Goal: Task Accomplishment & Management: Manage account settings

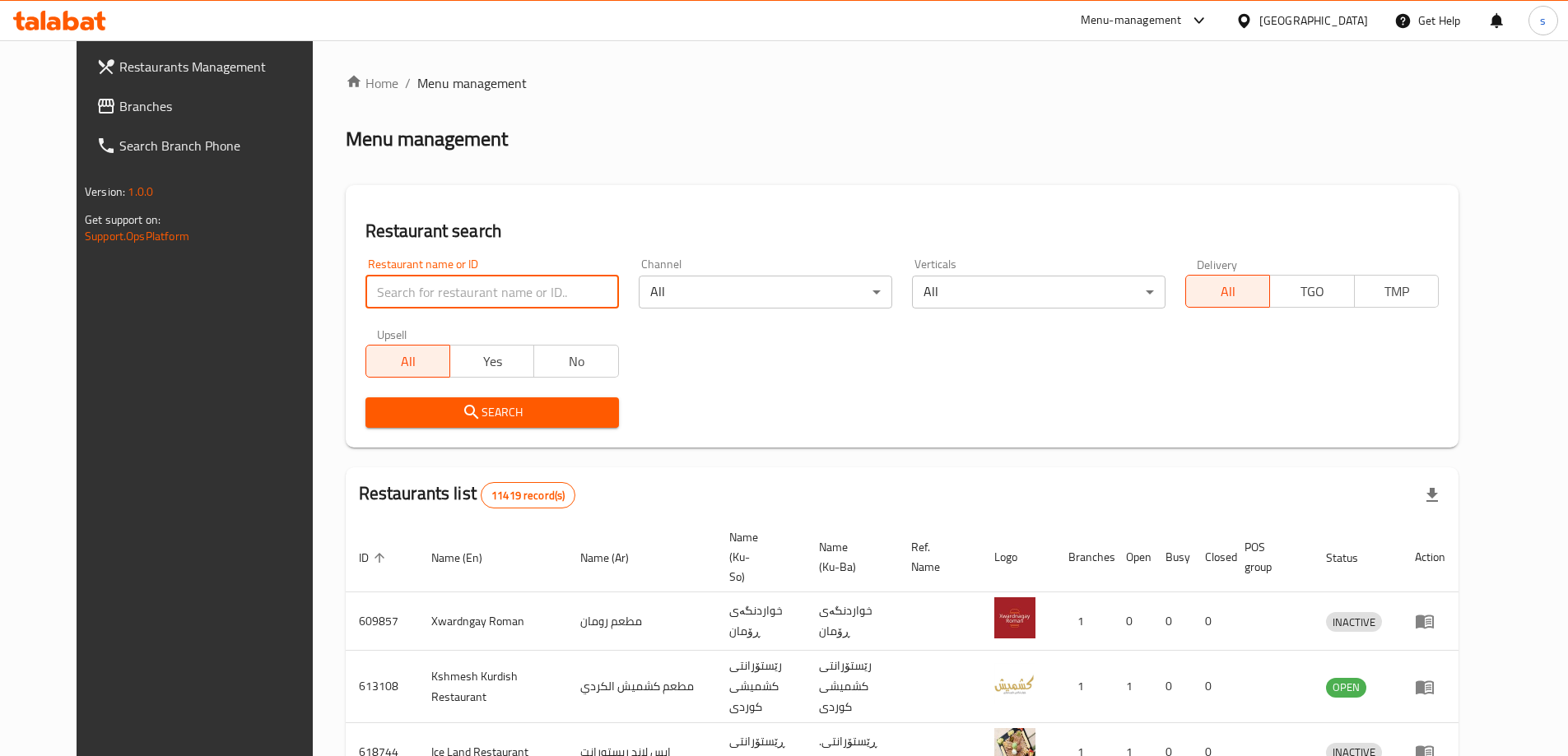
click at [390, 288] on input "search" at bounding box center [492, 292] width 254 height 33
paste input "657781"
type input "657781"
click button "Search" at bounding box center [492, 413] width 254 height 31
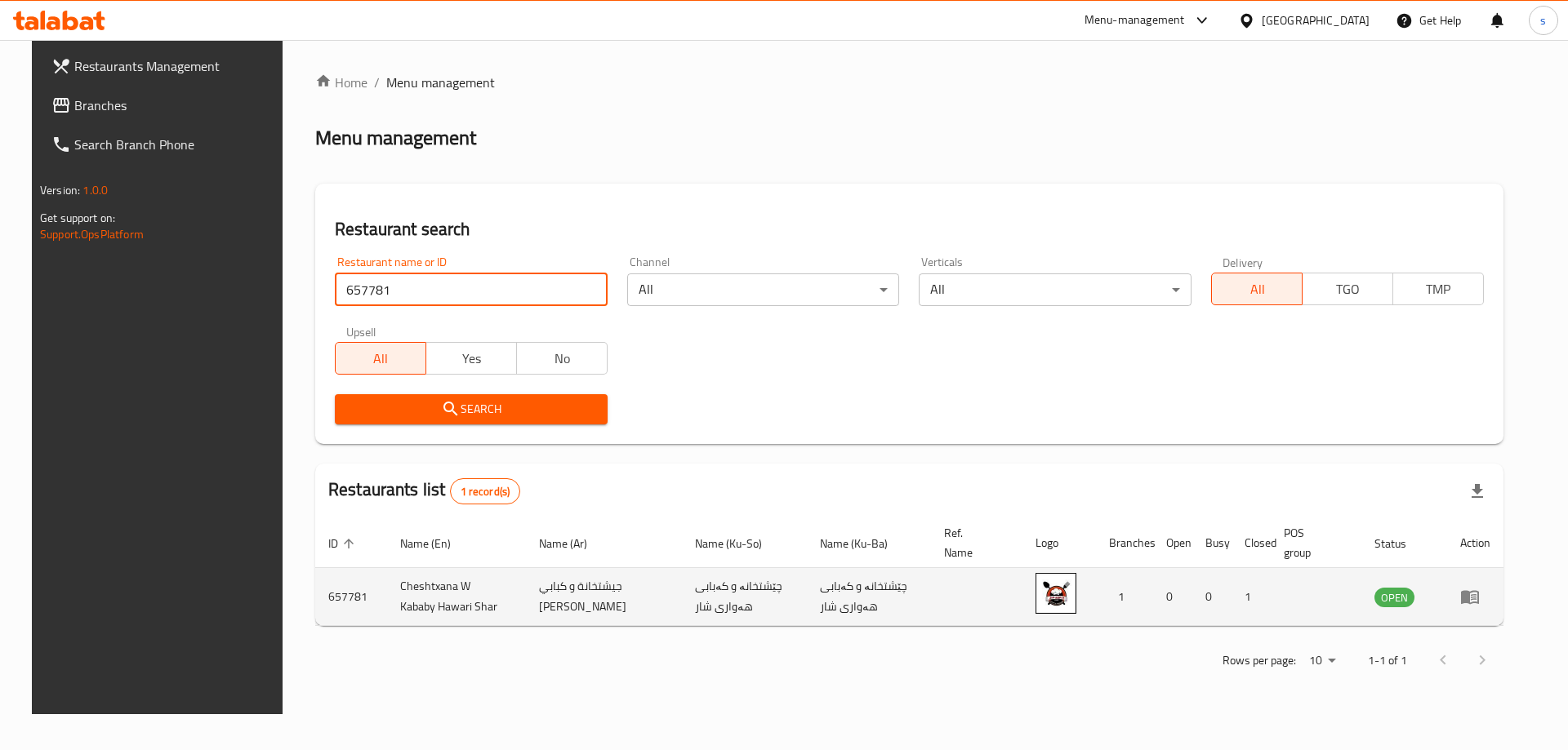
click at [1499, 608] on td "enhanced table" at bounding box center [1475, 597] width 56 height 58
click at [1479, 603] on icon "enhanced table" at bounding box center [1469, 598] width 18 height 14
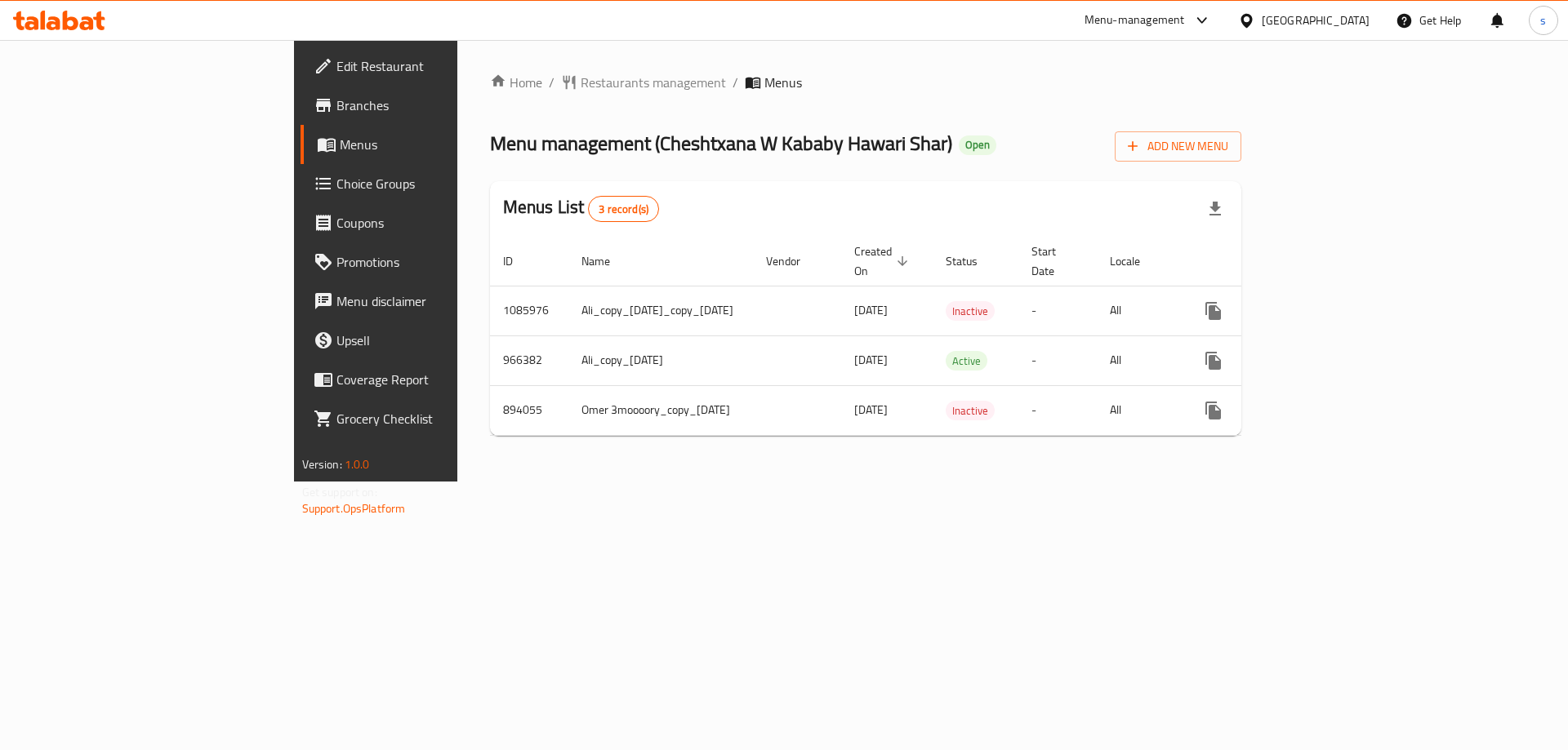
click at [336, 98] on span "Branches" at bounding box center [439, 105] width 207 height 19
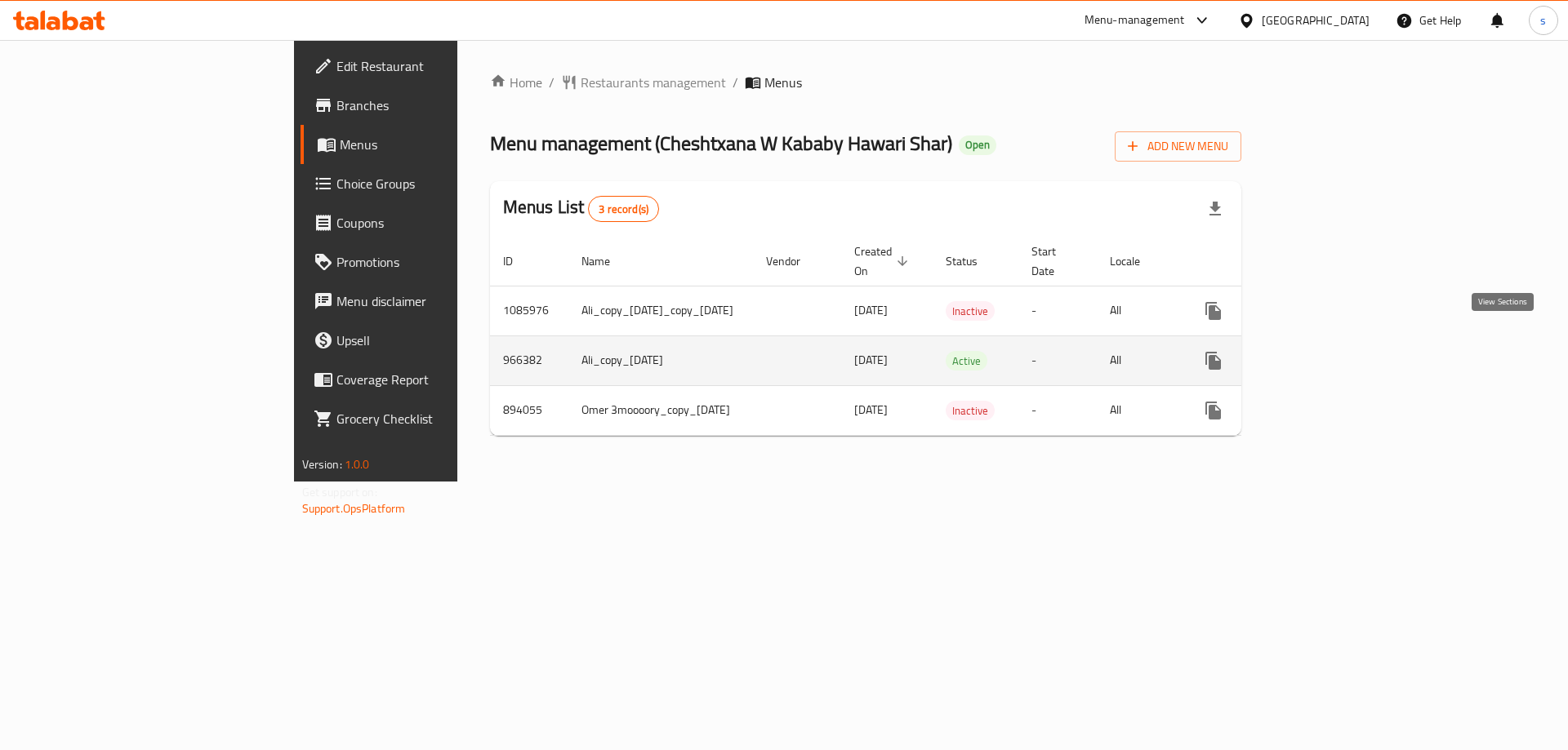
click at [1341, 351] on icon "enhanced table" at bounding box center [1331, 361] width 19 height 19
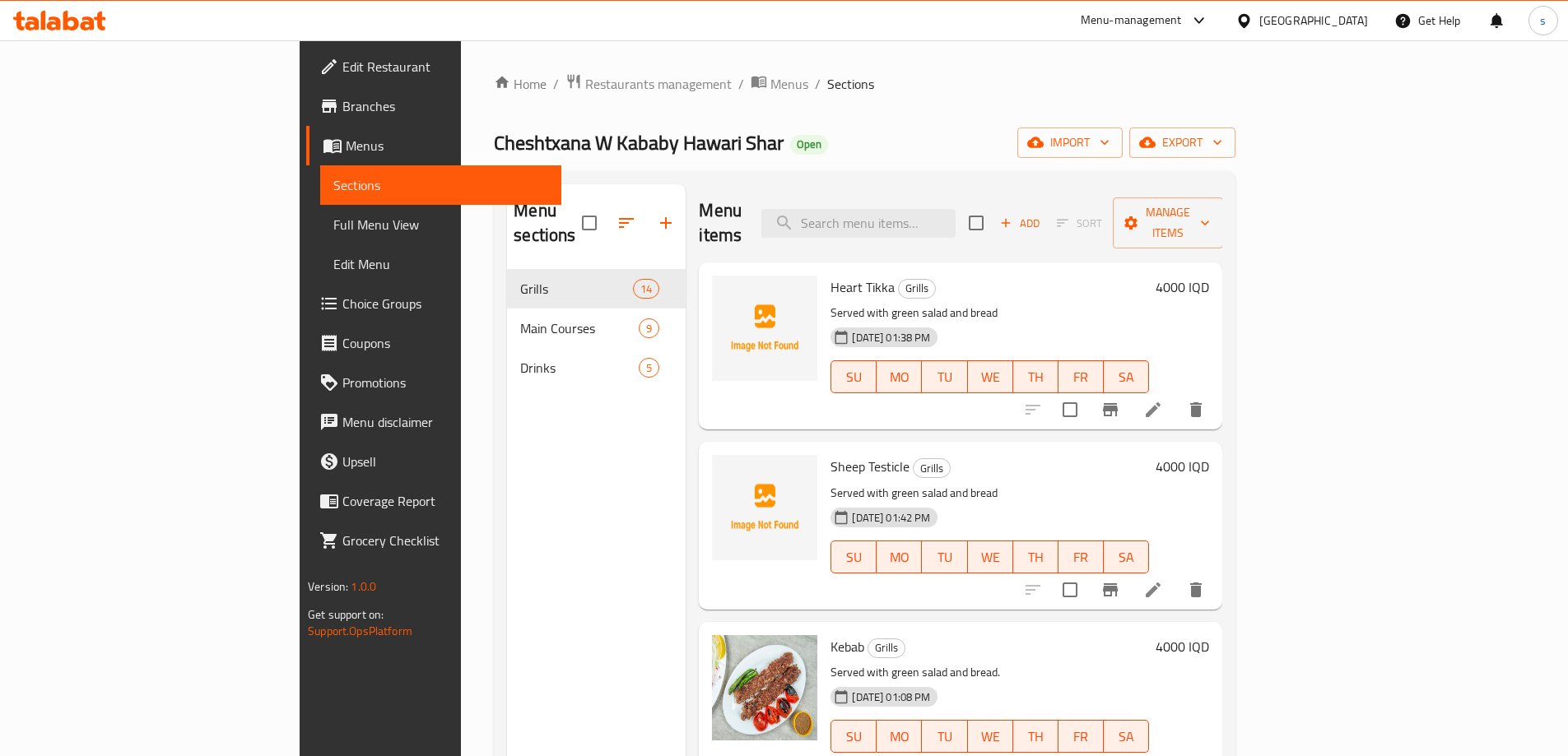
click at [87, 19] on icon at bounding box center [88, 23] width 14 height 14
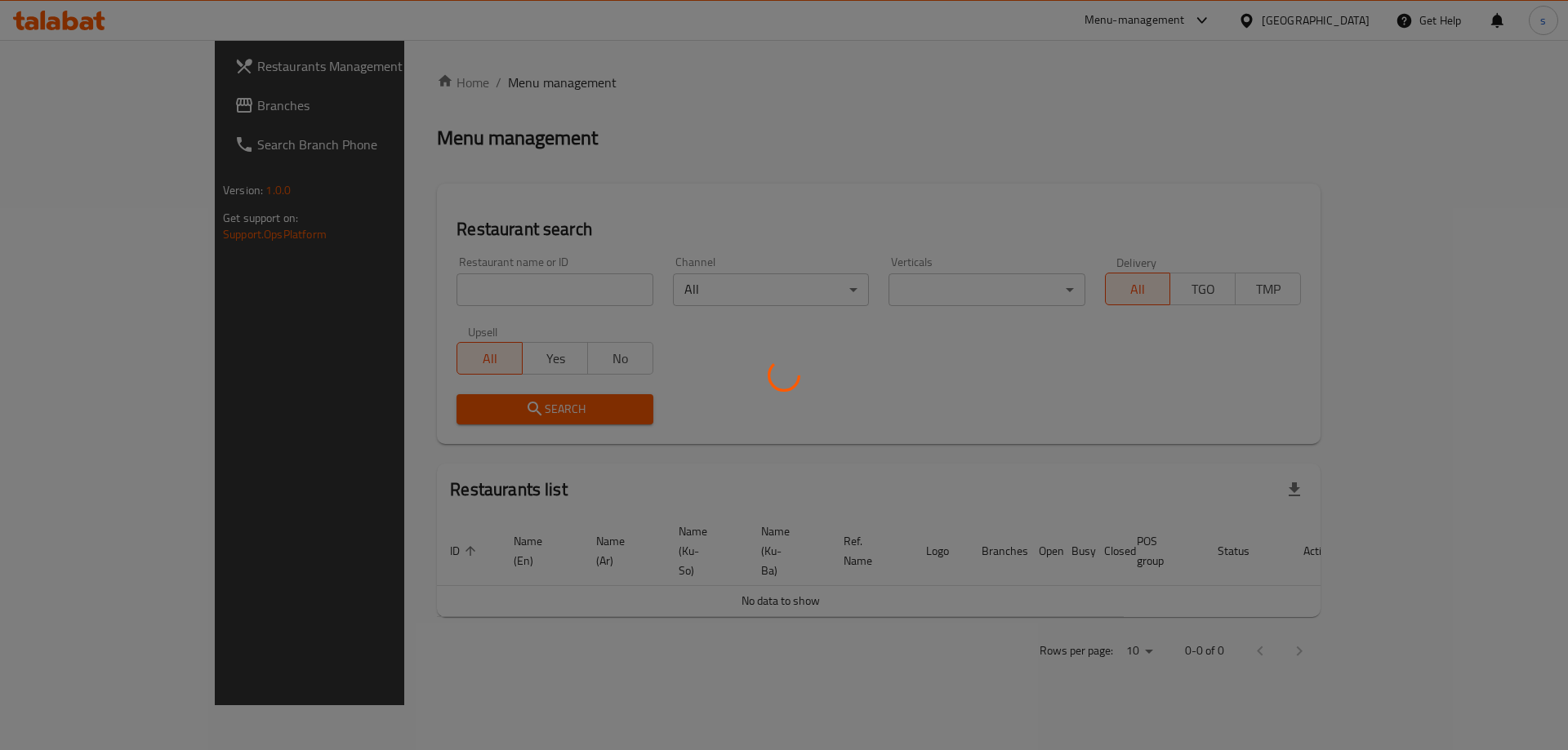
click at [434, 276] on div at bounding box center [784, 375] width 1568 height 750
click at [414, 293] on div at bounding box center [784, 375] width 1568 height 750
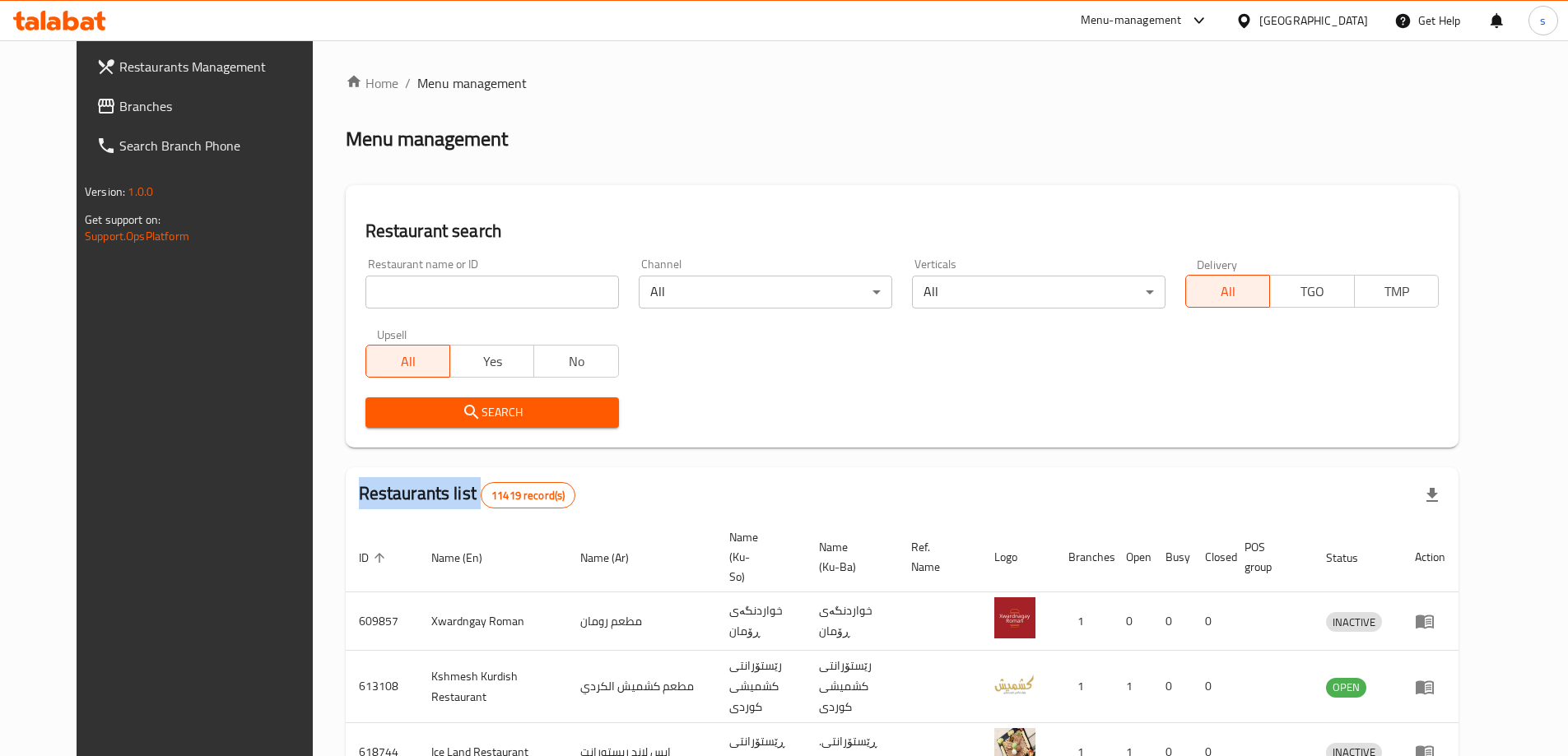
click at [418, 295] on div "Home / Menu management Menu management Restaurant search Restaurant name or ID …" at bounding box center [901, 643] width 1113 height 1140
click at [418, 295] on input "search" at bounding box center [492, 292] width 254 height 33
paste input "Ahmed Amedi Chicken"
type input "Ahmed Amedi Chicken"
click button "Search" at bounding box center [492, 413] width 254 height 31
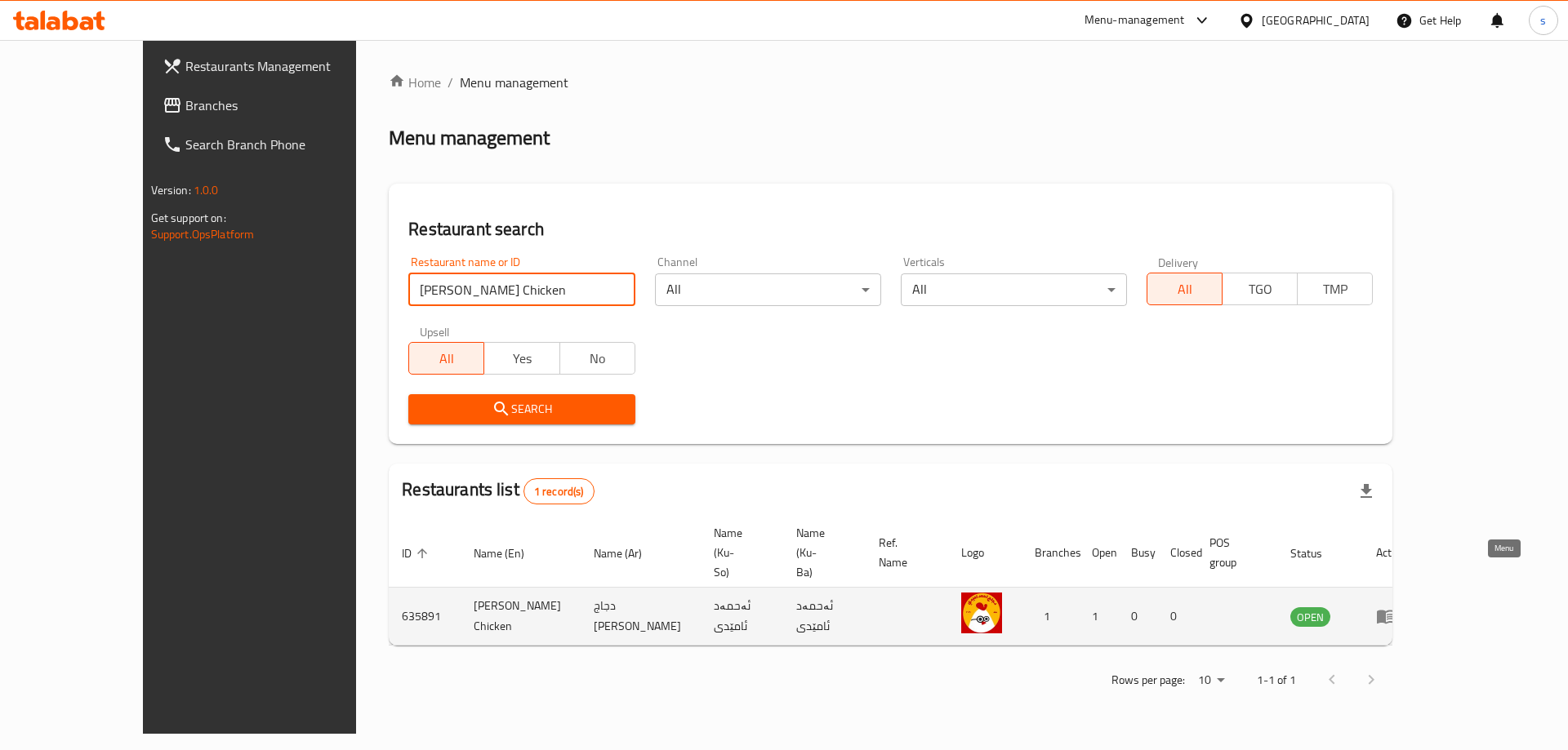
click at [1396, 607] on icon "enhanced table" at bounding box center [1386, 616] width 19 height 19
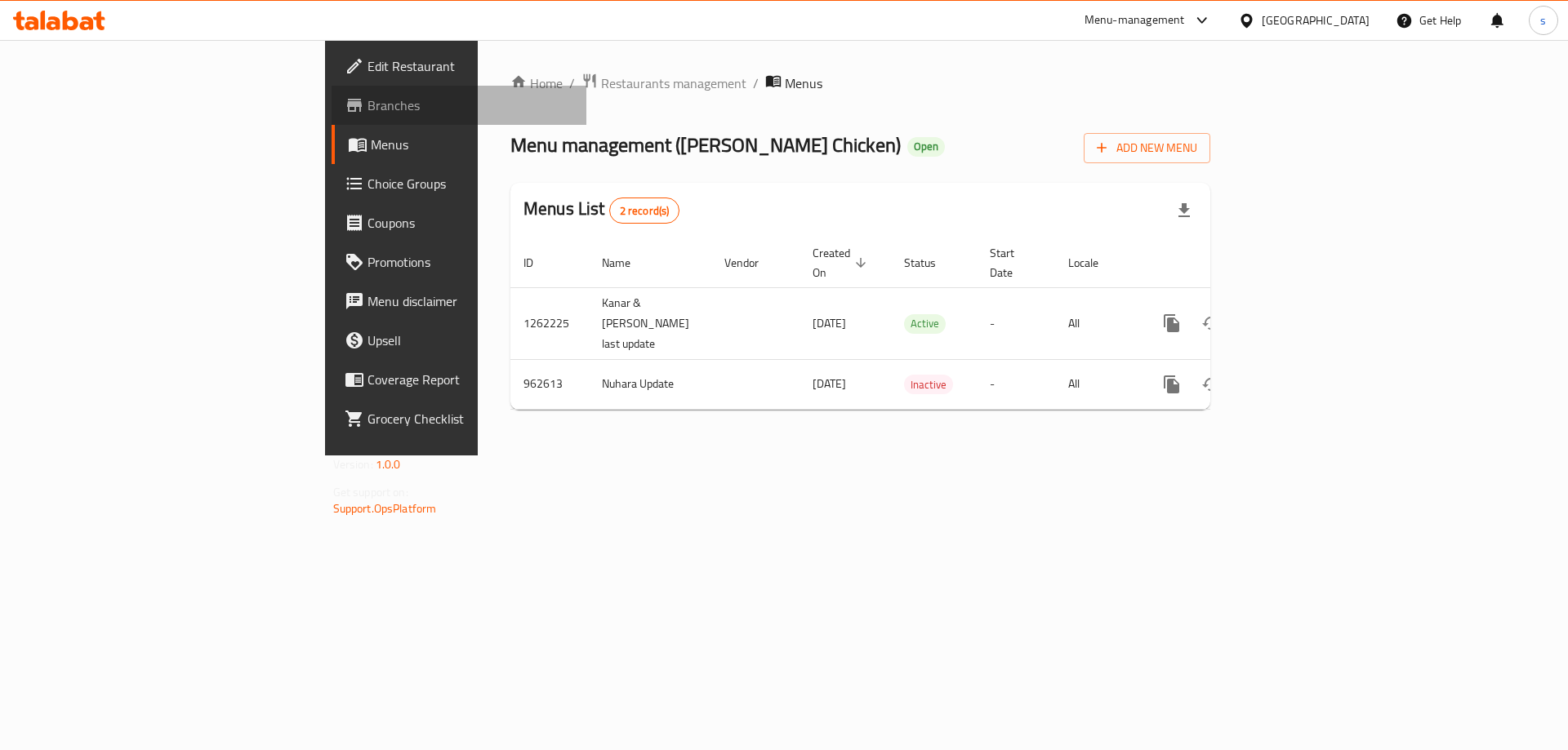
click at [368, 108] on span "Branches" at bounding box center [471, 105] width 207 height 19
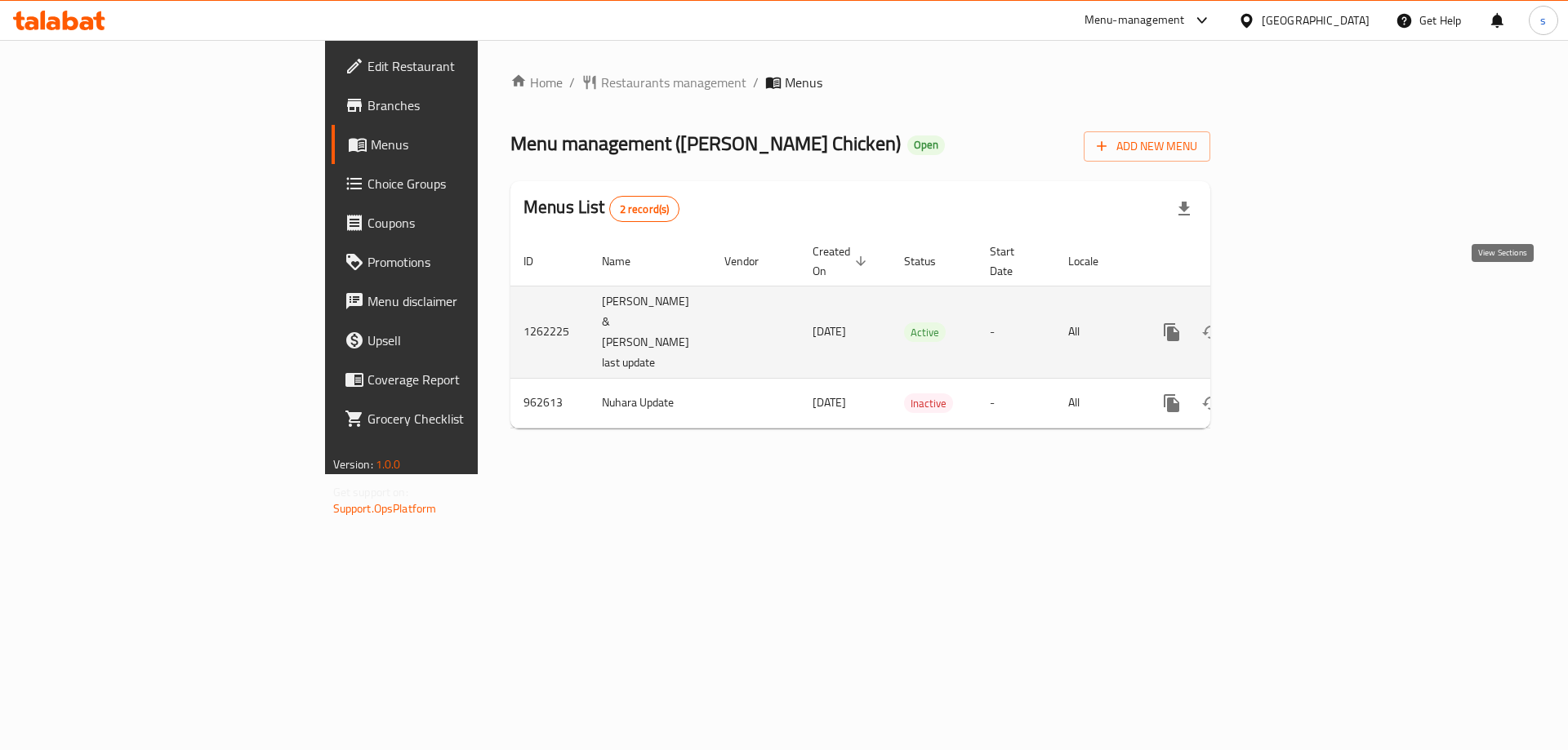
click at [1299, 322] on icon "enhanced table" at bounding box center [1289, 332] width 19 height 19
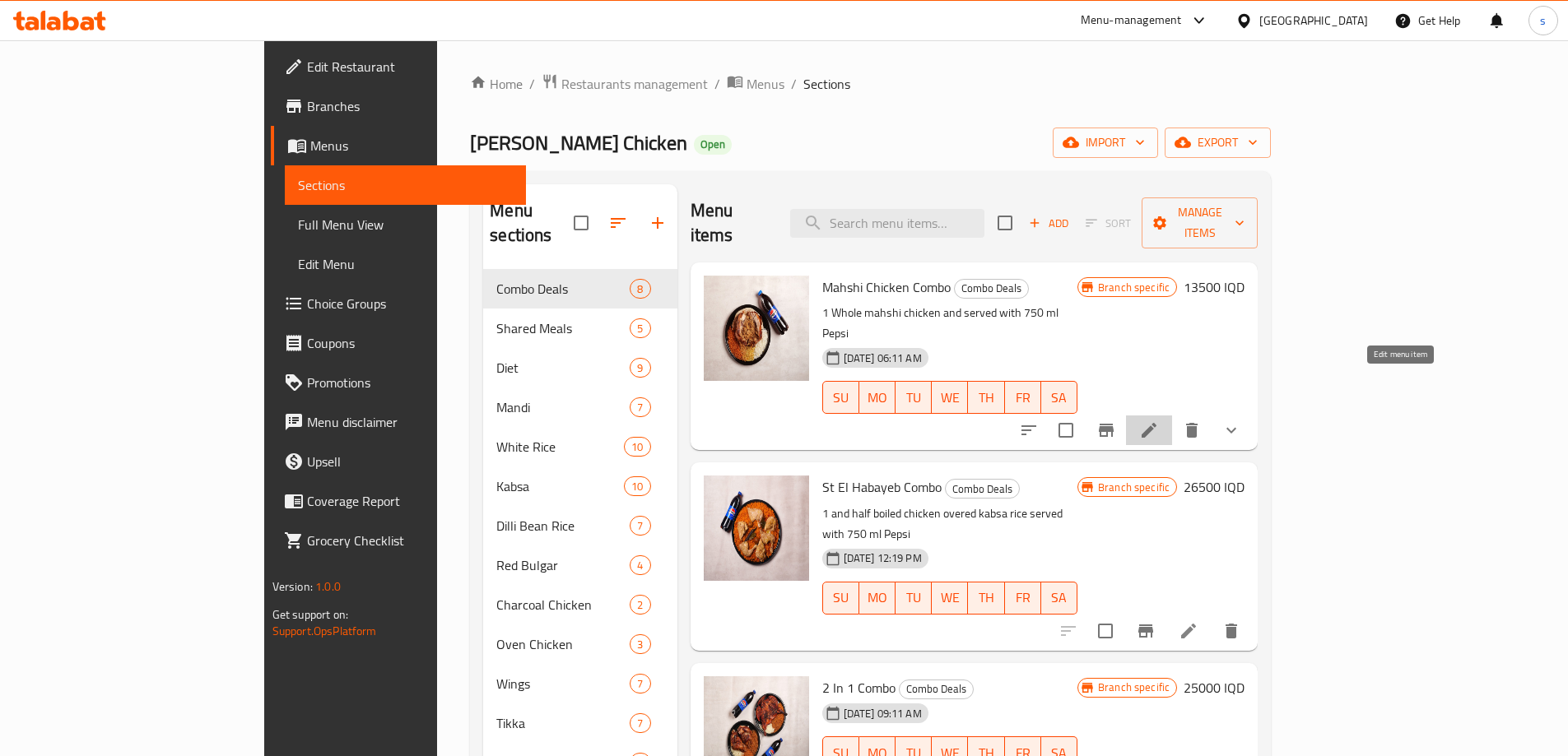
click at [1159, 420] on icon at bounding box center [1149, 430] width 19 height 19
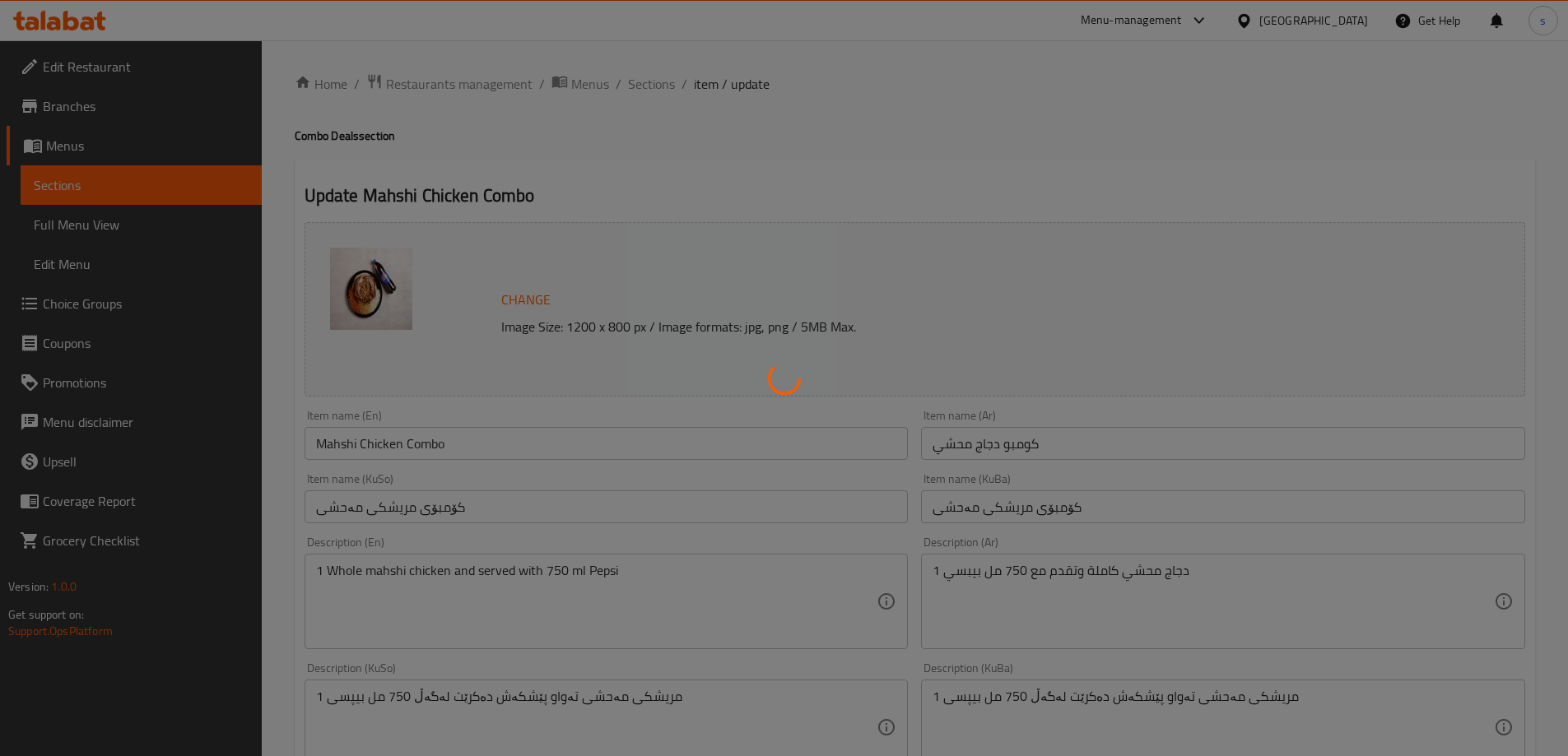
type input "أضف جوانبك:"
type input "لاوەکییەکانت زیاد بکە:"
type input "0"
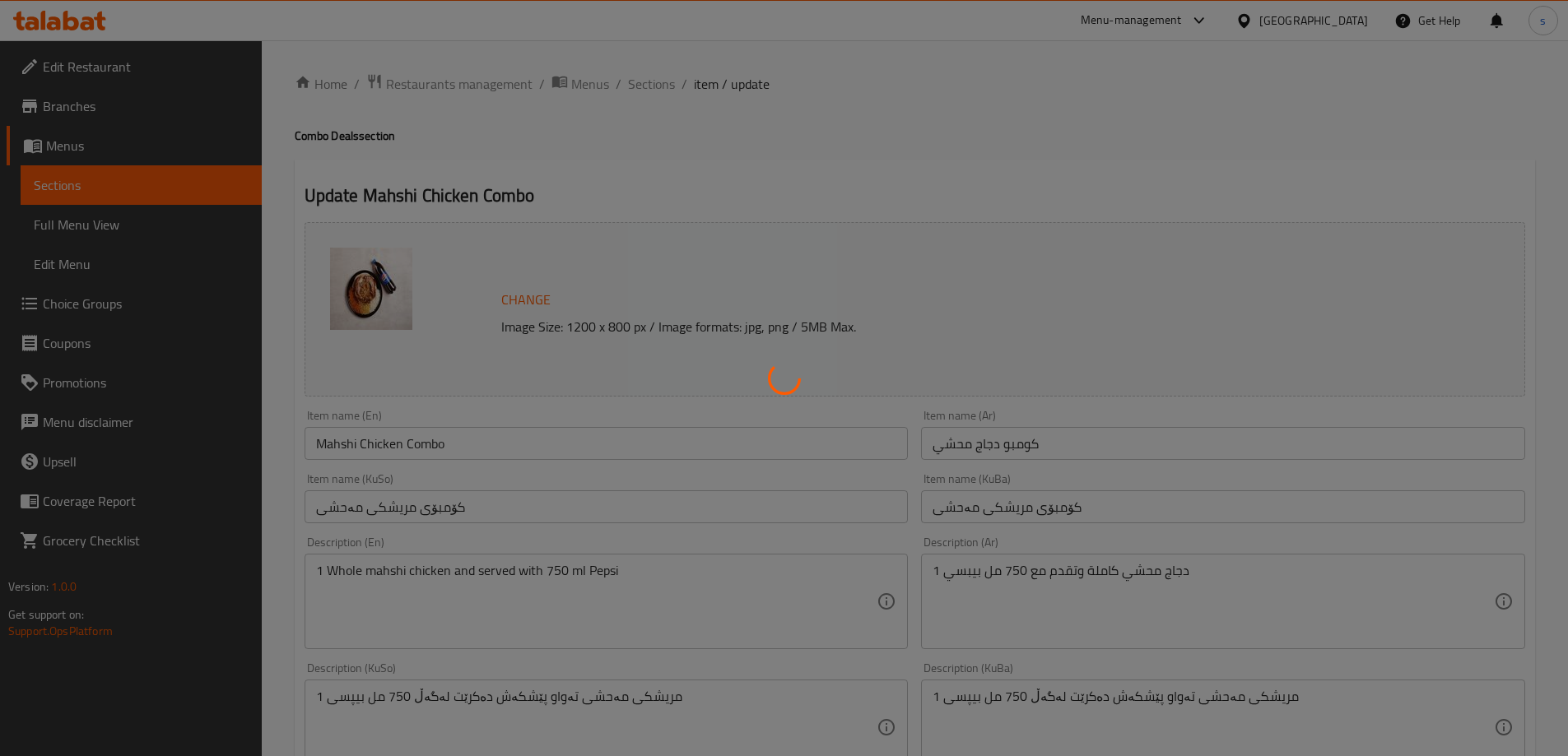
type input "أضف المشروب إلى وجبتك:"
type input "خواردنەوە زیاد بکە ناو ژەمەکەت:"
type input "0"
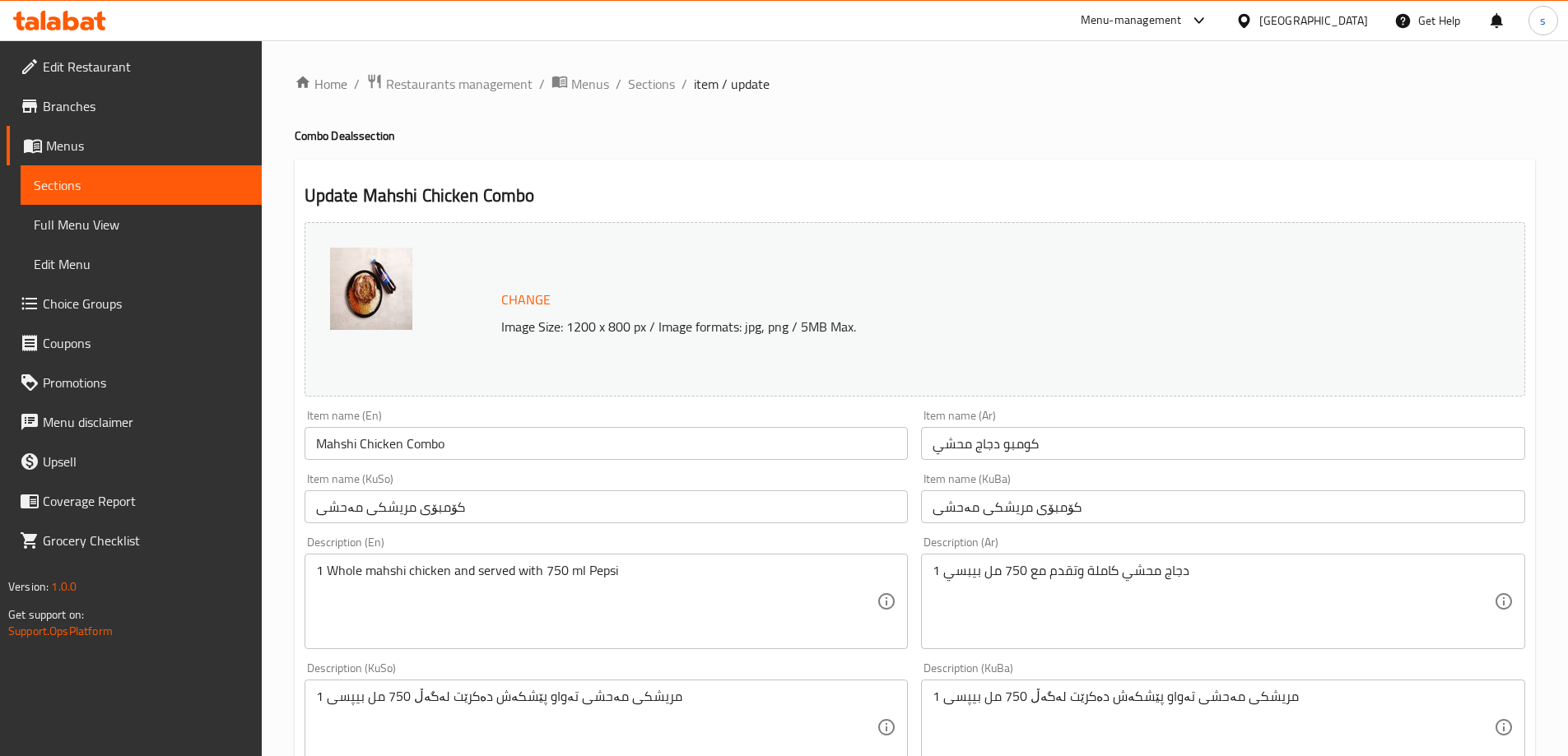
click at [59, 180] on span "Sections" at bounding box center [141, 185] width 215 height 19
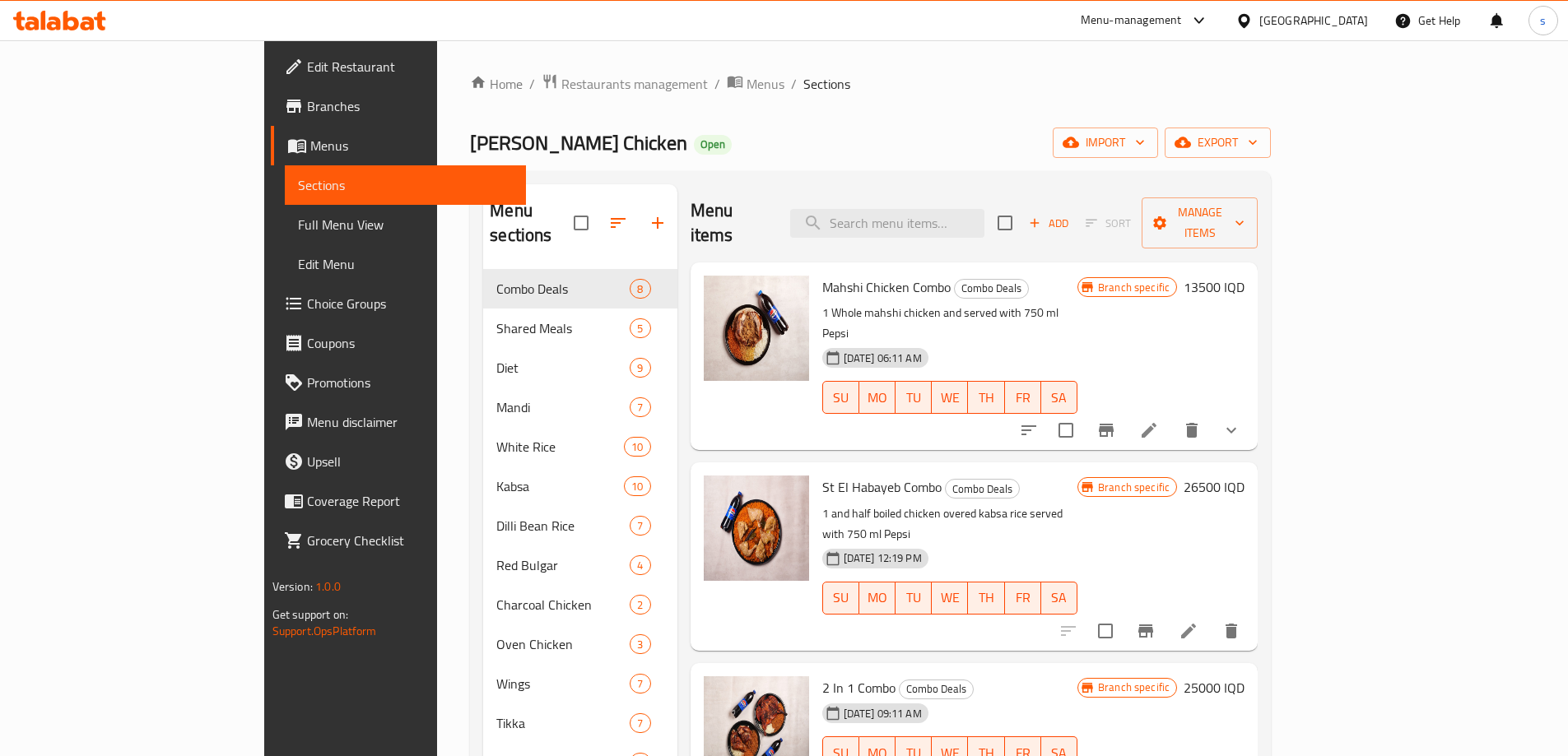
click at [1198, 621] on icon at bounding box center [1189, 631] width 19 height 19
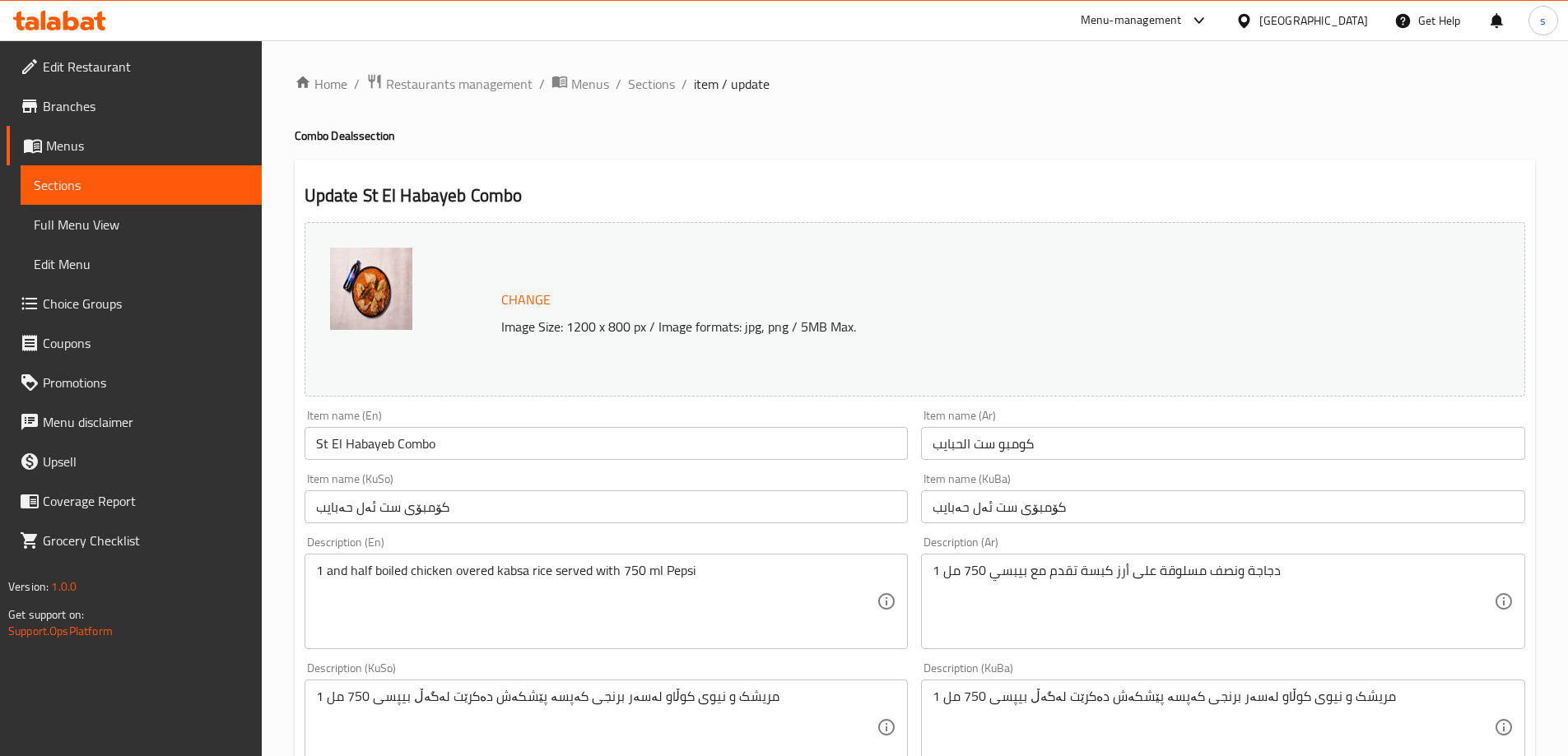
click at [140, 182] on span "Sections" at bounding box center [141, 185] width 215 height 19
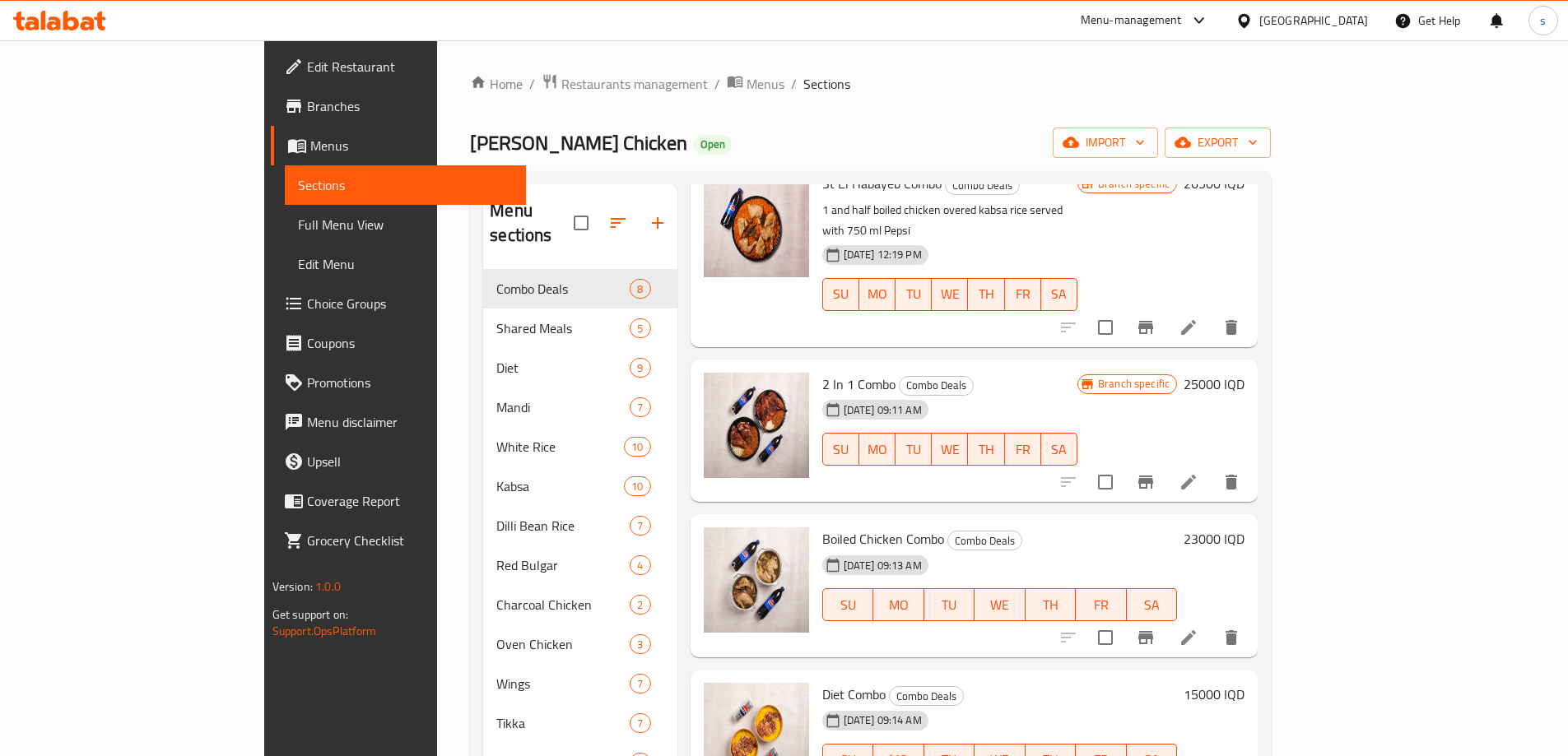
scroll to position [322, 0]
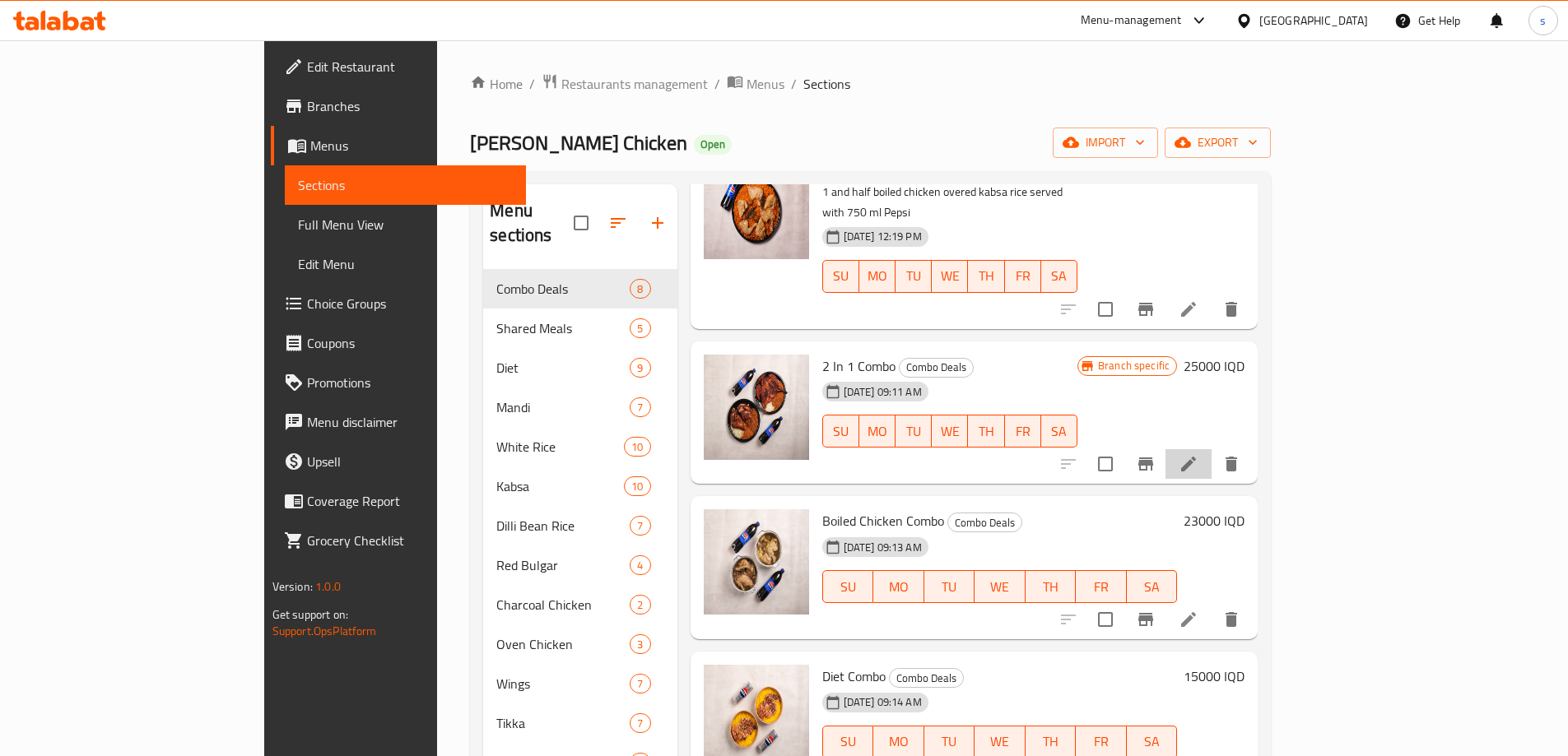
click at [1212, 449] on li at bounding box center [1189, 464] width 46 height 30
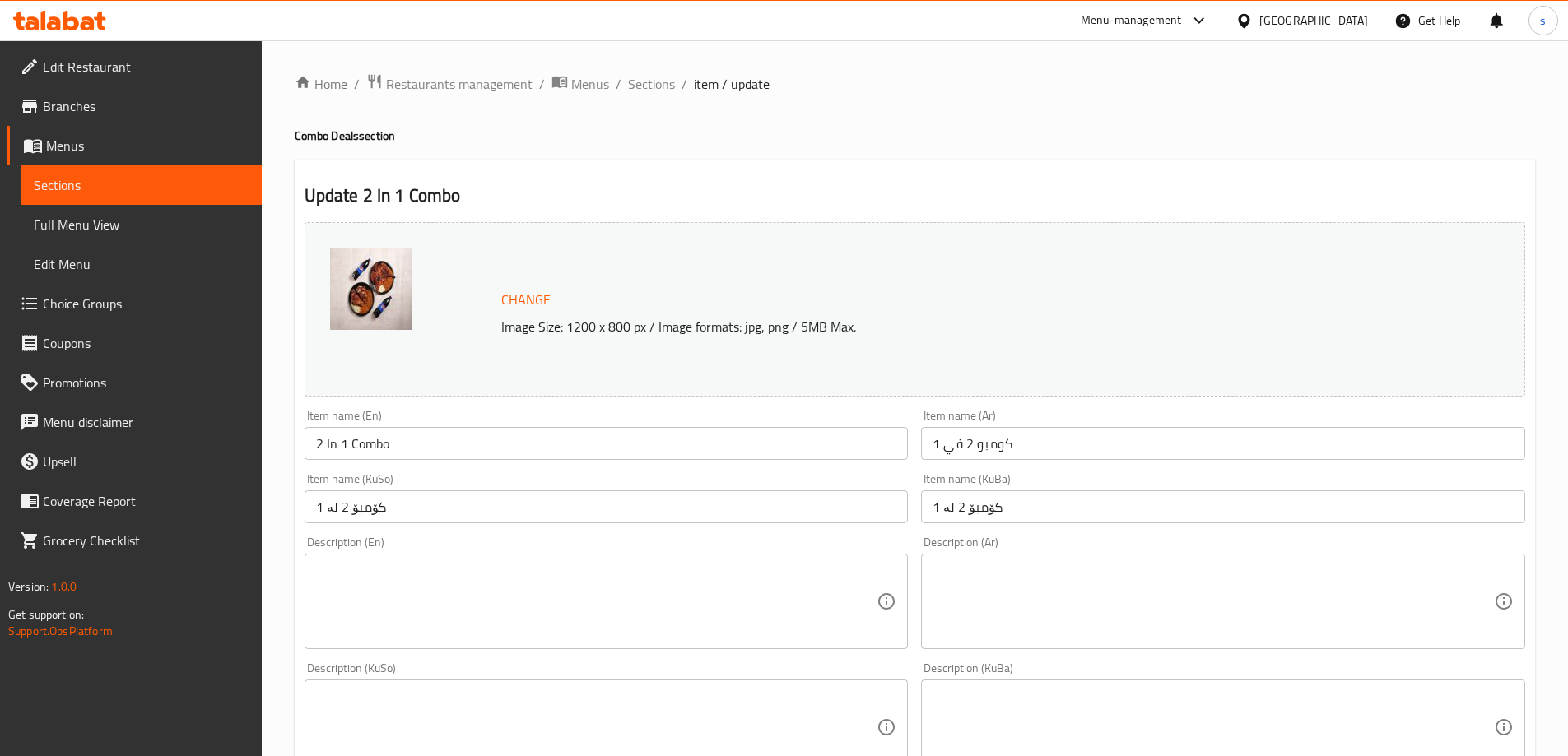
click at [139, 184] on span "Sections" at bounding box center [141, 185] width 215 height 19
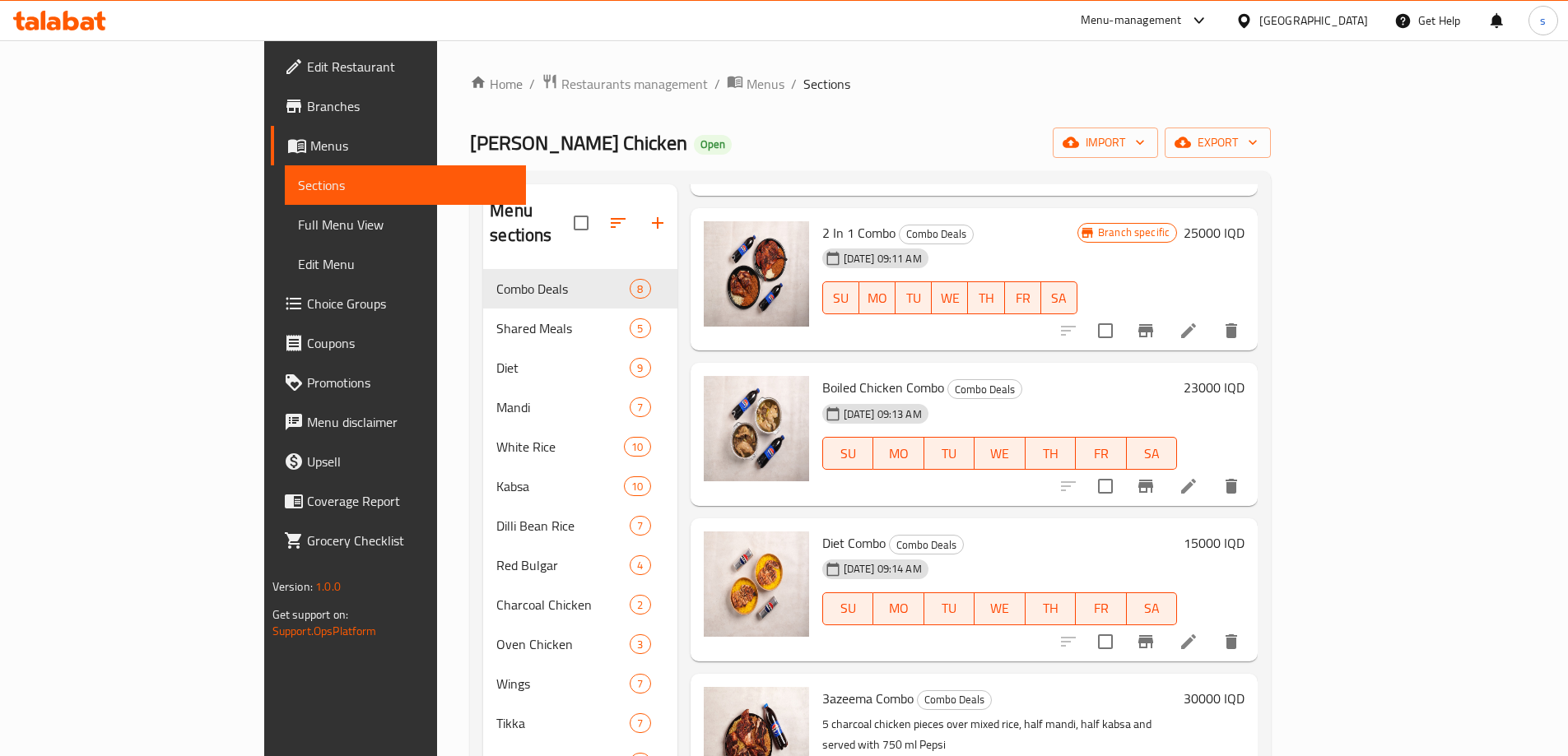
scroll to position [514, 0]
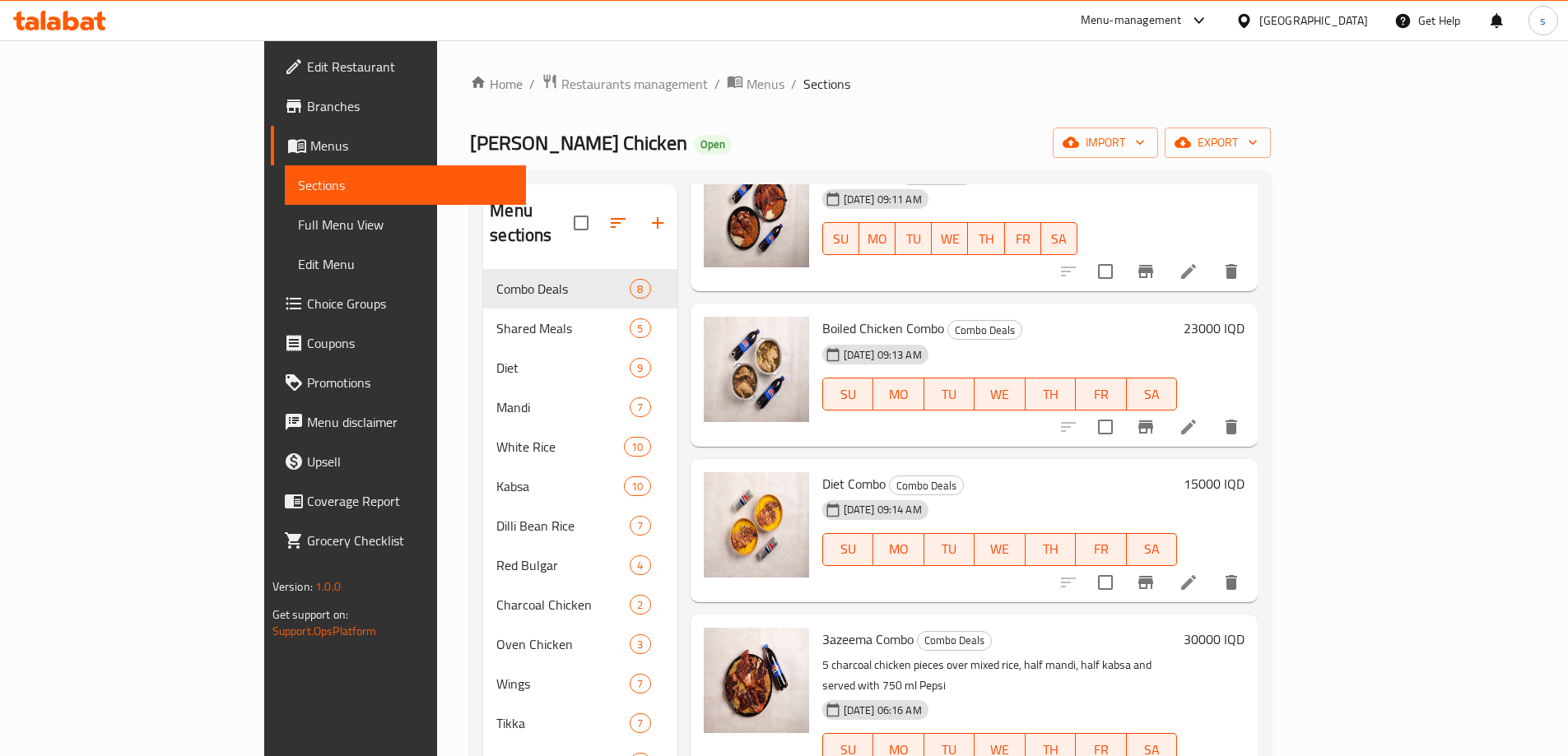
click at [1212, 412] on li at bounding box center [1189, 426] width 46 height 30
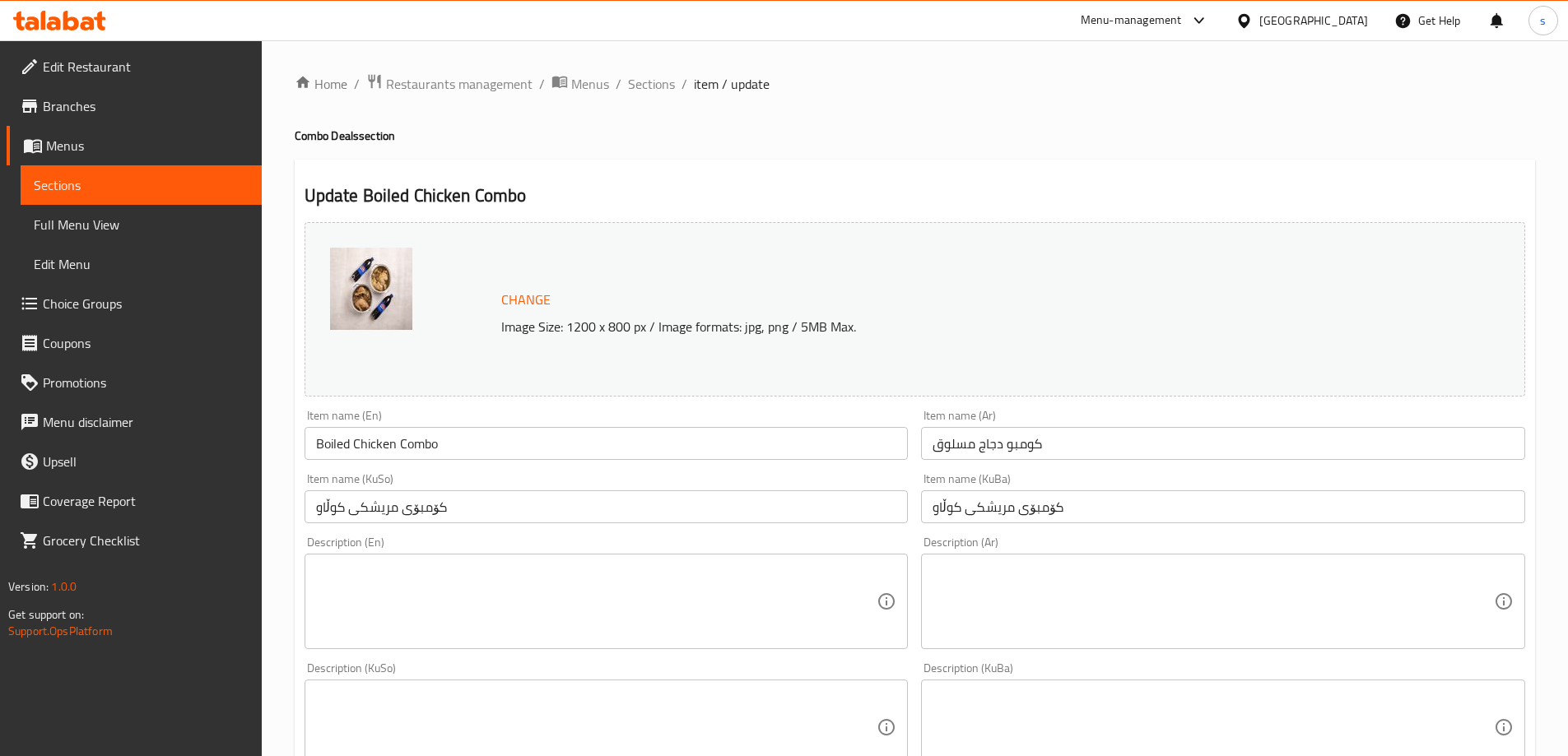
click at [150, 188] on span "Sections" at bounding box center [141, 185] width 215 height 19
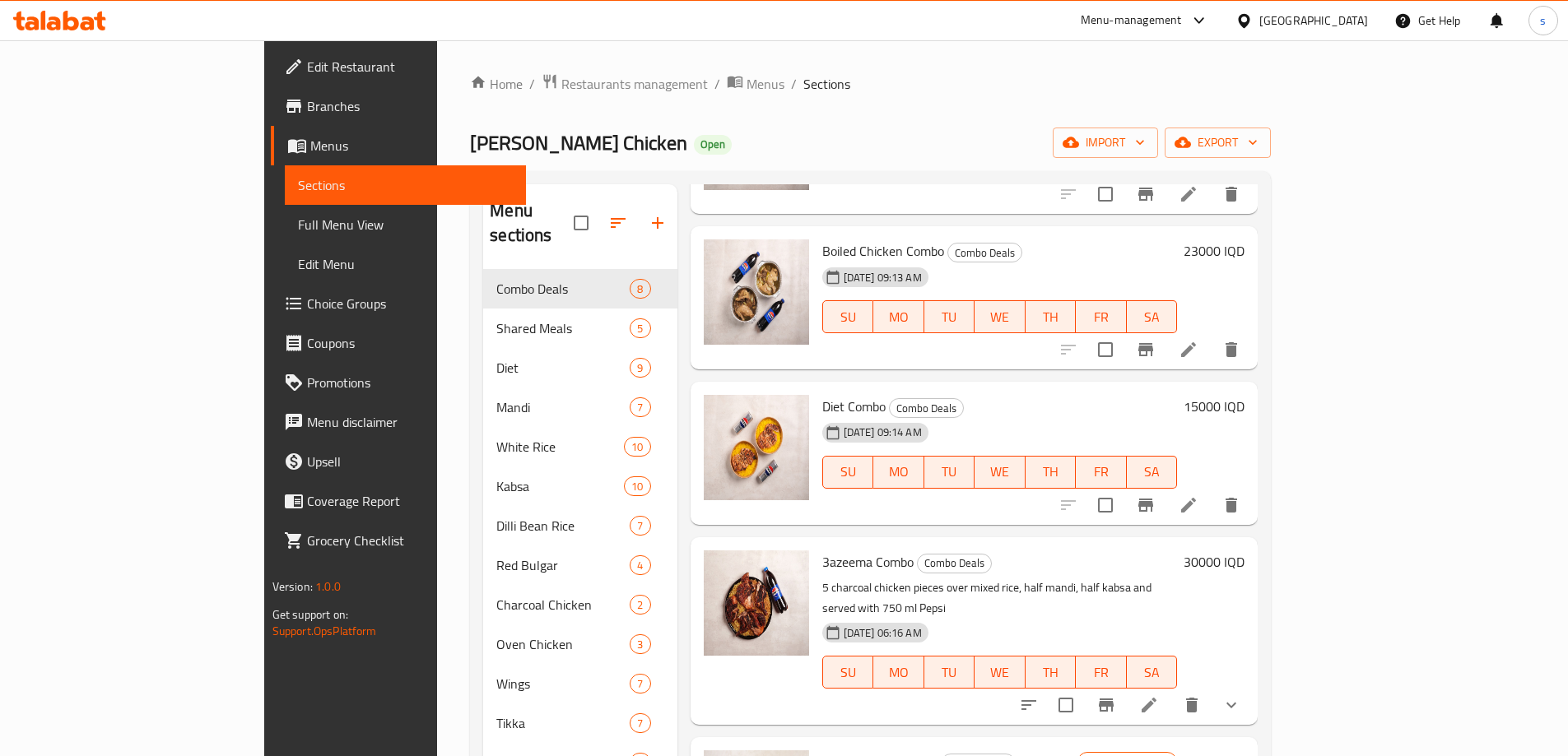
scroll to position [600, 0]
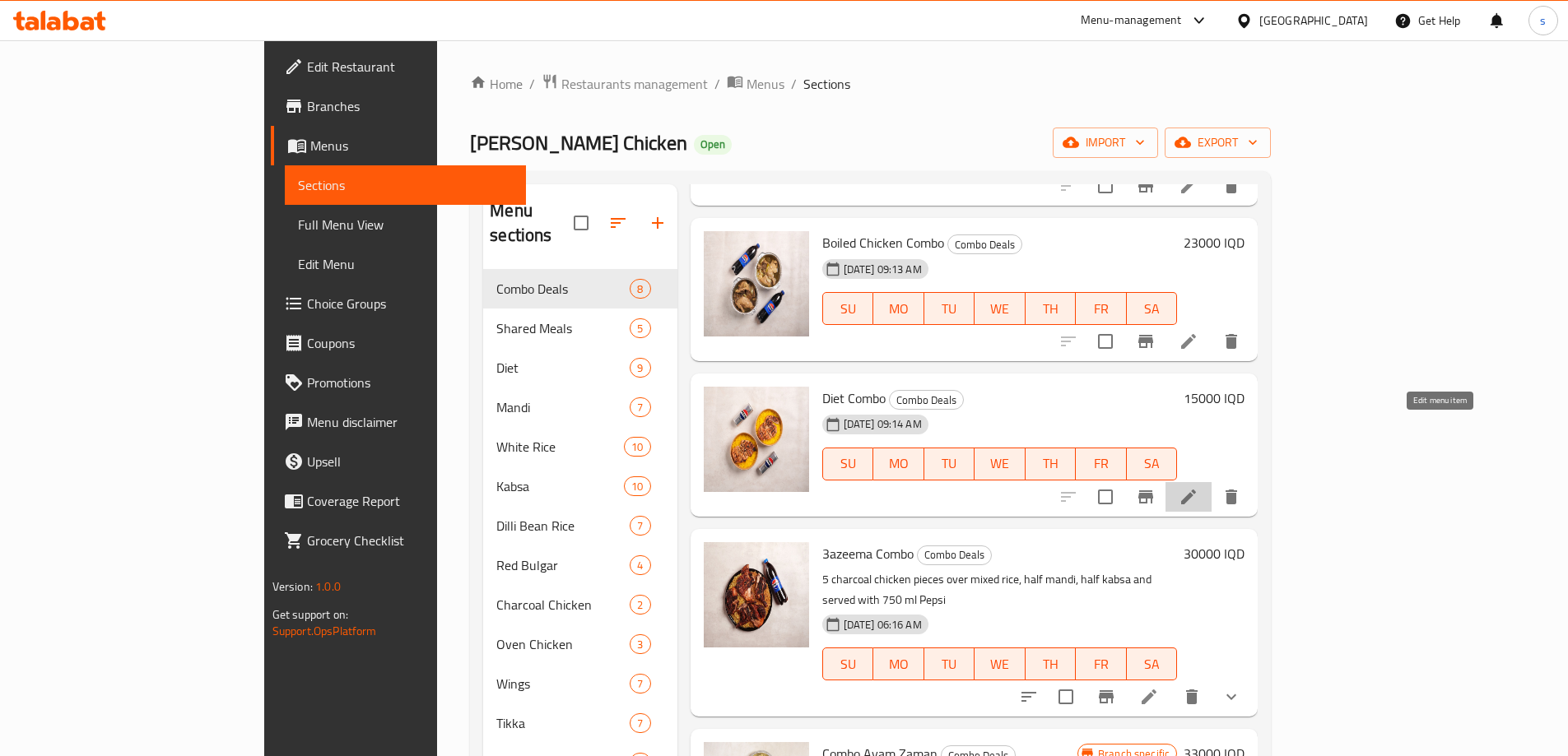
click at [1198, 487] on icon at bounding box center [1189, 497] width 19 height 19
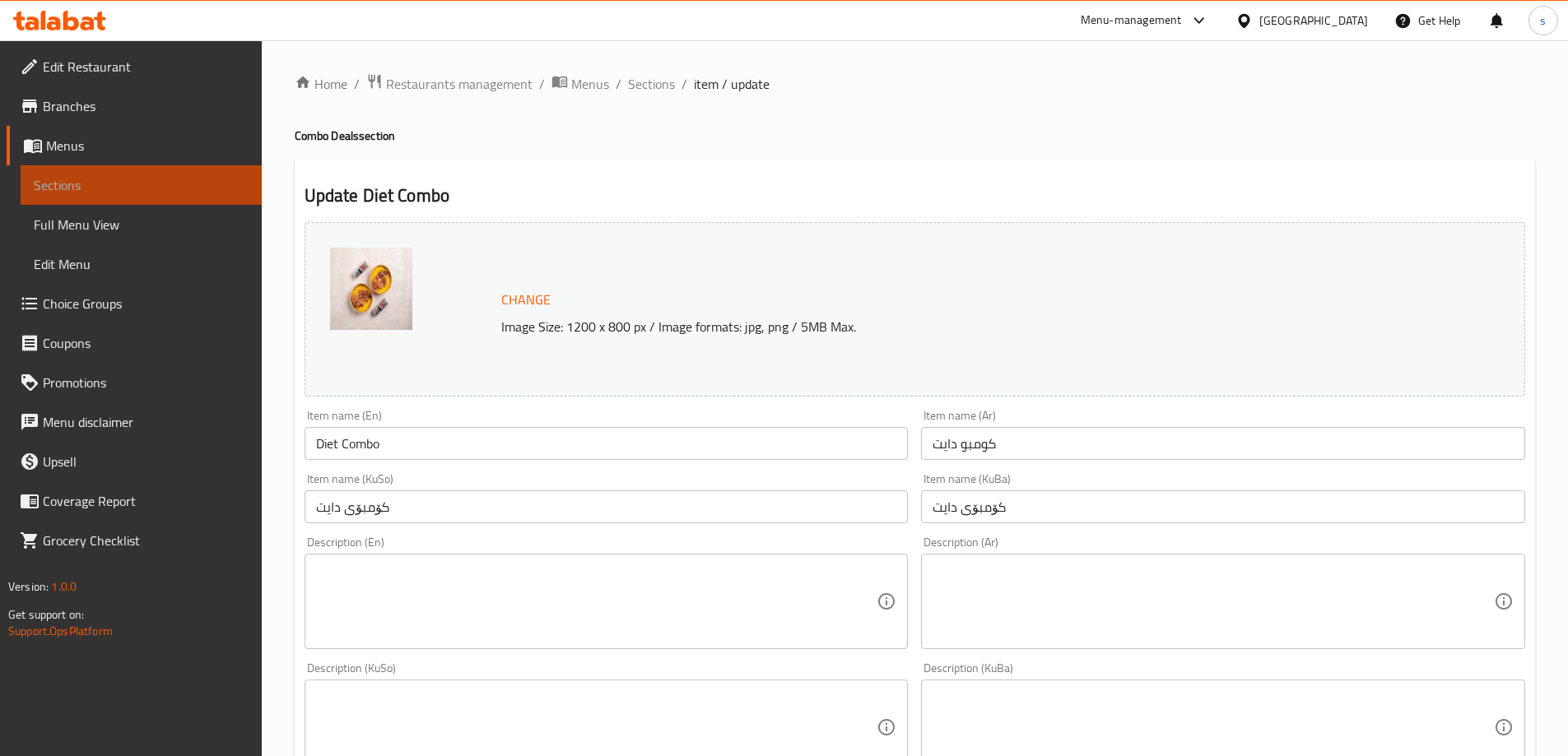
click at [97, 185] on span "Sections" at bounding box center [141, 185] width 215 height 19
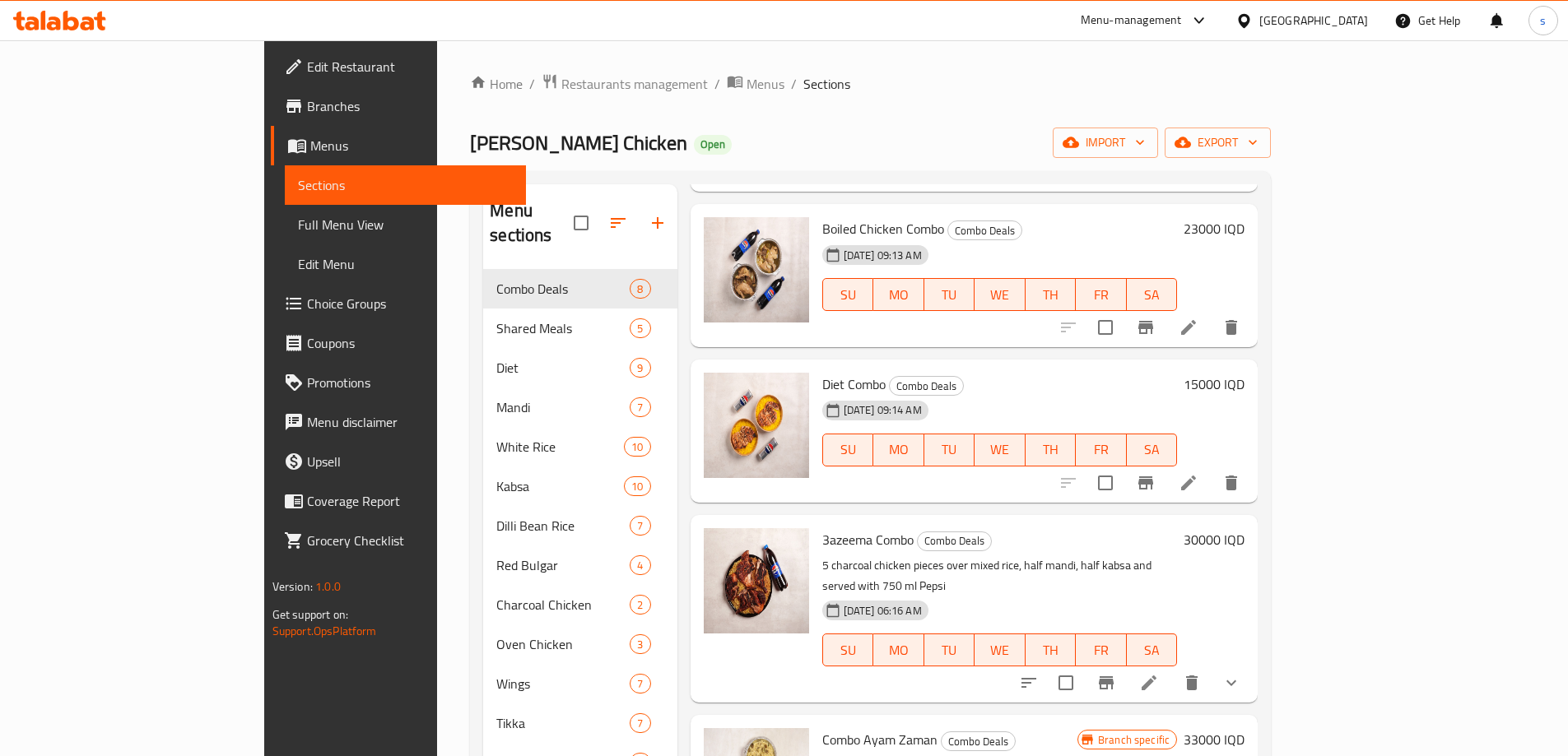
scroll to position [649, 0]
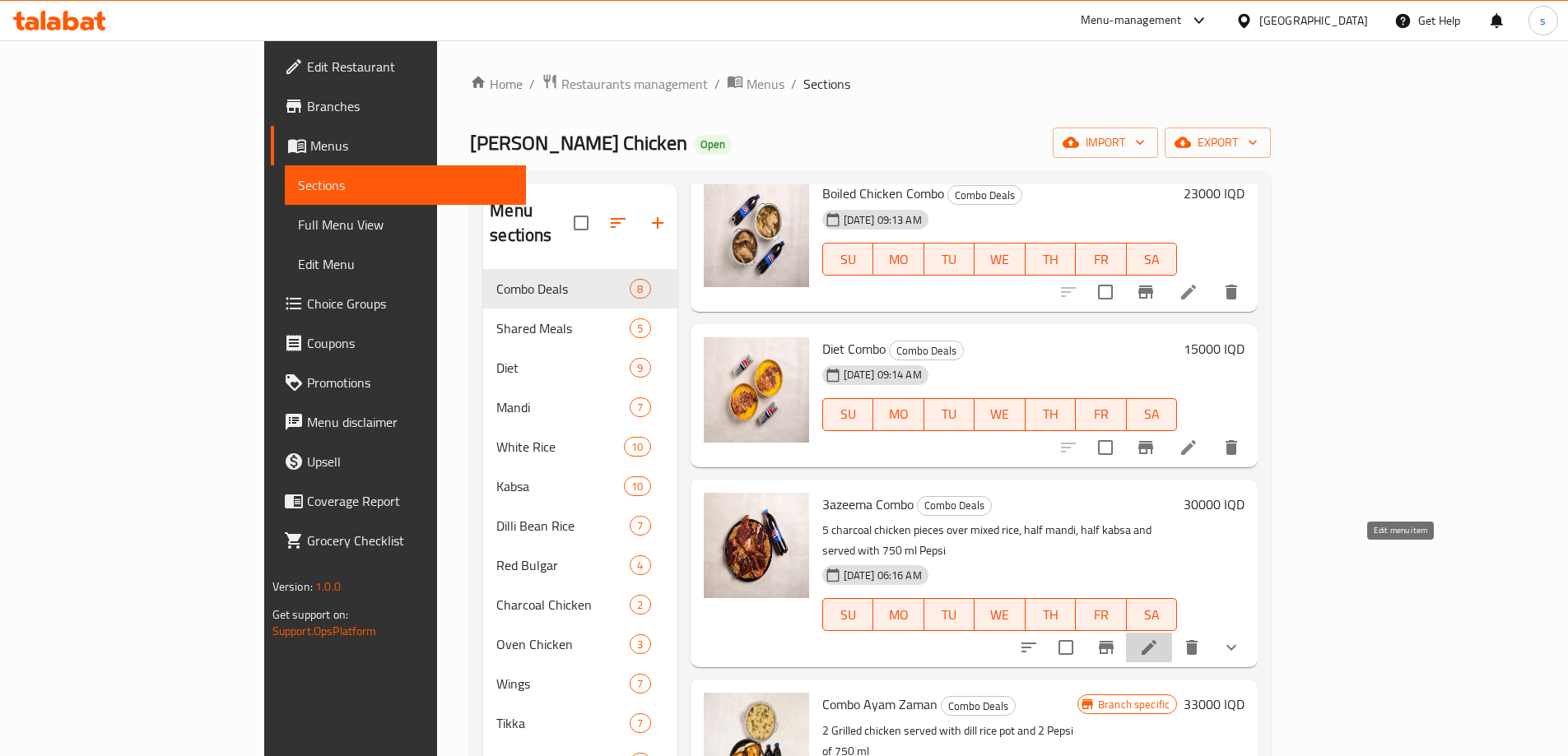
click at [1159, 637] on icon at bounding box center [1149, 647] width 19 height 19
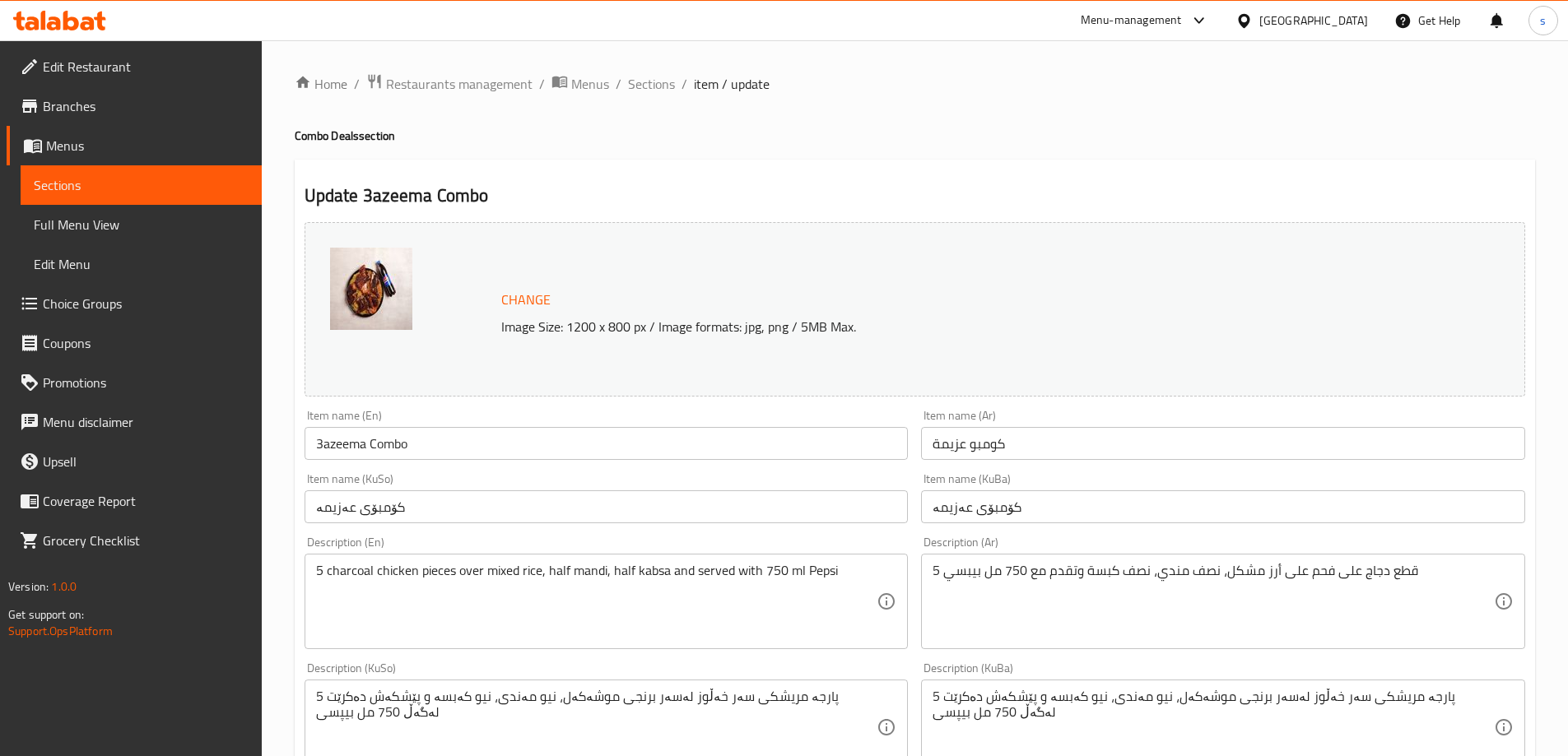
click at [133, 175] on link "Sections" at bounding box center [141, 184] width 241 height 40
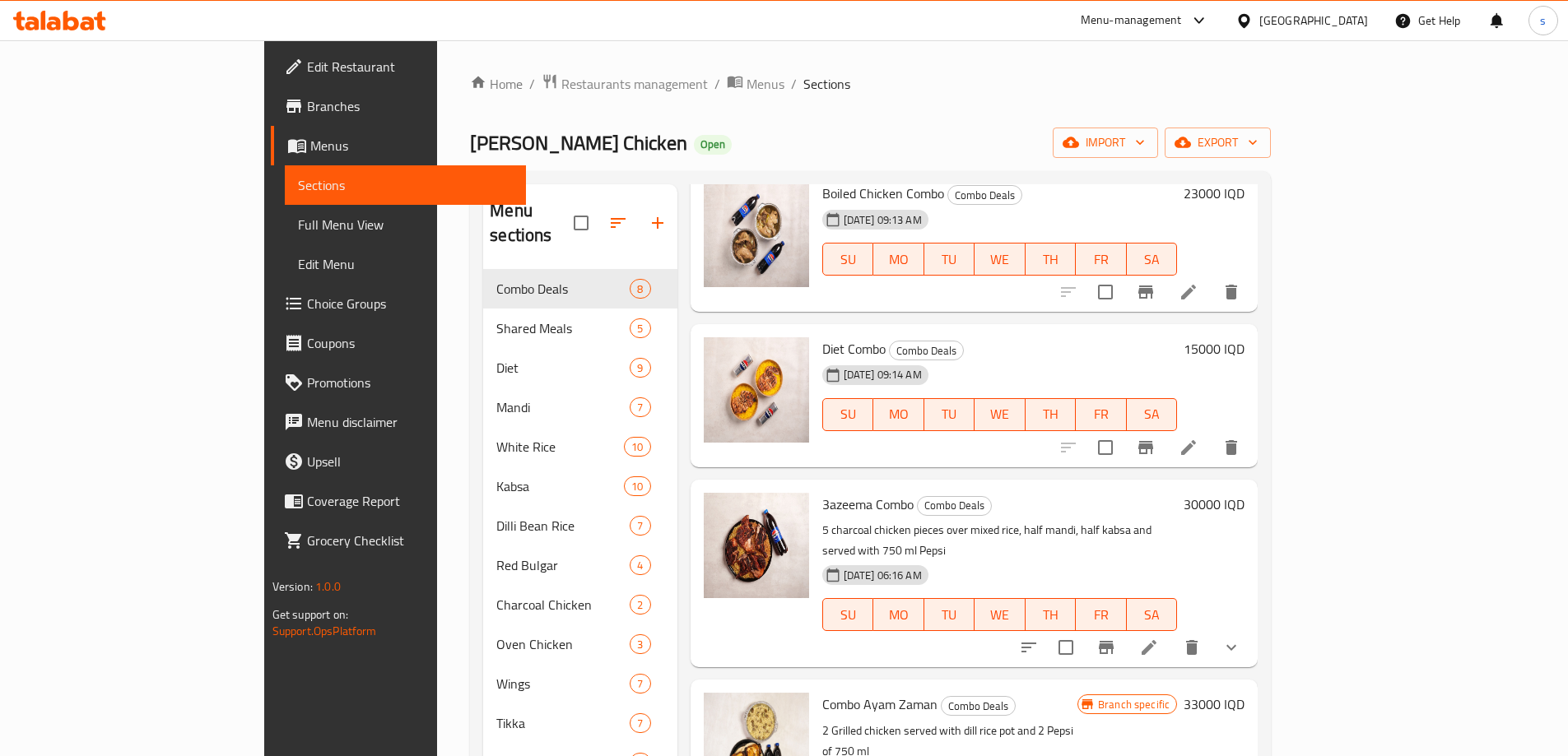
scroll to position [230, 0]
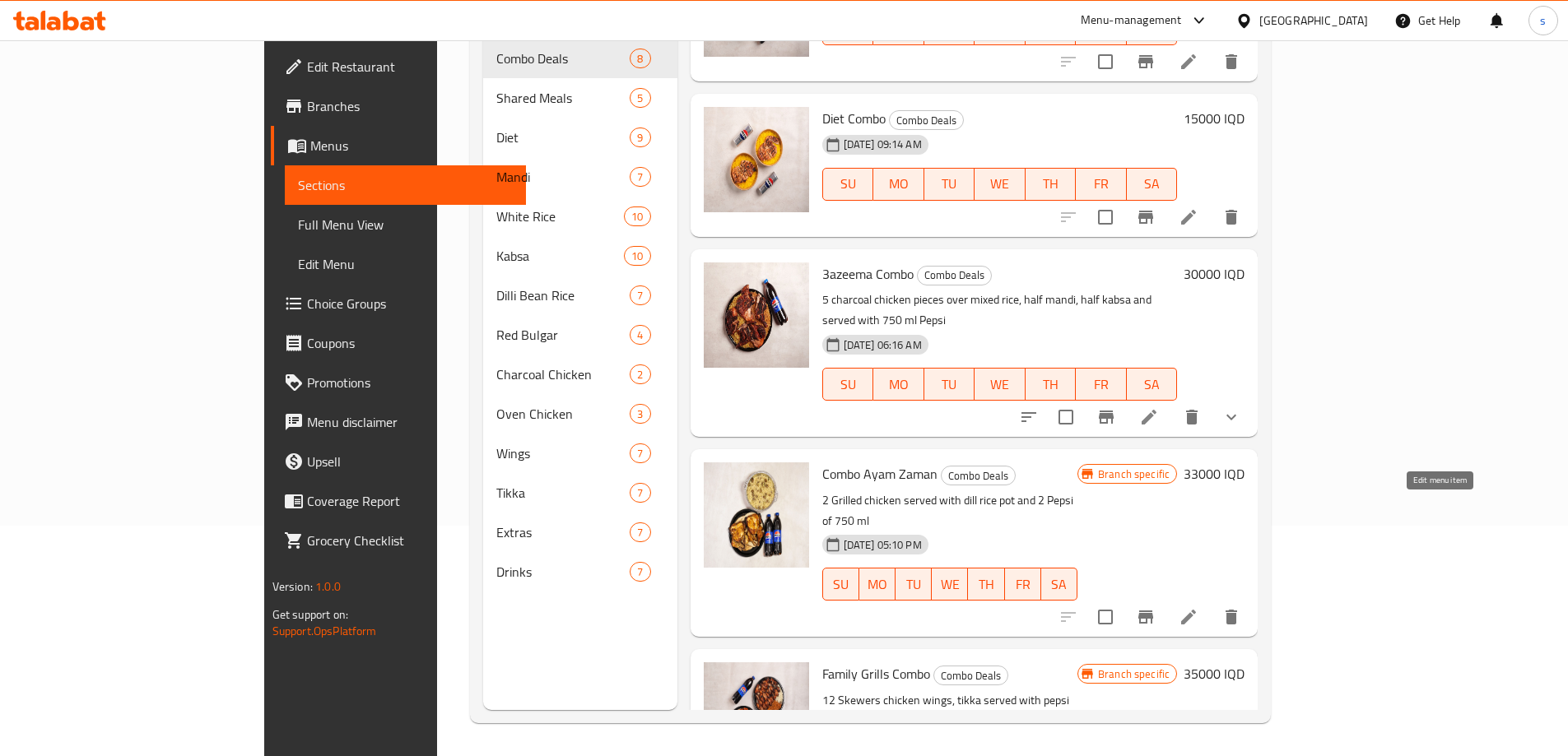
click at [1198, 608] on icon at bounding box center [1189, 617] width 19 height 19
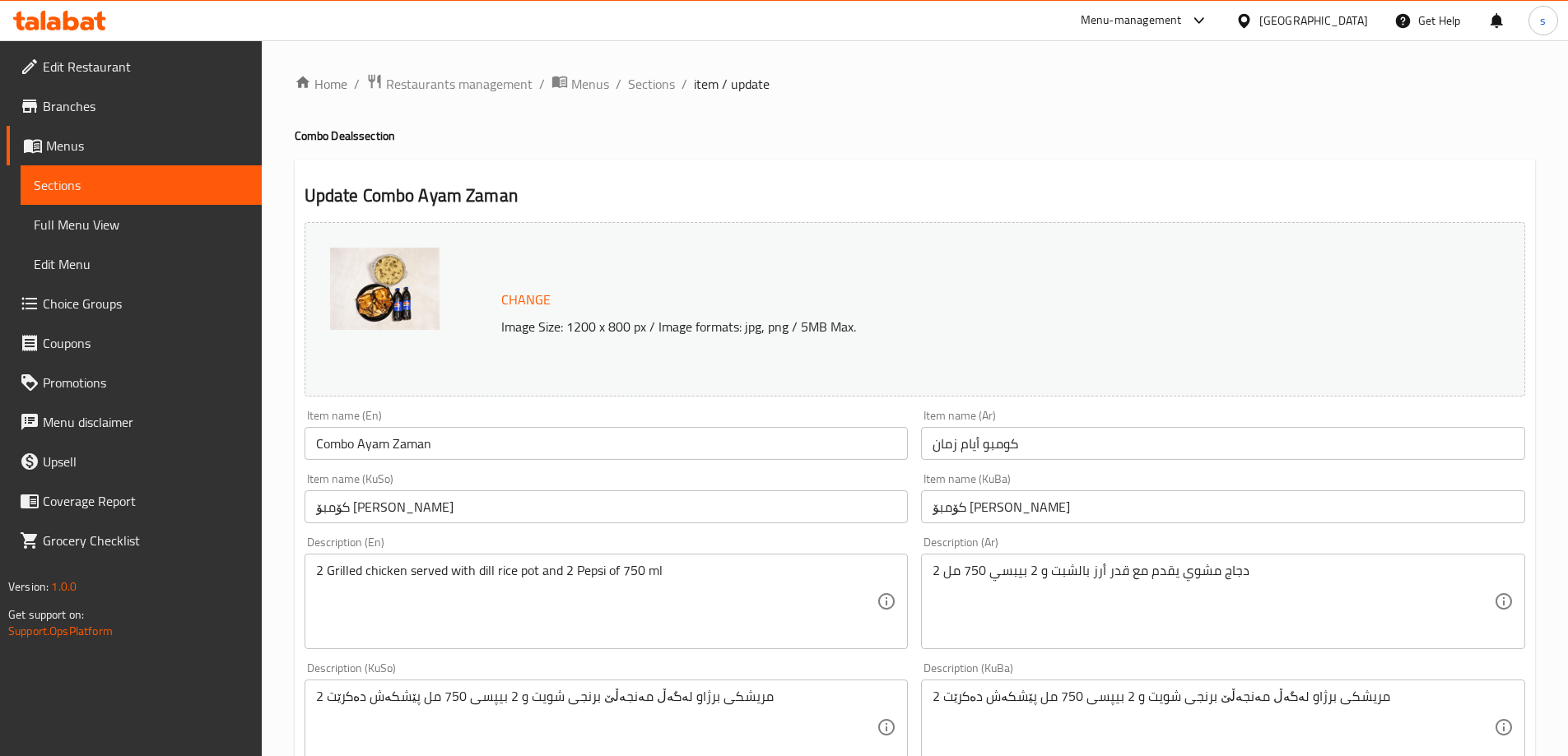
click at [81, 171] on link "Sections" at bounding box center [141, 184] width 241 height 40
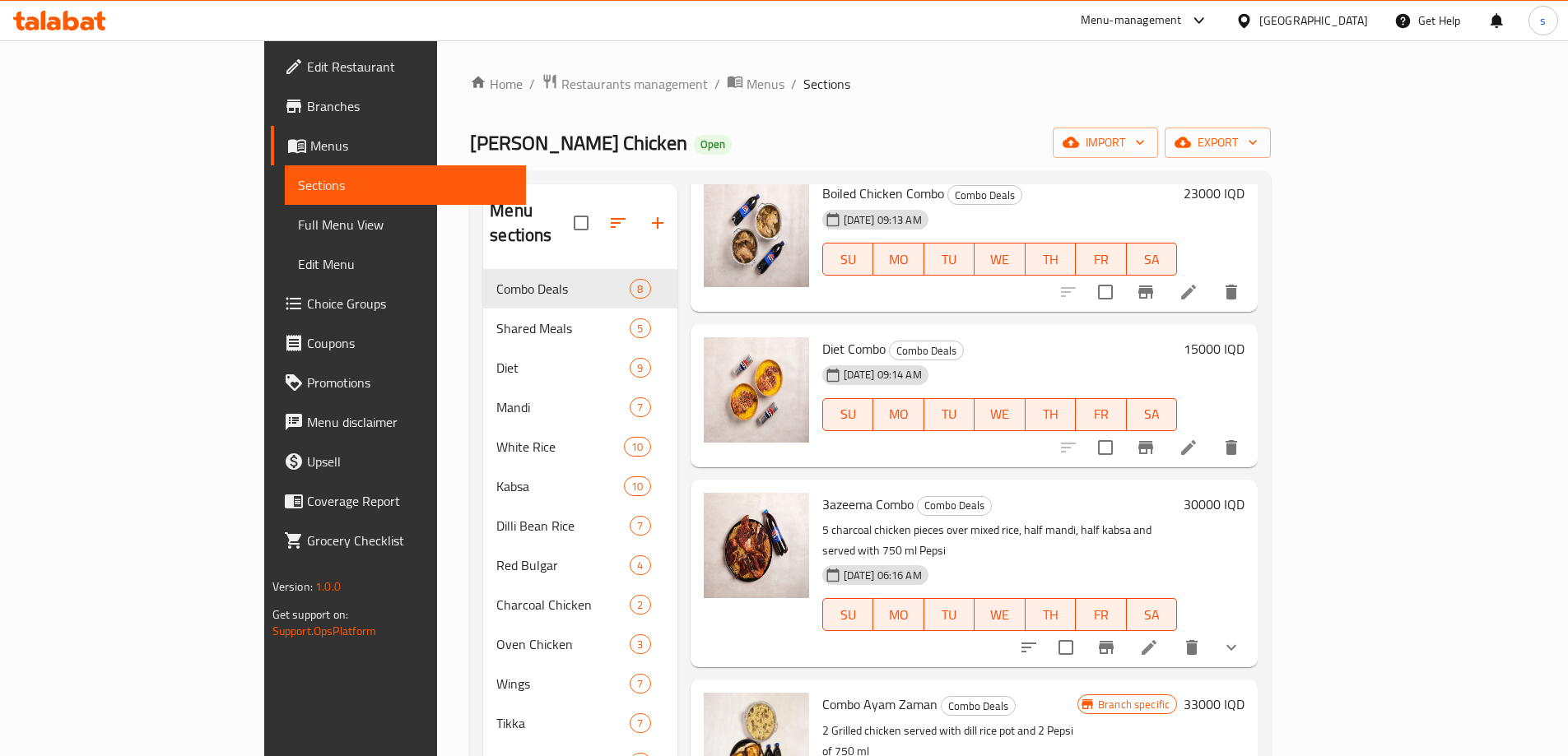
scroll to position [230, 0]
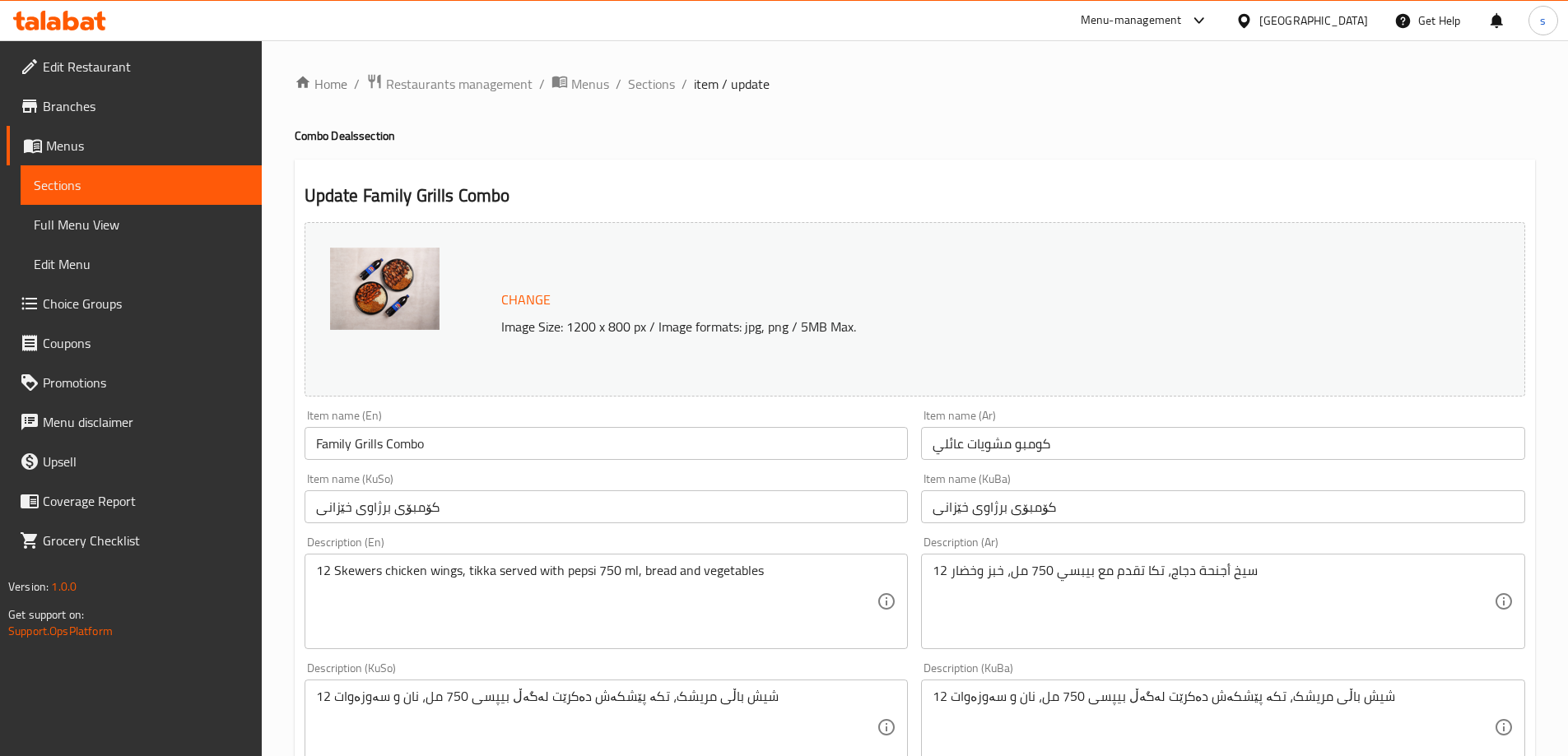
click at [180, 181] on span "Sections" at bounding box center [141, 185] width 215 height 19
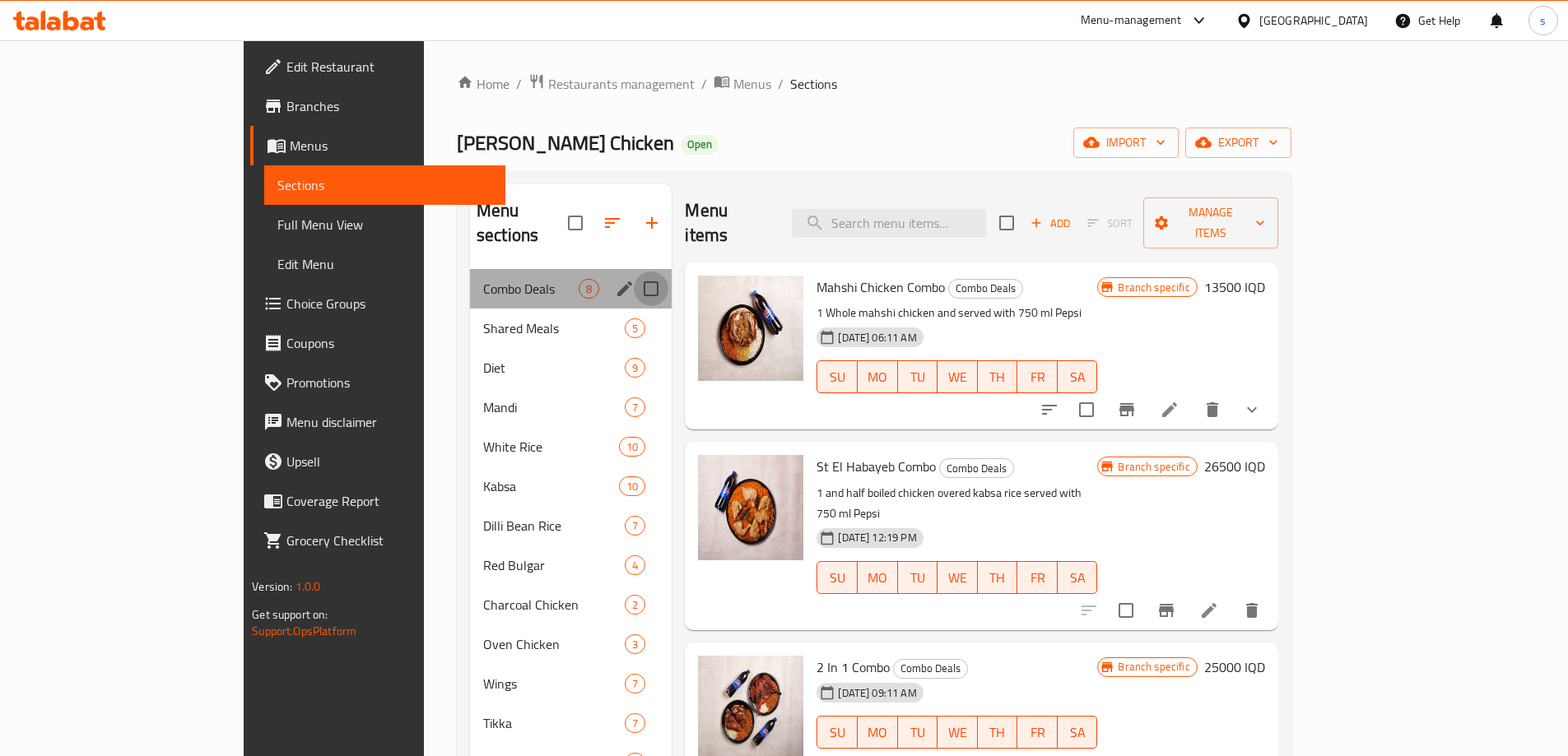
click at [634, 272] on input "Menu sections" at bounding box center [651, 289] width 35 height 35
checkbox input "true"
click at [618, 282] on icon "edit" at bounding box center [624, 288] width 14 height 14
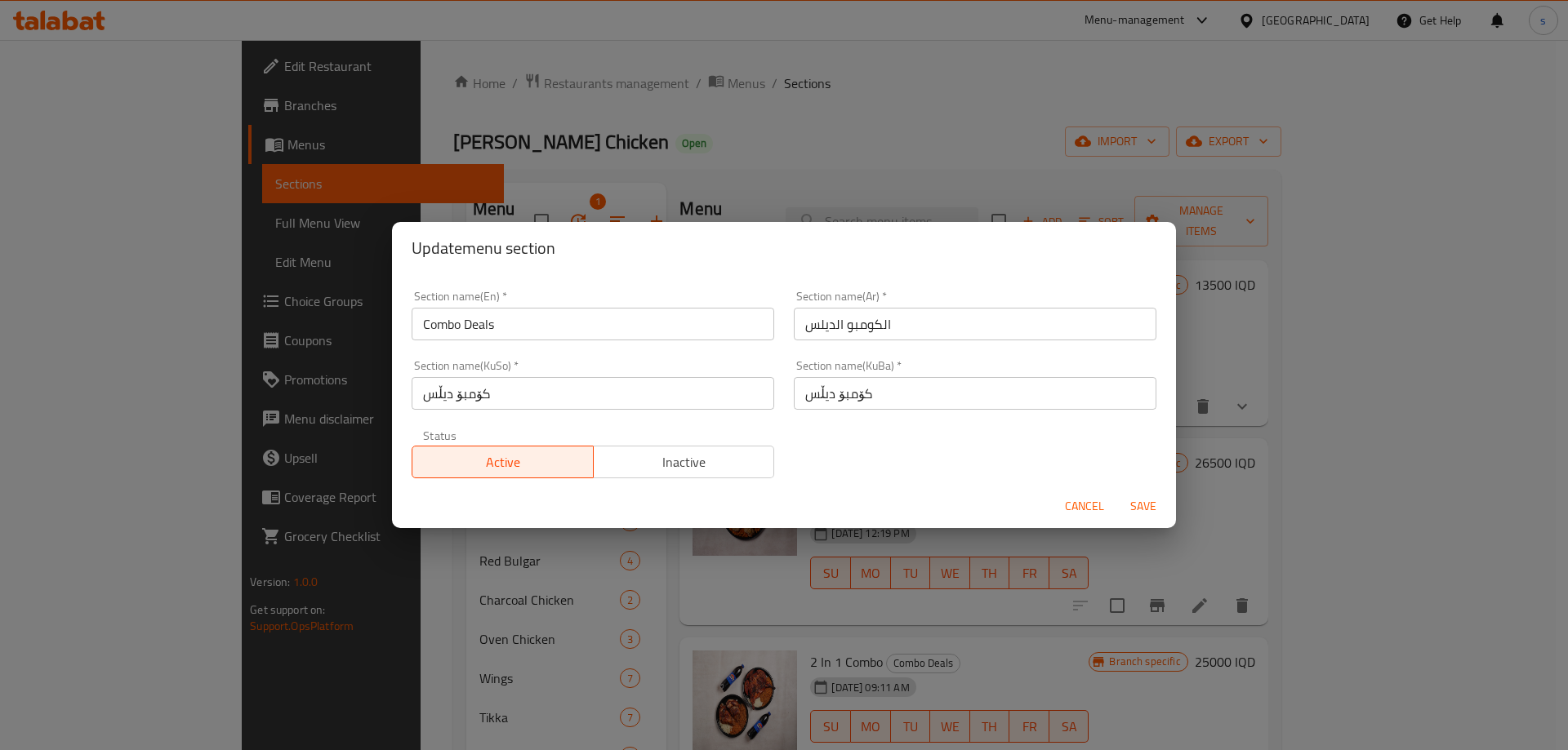
click at [1090, 500] on span "Cancel" at bounding box center [1085, 506] width 39 height 20
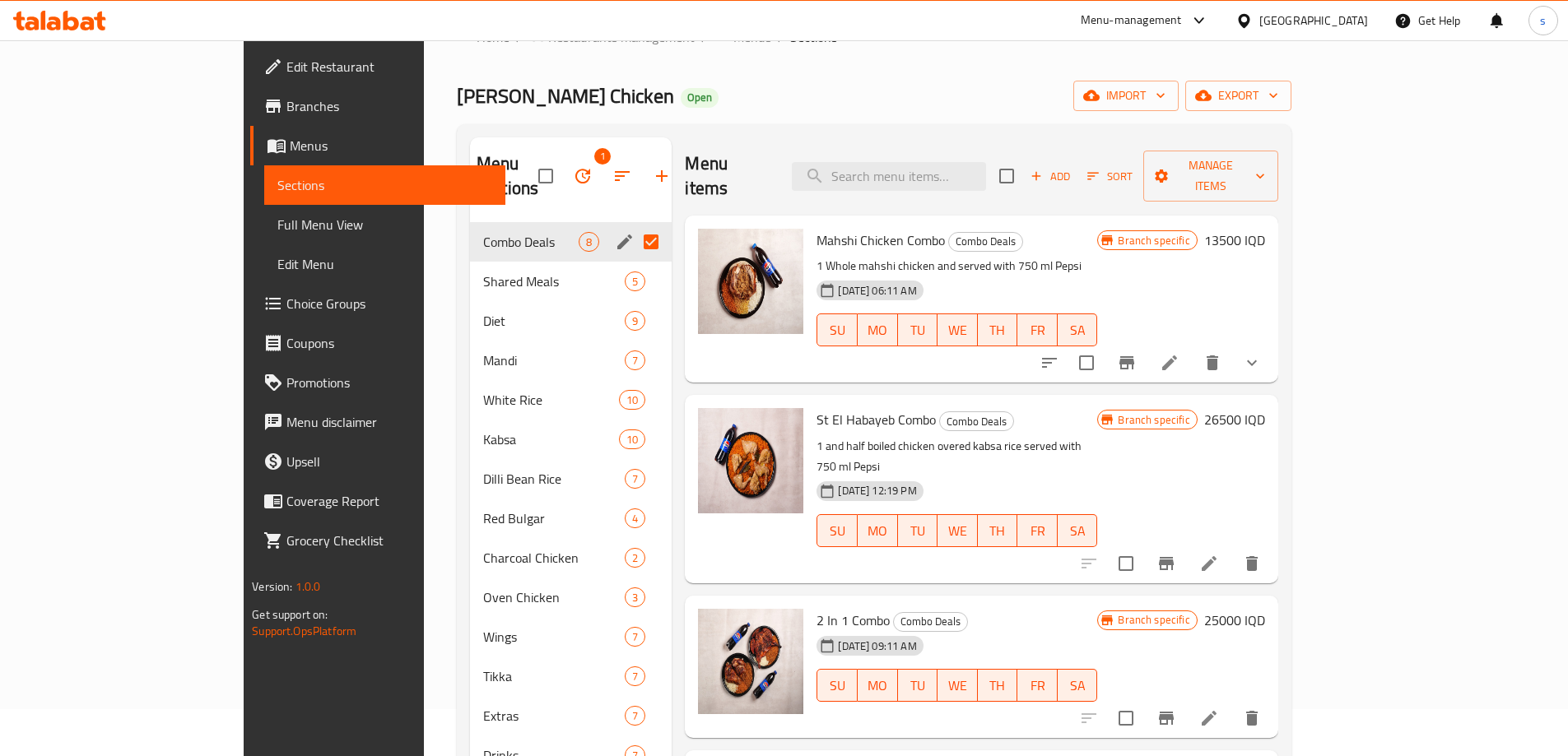
scroll to position [41, 0]
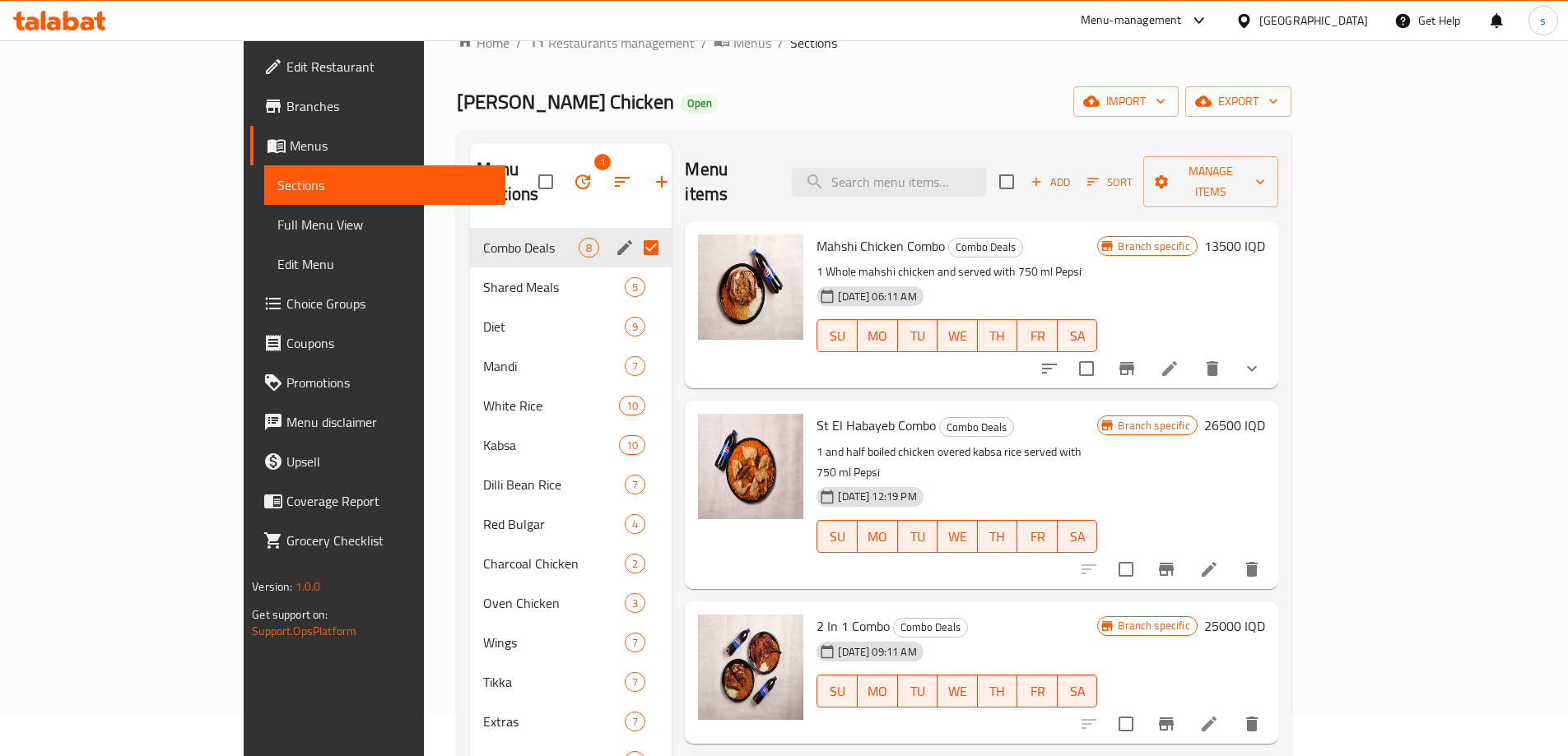
click at [940, 142] on div "Menu sections 1 Combo Deals 8 Shared Meals 5 Diet 9 Mandi 7 White Rice 10 Kabsa…" at bounding box center [873, 521] width 835 height 782
click at [940, 148] on div "Menu items Add Sort Manage items" at bounding box center [981, 181] width 592 height 78
click at [940, 168] on input "search" at bounding box center [889, 182] width 194 height 29
click at [950, 176] on input "search" at bounding box center [889, 182] width 194 height 29
paste input "Family Grills Combo"
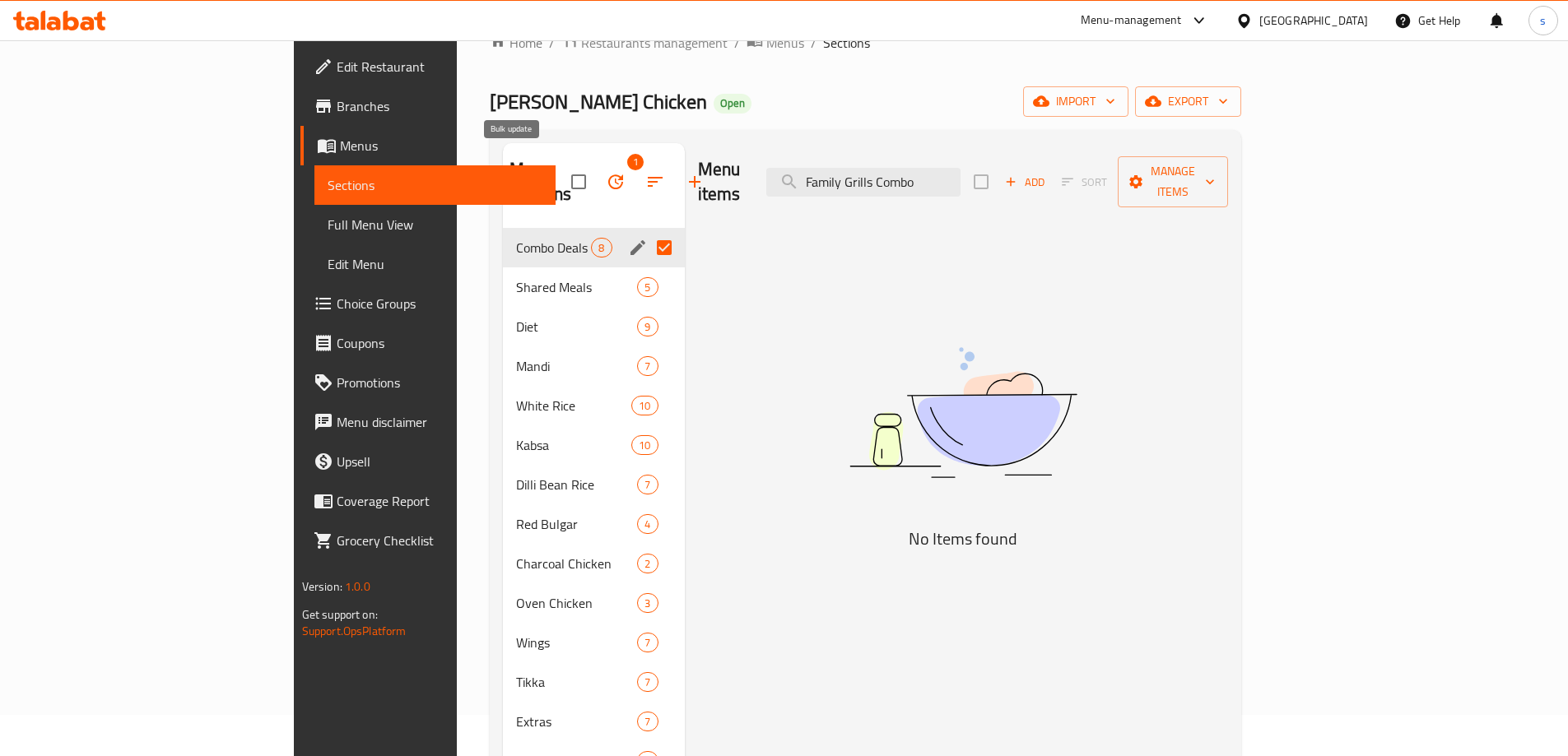
click at [606, 172] on icon "button" at bounding box center [616, 181] width 19 height 19
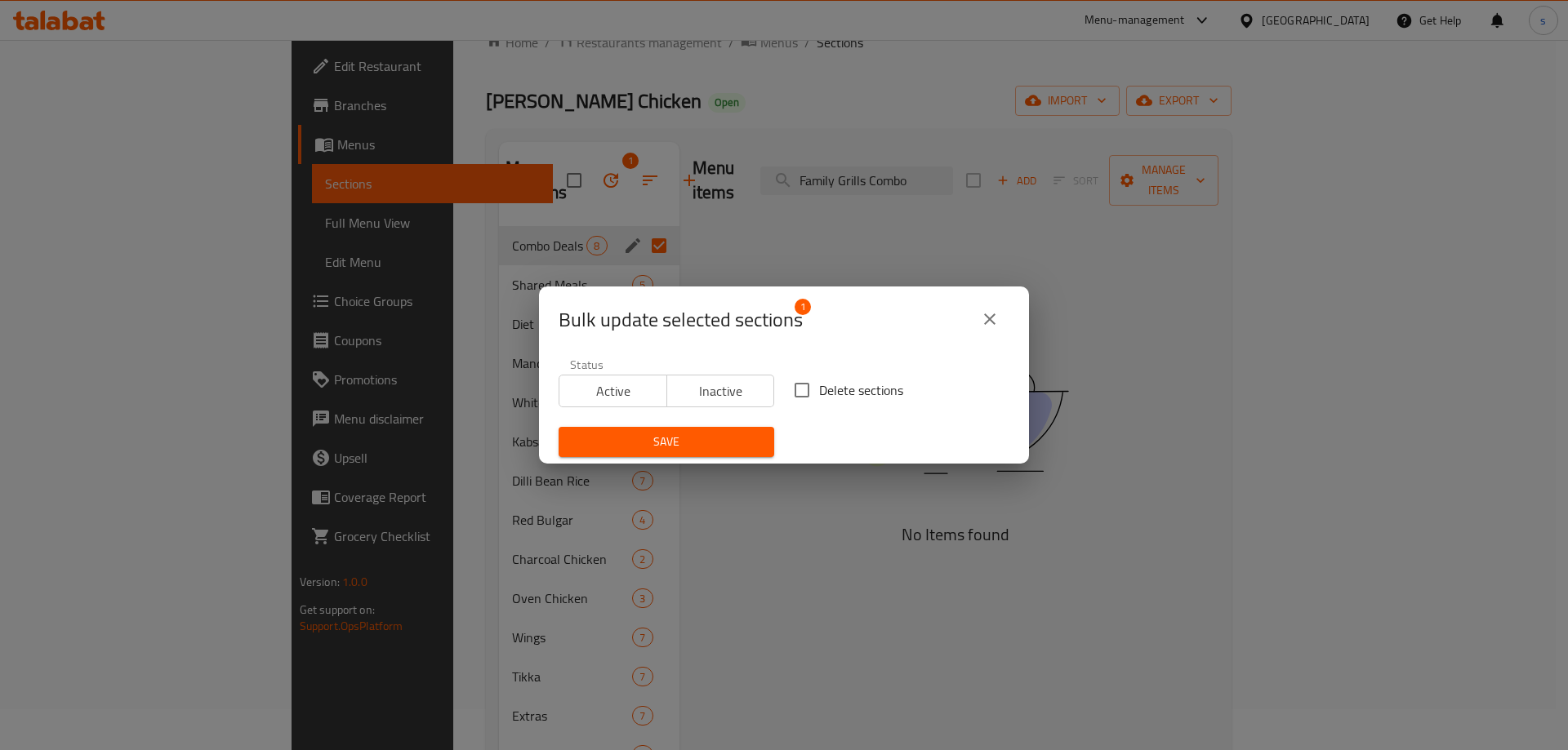
click at [981, 317] on icon "close" at bounding box center [990, 319] width 19 height 19
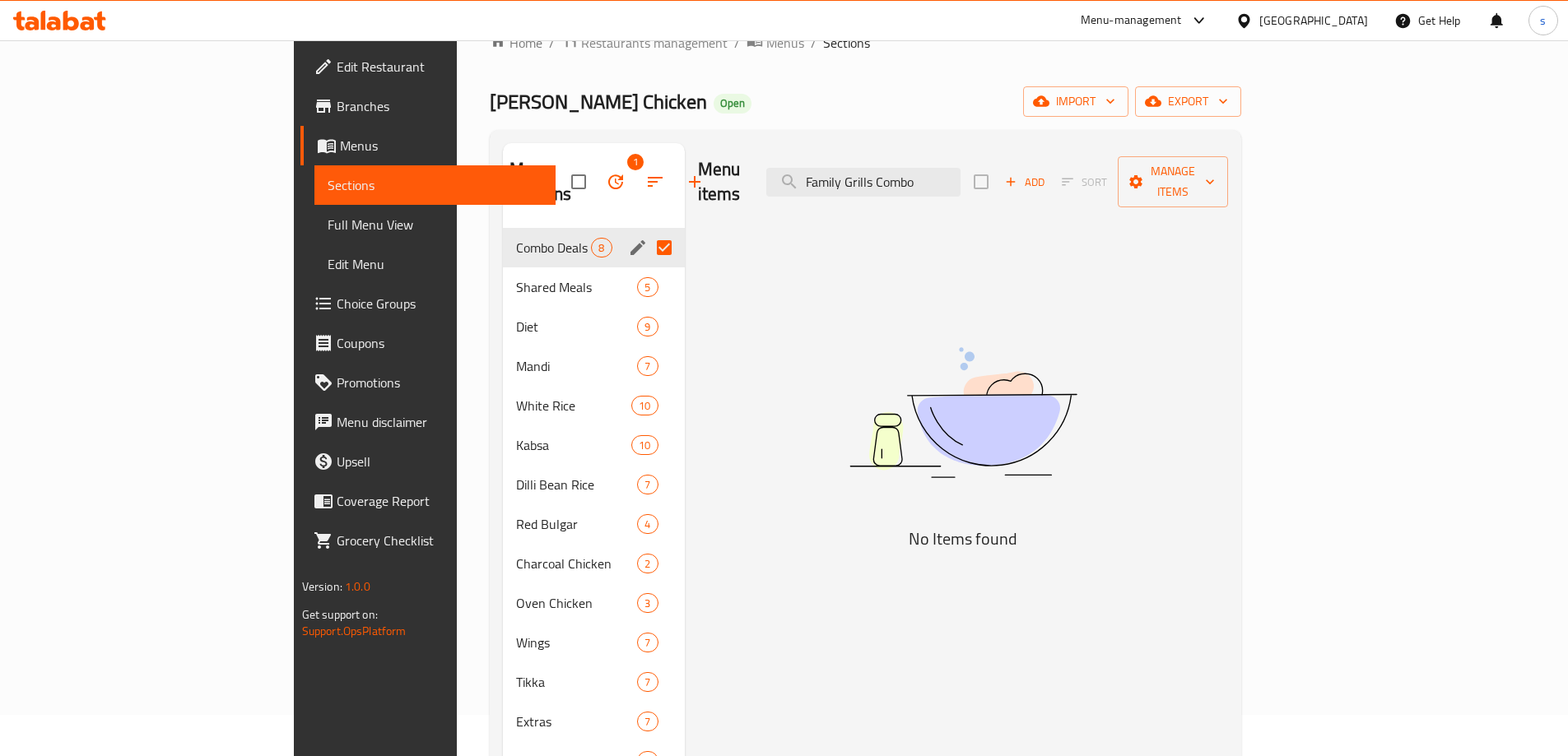
drag, startPoint x: 963, startPoint y: 173, endPoint x: 881, endPoint y: 192, distance: 84.2
click at [881, 192] on div "Menu items Family Grills Combo Add Sort Manage items" at bounding box center [963, 181] width 531 height 78
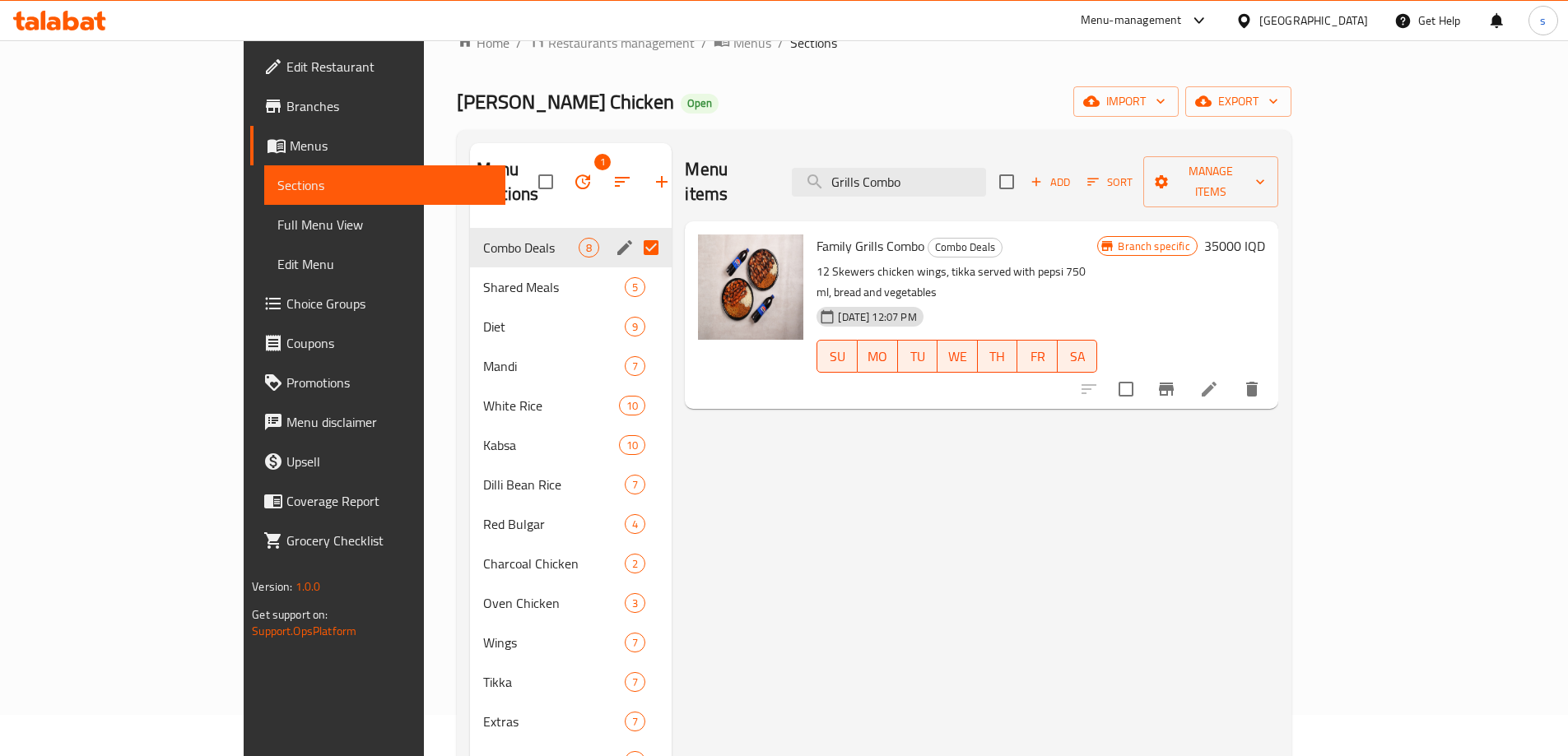
type input "Grills Combo"
drag, startPoint x: 755, startPoint y: 218, endPoint x: 801, endPoint y: 221, distance: 46.1
click at [811, 228] on div "Family Grills Combo Combo Deals 12 Skewers chicken wings, tikka served with pep…" at bounding box center [957, 314] width 294 height 175
click at [1220, 379] on icon at bounding box center [1209, 389] width 19 height 19
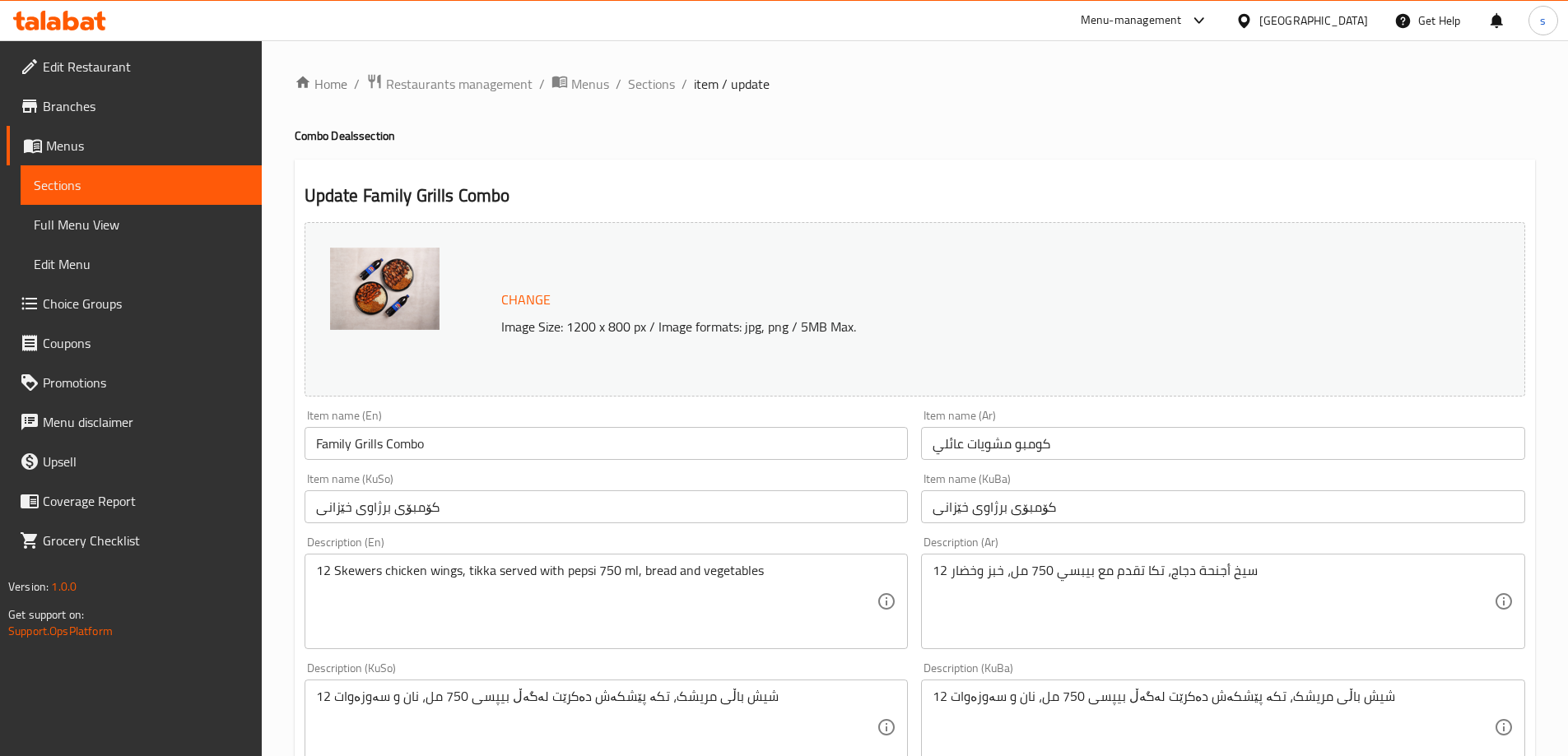
click at [95, 137] on span "Menus" at bounding box center [148, 146] width 203 height 19
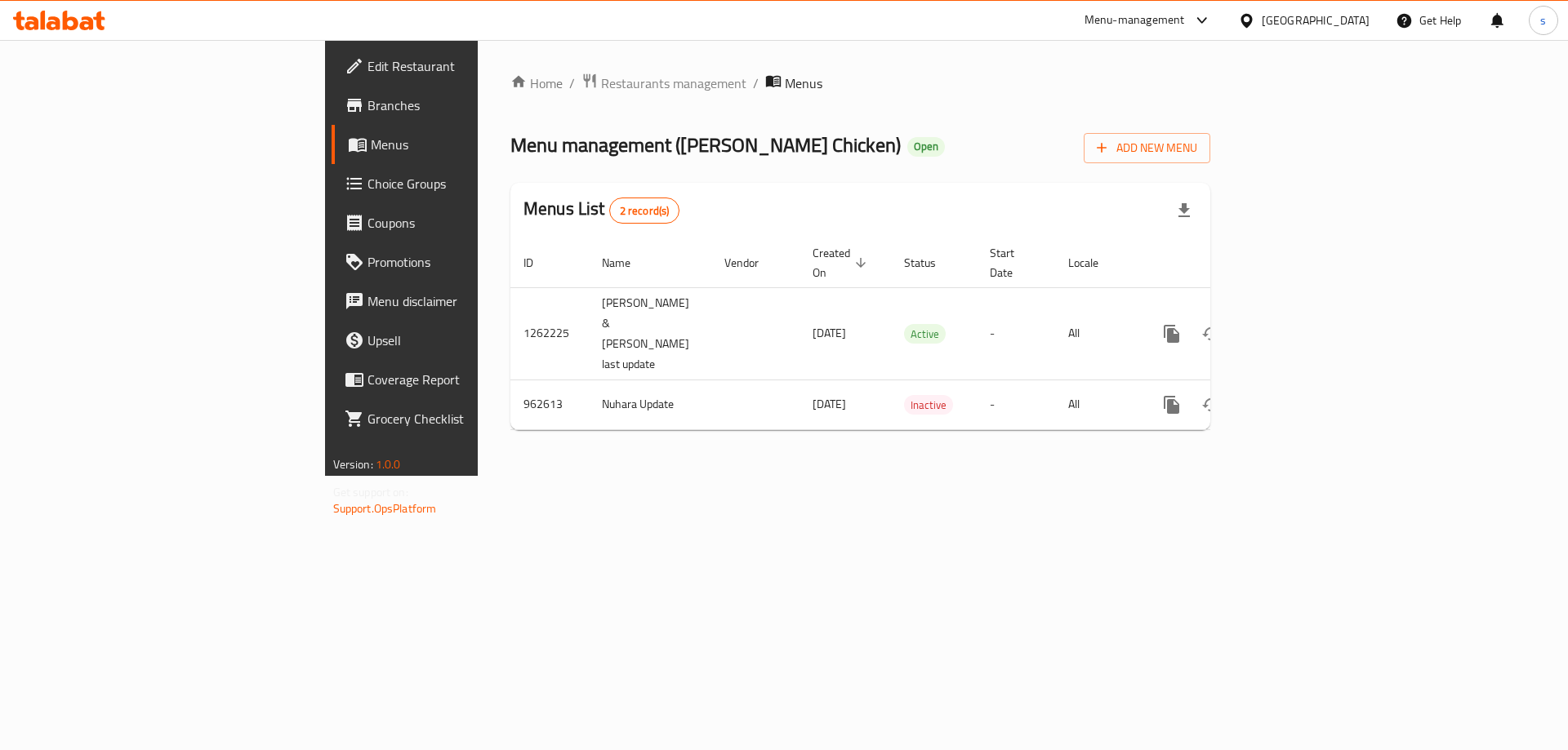
click at [108, 108] on div at bounding box center [784, 375] width 1568 height 750
click at [368, 108] on span "Branches" at bounding box center [471, 105] width 207 height 19
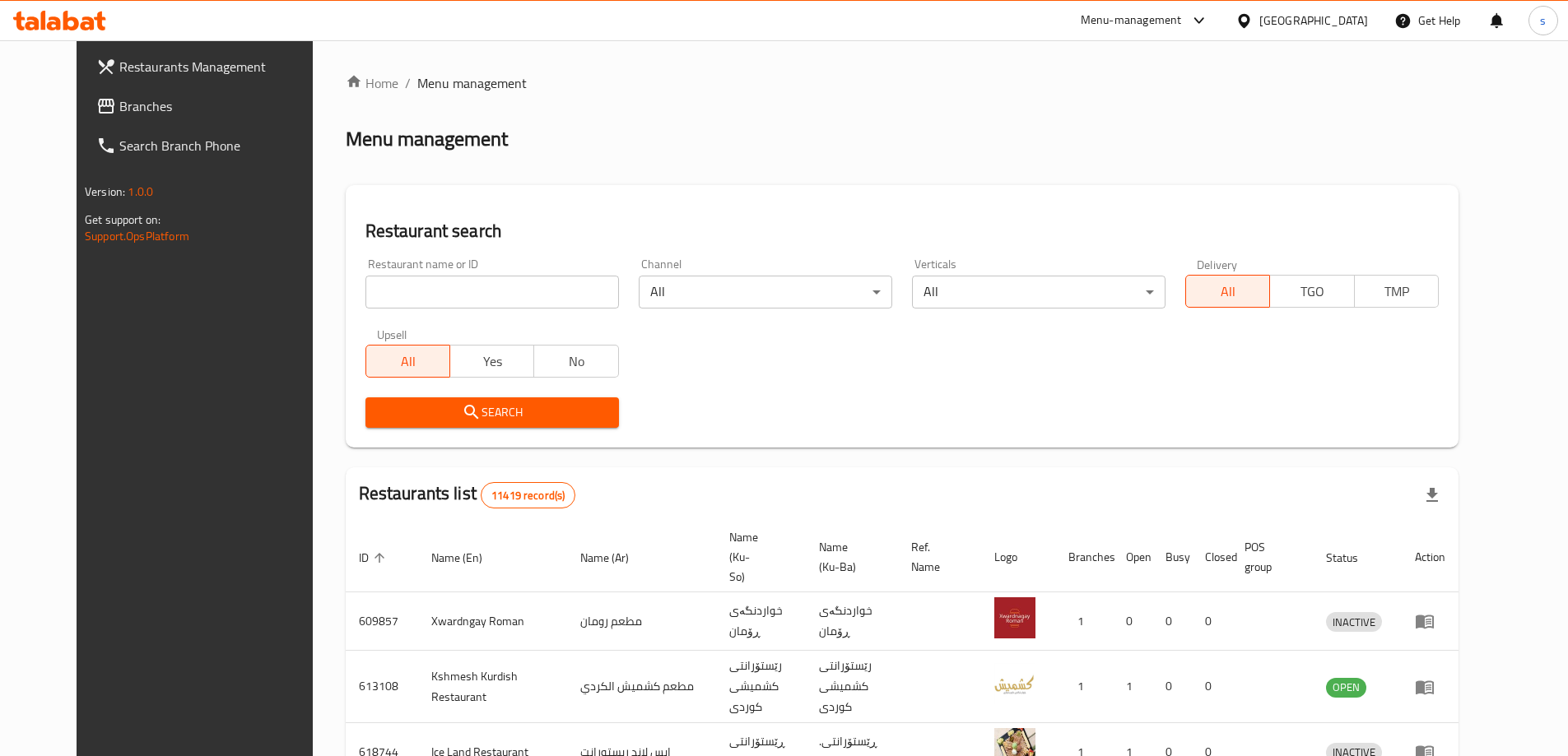
click at [418, 272] on div "Restaurant name or ID Restaurant name or ID" at bounding box center [492, 284] width 254 height 50
click at [419, 290] on input "search" at bounding box center [492, 292] width 254 height 33
paste input "Beirut Restaurant"
type input "Beirut Restaurant"
click at [419, 419] on span "Search" at bounding box center [491, 412] width 227 height 20
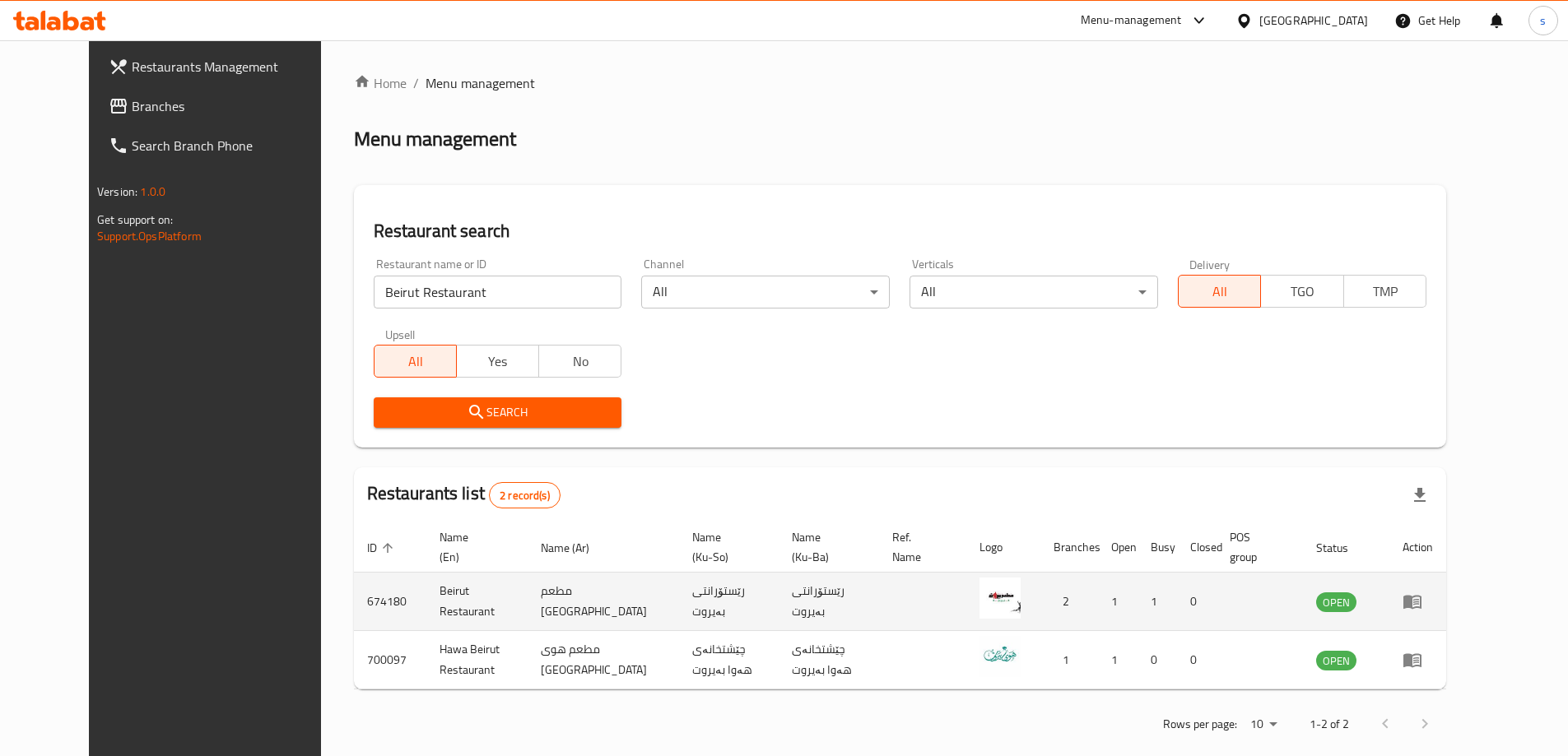
click at [1421, 596] on icon "enhanced table" at bounding box center [1413, 603] width 18 height 14
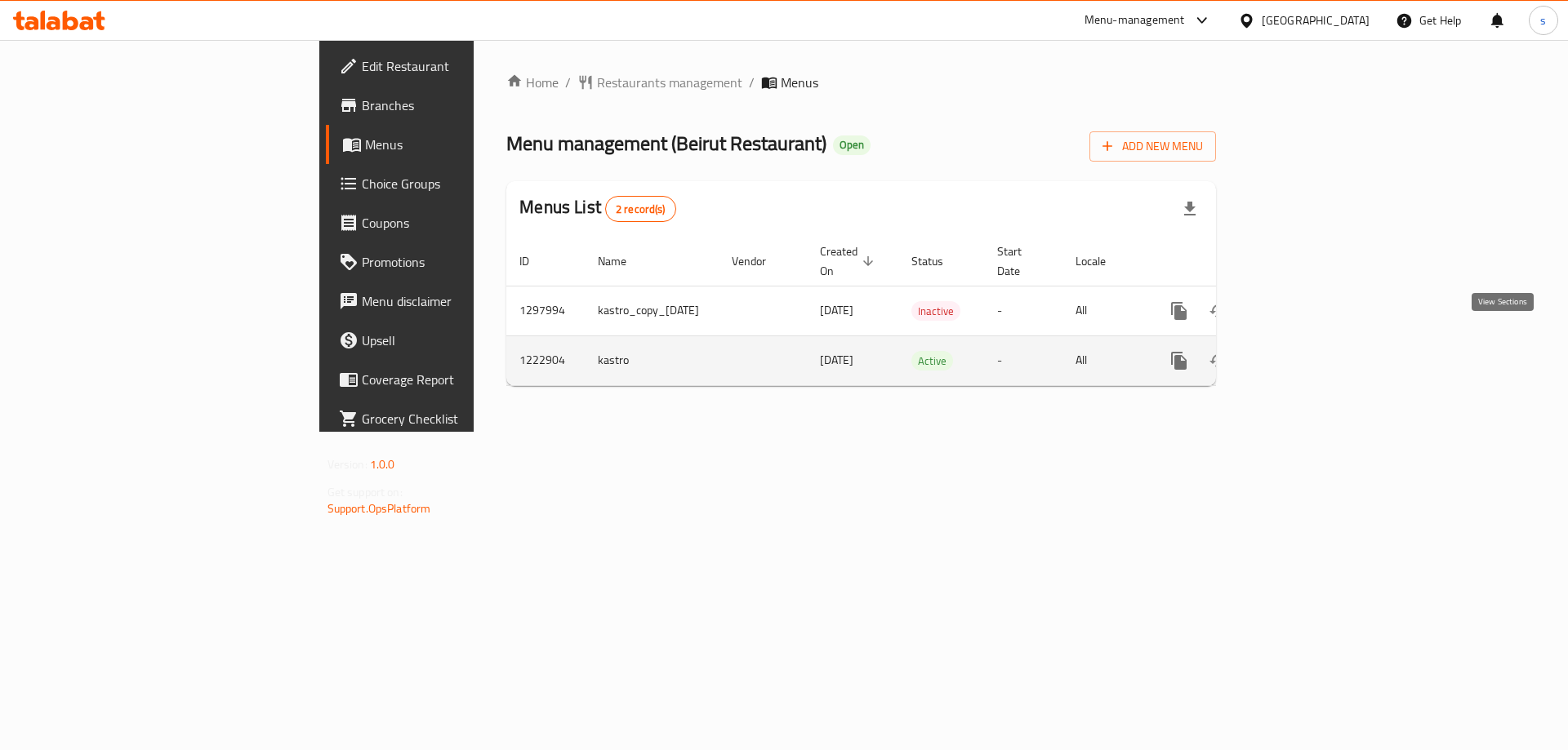
click at [1316, 354] on link "enhanced table" at bounding box center [1296, 361] width 39 height 39
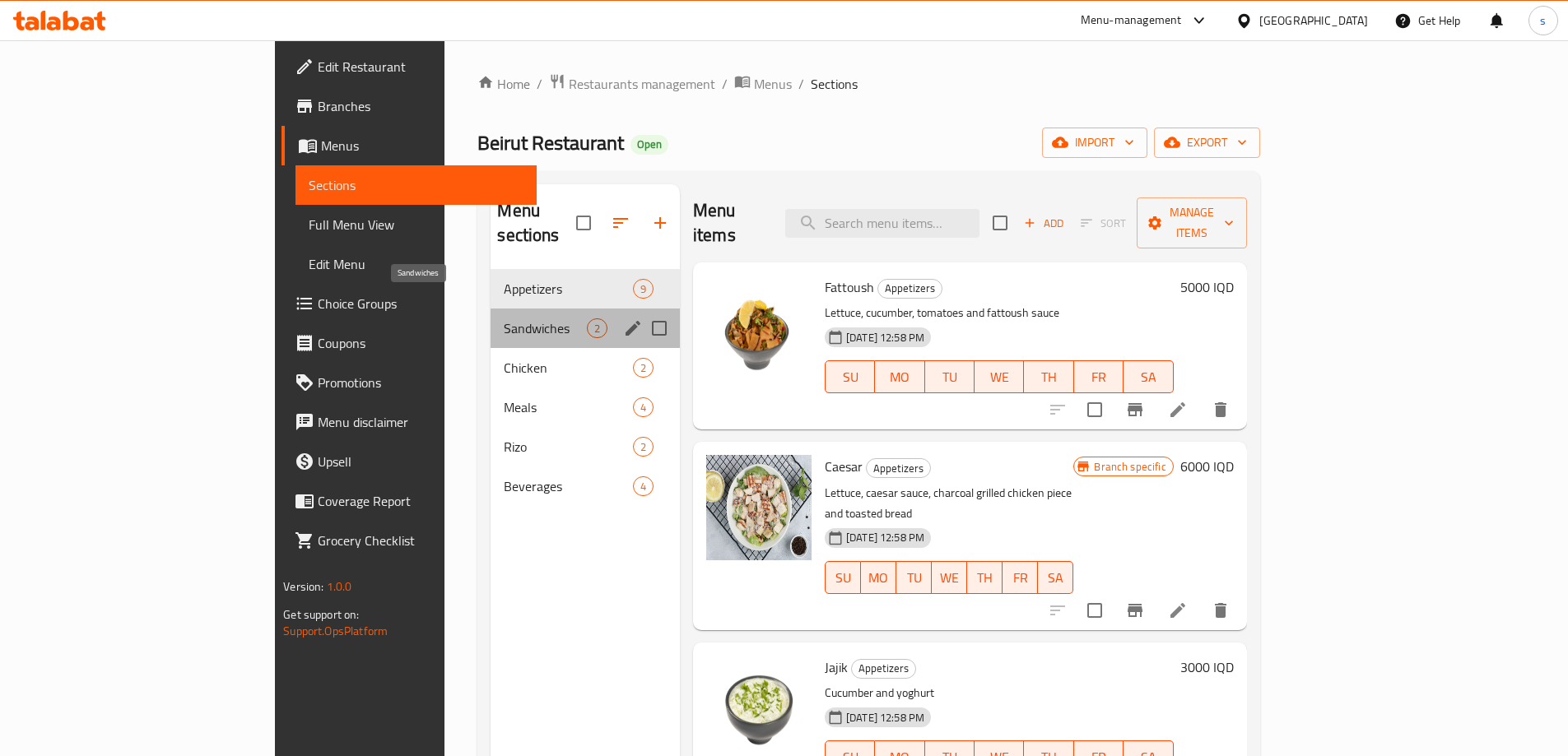
click at [504, 318] on span "Sandwiches" at bounding box center [544, 328] width 82 height 19
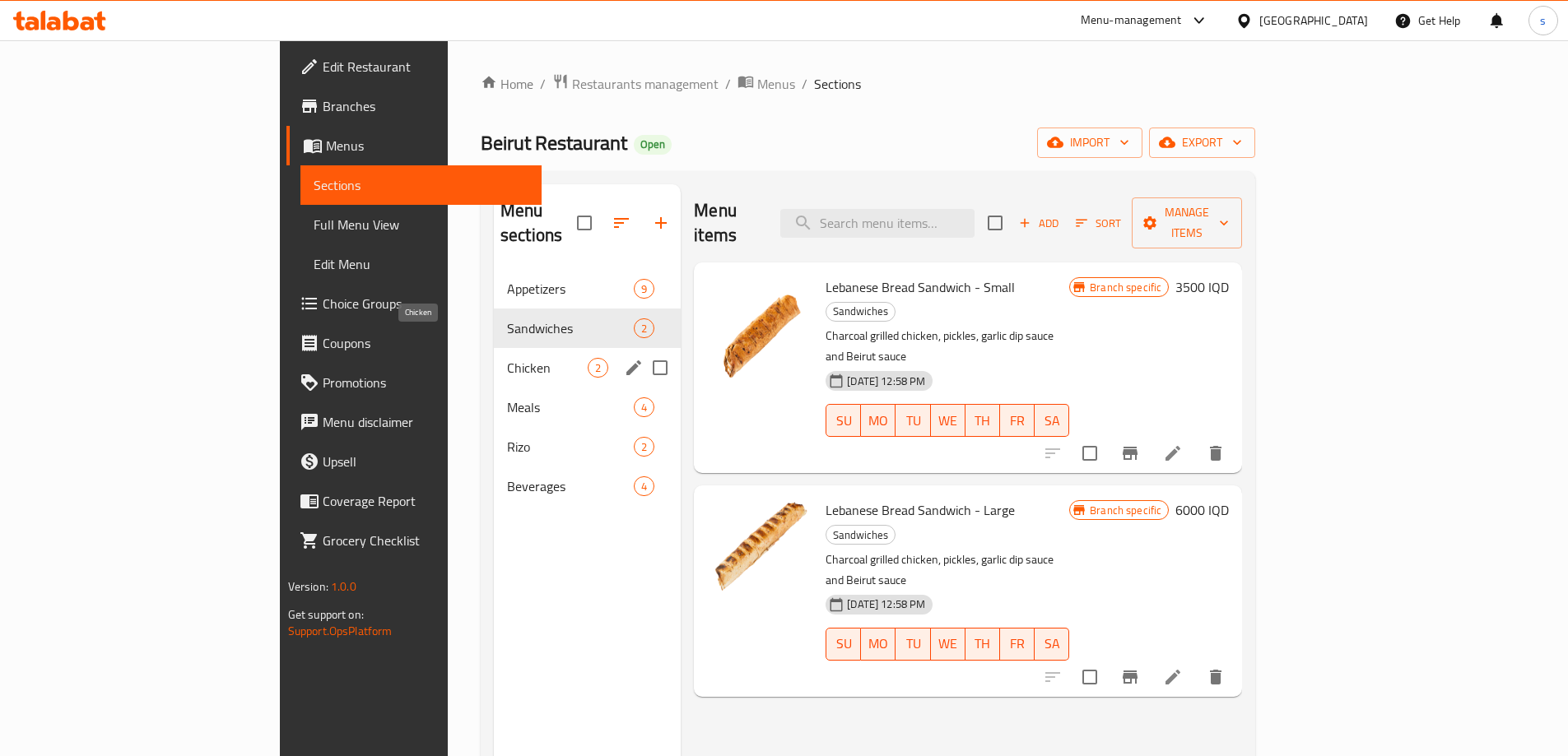
click at [508, 358] on span "Chicken" at bounding box center [548, 367] width 81 height 19
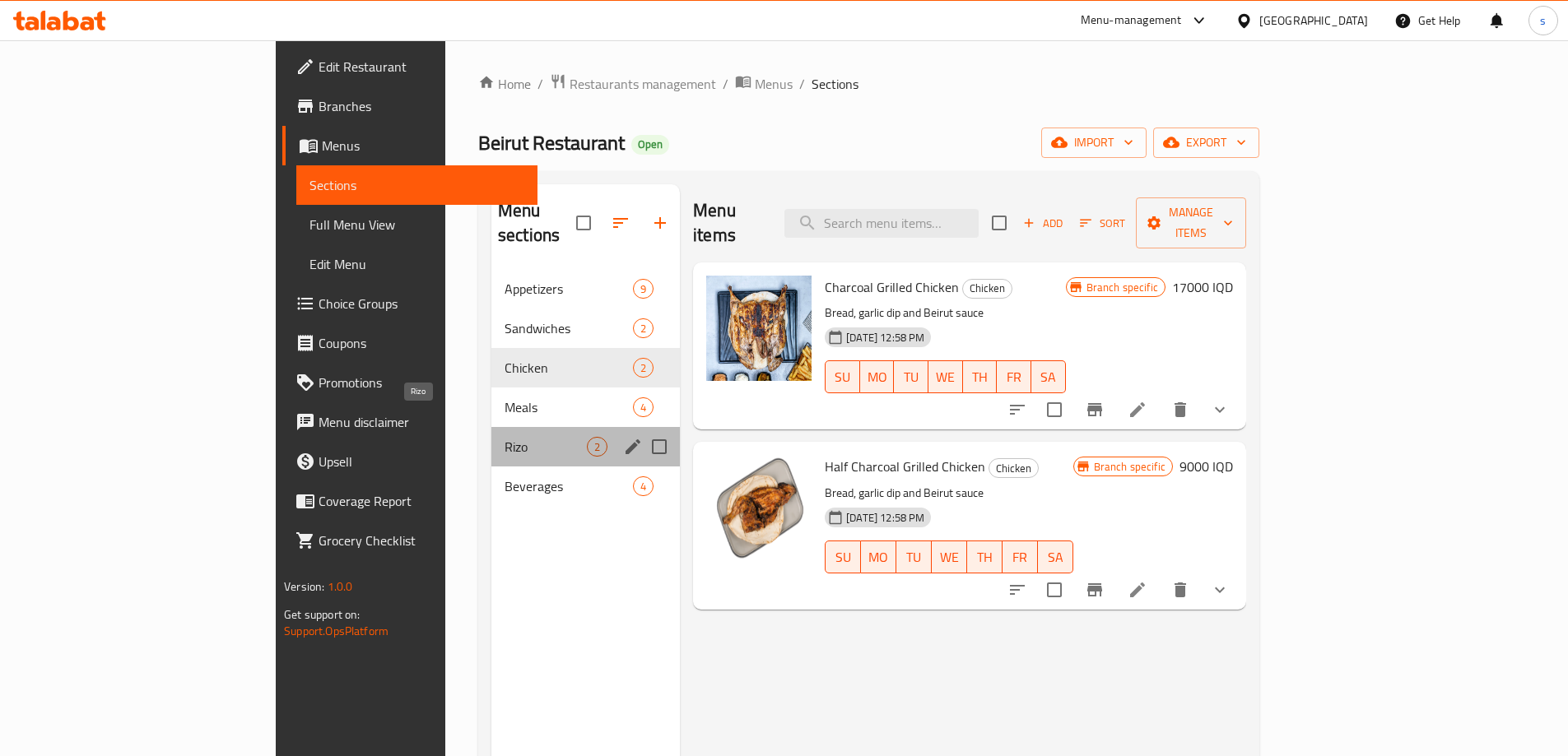
click at [505, 437] on span "Rizo" at bounding box center [545, 446] width 82 height 19
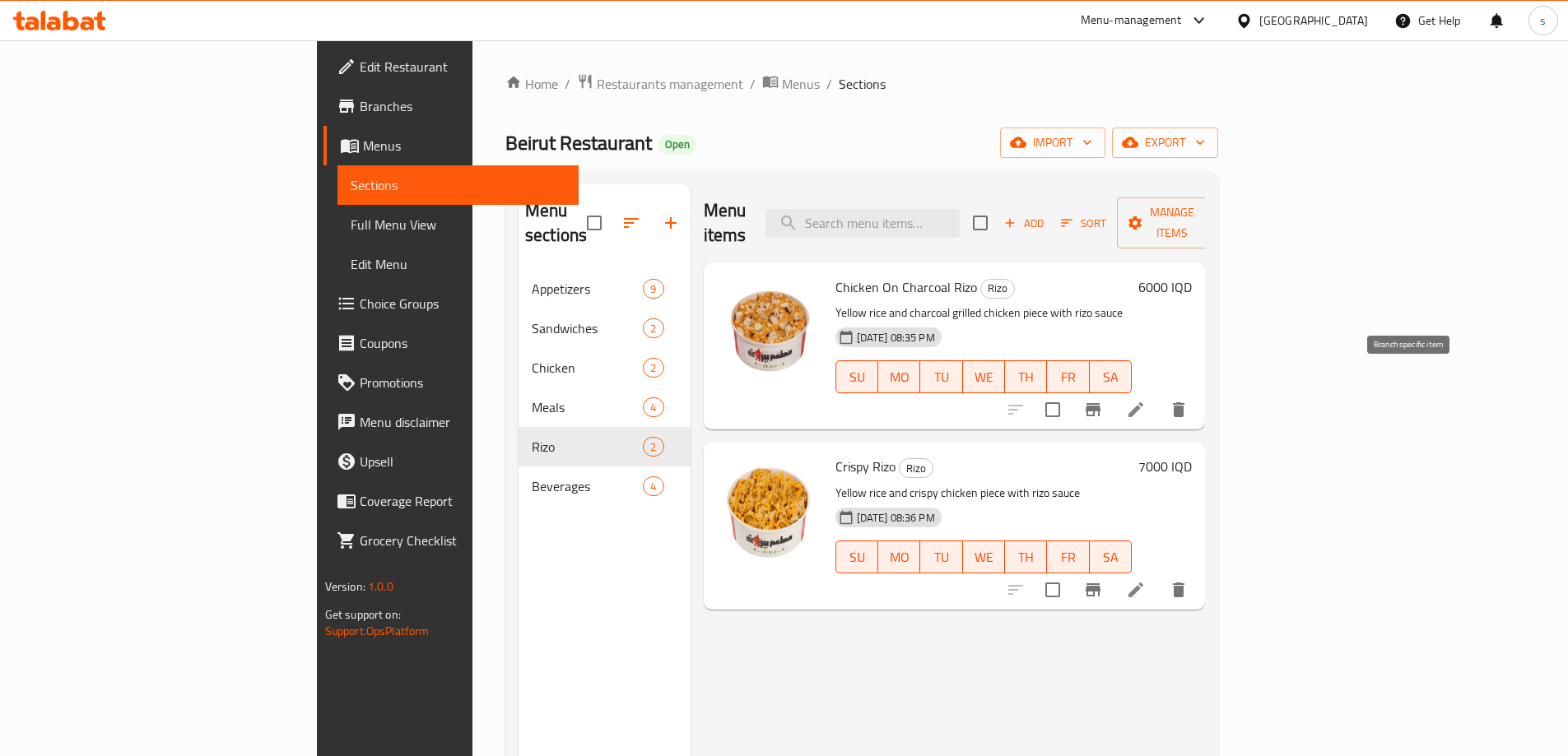
click at [1103, 400] on icon "Branch-specific-item" at bounding box center [1093, 410] width 19 height 19
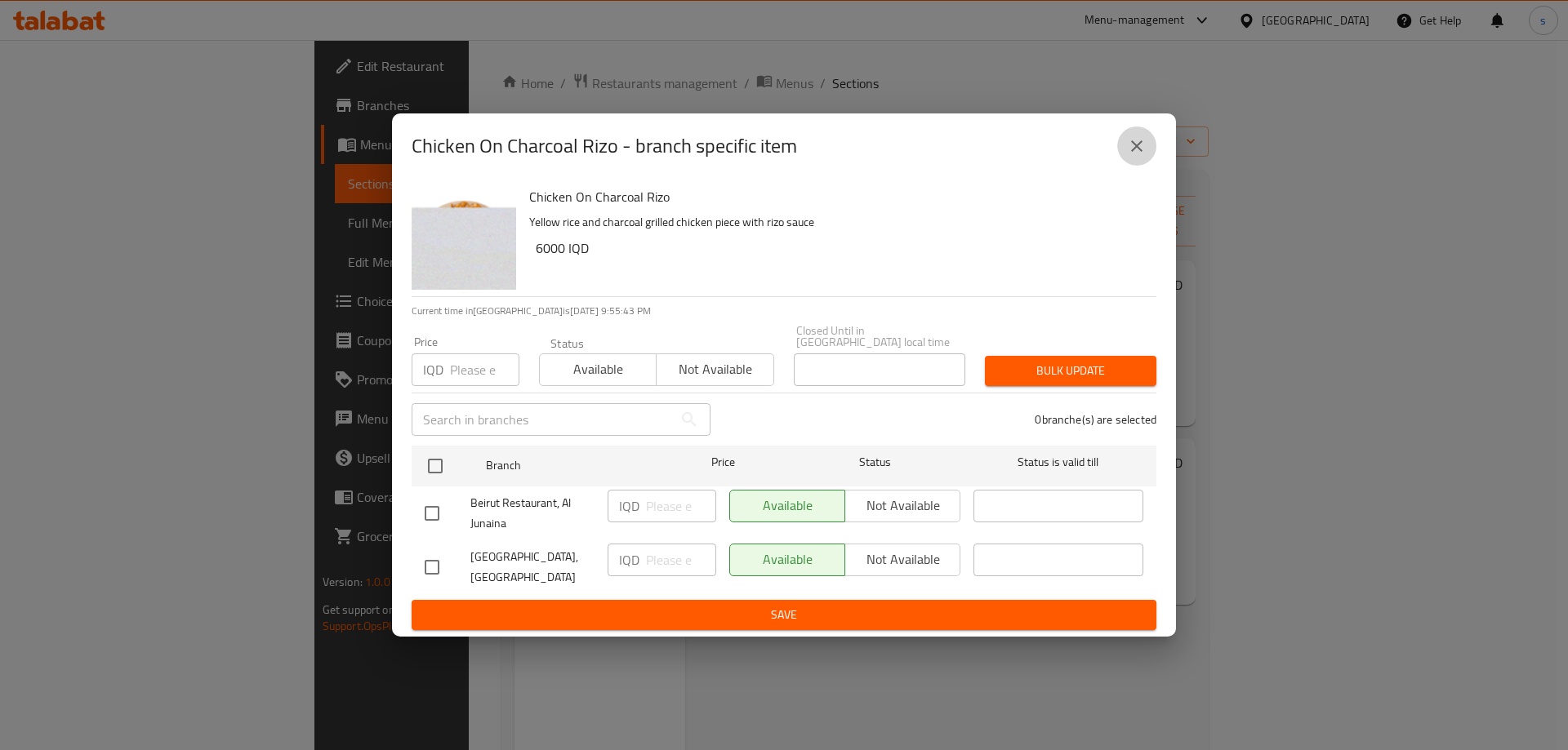
click at [1137, 156] on icon "close" at bounding box center [1136, 145] width 19 height 19
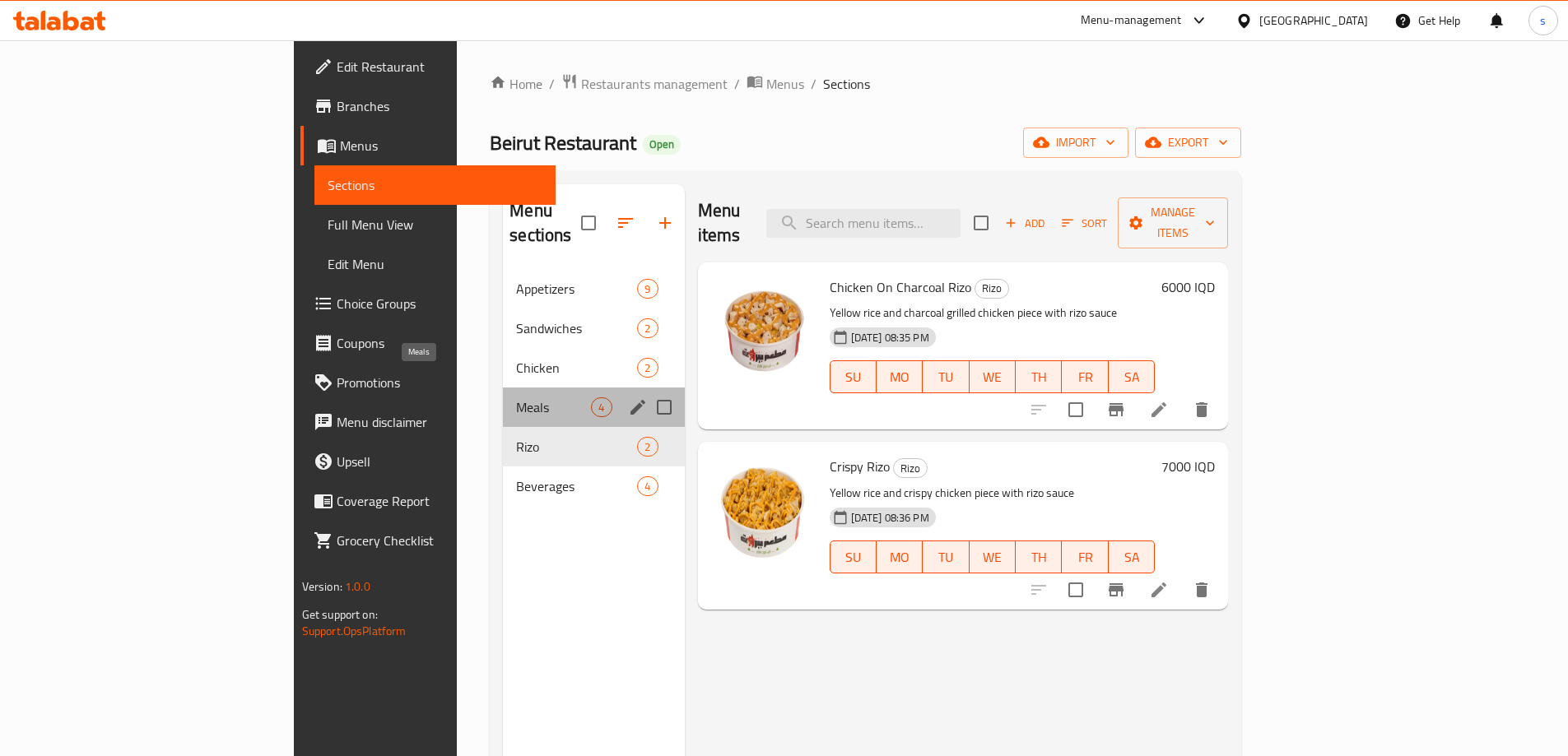
click at [516, 397] on span "Meals" at bounding box center [554, 407] width 75 height 19
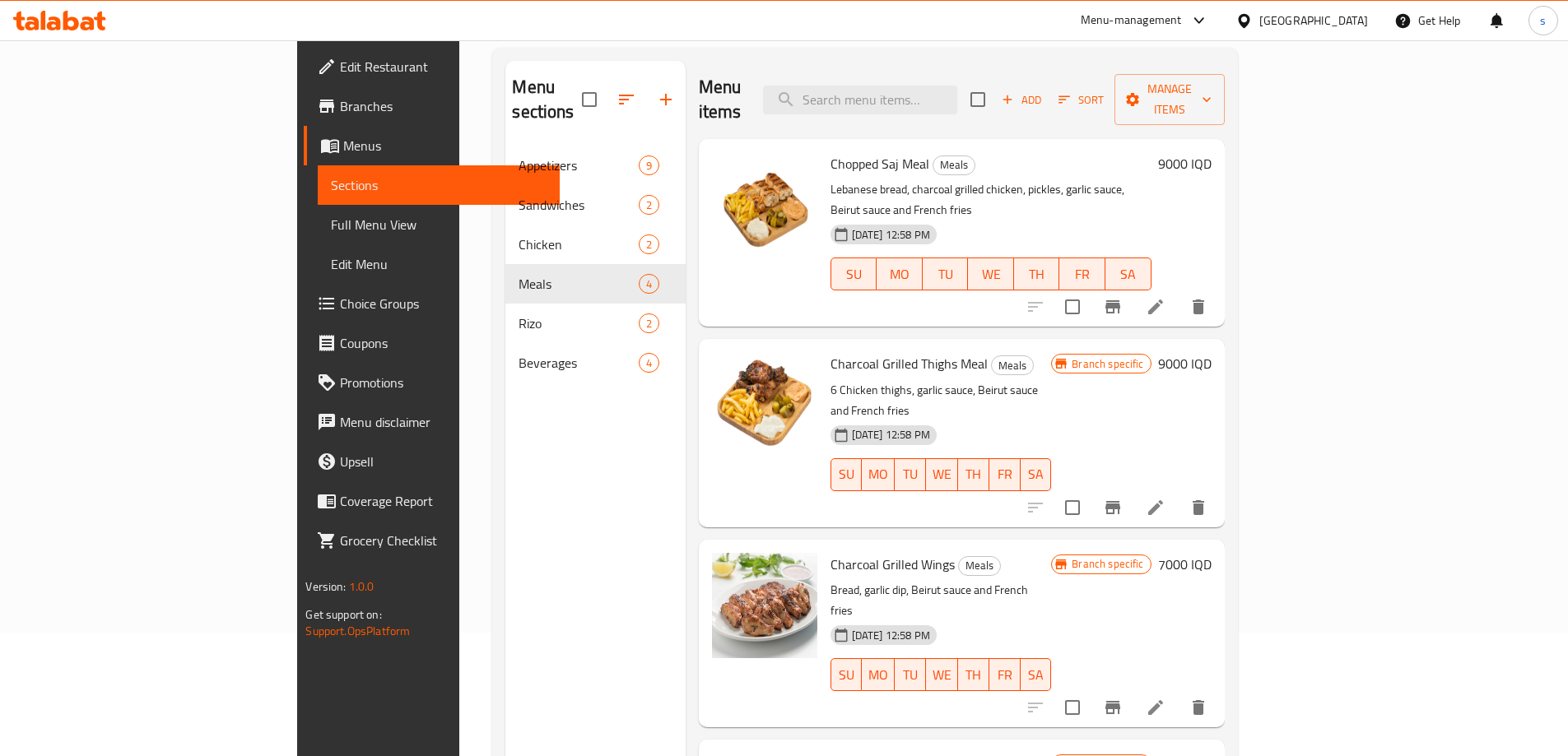
scroll to position [230, 0]
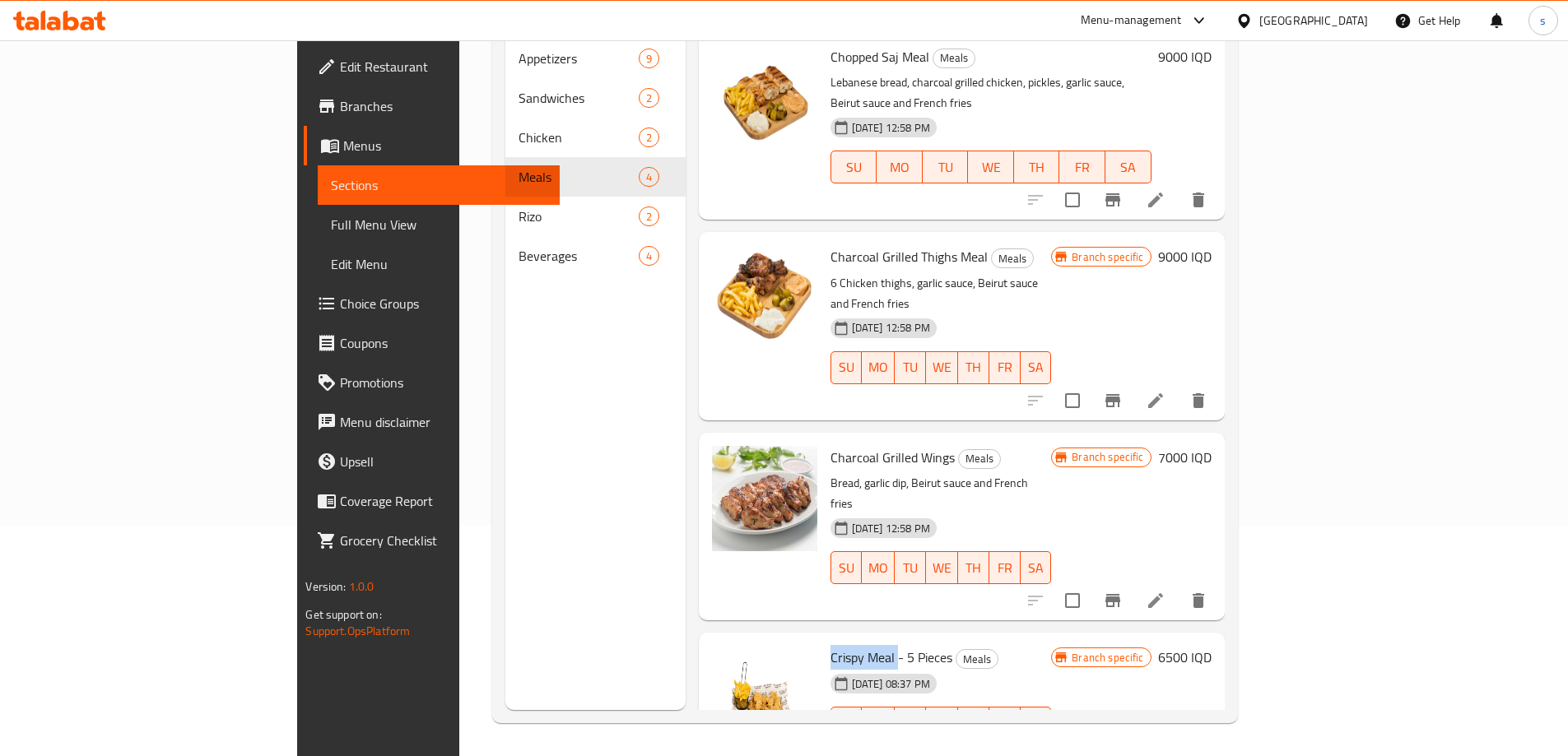
drag, startPoint x: 821, startPoint y: 578, endPoint x: 750, endPoint y: 576, distance: 71.0
click at [824, 639] on div "Crispy Meal - 5 Pieces Meals 09-03-2025 08:37 PM SU MO TU WE TH FR SA" at bounding box center [941, 704] width 234 height 130
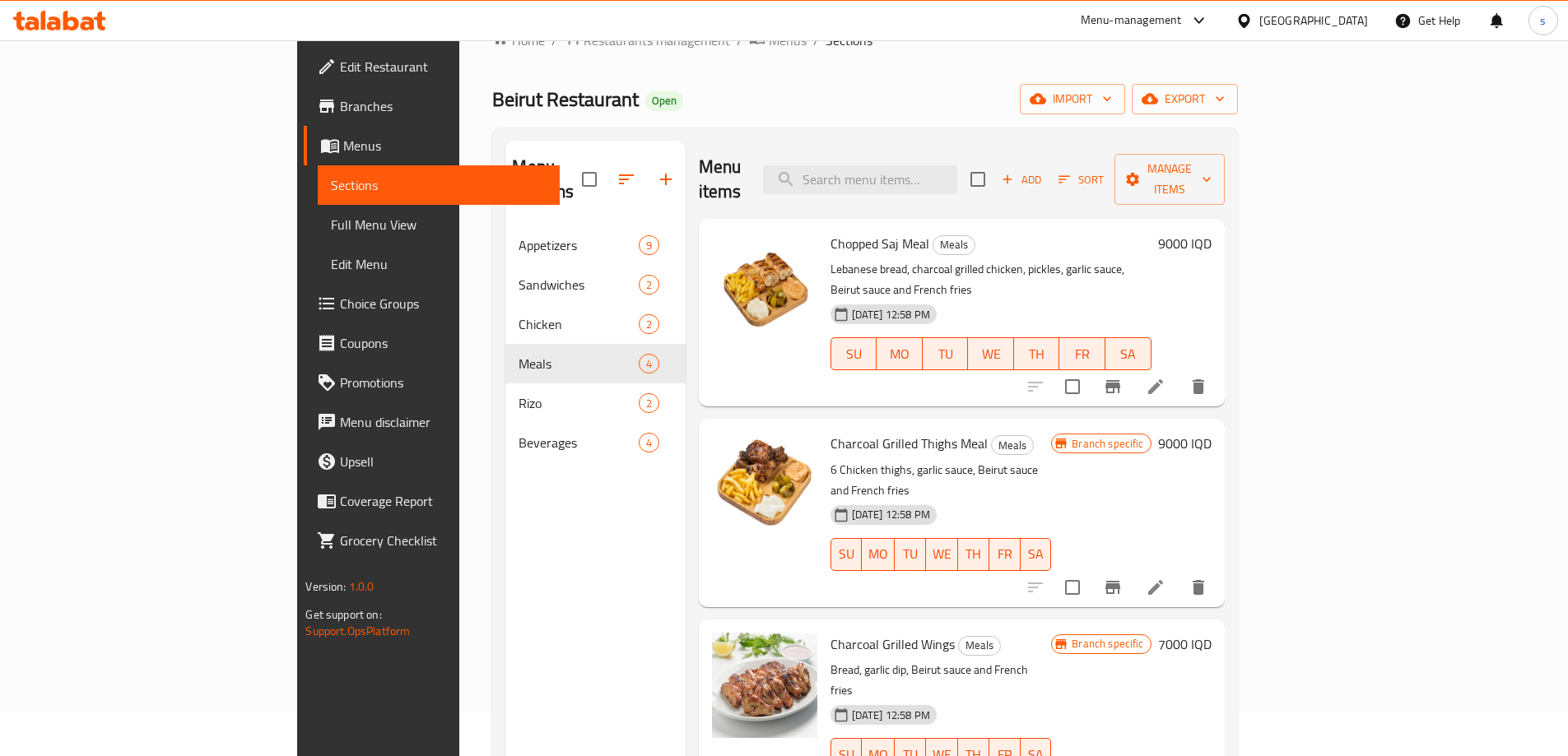
scroll to position [0, 0]
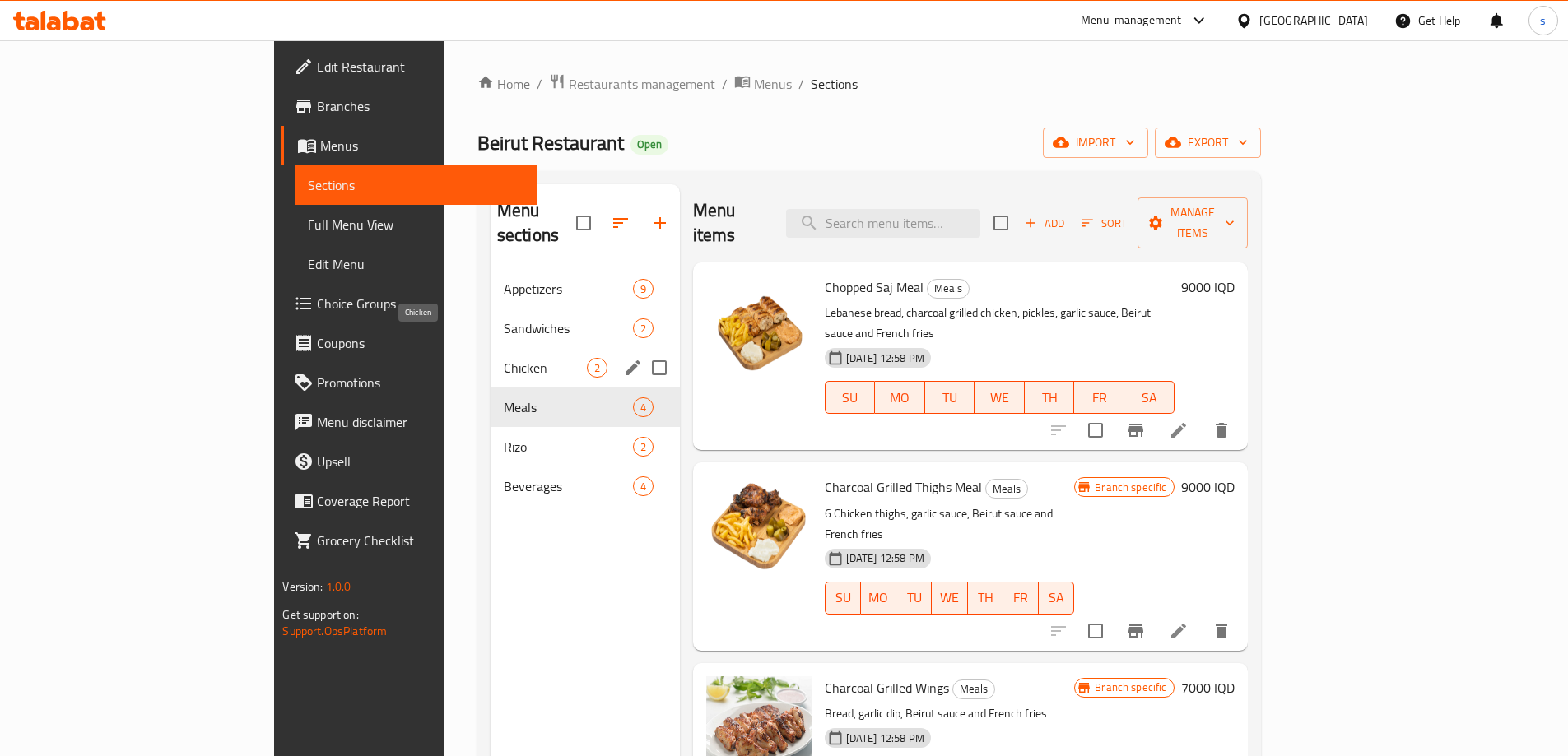
click at [504, 358] on span "Chicken" at bounding box center [545, 367] width 83 height 19
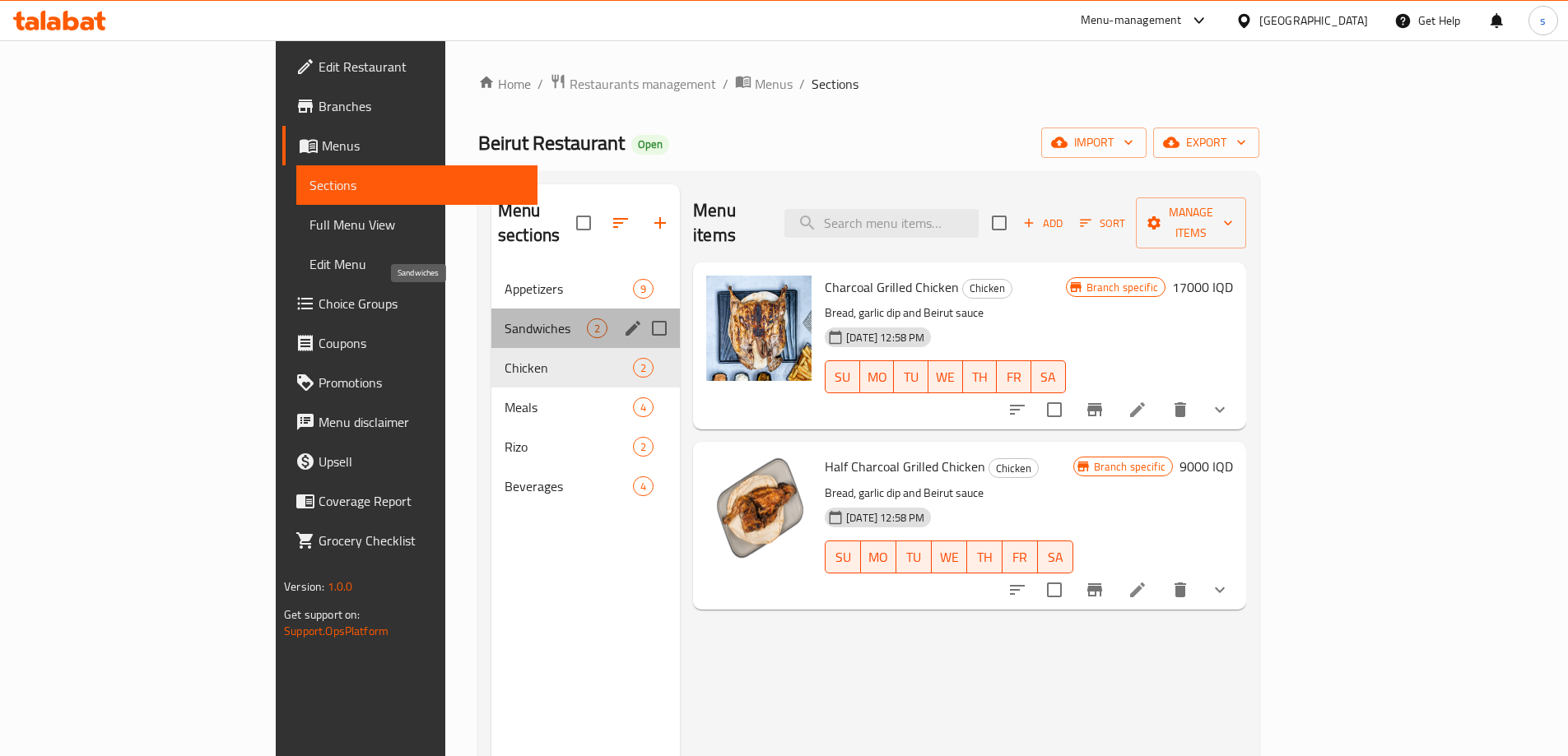
click at [505, 318] on span "Sandwiches" at bounding box center [545, 328] width 82 height 19
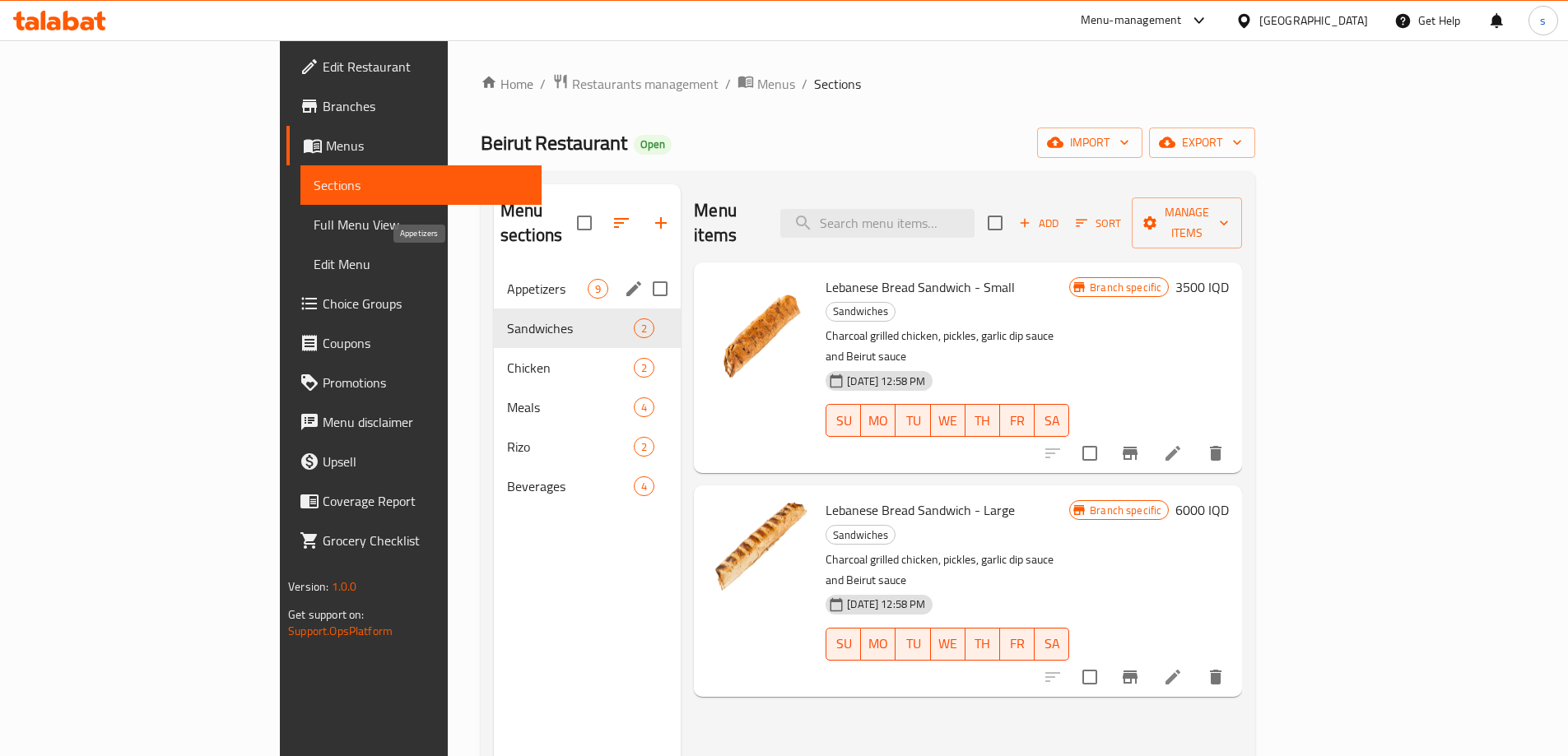
click at [508, 279] on span "Appetizers" at bounding box center [548, 288] width 81 height 19
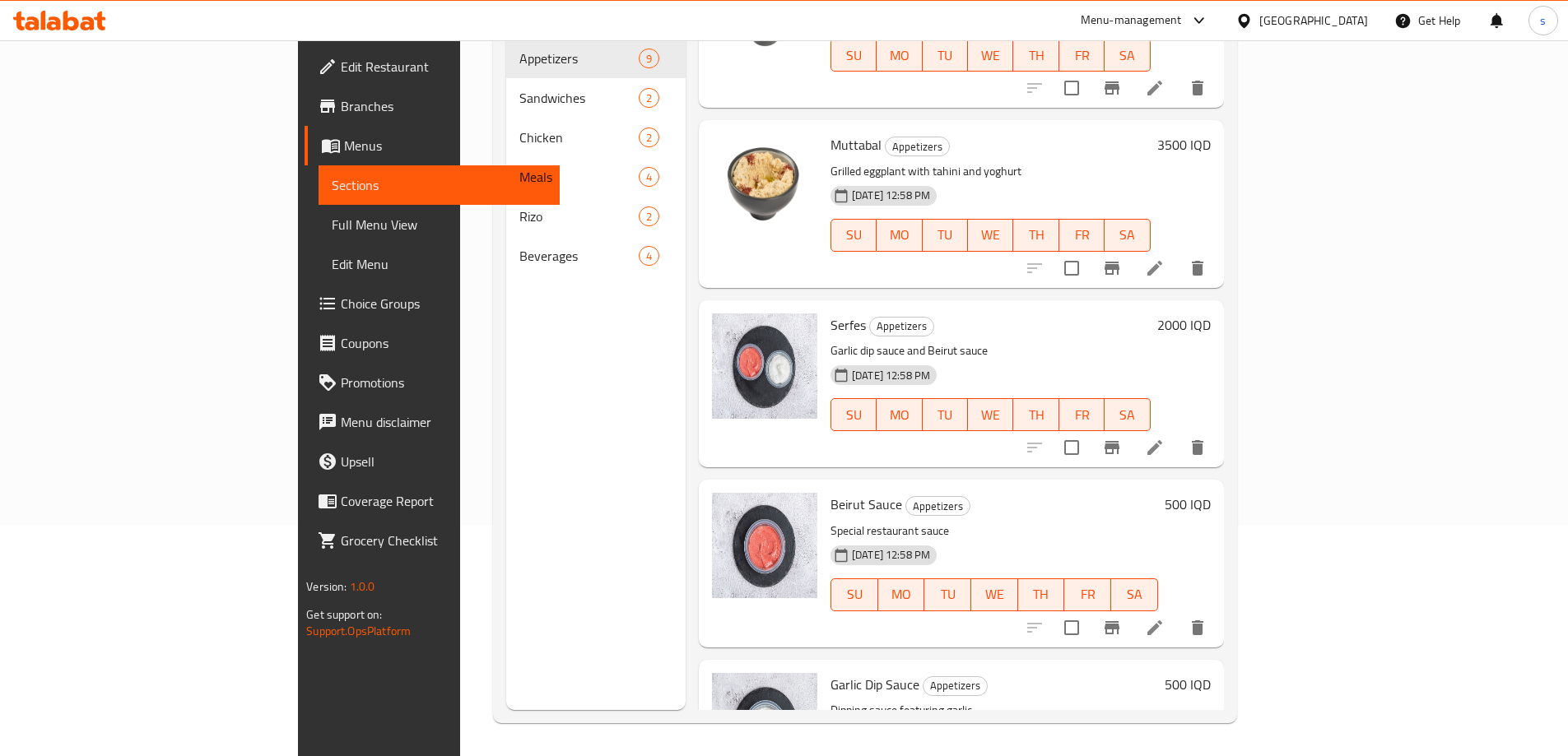
scroll to position [903, 0]
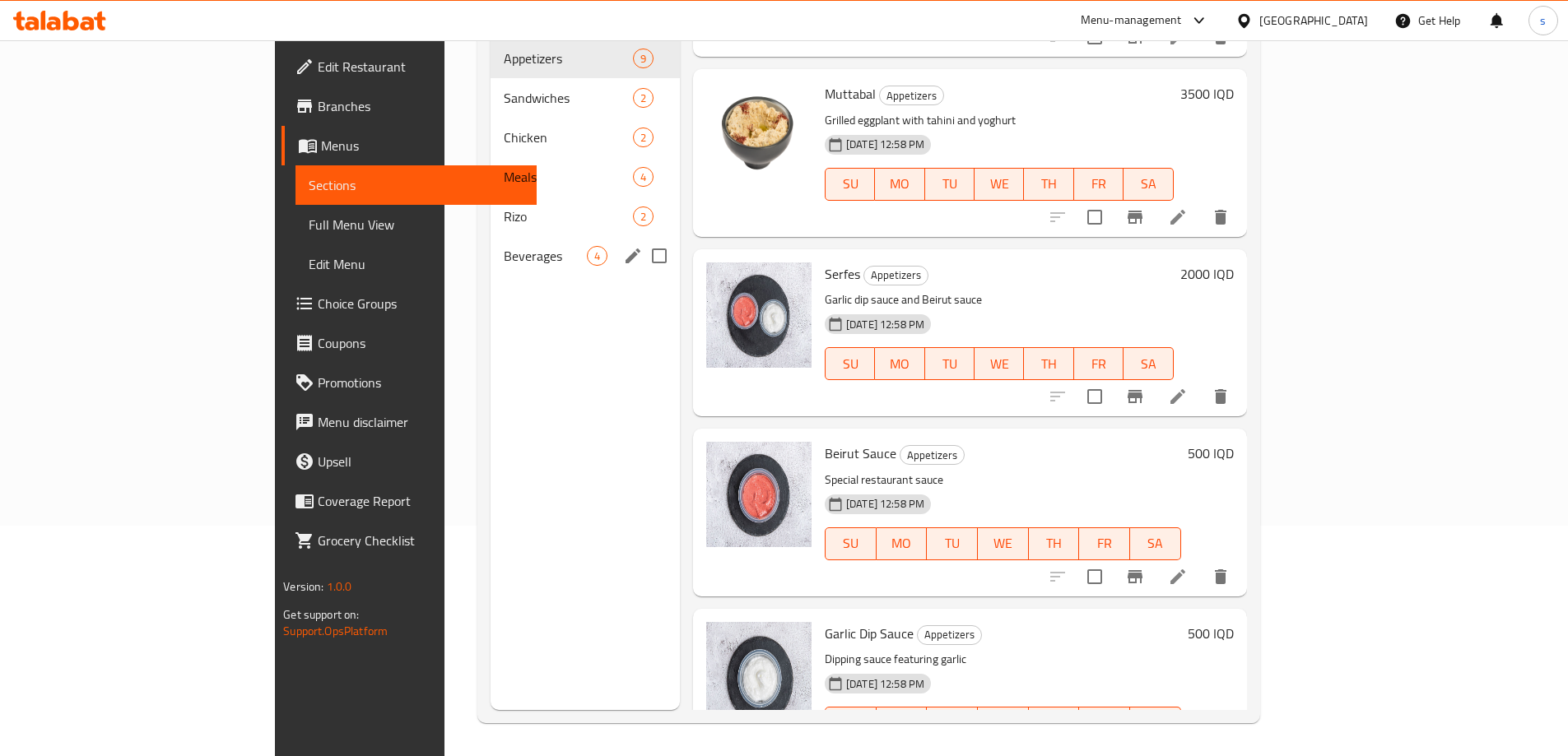
click at [490, 236] on div "Beverages 4" at bounding box center [585, 256] width 189 height 40
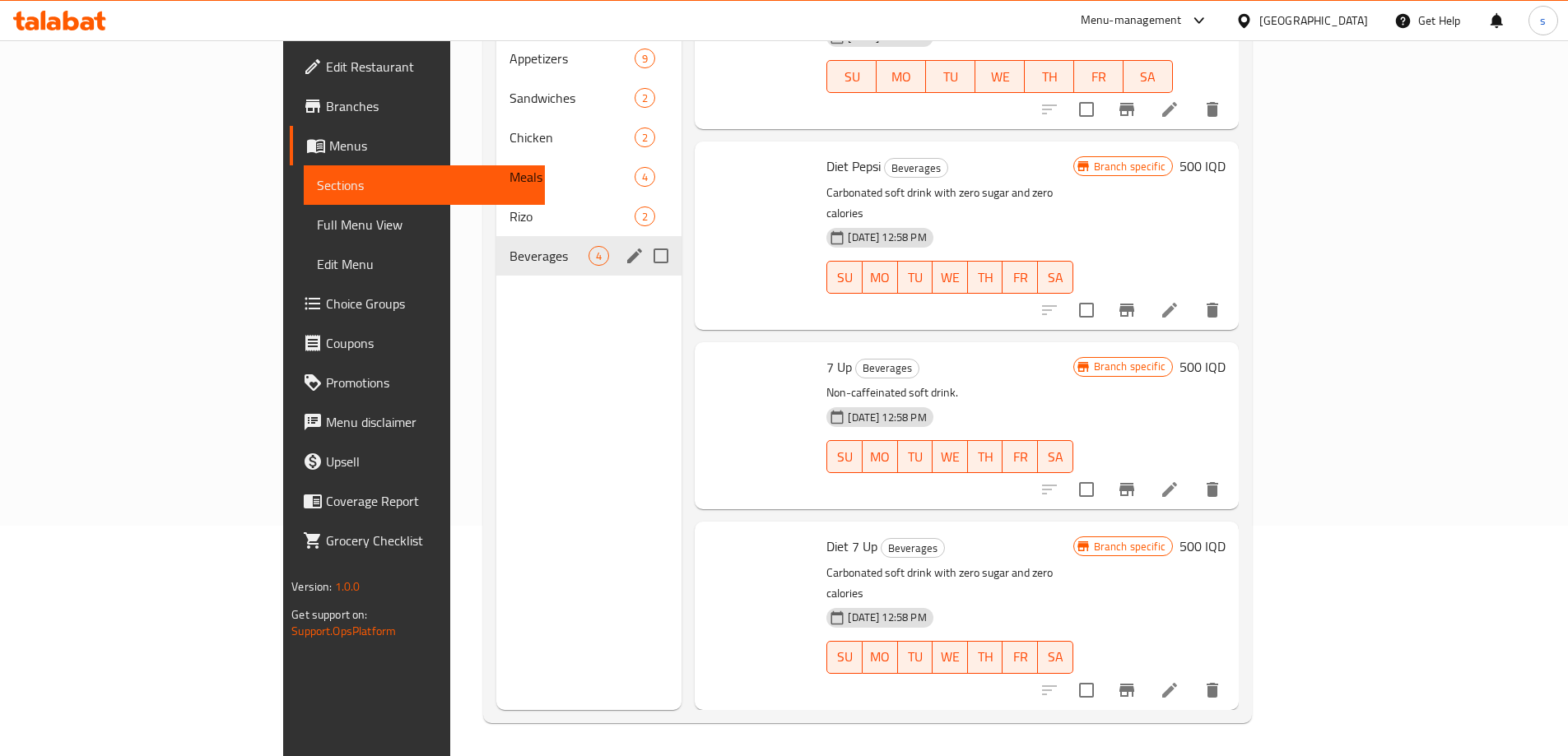
scroll to position [4, 0]
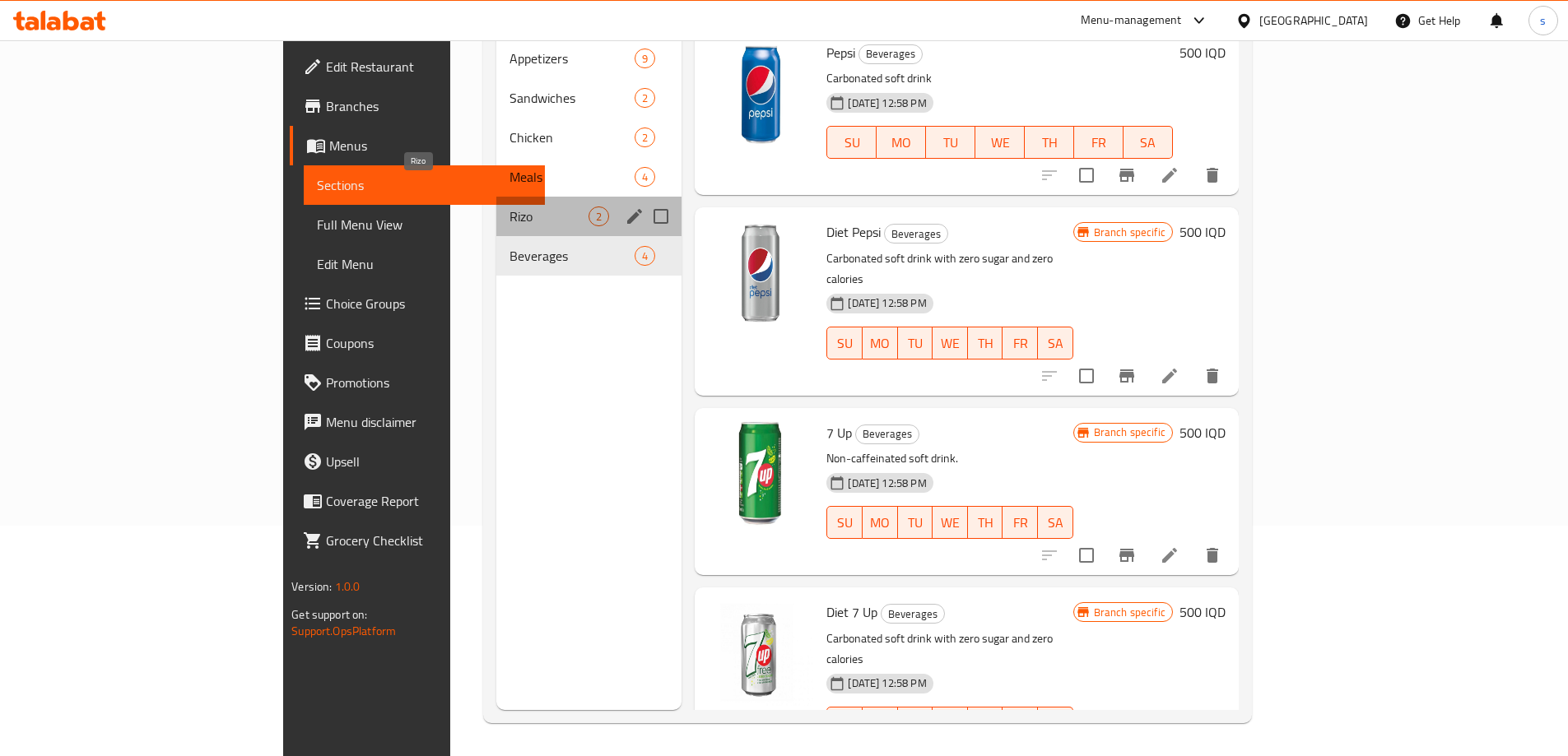
click at [509, 206] on span "Rizo" at bounding box center [549, 216] width 79 height 19
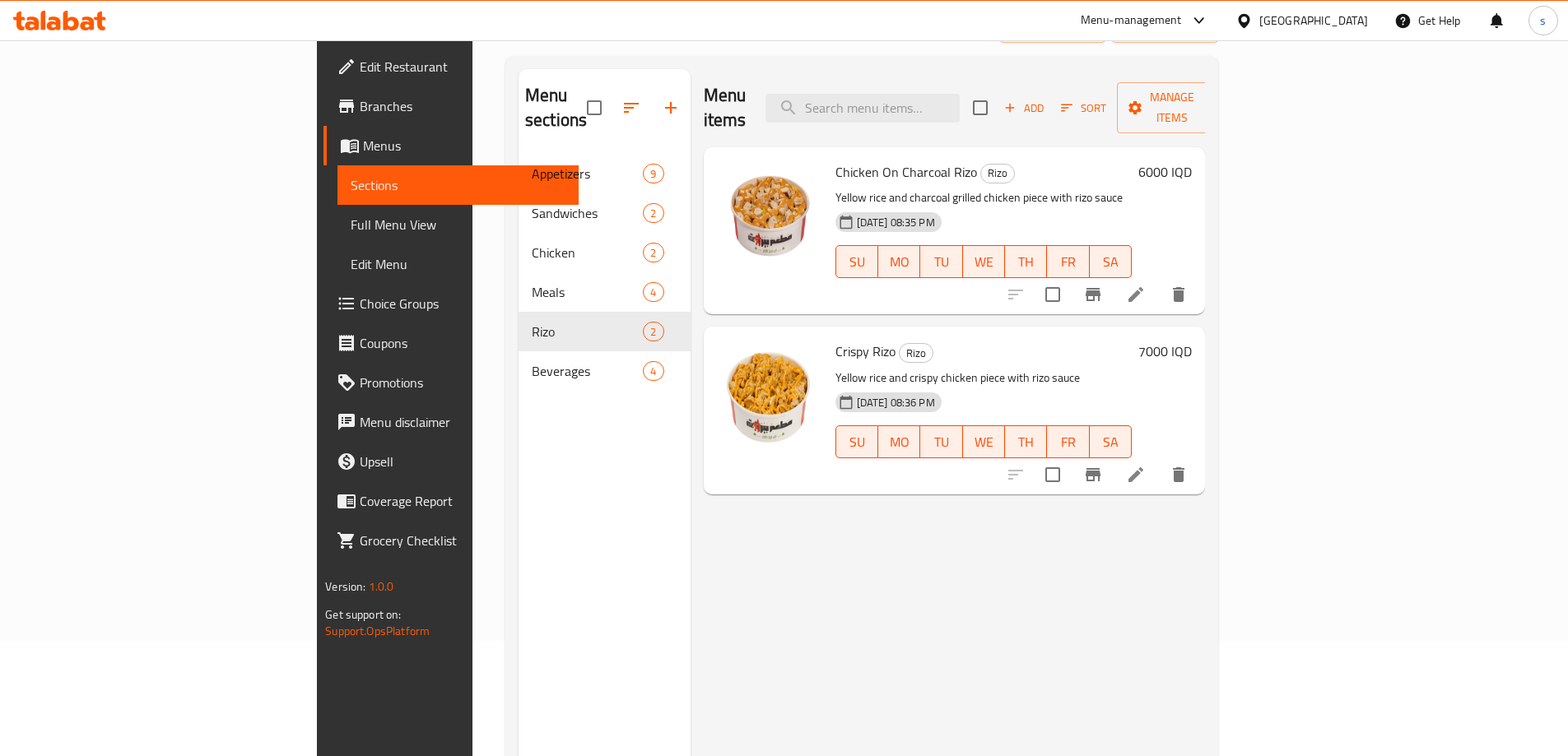
scroll to position [103, 0]
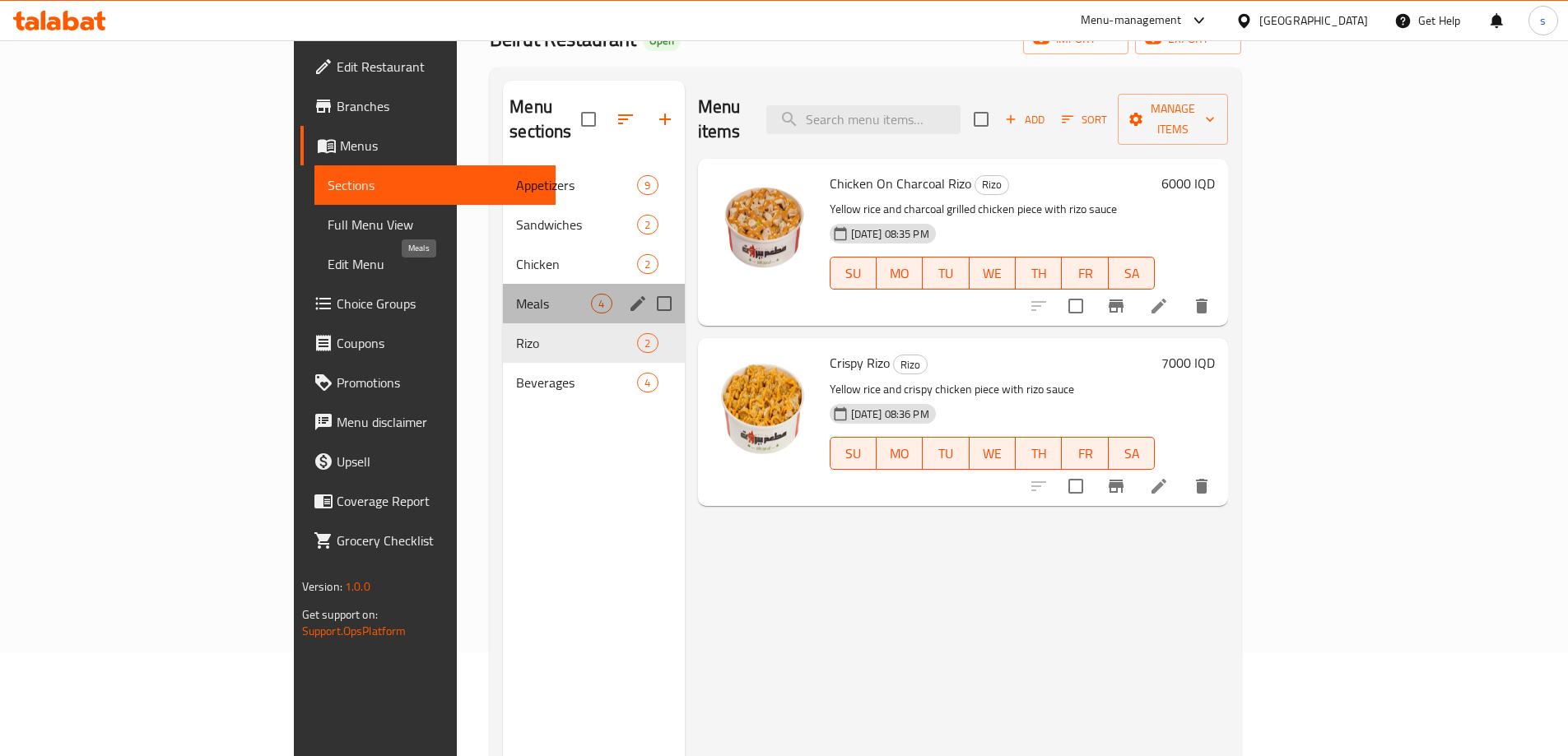
click at [516, 294] on span "Meals" at bounding box center [554, 304] width 75 height 19
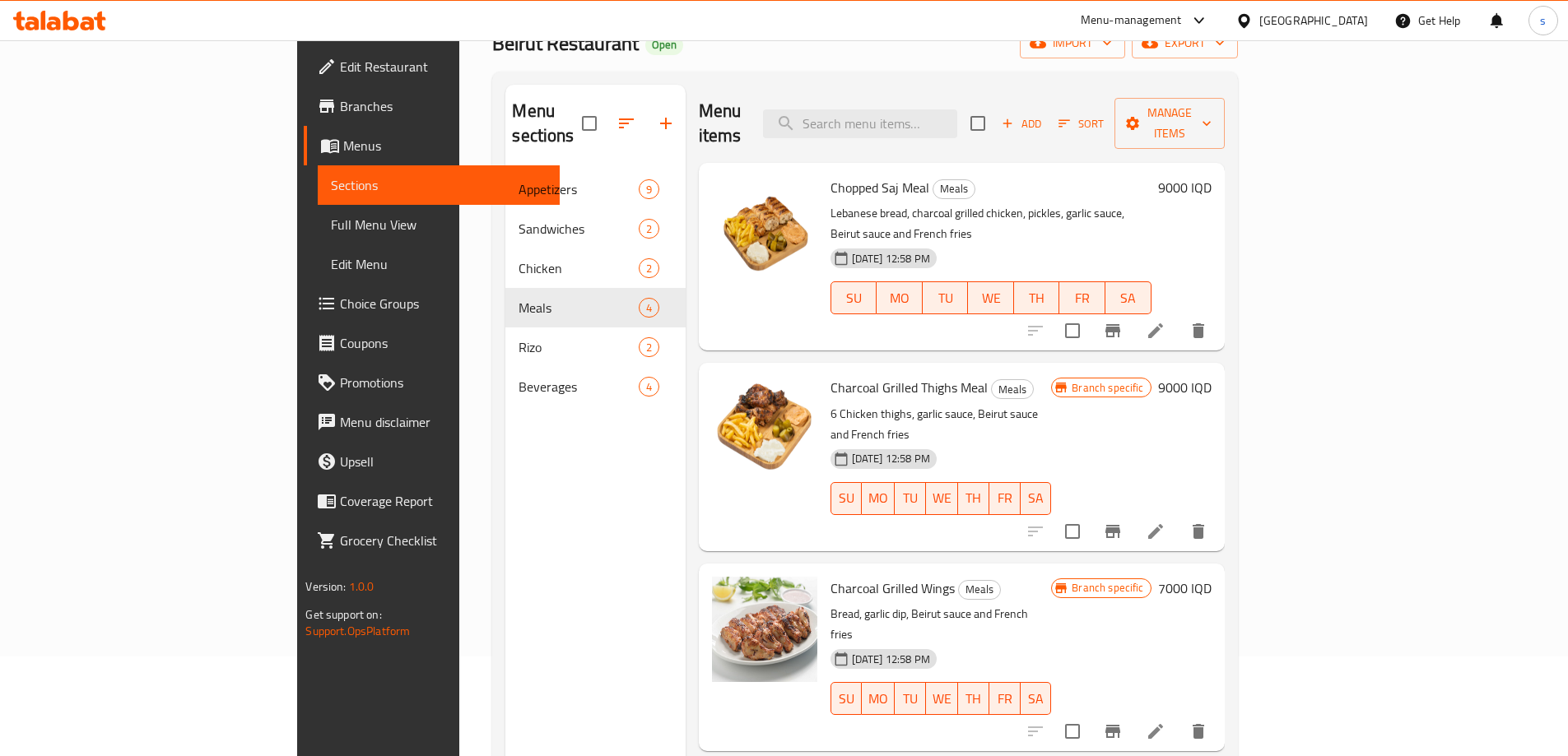
scroll to position [19, 0]
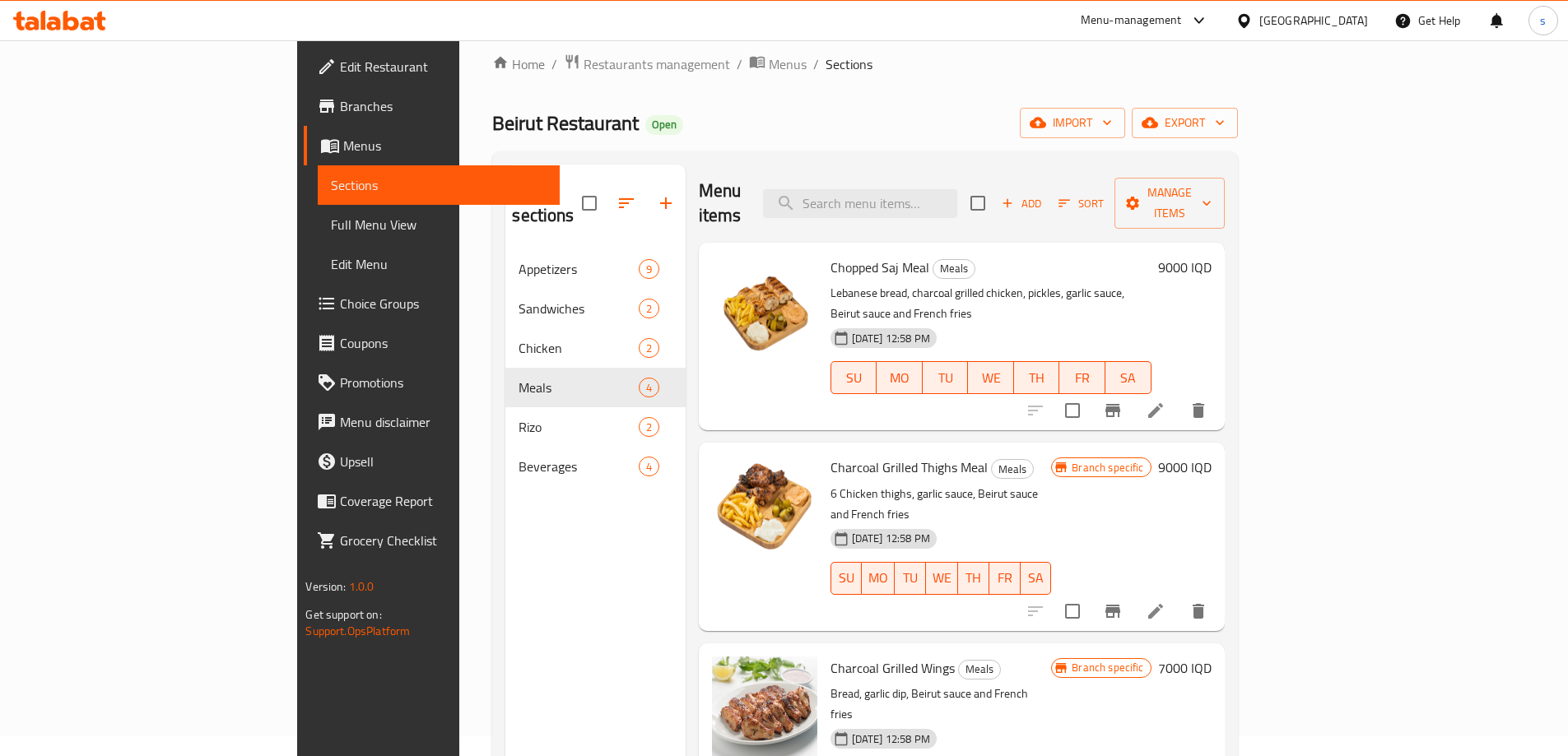
click at [317, 209] on link "Full Menu View" at bounding box center [438, 224] width 241 height 40
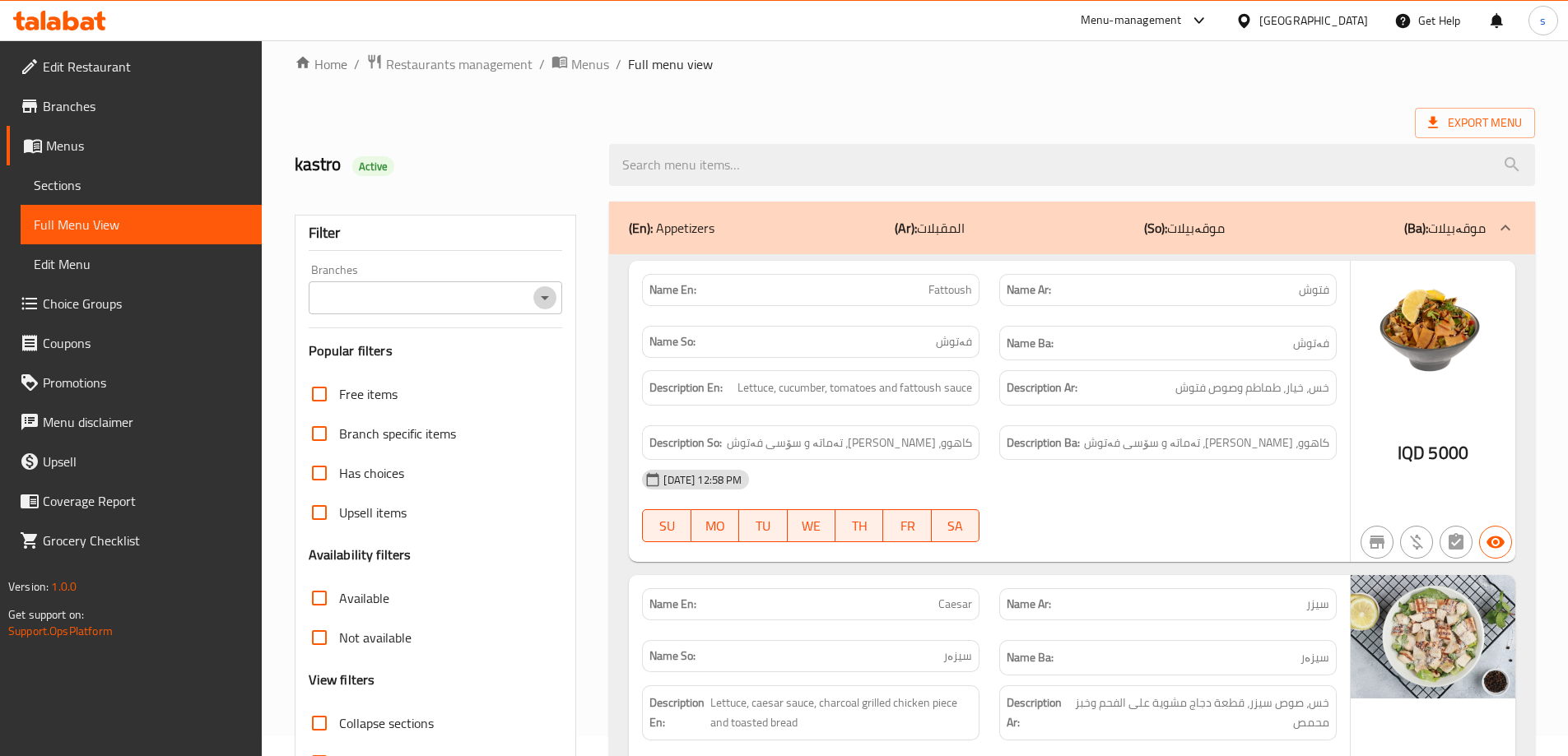
click at [544, 296] on icon "Open" at bounding box center [545, 298] width 9 height 4
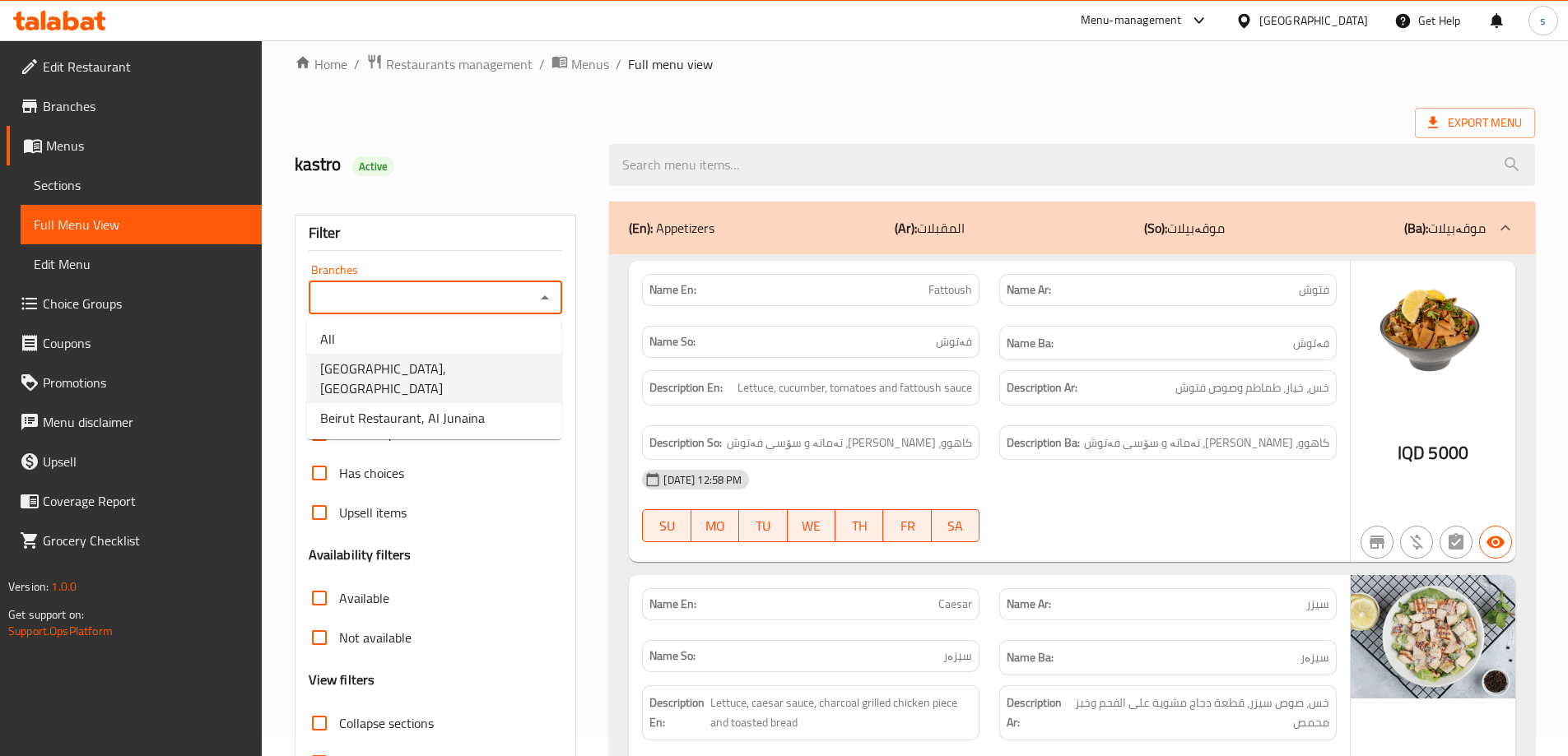
click at [510, 381] on li "Beirut Restaurant, Al Ashar" at bounding box center [434, 378] width 255 height 49
type input "Beirut Restaurant, Al Ashar"
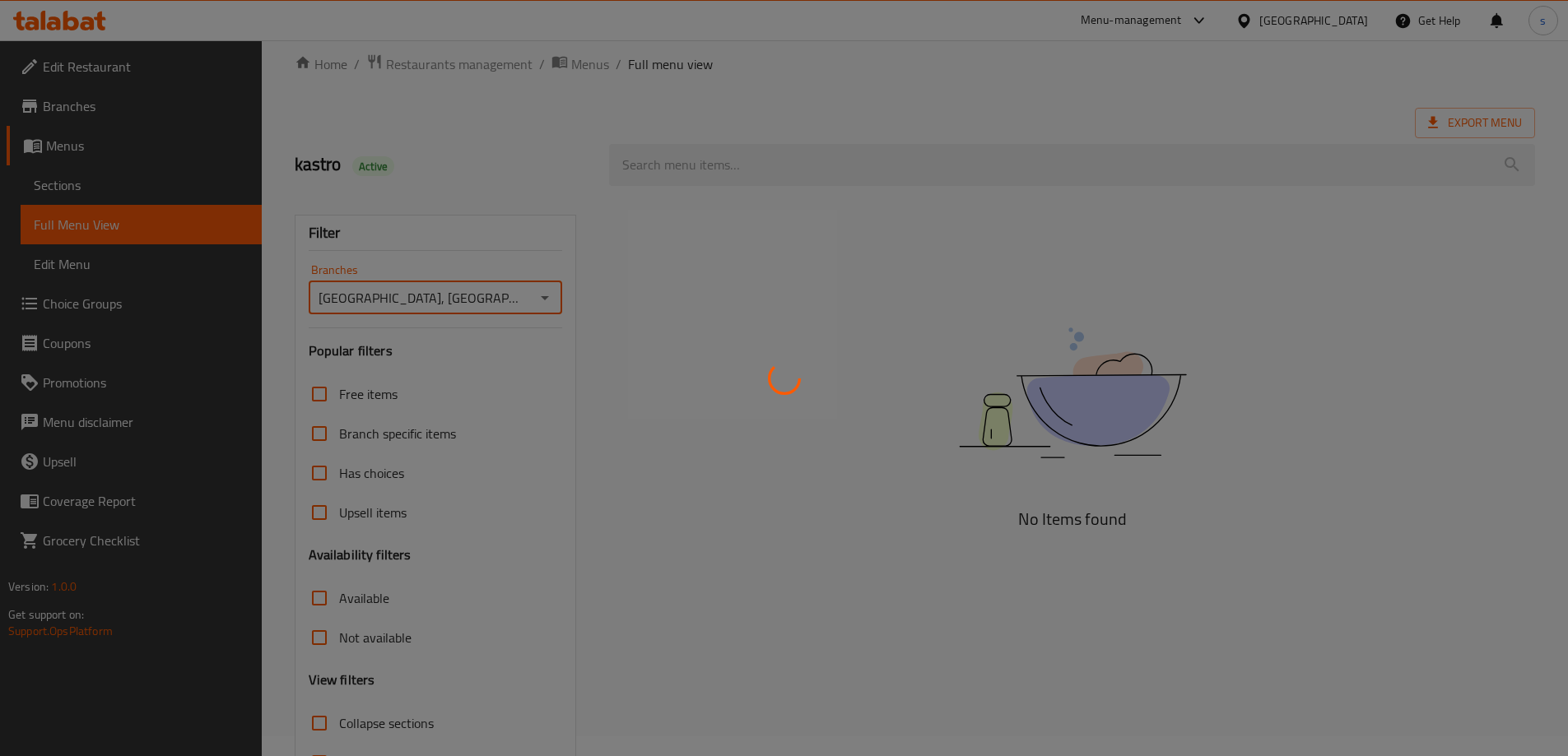
scroll to position [120, 0]
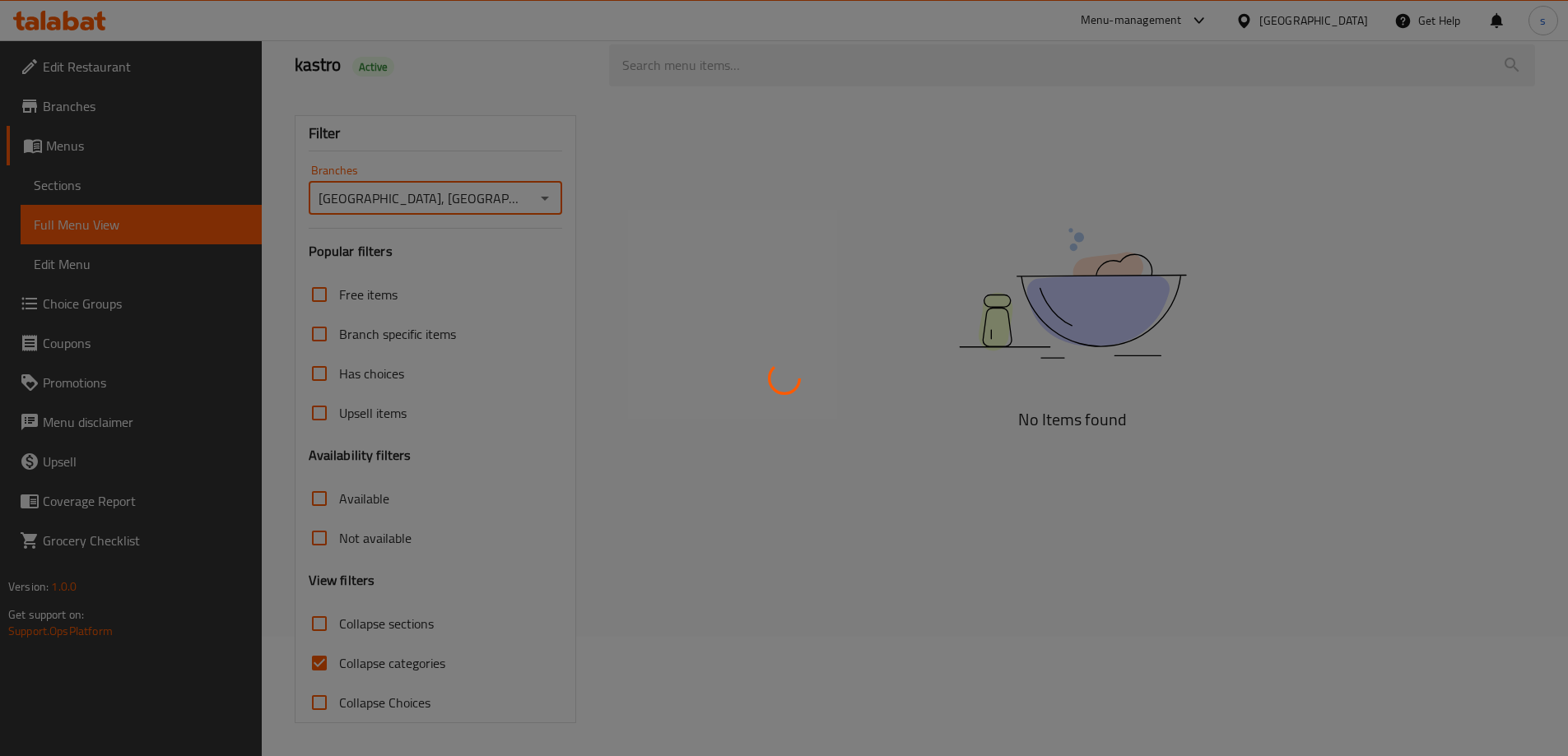
click at [311, 666] on div at bounding box center [784, 378] width 1568 height 756
click at [349, 655] on div at bounding box center [784, 378] width 1568 height 756
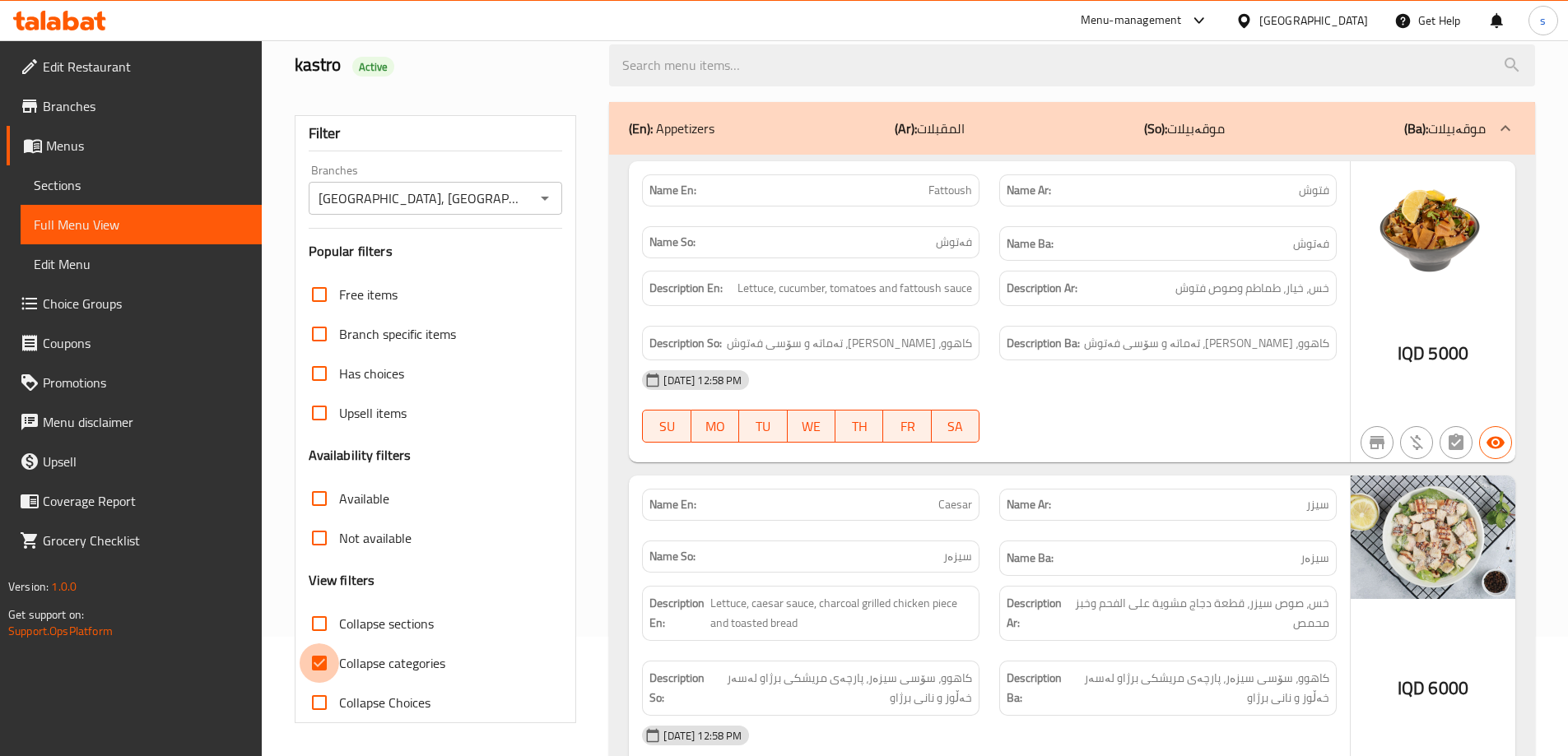
drag, startPoint x: 309, startPoint y: 655, endPoint x: 321, endPoint y: 657, distance: 12.2
click at [315, 655] on input "Collapse categories" at bounding box center [319, 662] width 40 height 40
checkbox input "false"
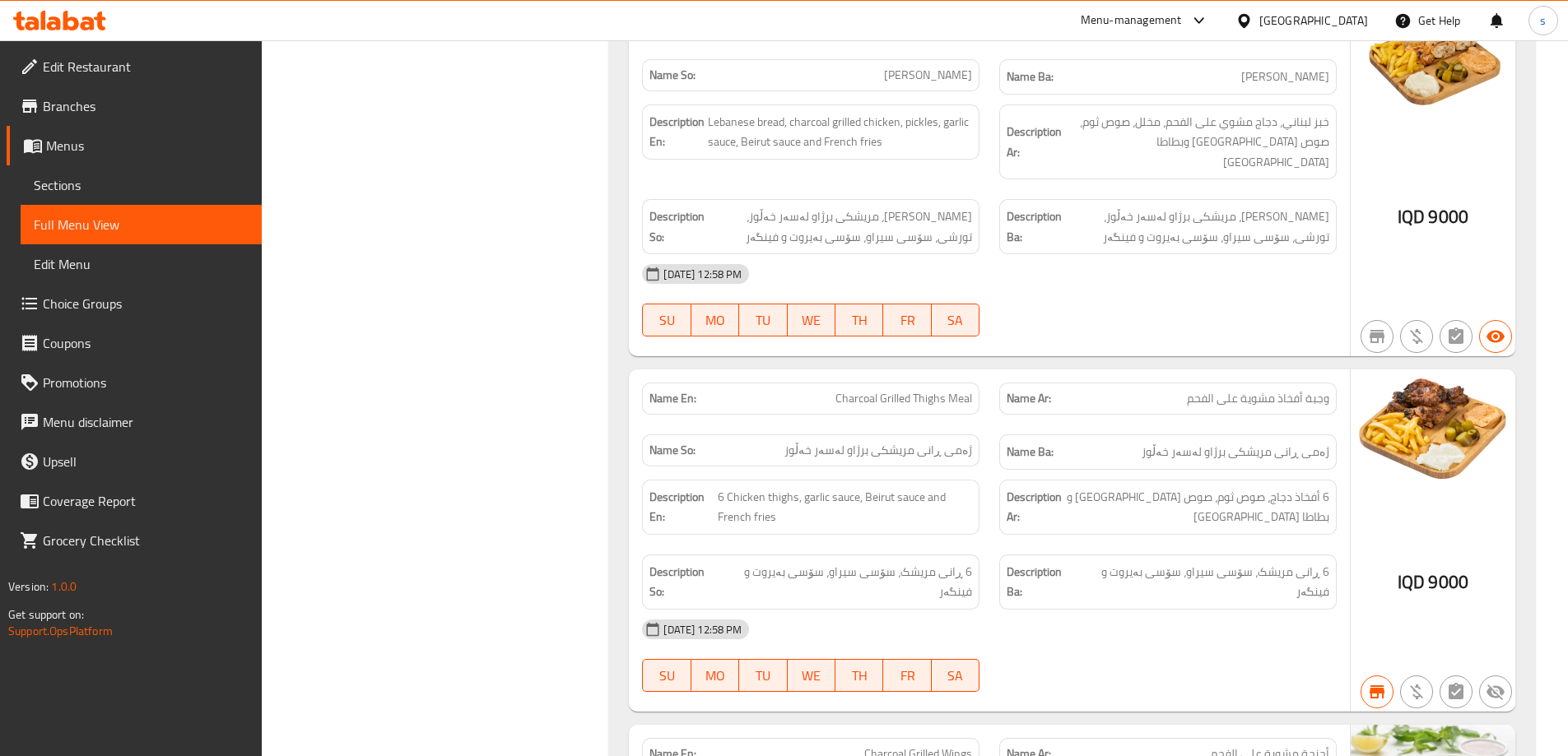
click at [893, 372] on div "Name En: Charcoal Grilled Thighs Meal" at bounding box center [811, 398] width 357 height 52
click at [889, 390] on span "Charcoal Grilled Thighs Meal" at bounding box center [904, 398] width 137 height 17
copy span "Charcoal Grilled Thighs Meal"
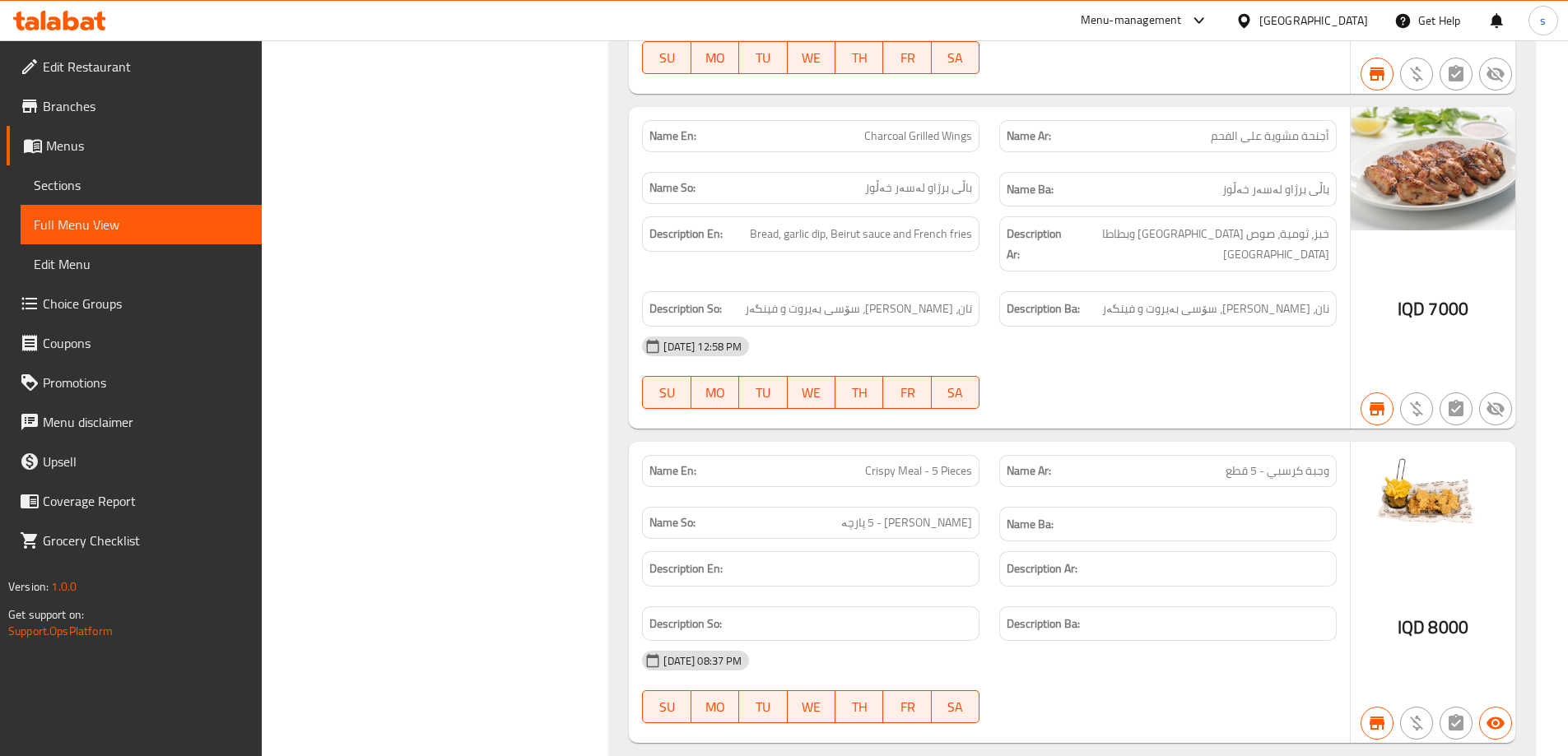
scroll to position [5817, 0]
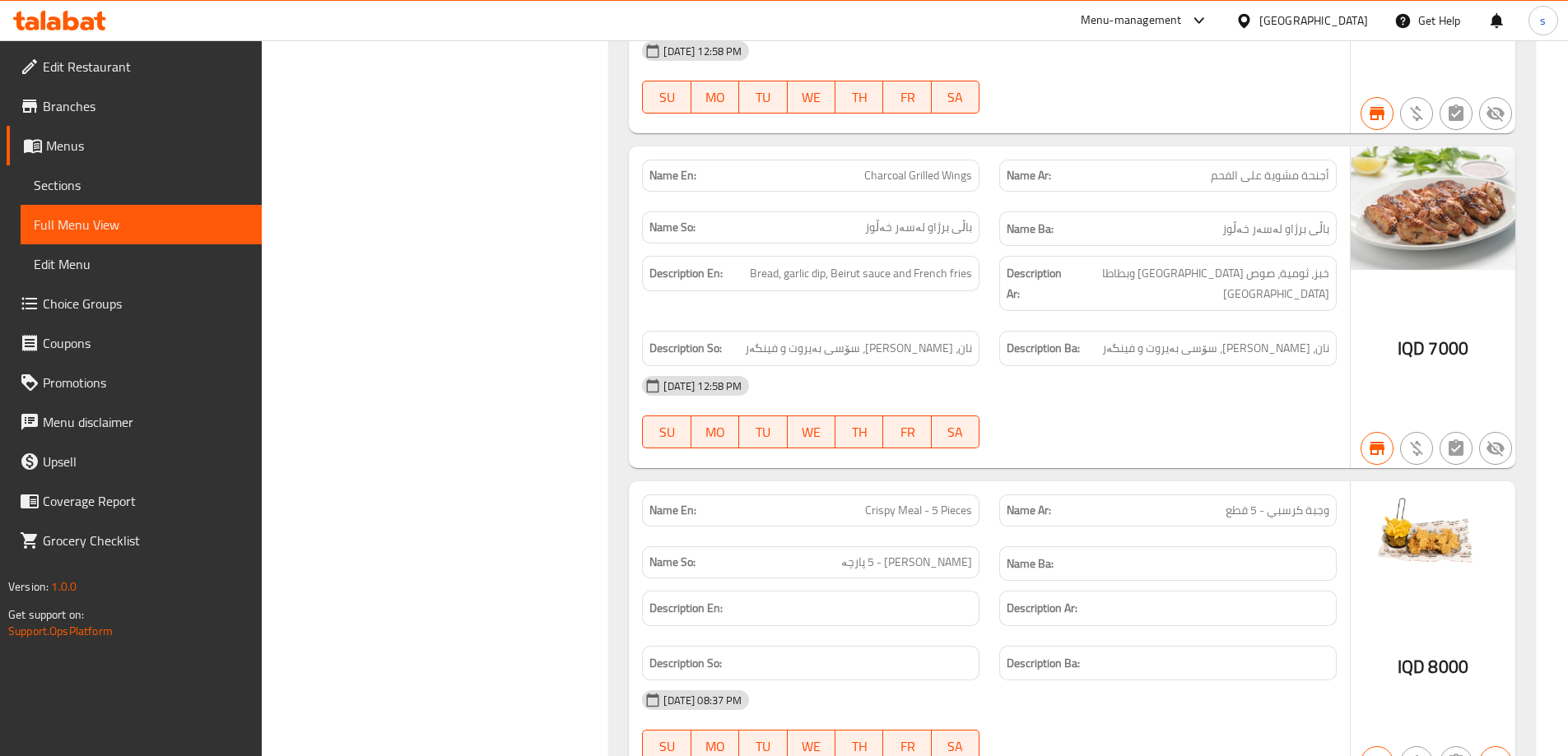
click at [131, 178] on span "Sections" at bounding box center [141, 185] width 215 height 19
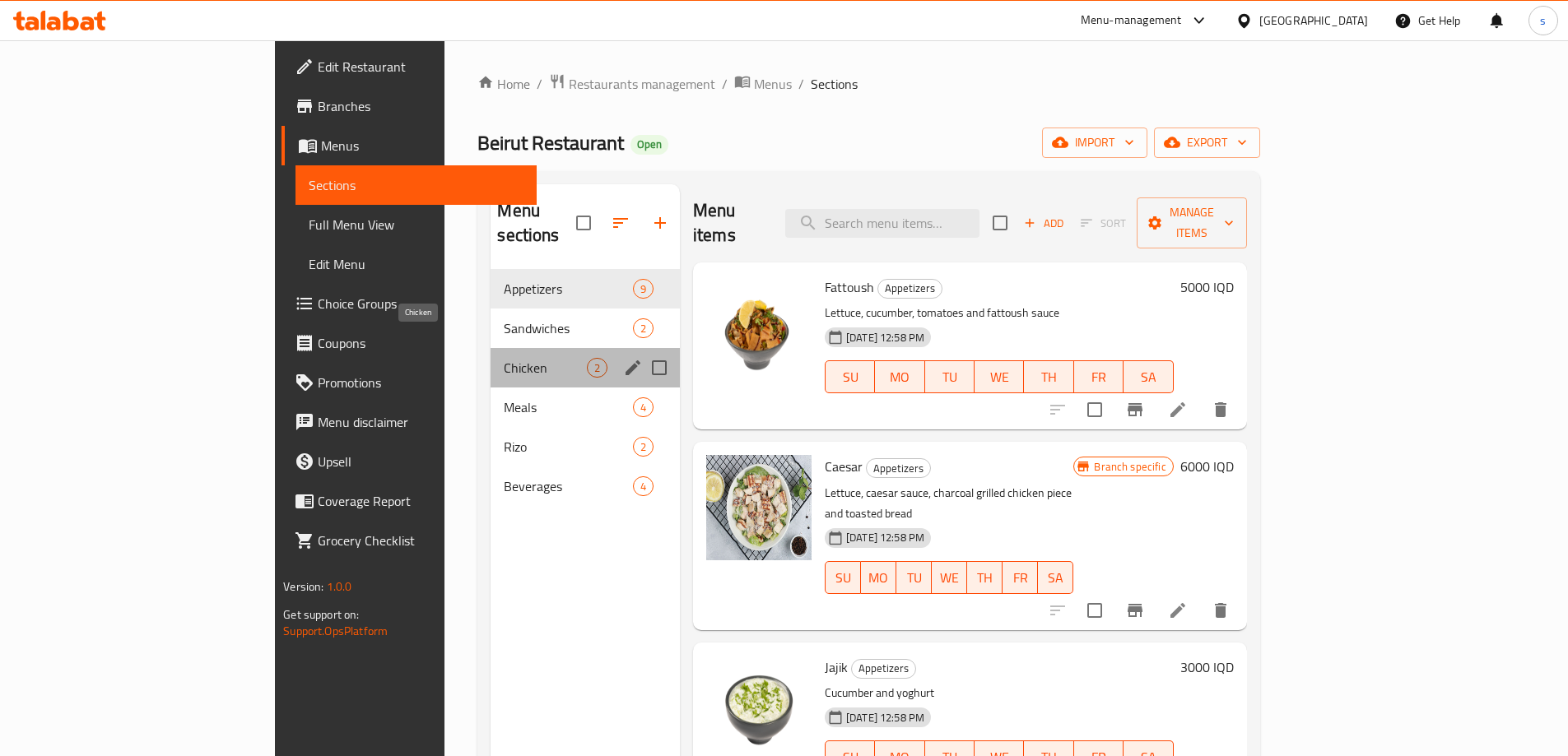
click at [504, 358] on span "Chicken" at bounding box center [544, 367] width 82 height 19
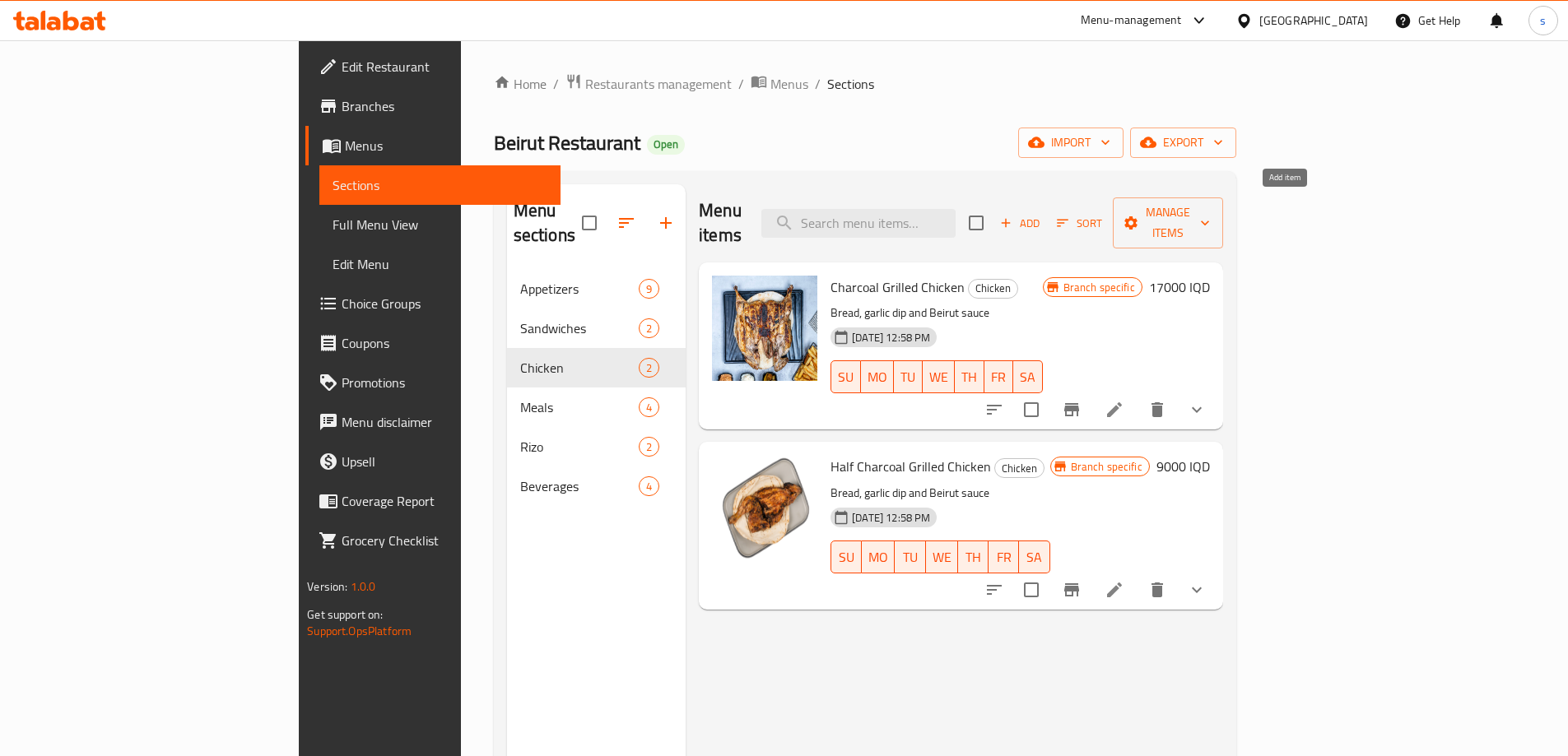
click at [1042, 214] on span "Add" at bounding box center [1020, 224] width 44 height 19
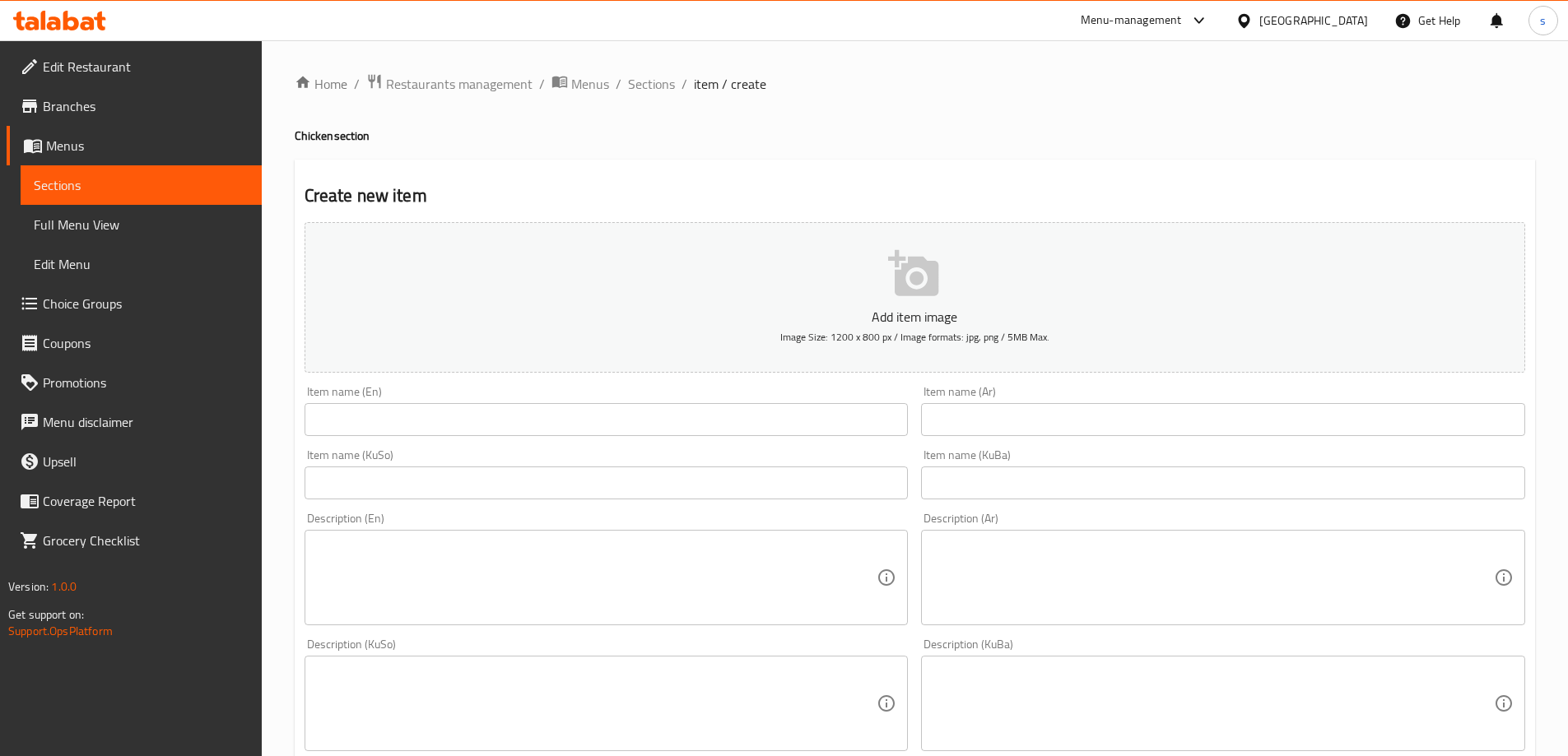
click at [436, 458] on div "Item name (KuSo) Item name (KuSo)" at bounding box center [607, 474] width 604 height 50
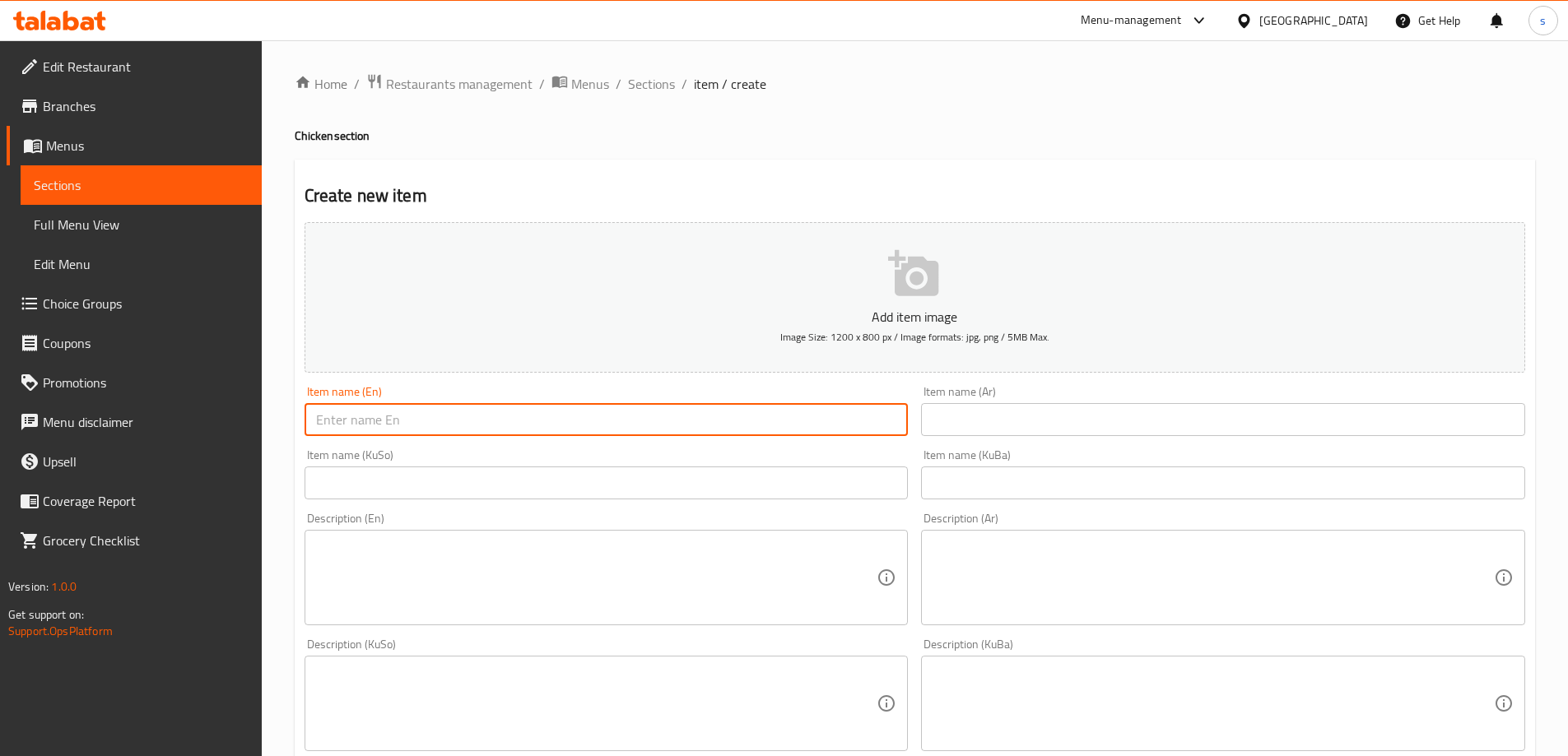
click at [448, 418] on input "text" at bounding box center [607, 419] width 604 height 33
paste input "Half chicken breast"
type input "Half chicken breast"
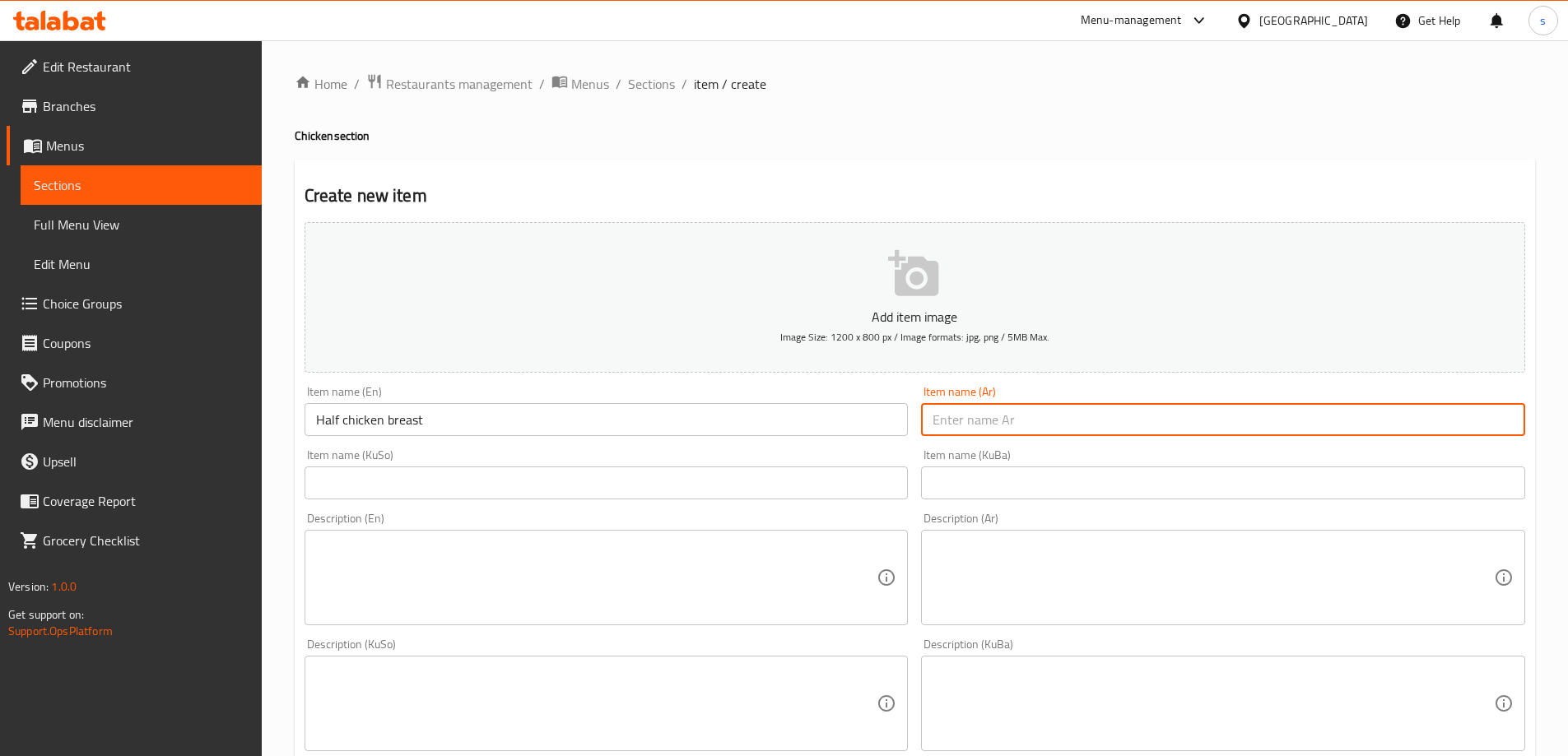
click at [1044, 426] on input "text" at bounding box center [1224, 419] width 604 height 33
paste input "نصف دجاجة صدر"
type input "نصف دجاجة صدر"
click at [793, 458] on div "Item name (KuSo) Item name (KuSo)" at bounding box center [607, 474] width 604 height 50
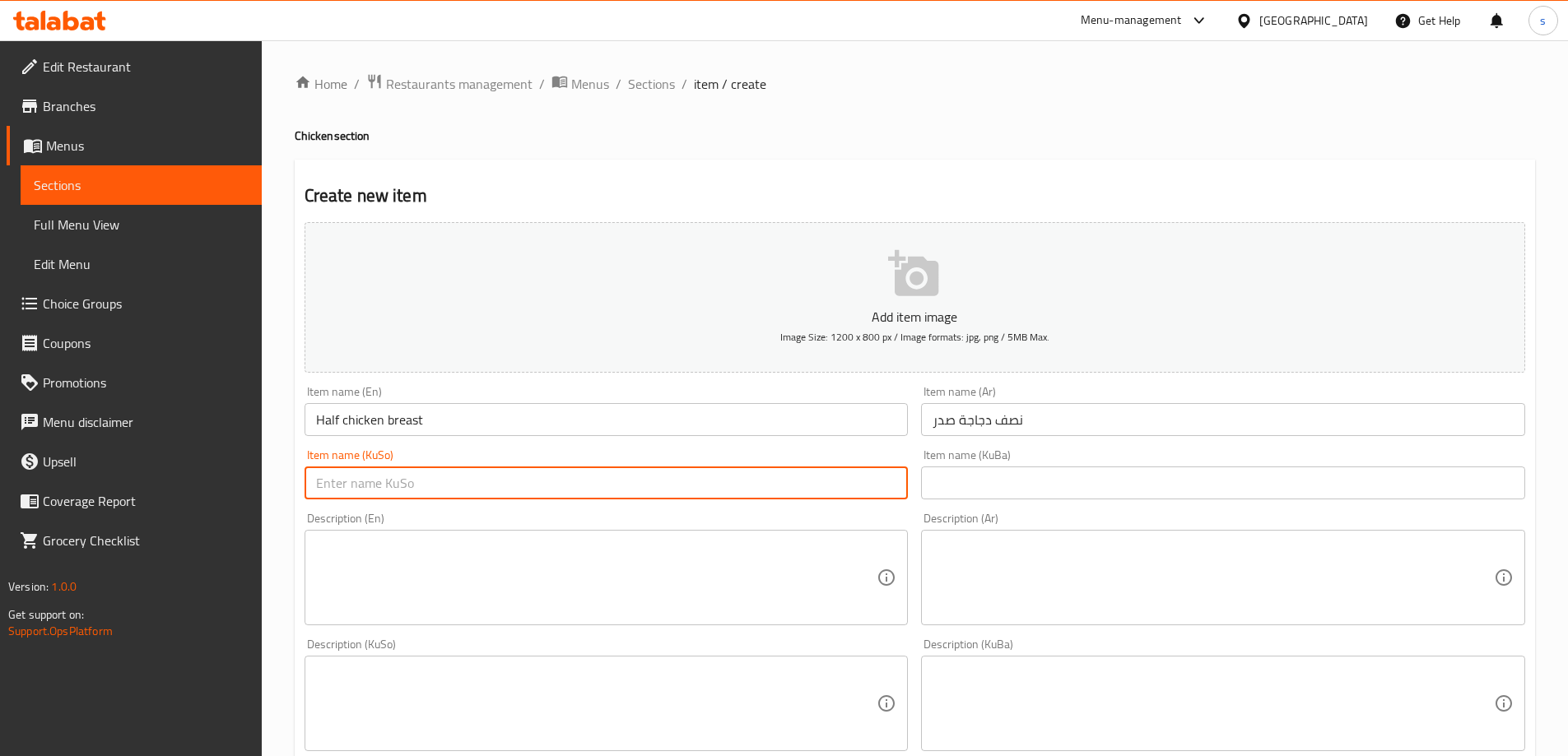
click at [793, 479] on input "text" at bounding box center [607, 483] width 604 height 33
type input "نیو"
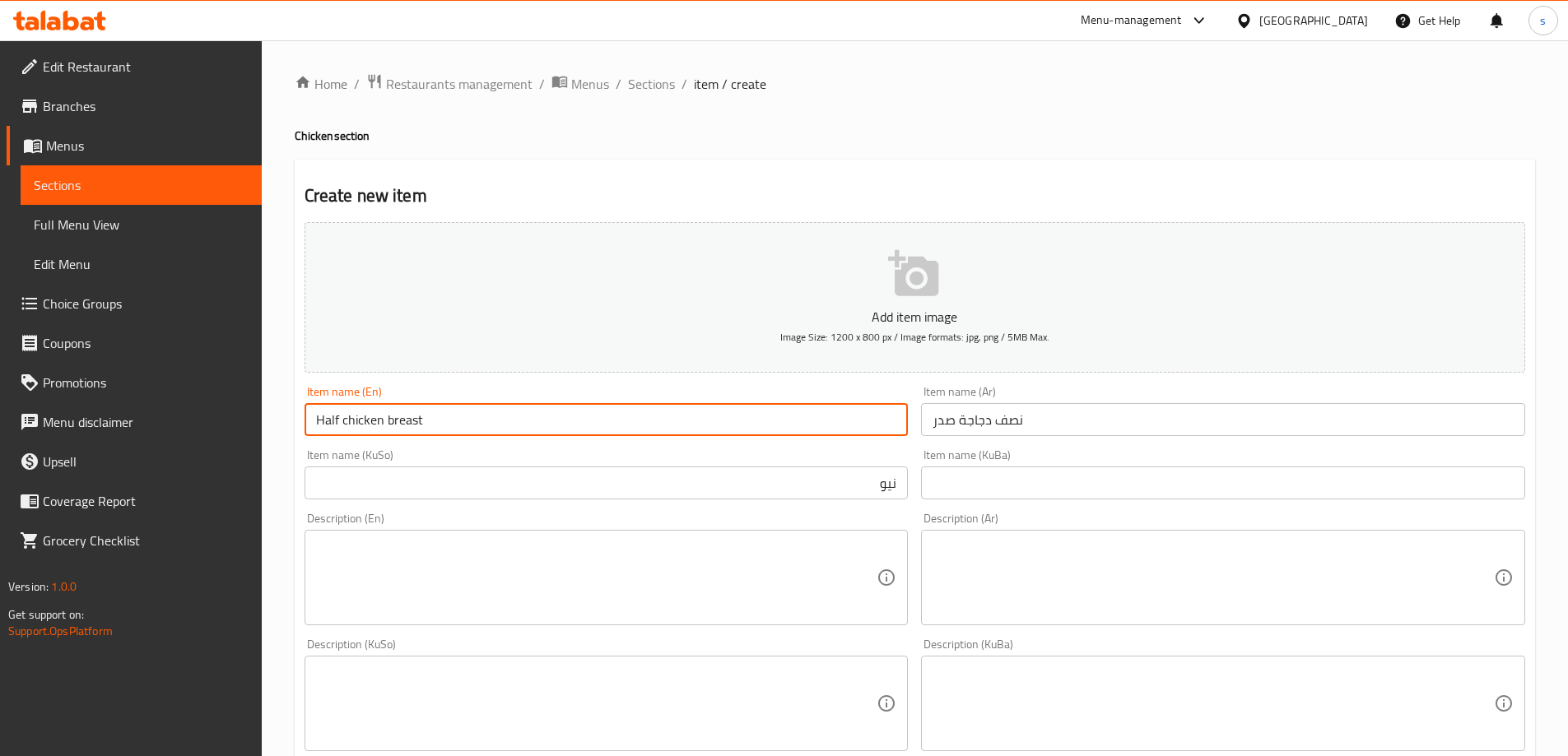
click at [387, 422] on input "Half chicken breast" at bounding box center [607, 419] width 604 height 33
click at [369, 425] on input "Half chicken breast" at bounding box center [607, 419] width 604 height 33
click at [984, 422] on input "نصف دجاجة صدر" at bounding box center [1224, 419] width 604 height 33
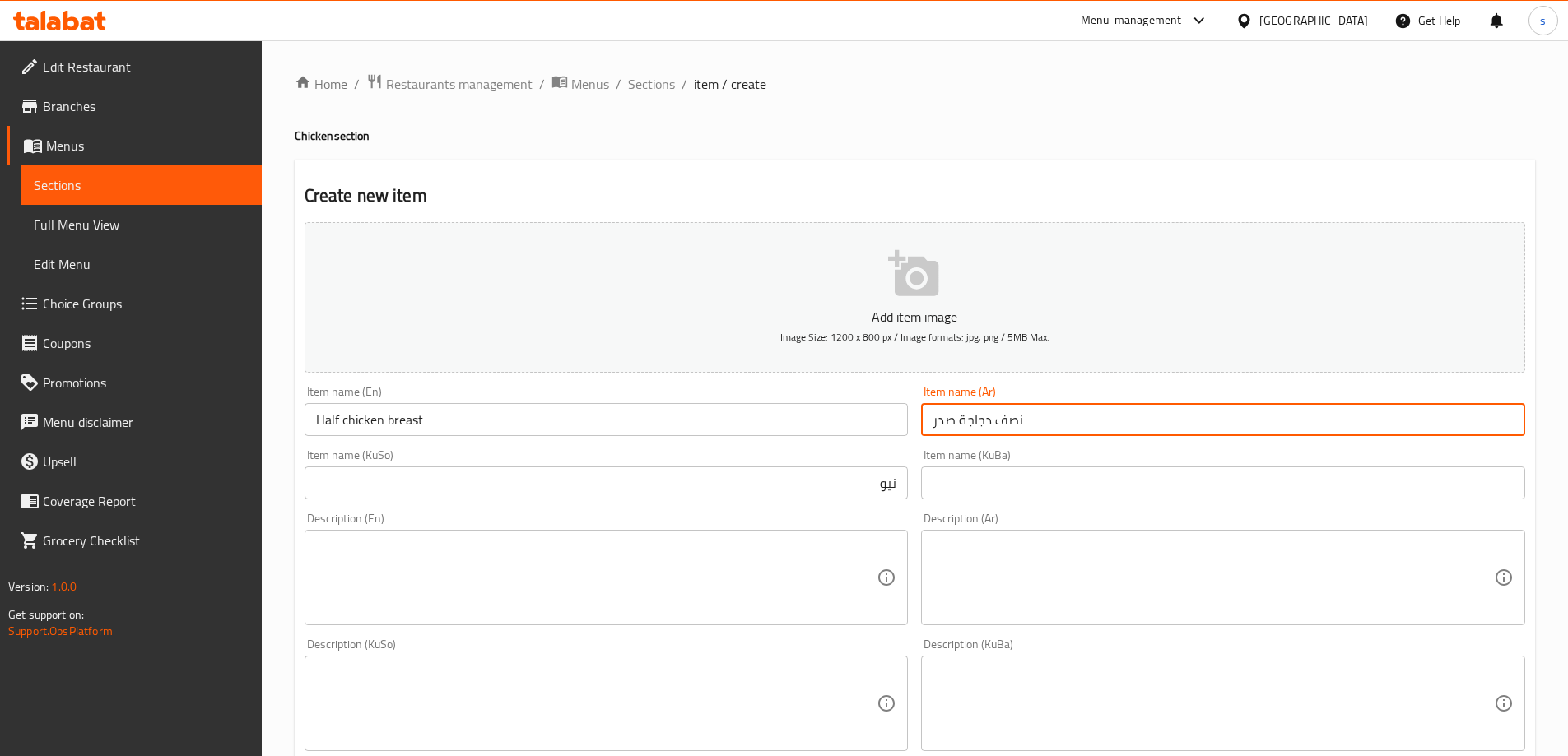
click at [984, 422] on input "نصف دجاجة صدر" at bounding box center [1224, 419] width 604 height 33
click at [927, 425] on input "نصف صدر" at bounding box center [1224, 419] width 604 height 33
paste input "دجاجة"
drag, startPoint x: 1483, startPoint y: 421, endPoint x: 1529, endPoint y: 421, distance: 46.0
click at [1529, 421] on div "Item name (Ar) دجاجة نصف صدر Item name (Ar)" at bounding box center [1224, 411] width 618 height 64
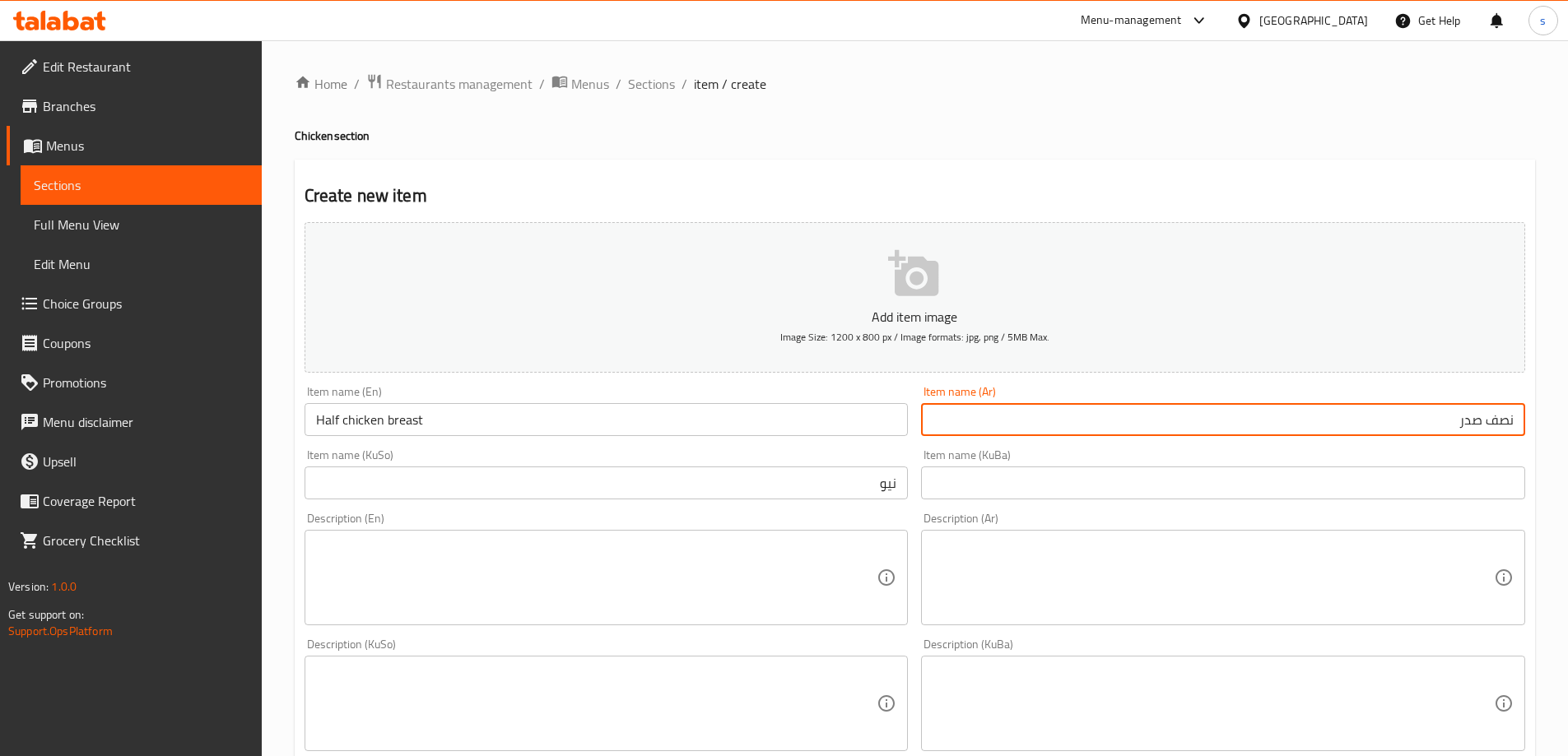
click at [1404, 420] on input "نصف صدر" at bounding box center [1224, 419] width 604 height 33
paste input "دجاجة"
type input "نصف صدر دجاجة"
click at [805, 487] on input "نیو" at bounding box center [607, 483] width 604 height 33
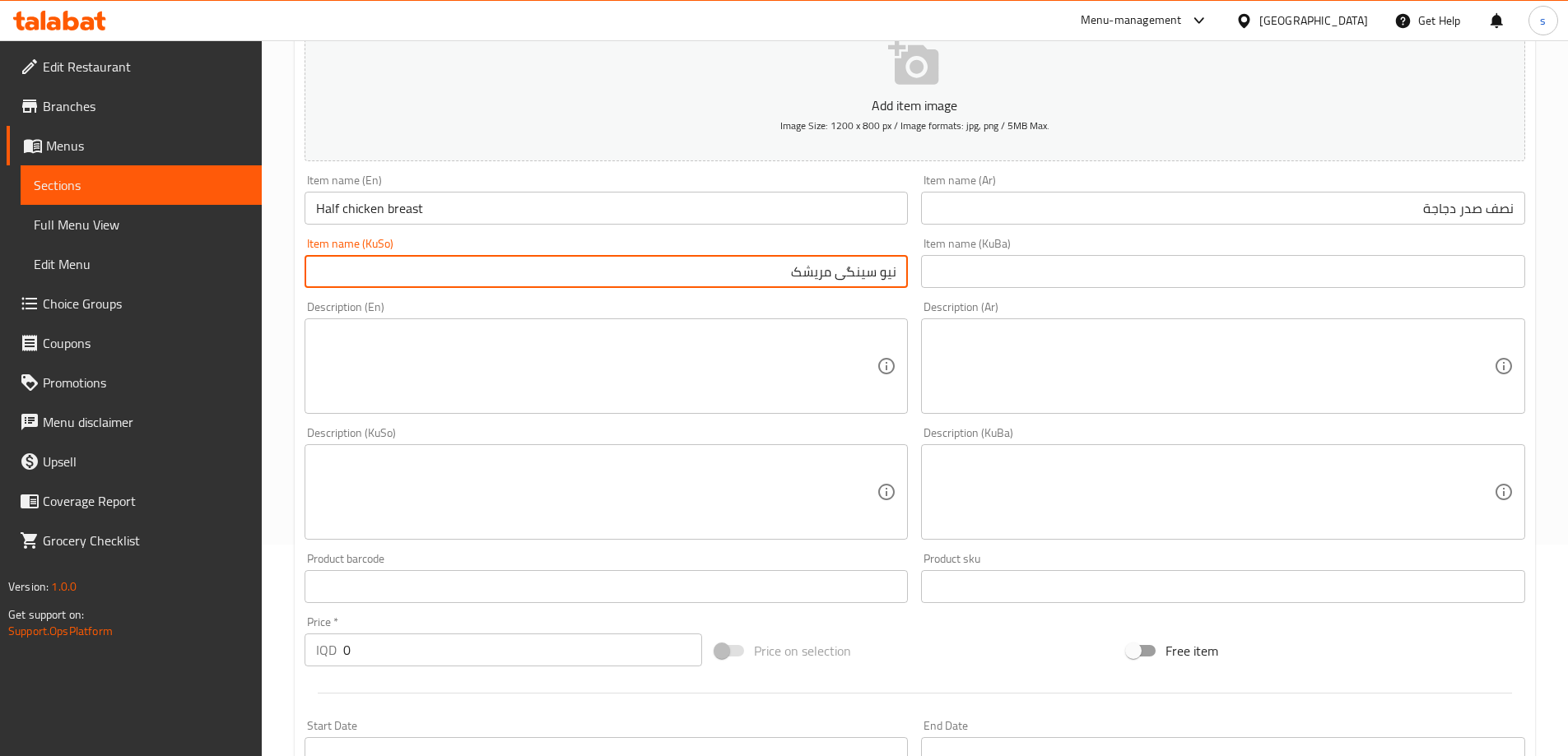
scroll to position [240, 0]
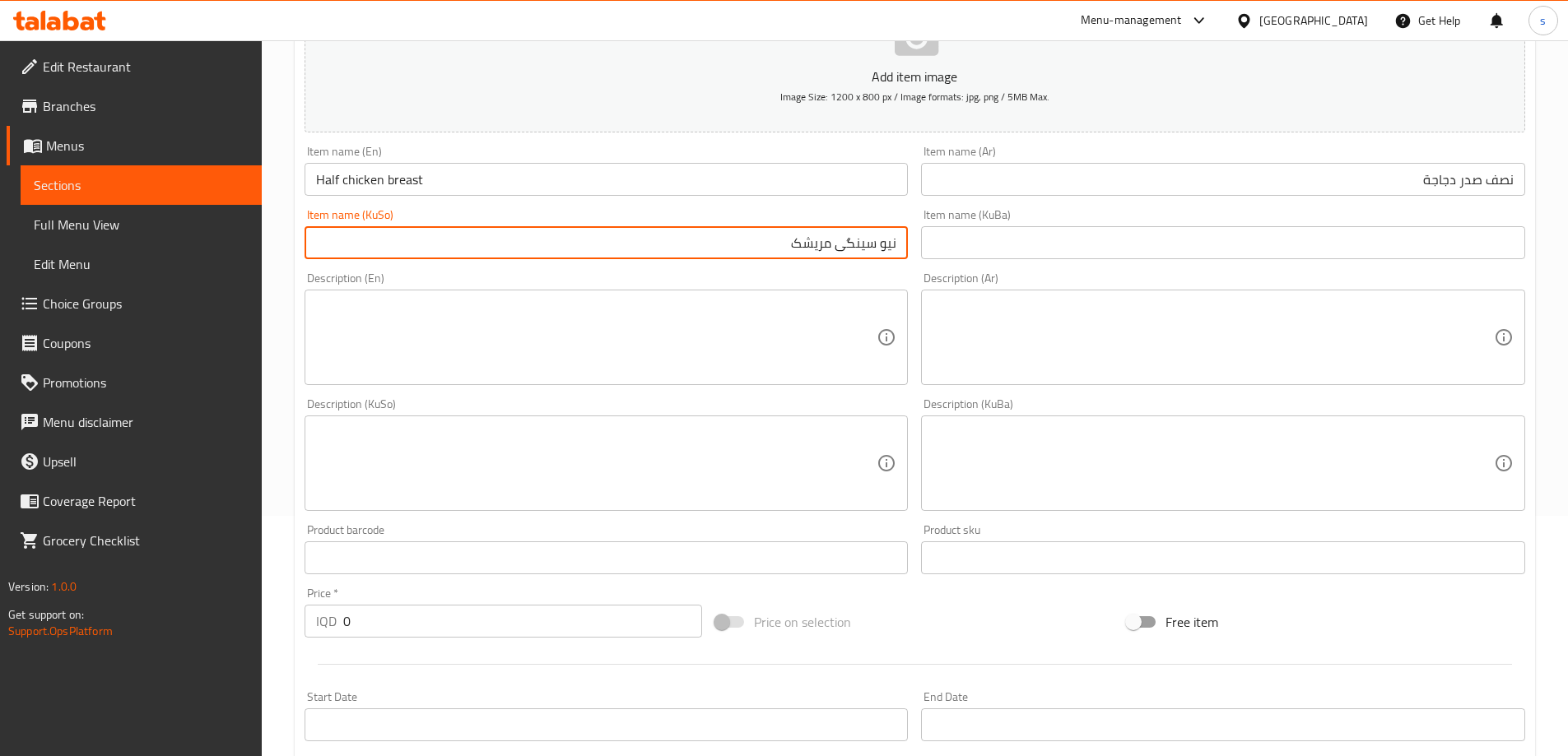
type input "نیو سینگی مریشک"
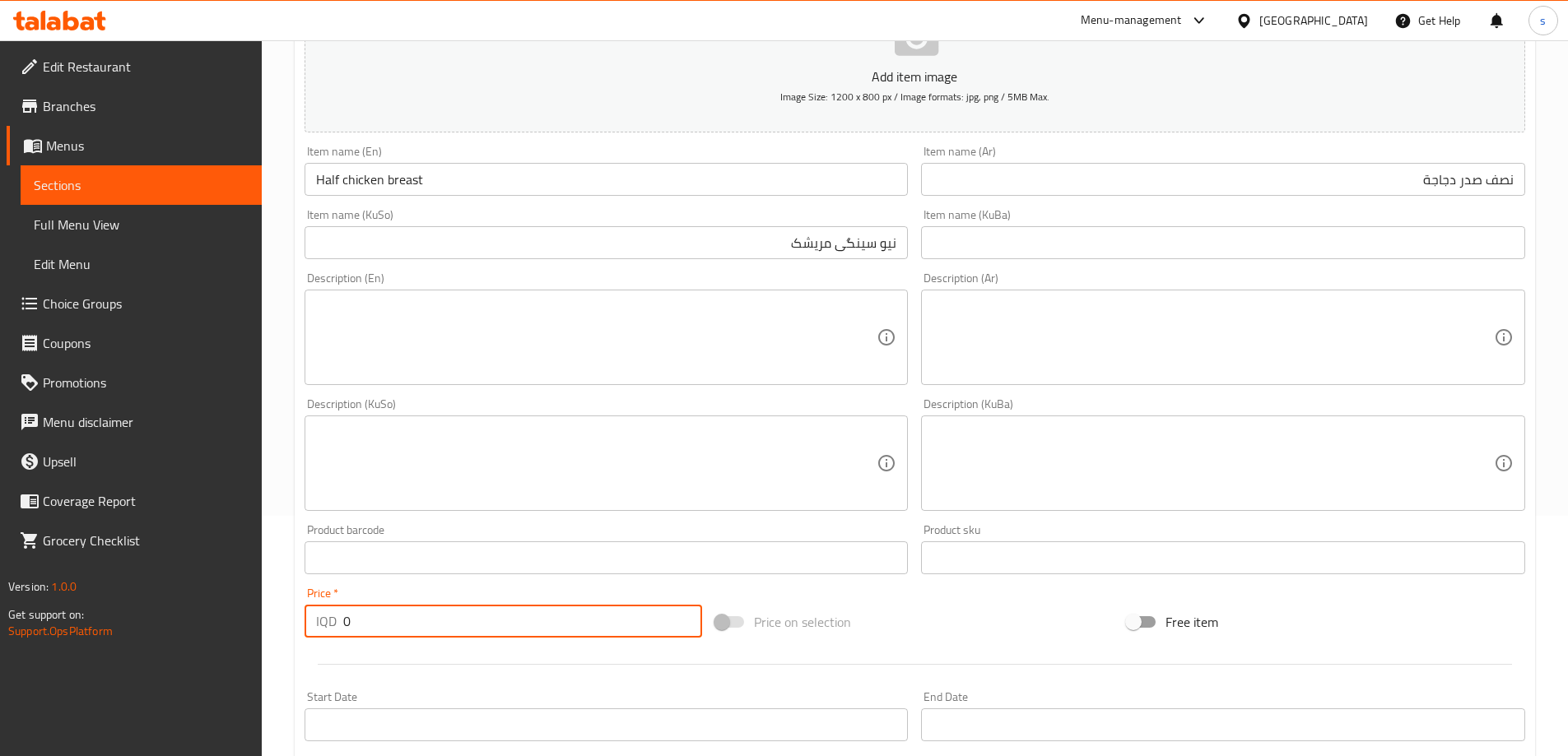
drag, startPoint x: 368, startPoint y: 627, endPoint x: 333, endPoint y: 634, distance: 35.7
click at [333, 634] on div "IQD 0 Price *" at bounding box center [504, 621] width 399 height 33
type input "13000"
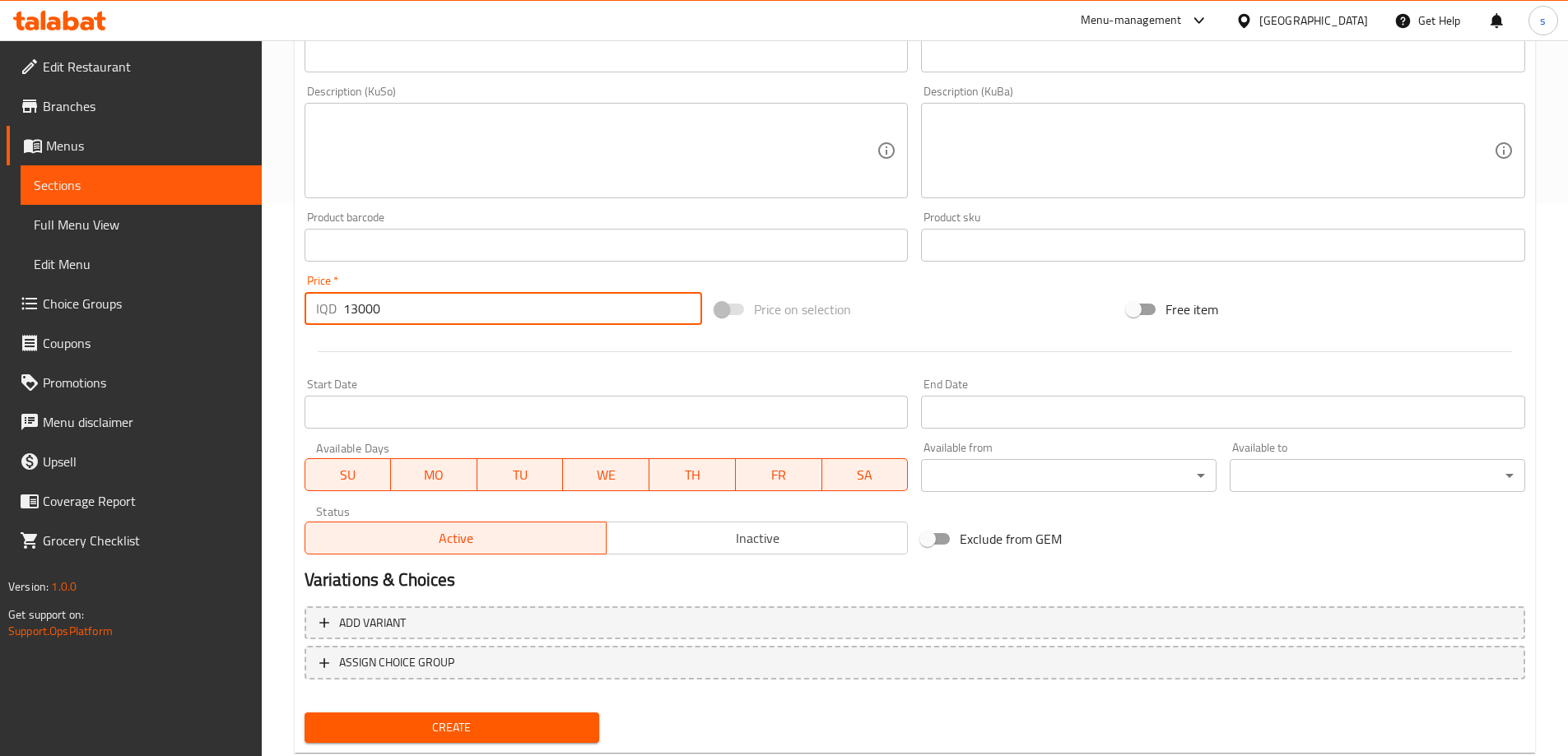
scroll to position [563, 0]
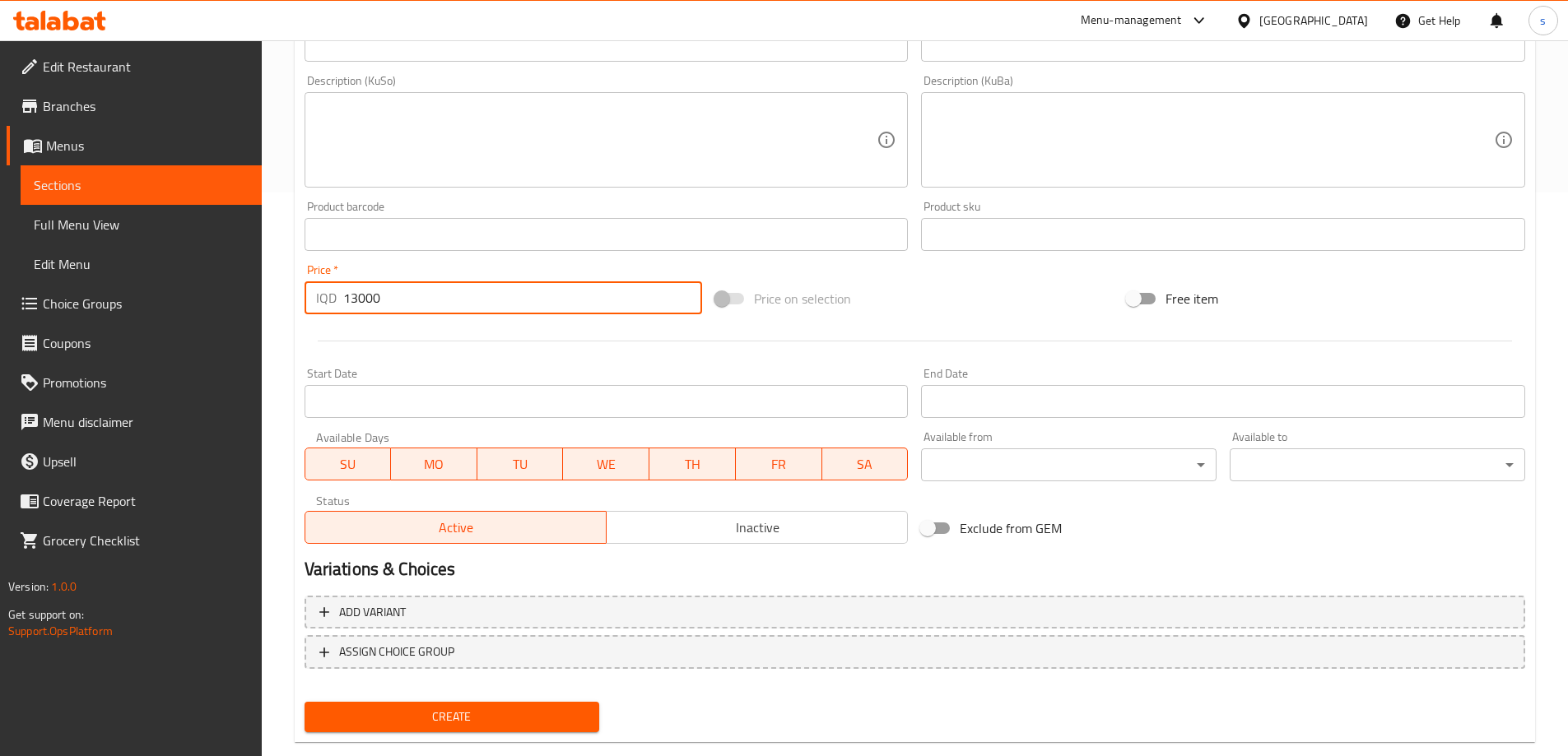
click at [471, 715] on span "Create" at bounding box center [452, 716] width 269 height 20
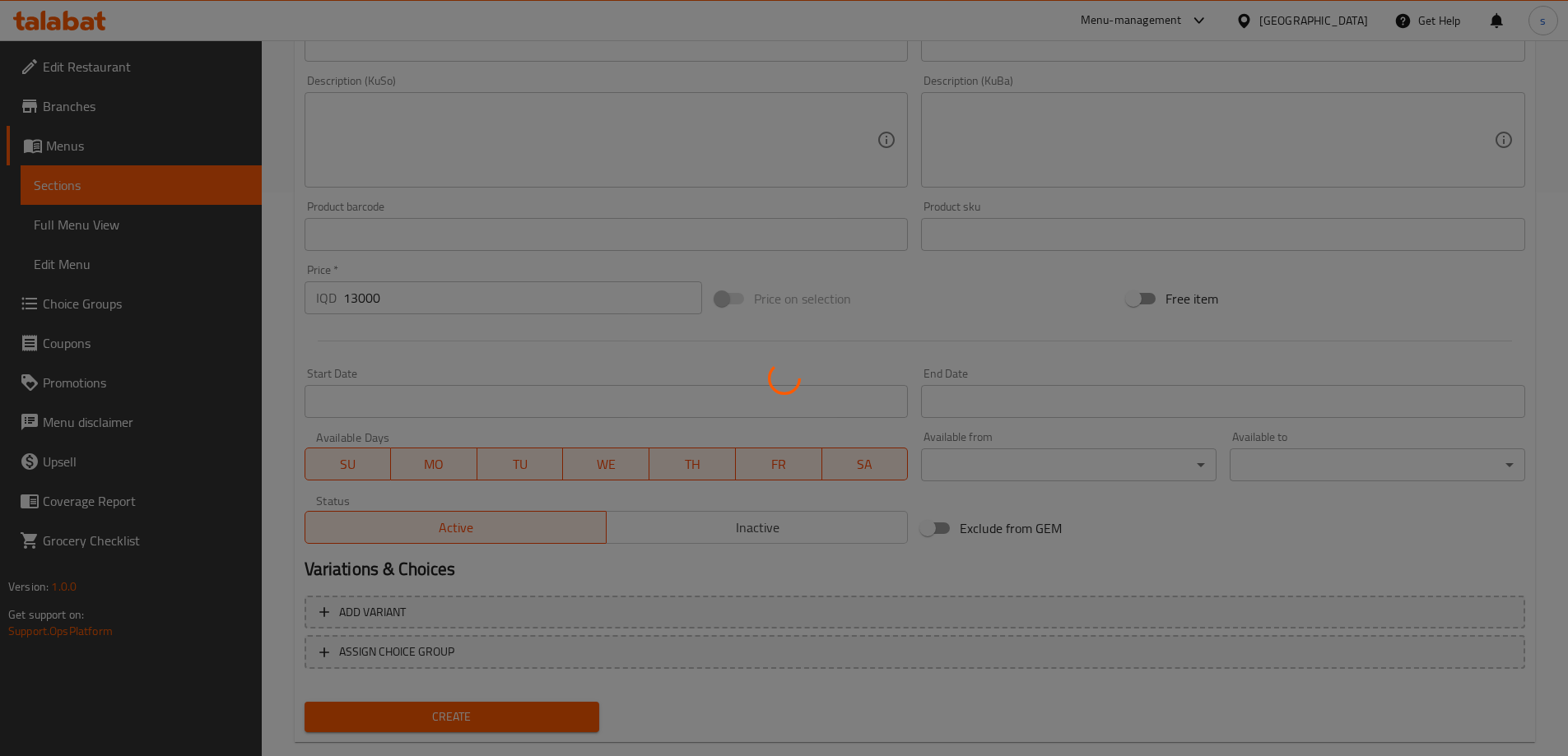
type input "0"
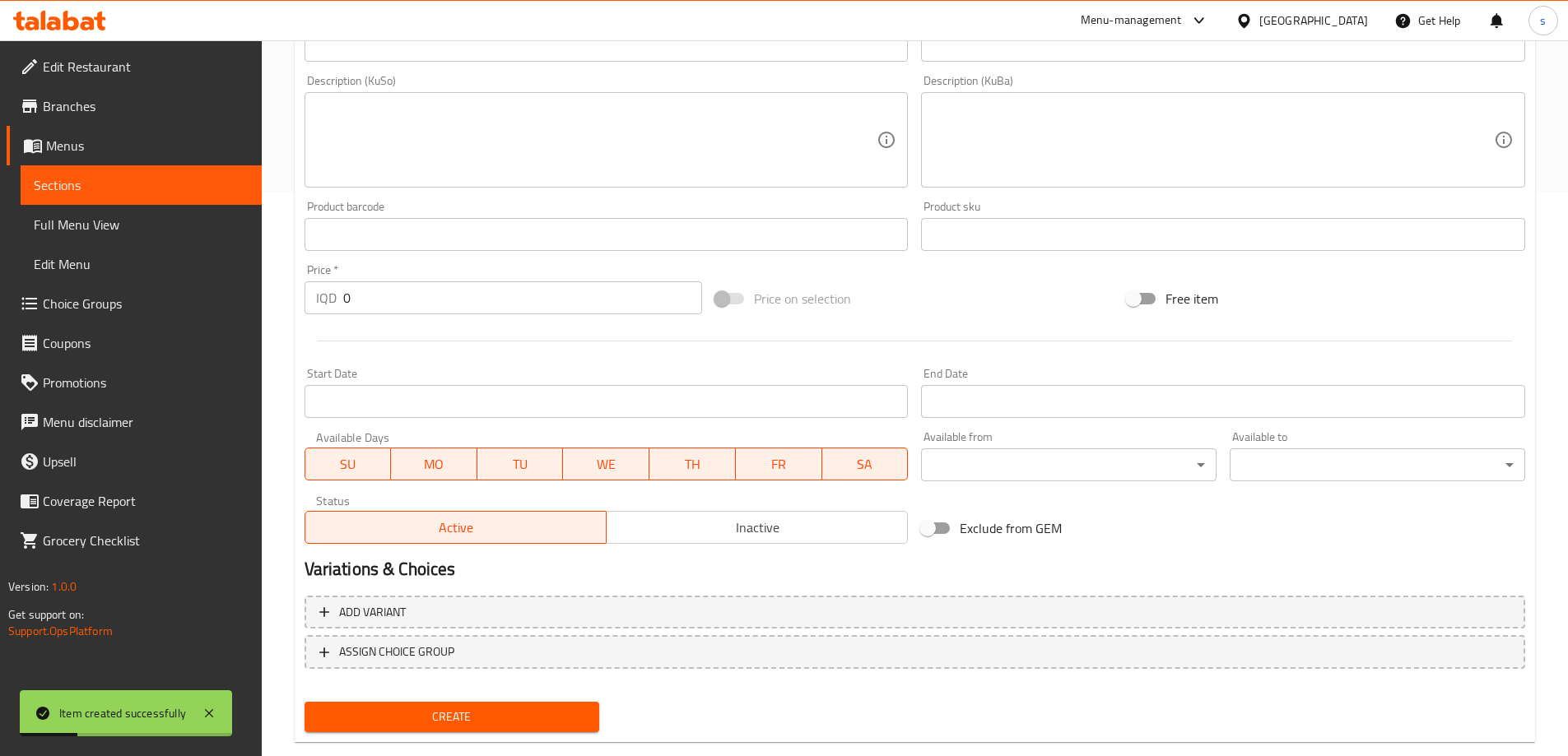
click at [130, 210] on link "Full Menu View" at bounding box center [141, 224] width 241 height 40
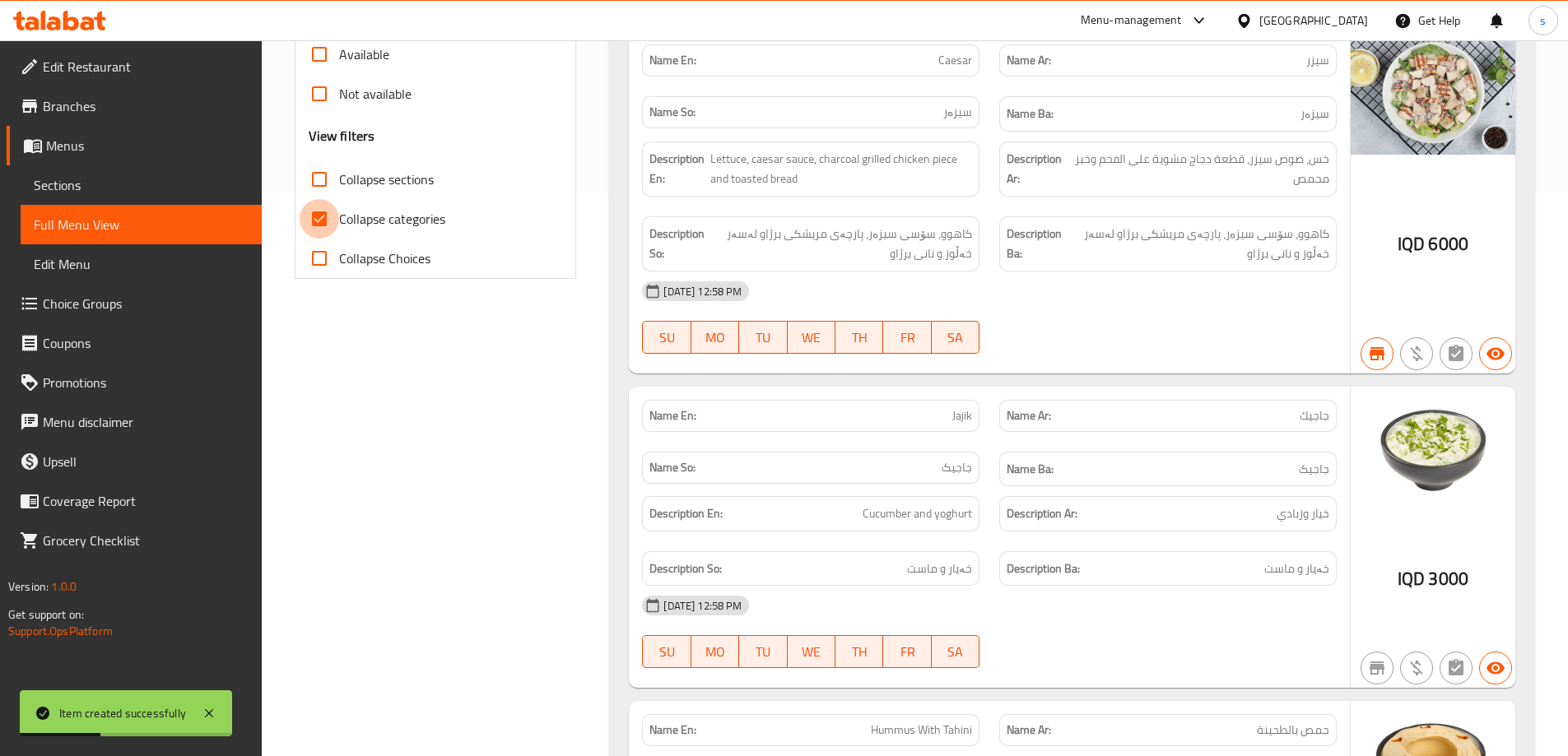
click at [312, 211] on input "Collapse categories" at bounding box center [319, 218] width 40 height 40
checkbox input "false"
click at [316, 174] on input "Collapse sections" at bounding box center [319, 179] width 40 height 40
checkbox input "true"
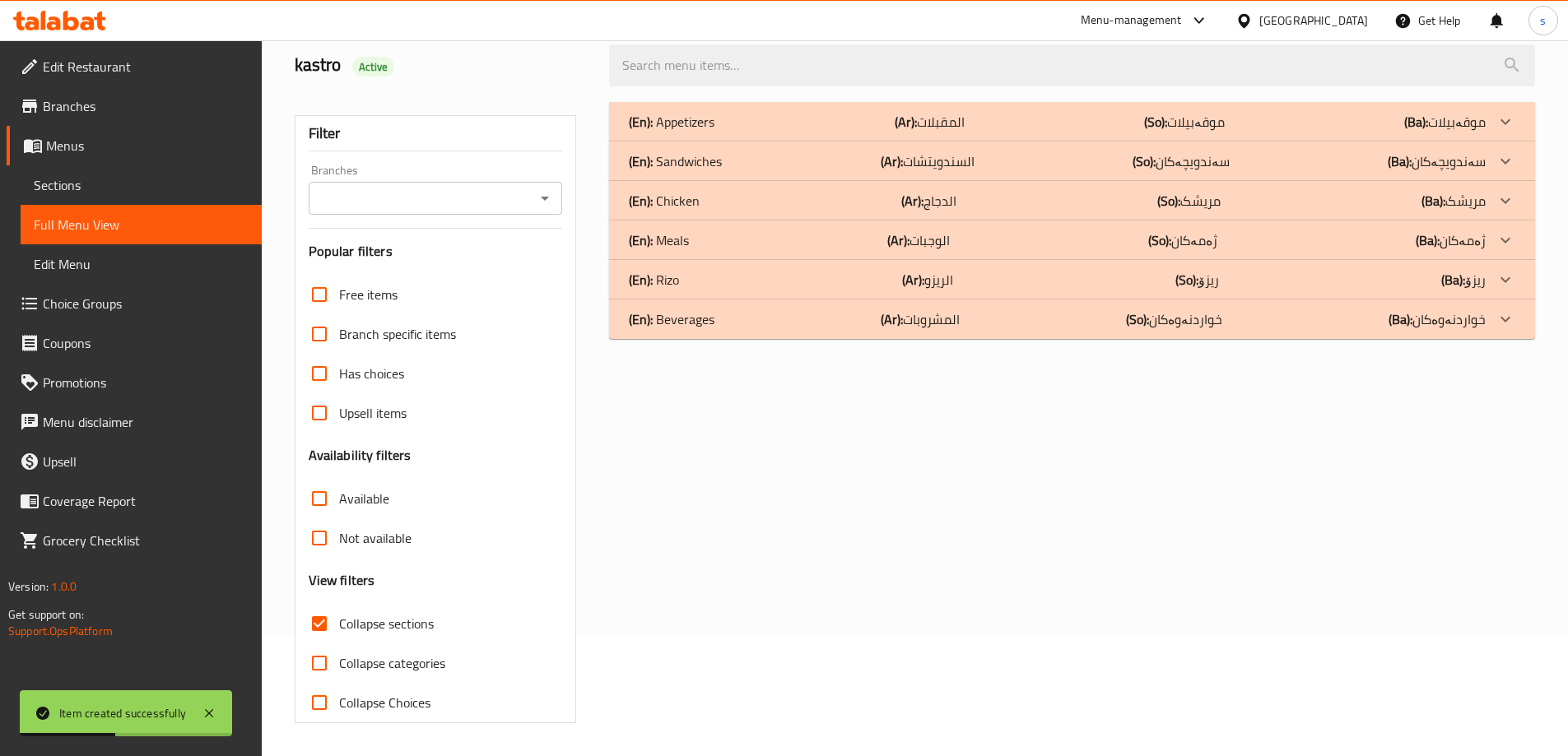
scroll to position [120, 0]
click at [539, 193] on icon "Open" at bounding box center [545, 198] width 19 height 19
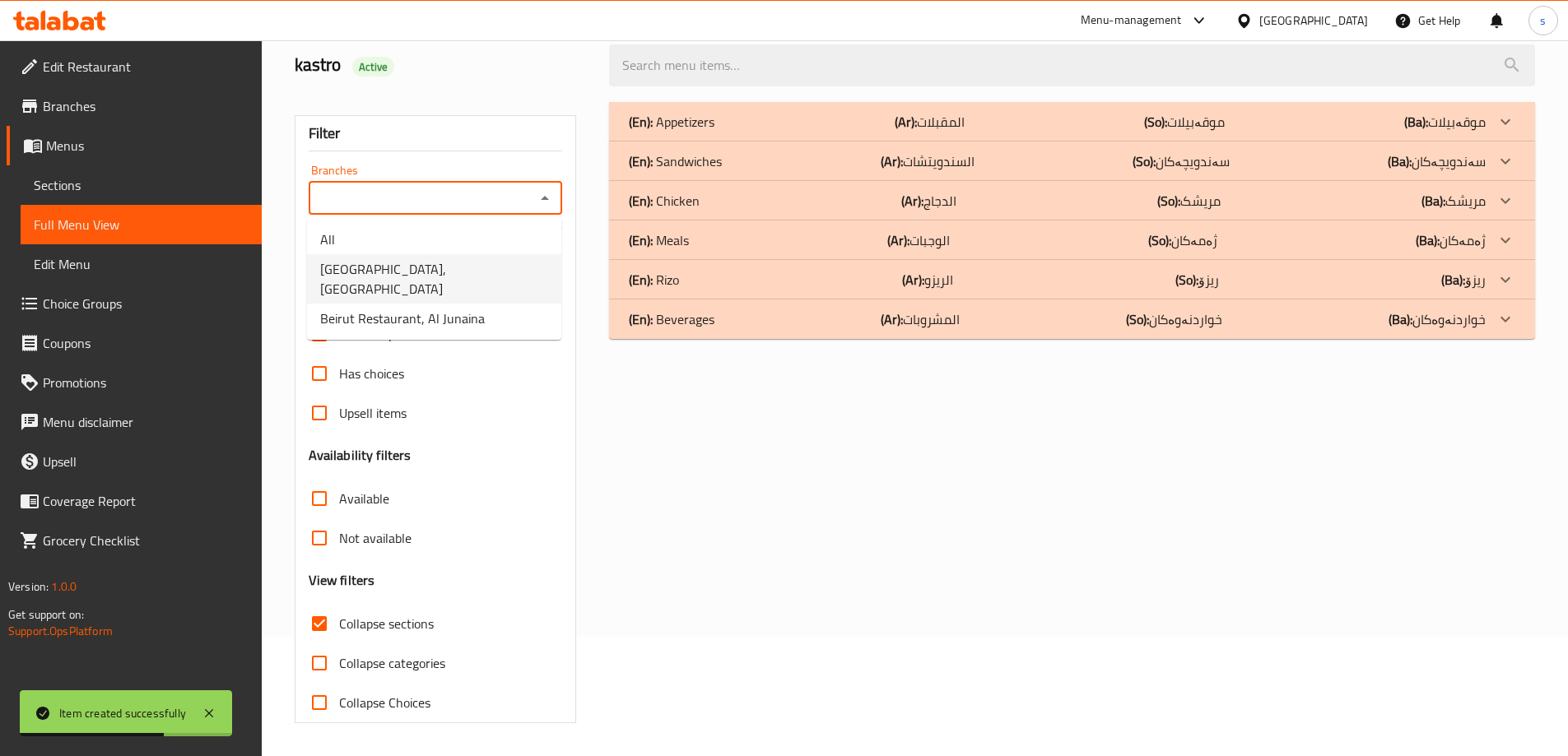
click at [530, 282] on li "Beirut Restaurant, Al Ashar" at bounding box center [434, 279] width 255 height 49
type input "Beirut Restaurant, Al Ashar"
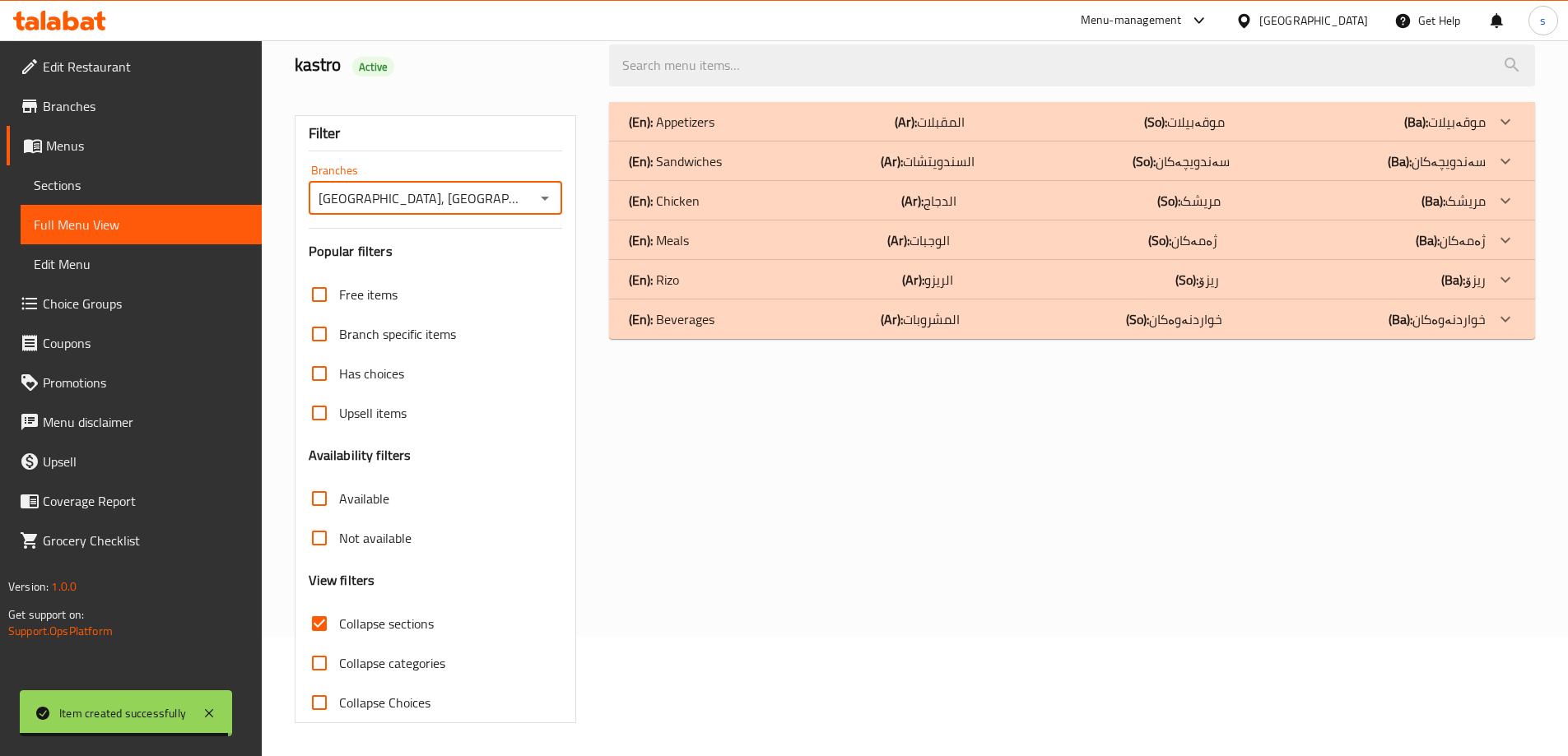
click at [749, 271] on div "(En): Rizo (Ar): الريزو (So): ریزۆ (Ba): ریزۆ" at bounding box center [1058, 280] width 857 height 19
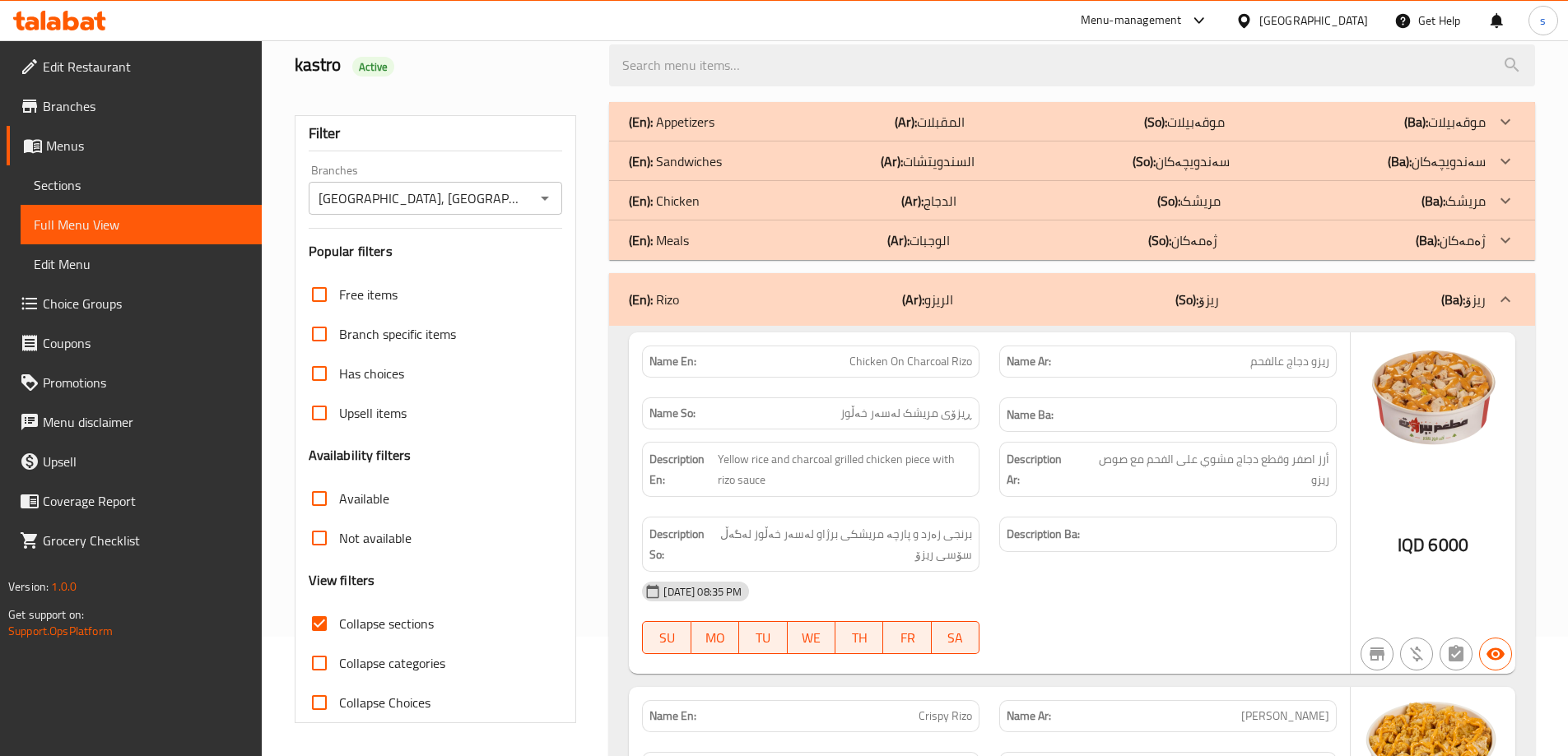
click at [751, 245] on div "(En): Meals (Ar): الوجبات (So): ژەمەکان (Ba): ژەمەکان" at bounding box center [1058, 240] width 857 height 19
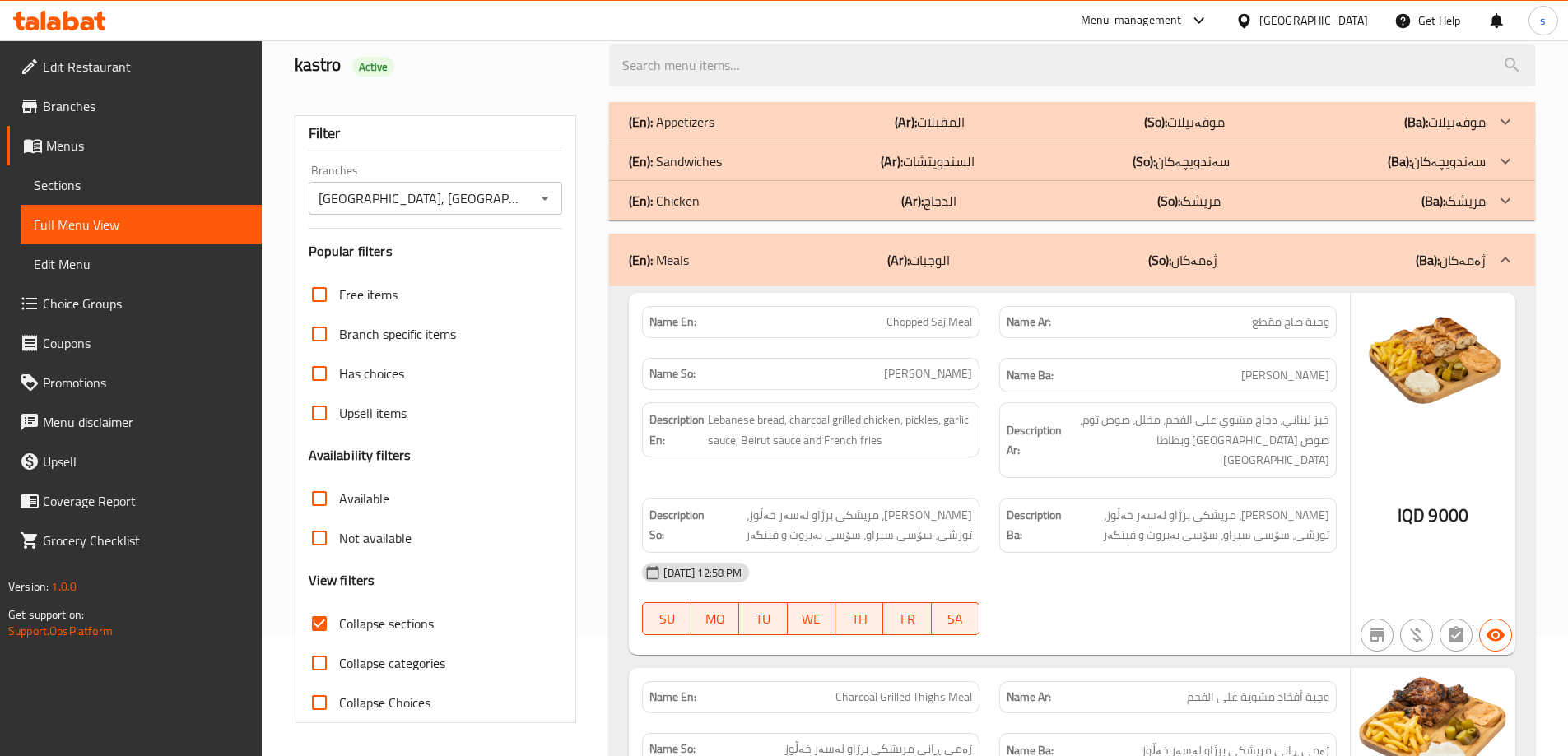
click at [749, 202] on div "(En): Chicken (Ar): الدجاج (So): مریشک (Ba): مریشک" at bounding box center [1058, 201] width 857 height 19
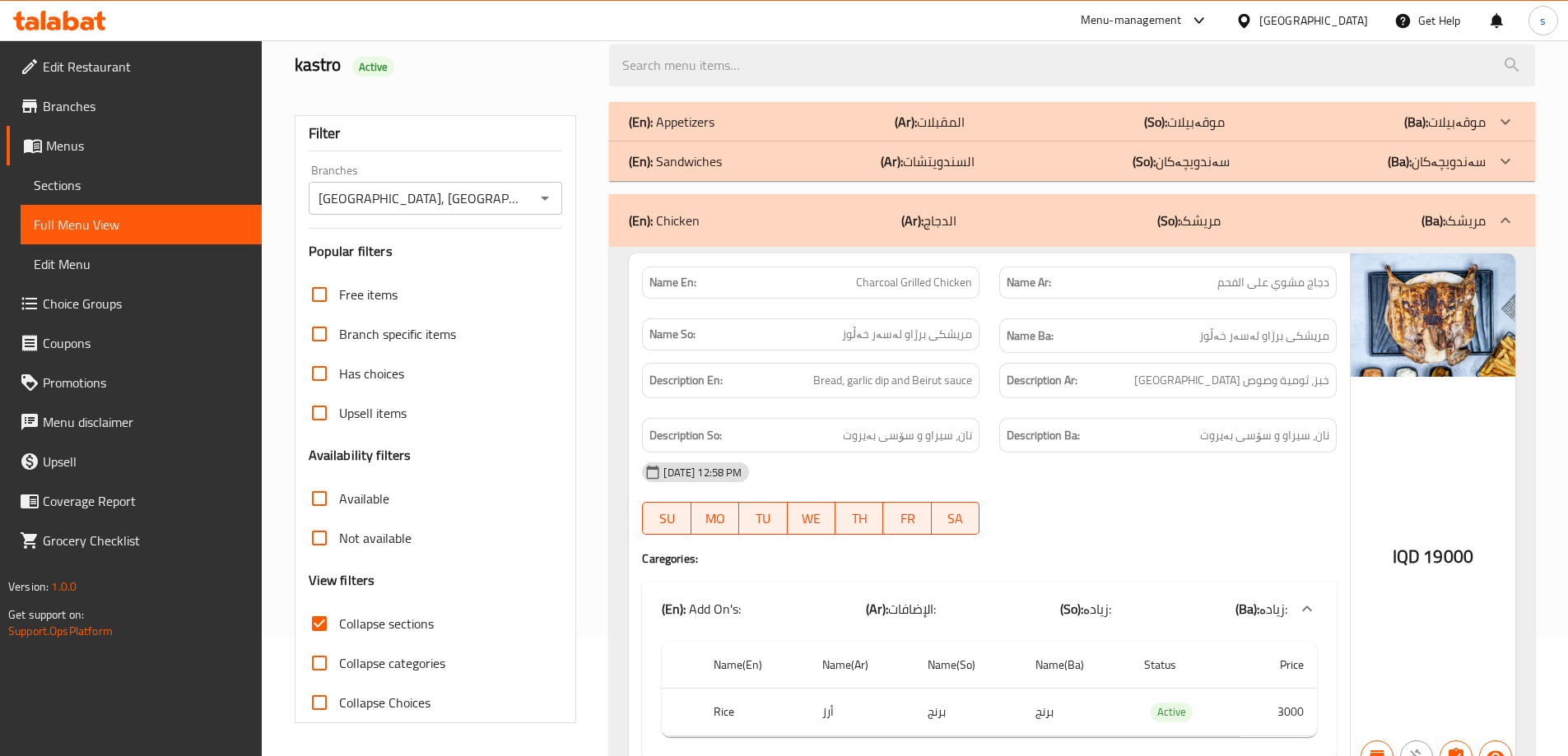
click at [743, 166] on div "(En): Sandwiches (Ar): السندويتشات (So): سەندویچەکان (Ba): سەندویچەکان" at bounding box center [1058, 161] width 857 height 19
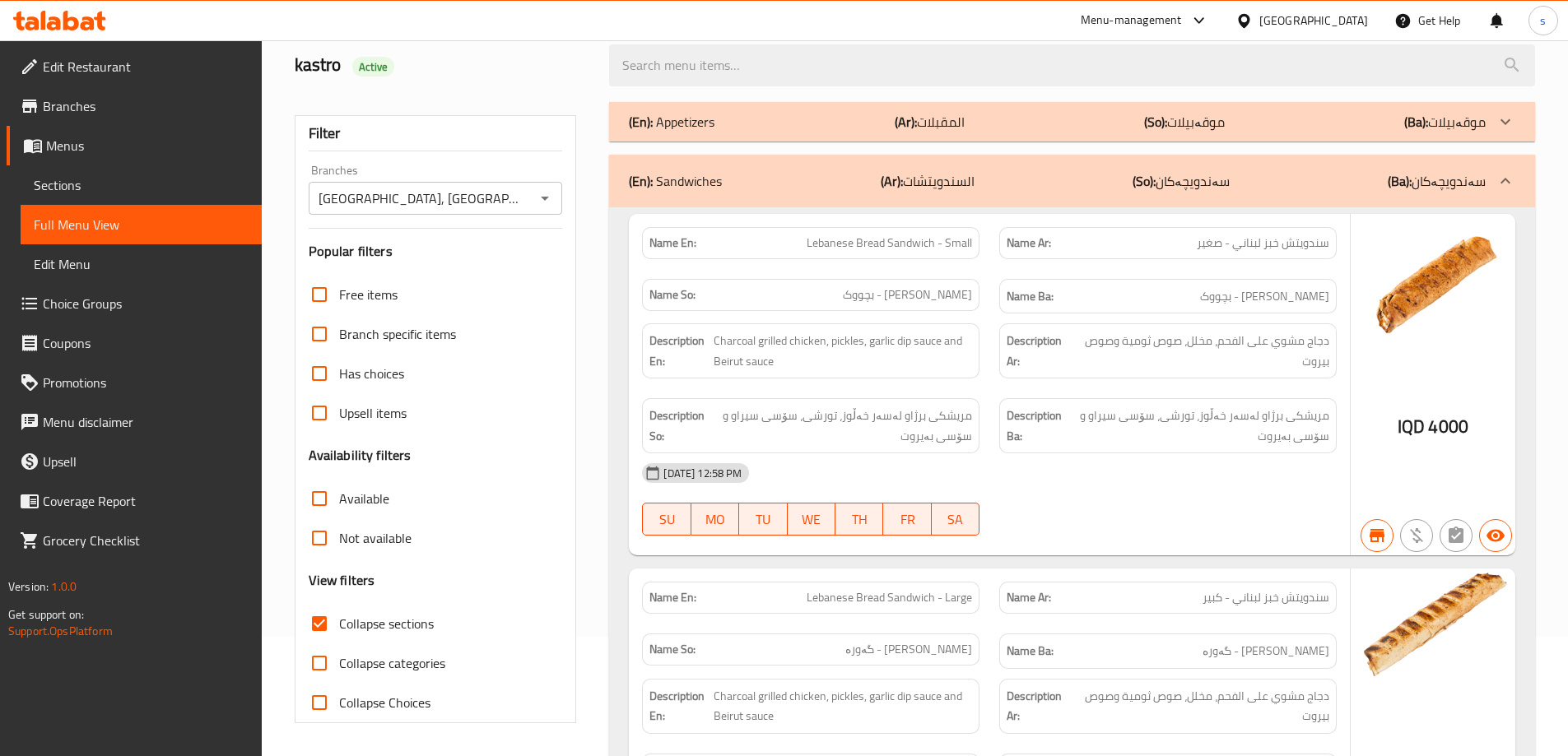
click at [740, 113] on div "(En): Appetizers (Ar): المقبلات (So): موقەبیلات (Ba): موقەبیلات" at bounding box center [1058, 122] width 857 height 19
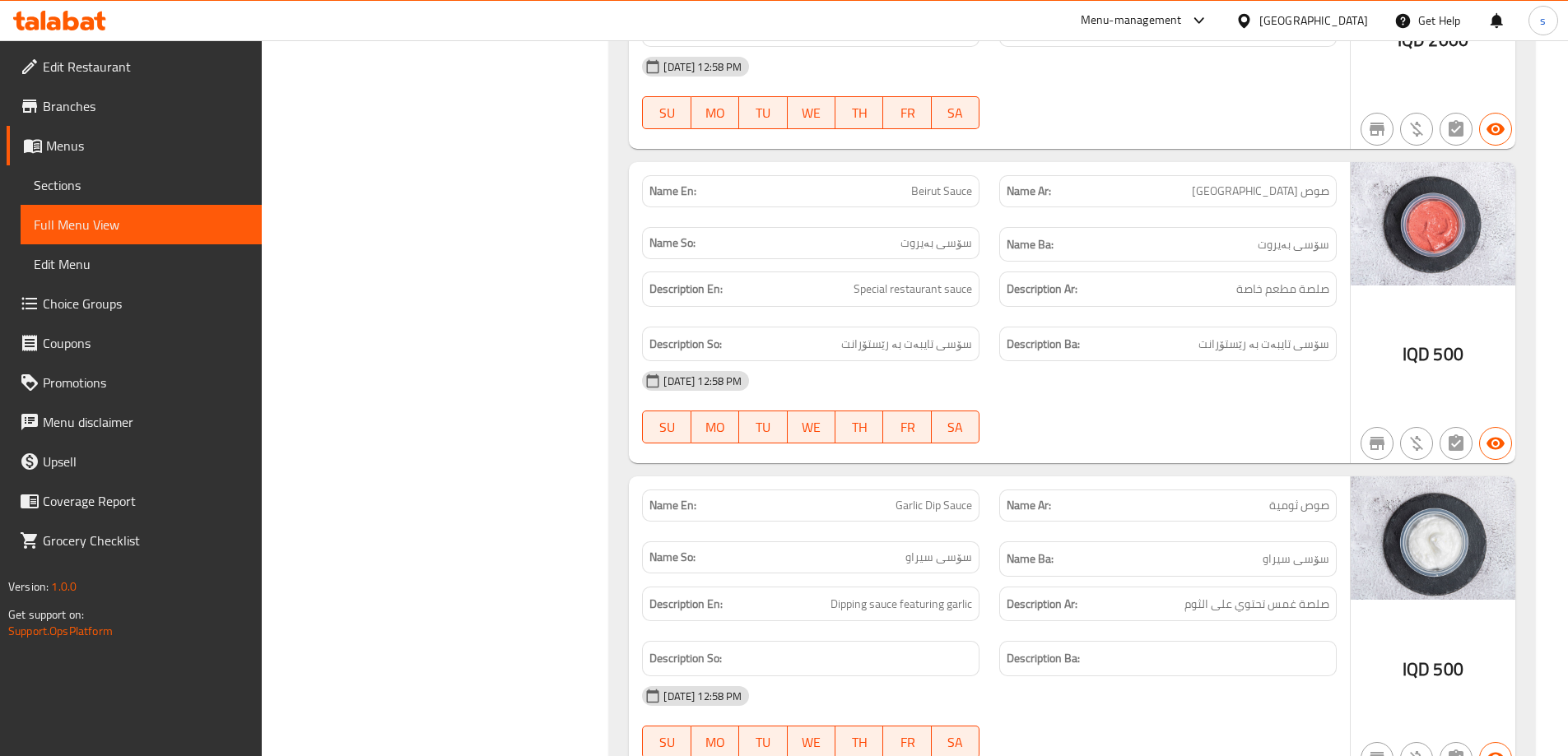
scroll to position [2479, 0]
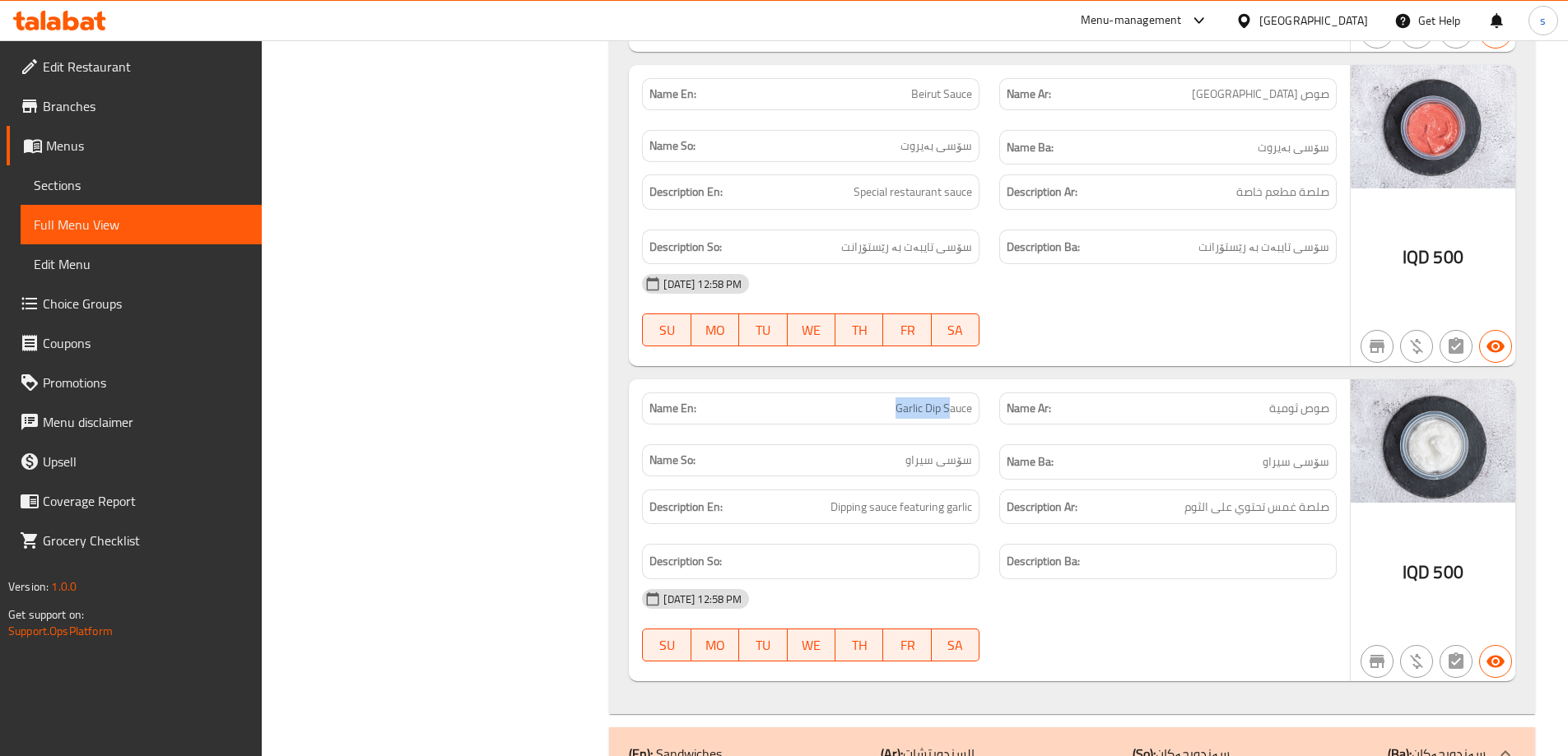
drag, startPoint x: 889, startPoint y: 410, endPoint x: 952, endPoint y: 423, distance: 64.3
click at [952, 423] on div "Name En: Garlic Dip Sauce" at bounding box center [811, 408] width 338 height 32
click at [97, 181] on span "Sections" at bounding box center [141, 185] width 215 height 19
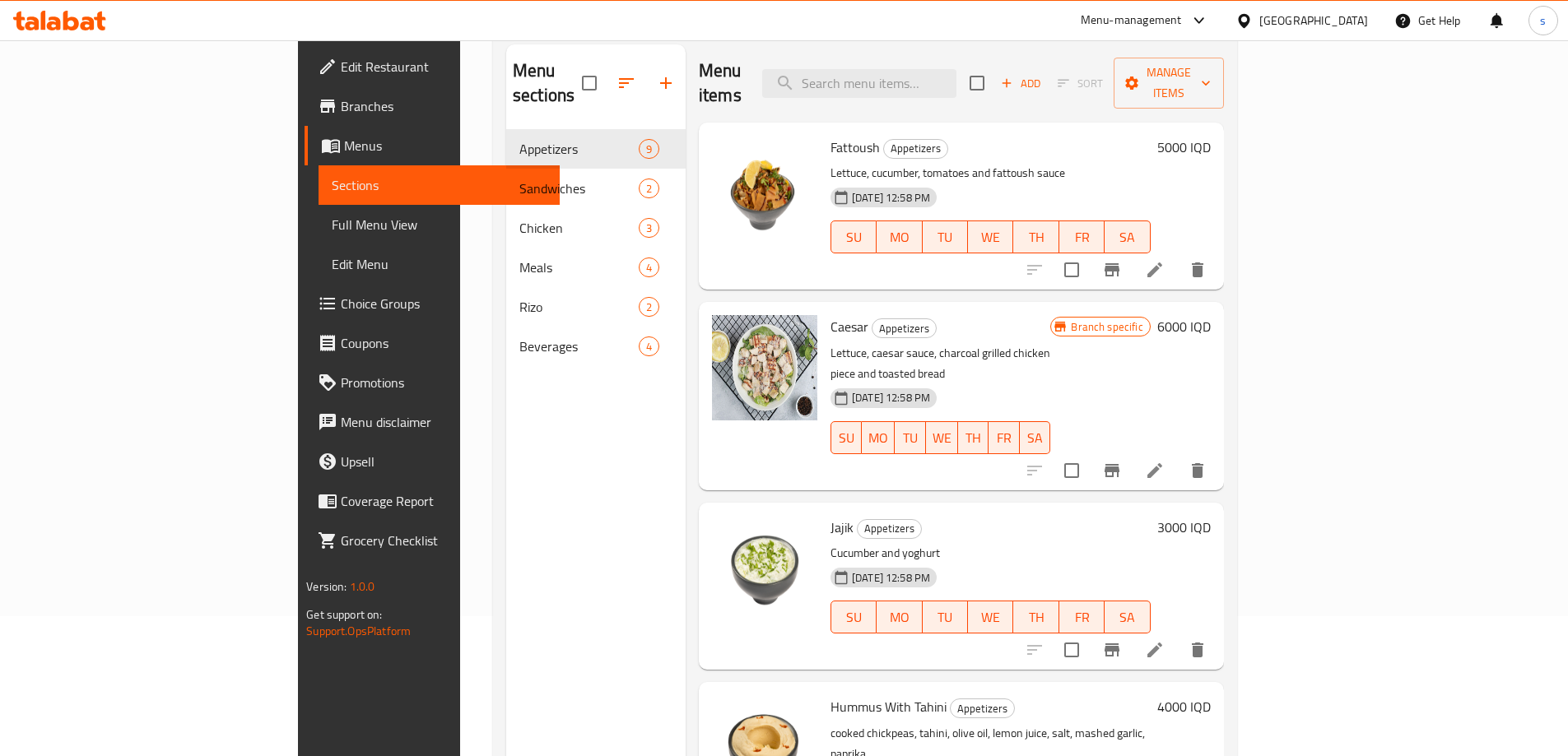
scroll to position [133, 0]
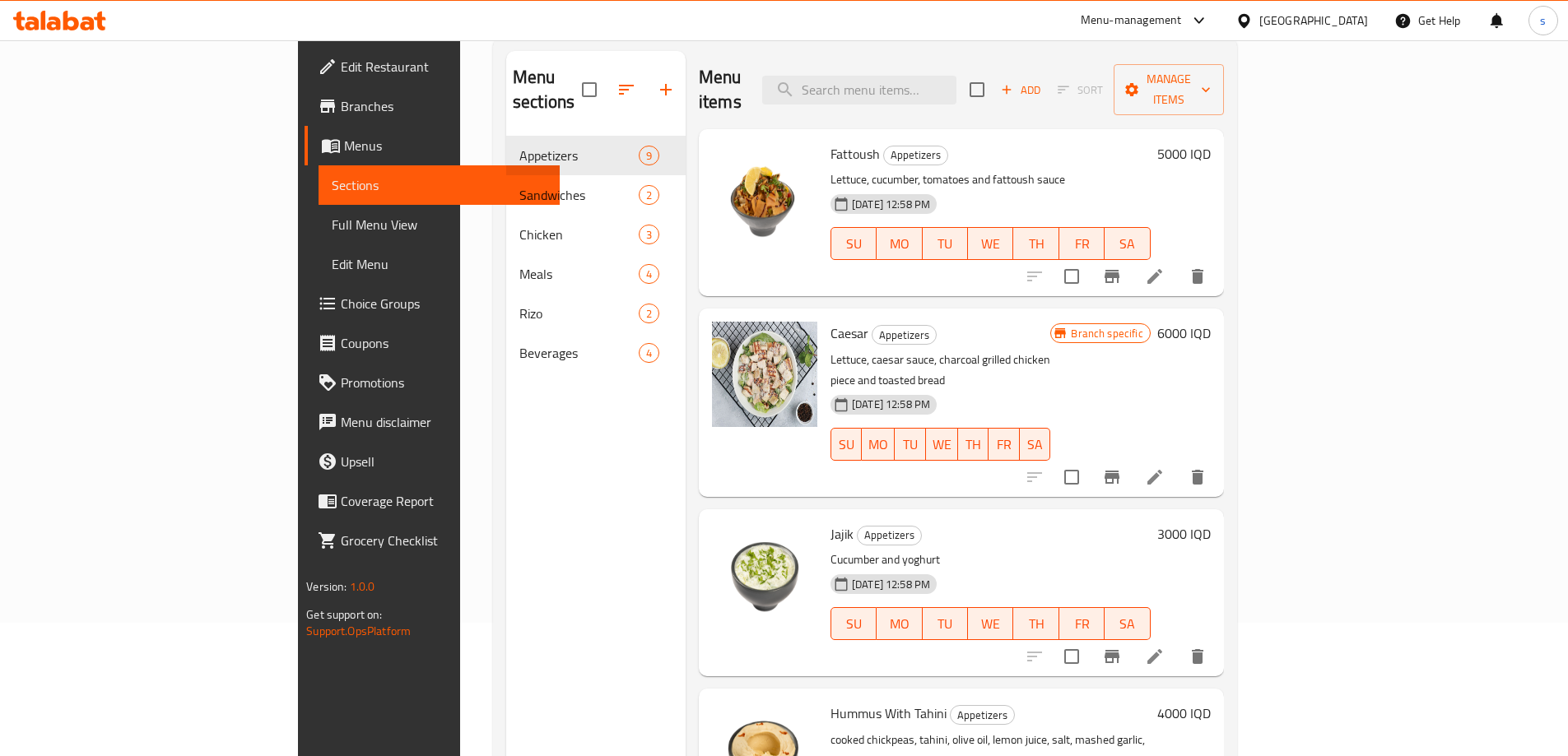
drag, startPoint x: 1522, startPoint y: 234, endPoint x: 1517, endPoint y: 242, distance: 9.4
click at [1237, 242] on div "Menu sections Appetizers 9 Sandwiches 2 Chicken 3 Meals 4 Rizo 2 Beverages 4 Me…" at bounding box center [865, 428] width 744 height 782
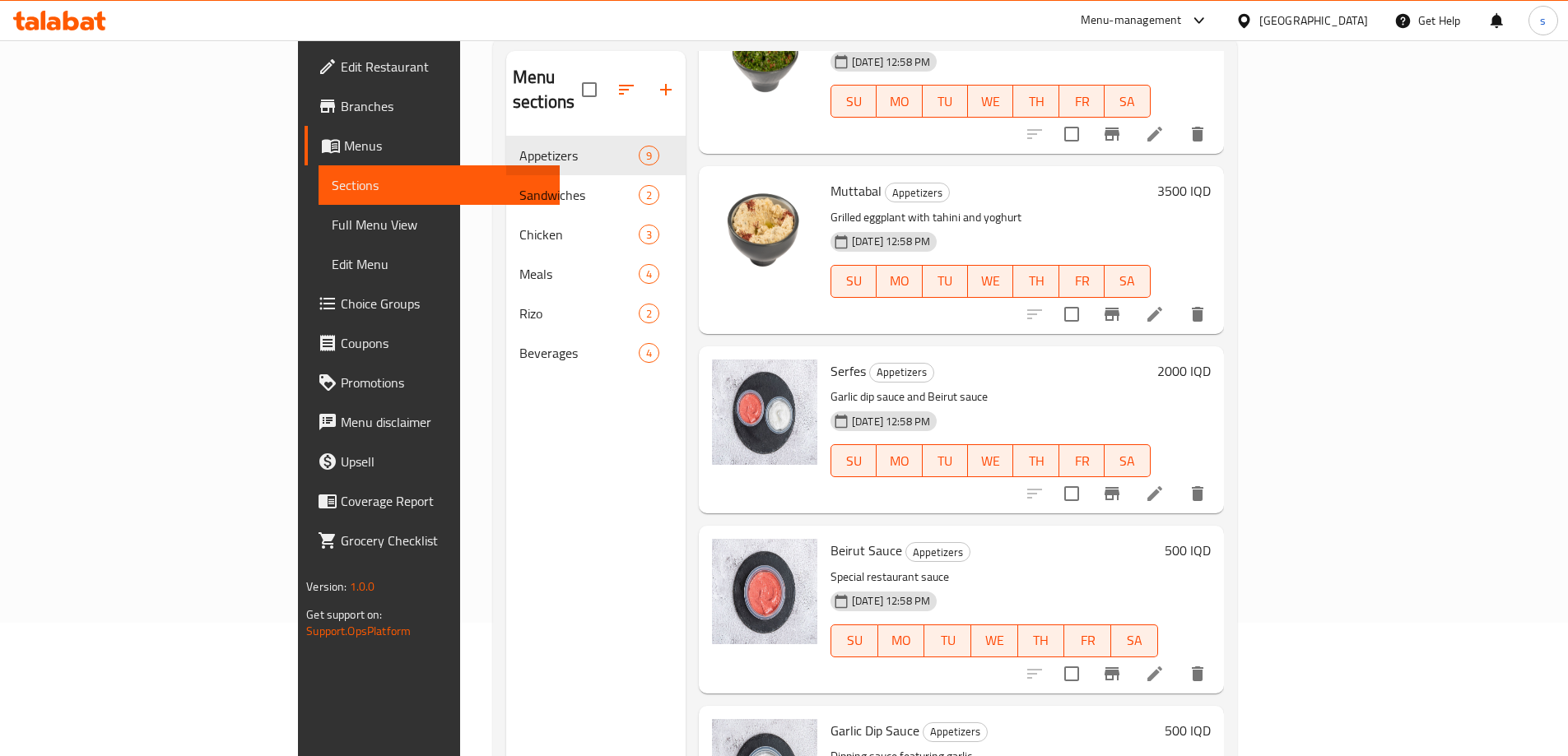
scroll to position [230, 0]
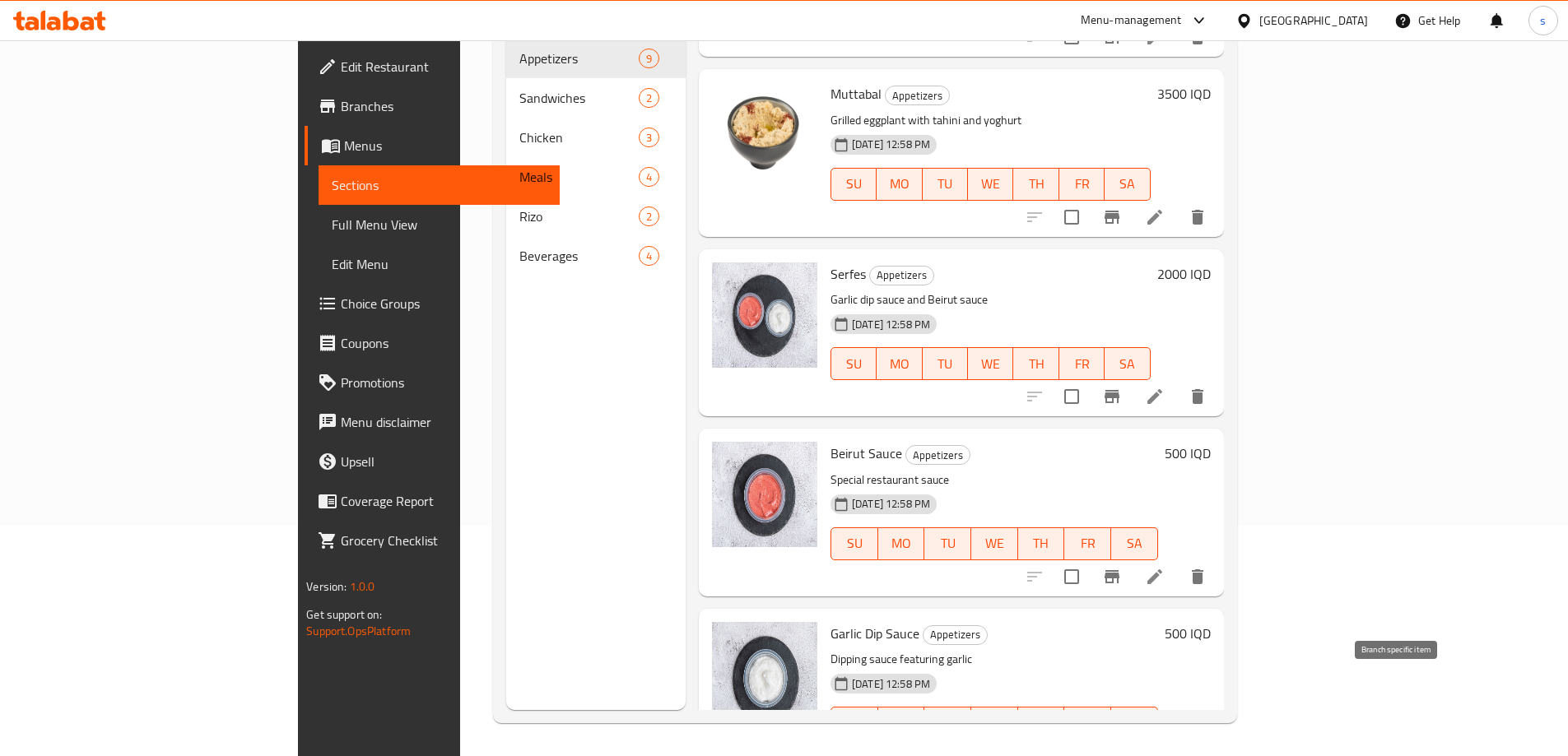
click at [1122, 746] on icon "Branch-specific-item" at bounding box center [1112, 756] width 19 height 19
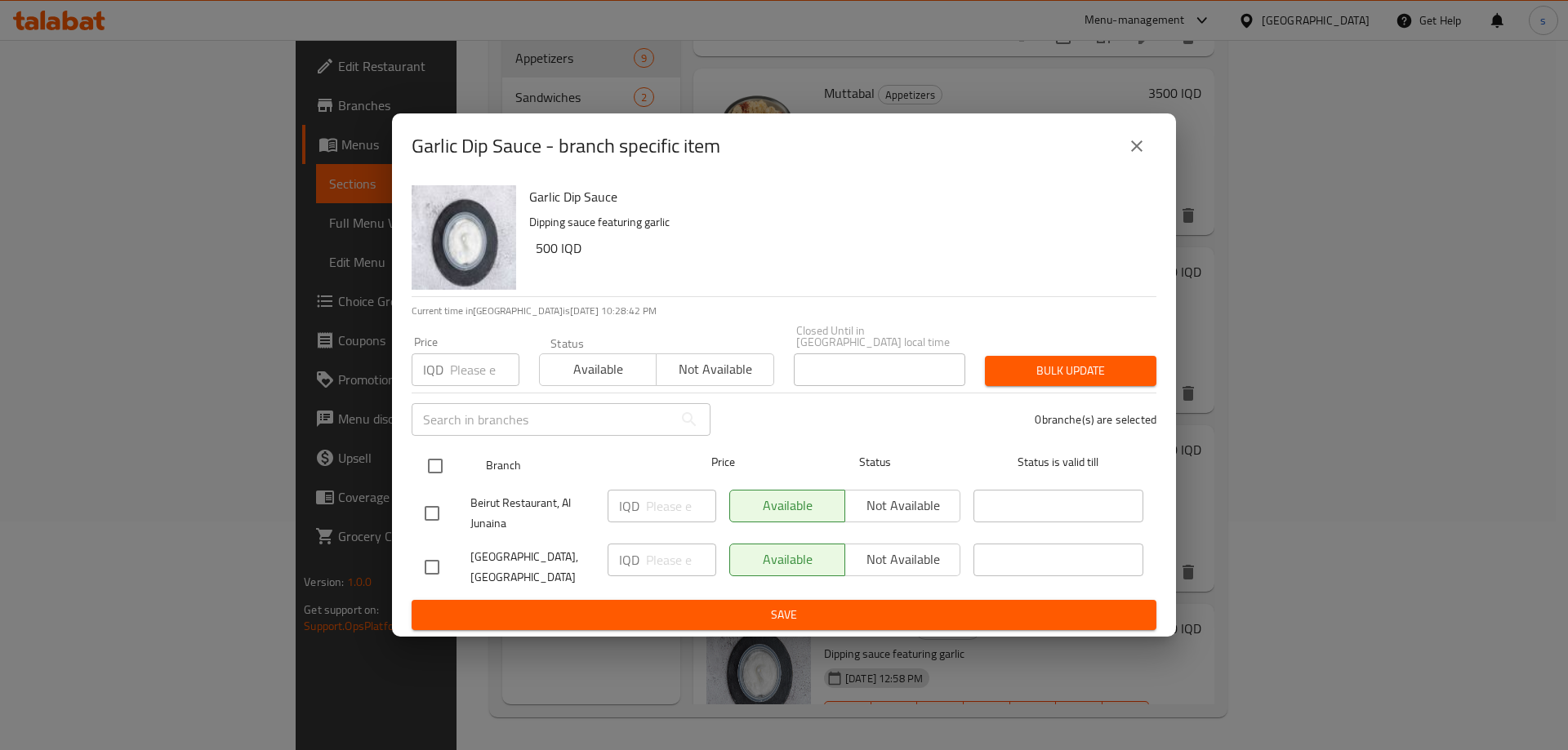
click at [437, 453] on input "checkbox" at bounding box center [436, 466] width 34 height 34
checkbox input "true"
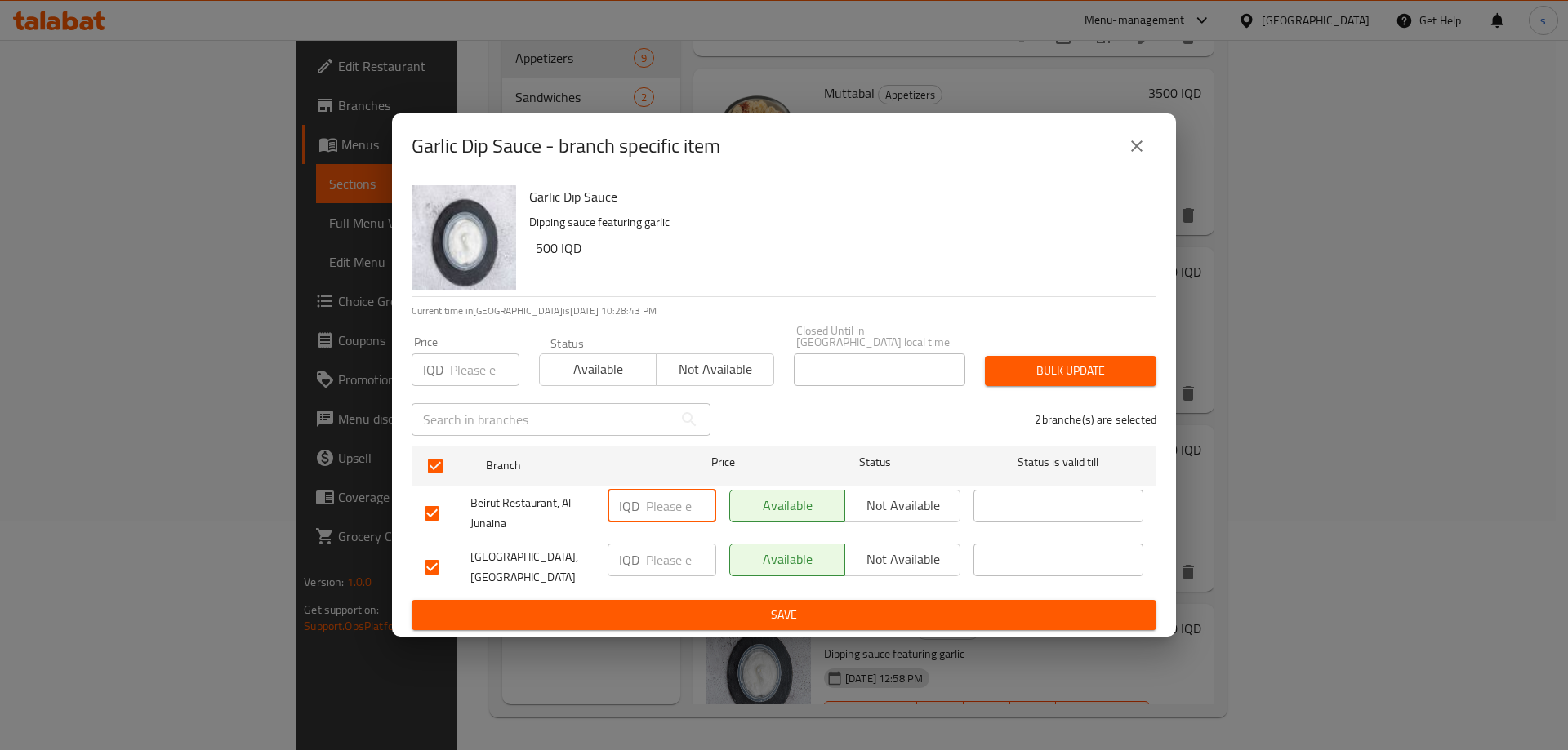
click at [655, 503] on input "number" at bounding box center [681, 506] width 70 height 33
type input "1000"
click at [653, 562] on input "number" at bounding box center [681, 560] width 70 height 33
type input "1000"
click at [668, 609] on span "Save" at bounding box center [784, 614] width 719 height 20
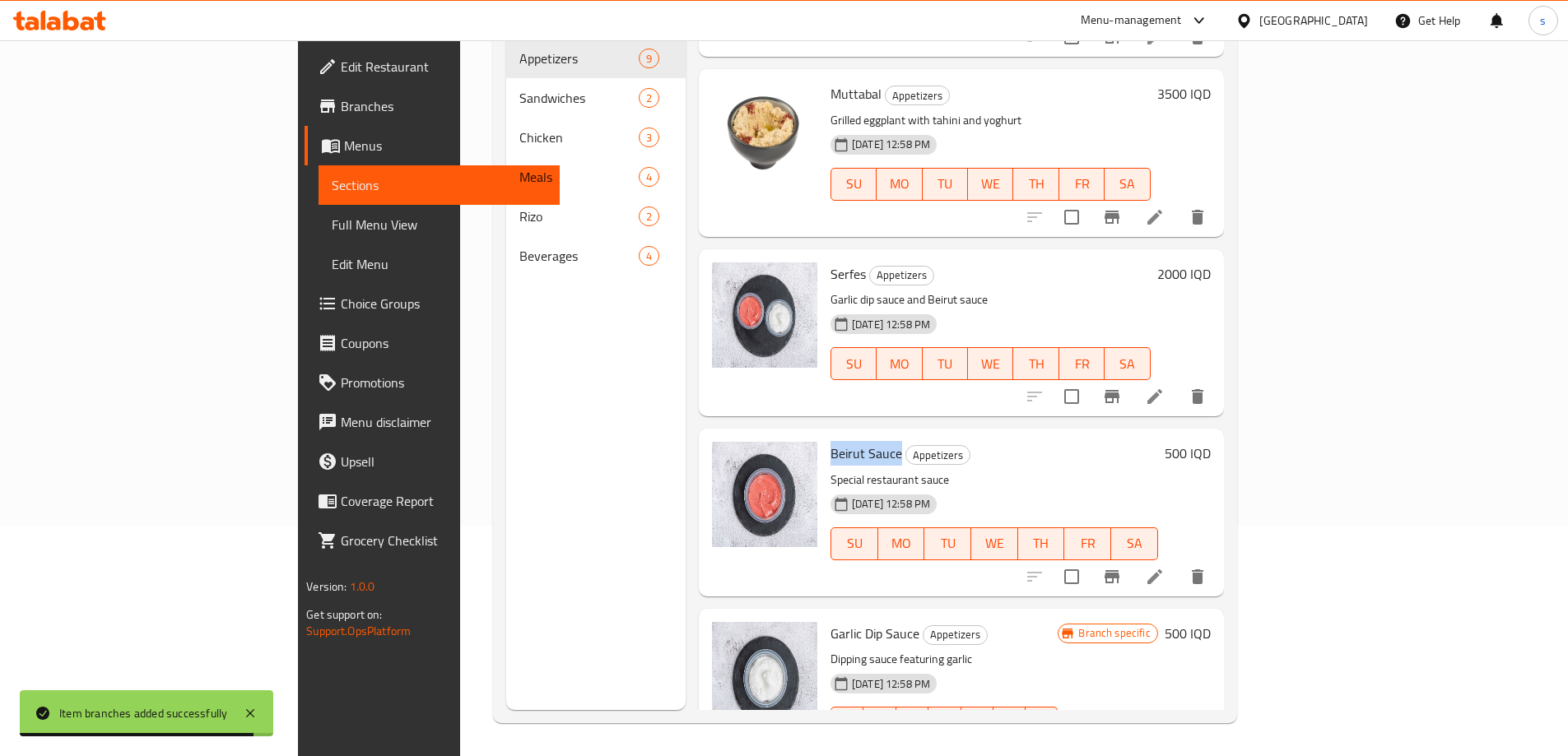
drag, startPoint x: 753, startPoint y: 394, endPoint x: 823, endPoint y: 397, distance: 70.1
click at [824, 435] on div "Beirut Sauce Appetizers Special restaurant sauce 13-02-2024 12:58 PM SU MO TU W…" at bounding box center [994, 512] width 341 height 154
copy span "Beirut Sauce"
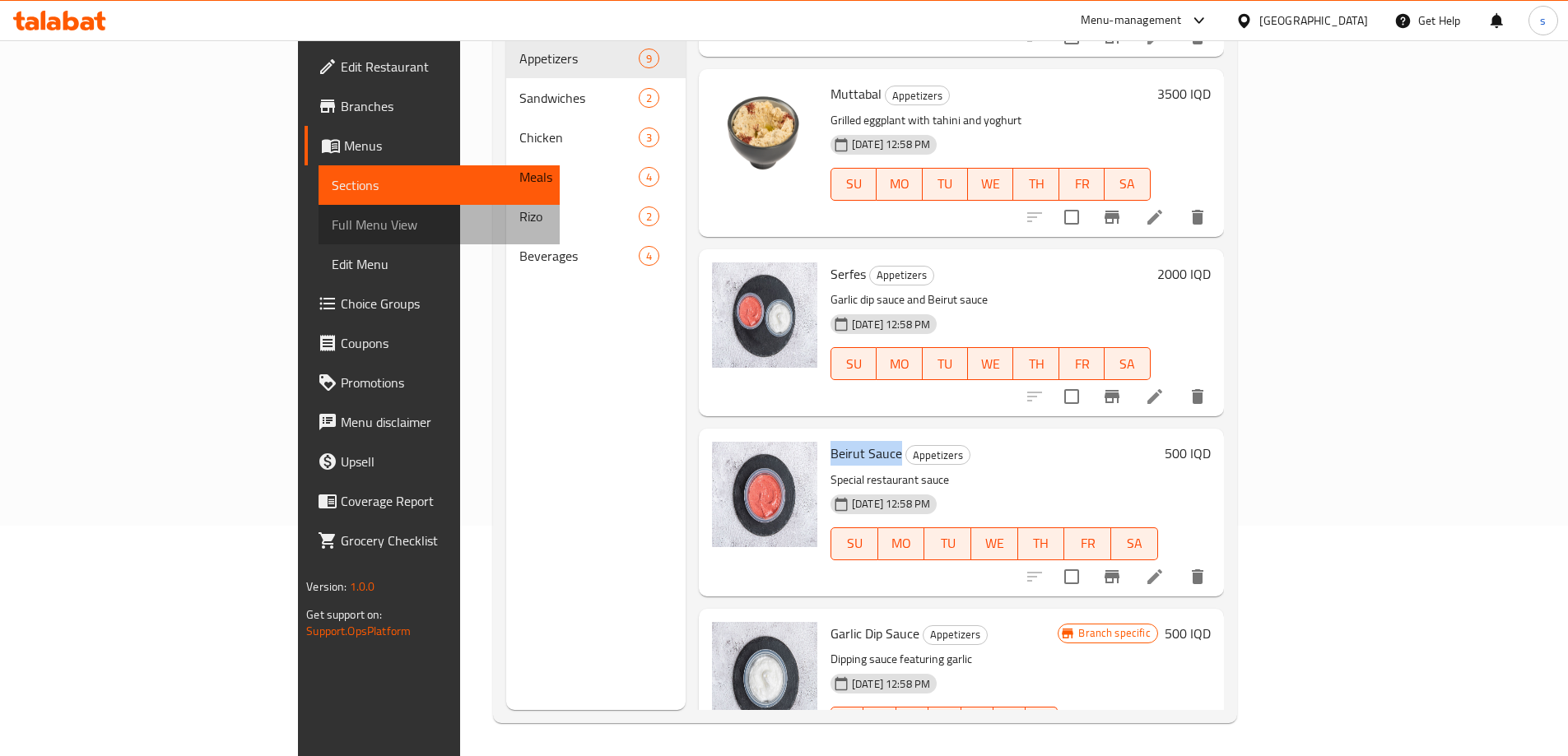
click at [332, 228] on span "Full Menu View" at bounding box center [439, 225] width 215 height 19
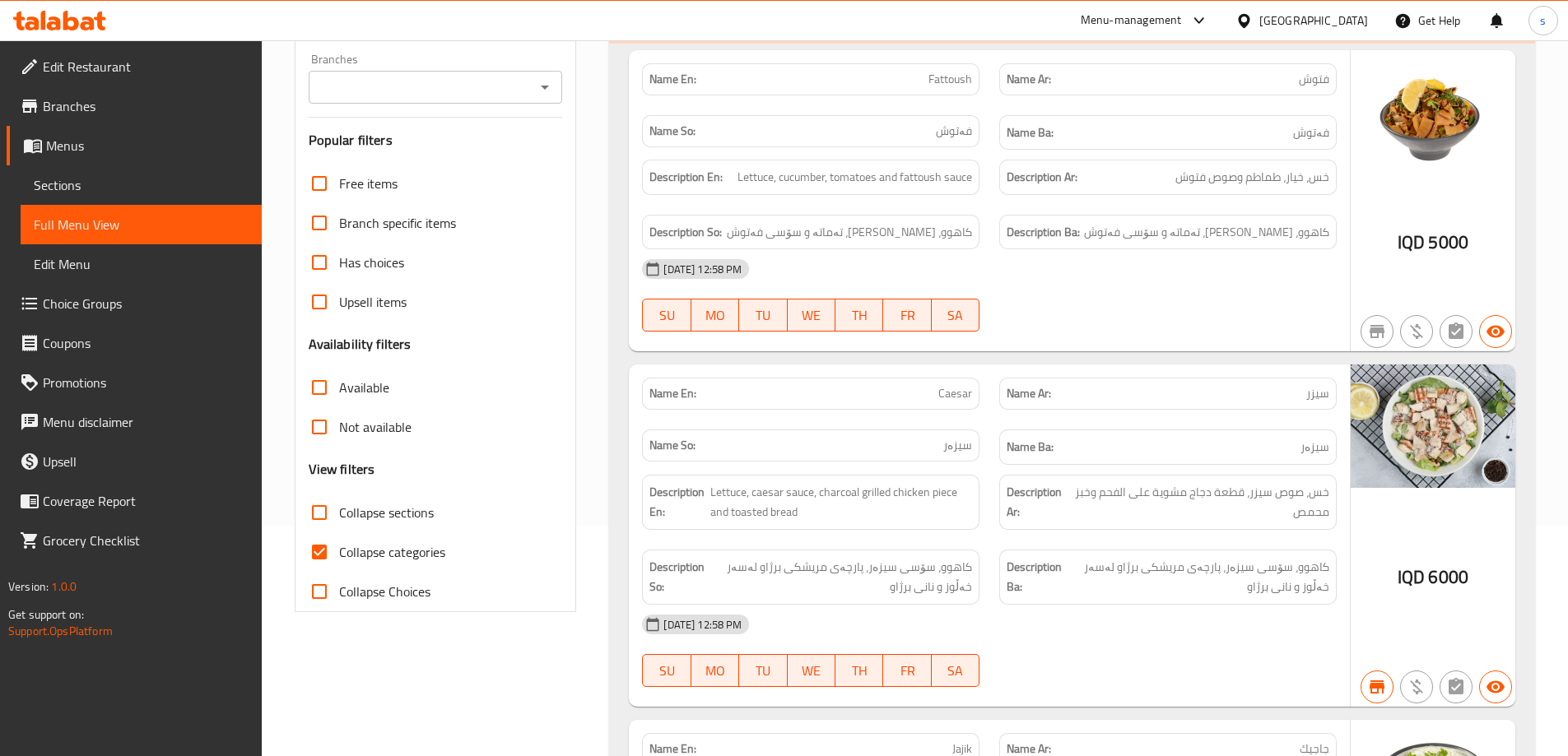
click at [557, 81] on div "Branches" at bounding box center [436, 87] width 255 height 33
click at [556, 82] on button "Open" at bounding box center [545, 87] width 23 height 23
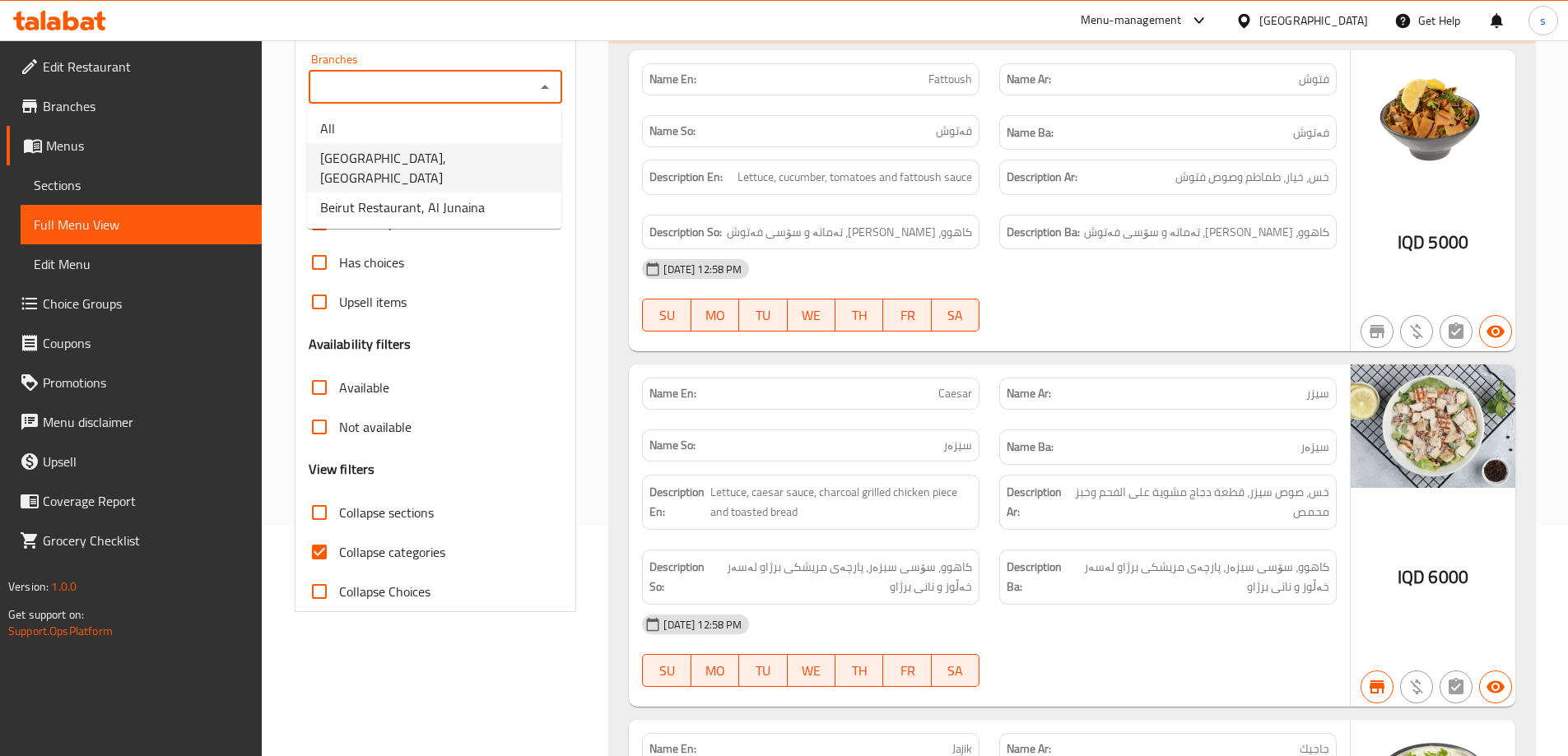
click at [503, 157] on li "Beirut Restaurant, Al Ashar" at bounding box center [434, 167] width 255 height 49
type input "Beirut Restaurant, Al Ashar"
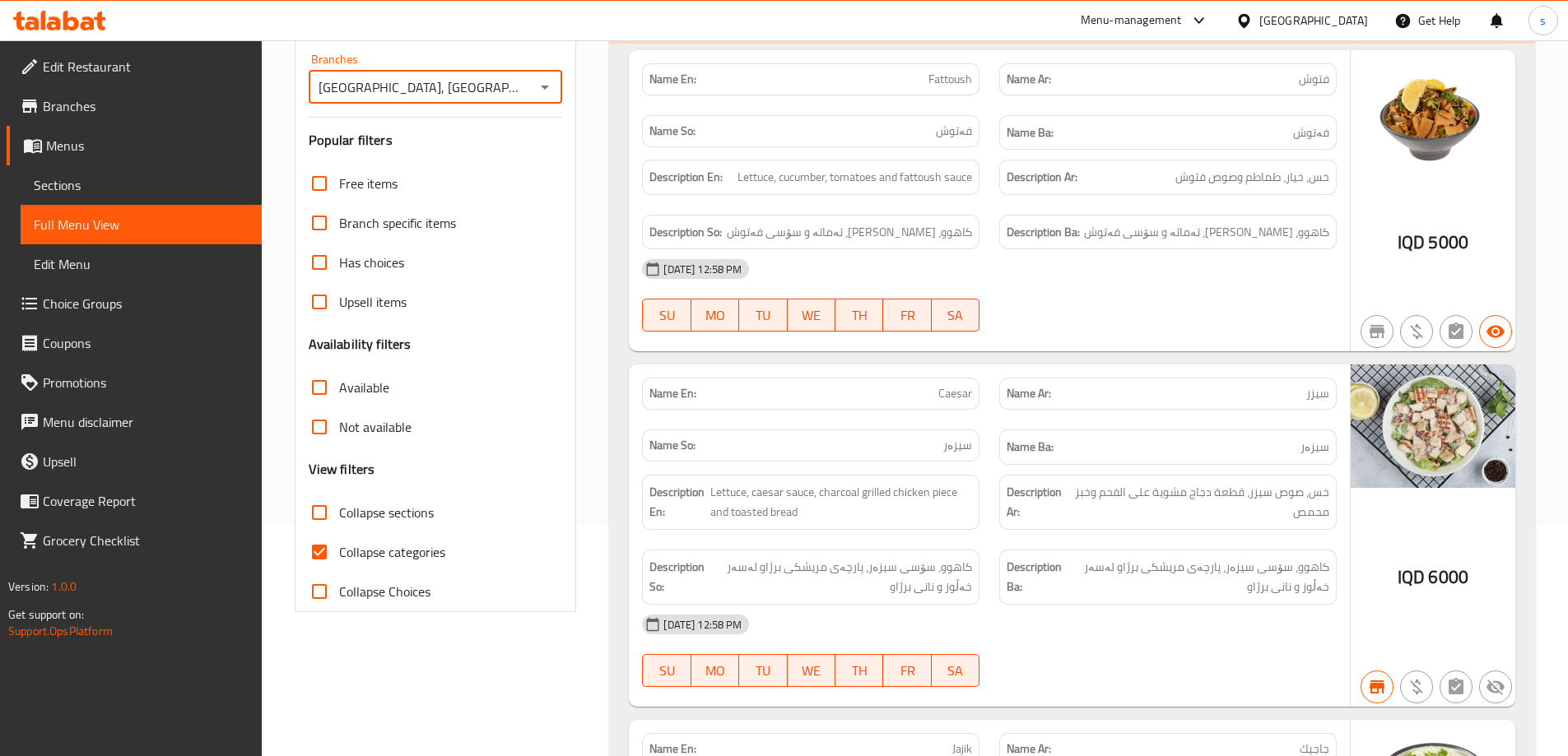
click at [325, 557] on input "Collapse categories" at bounding box center [319, 552] width 40 height 40
checkbox input "false"
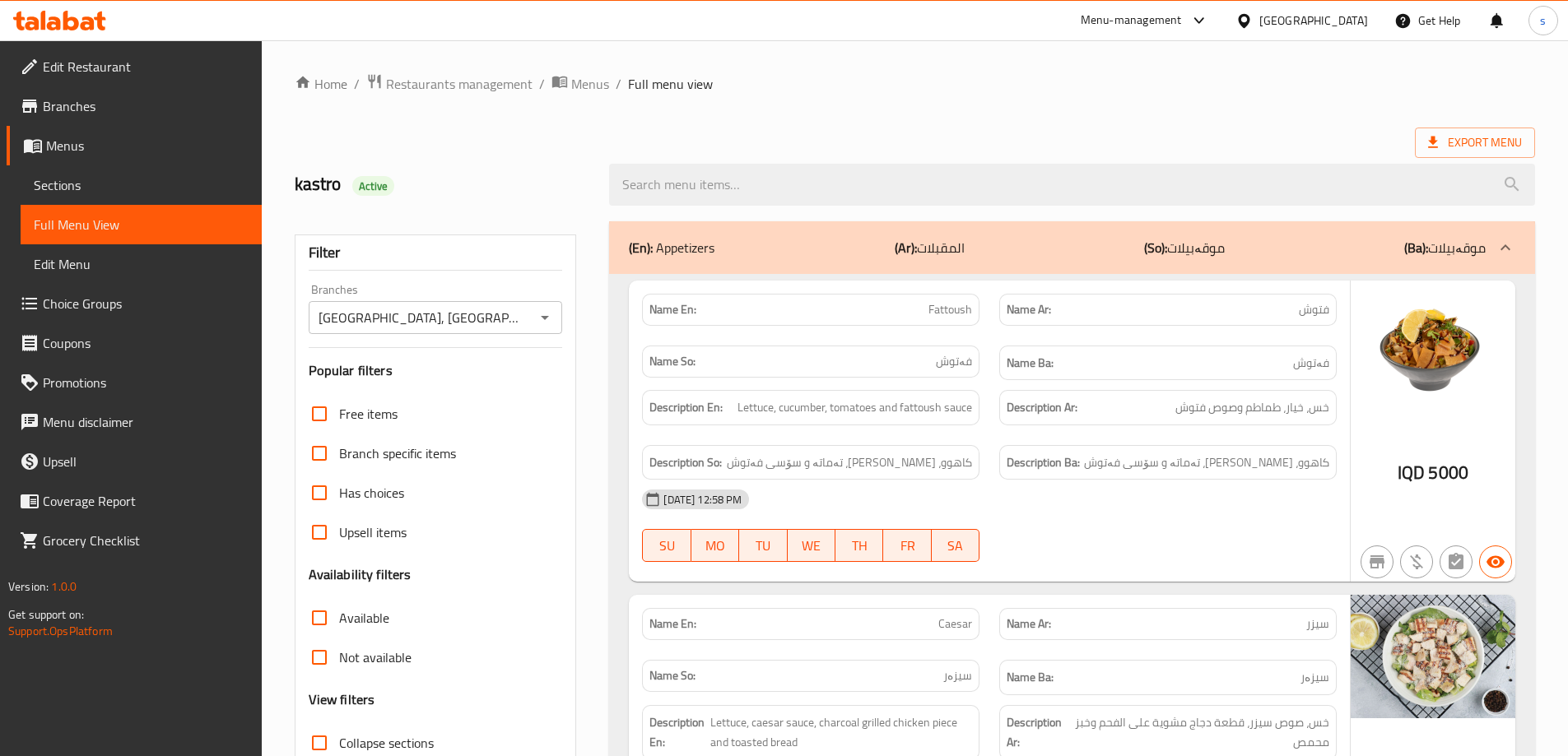
click at [137, 194] on span "Sections" at bounding box center [141, 185] width 215 height 19
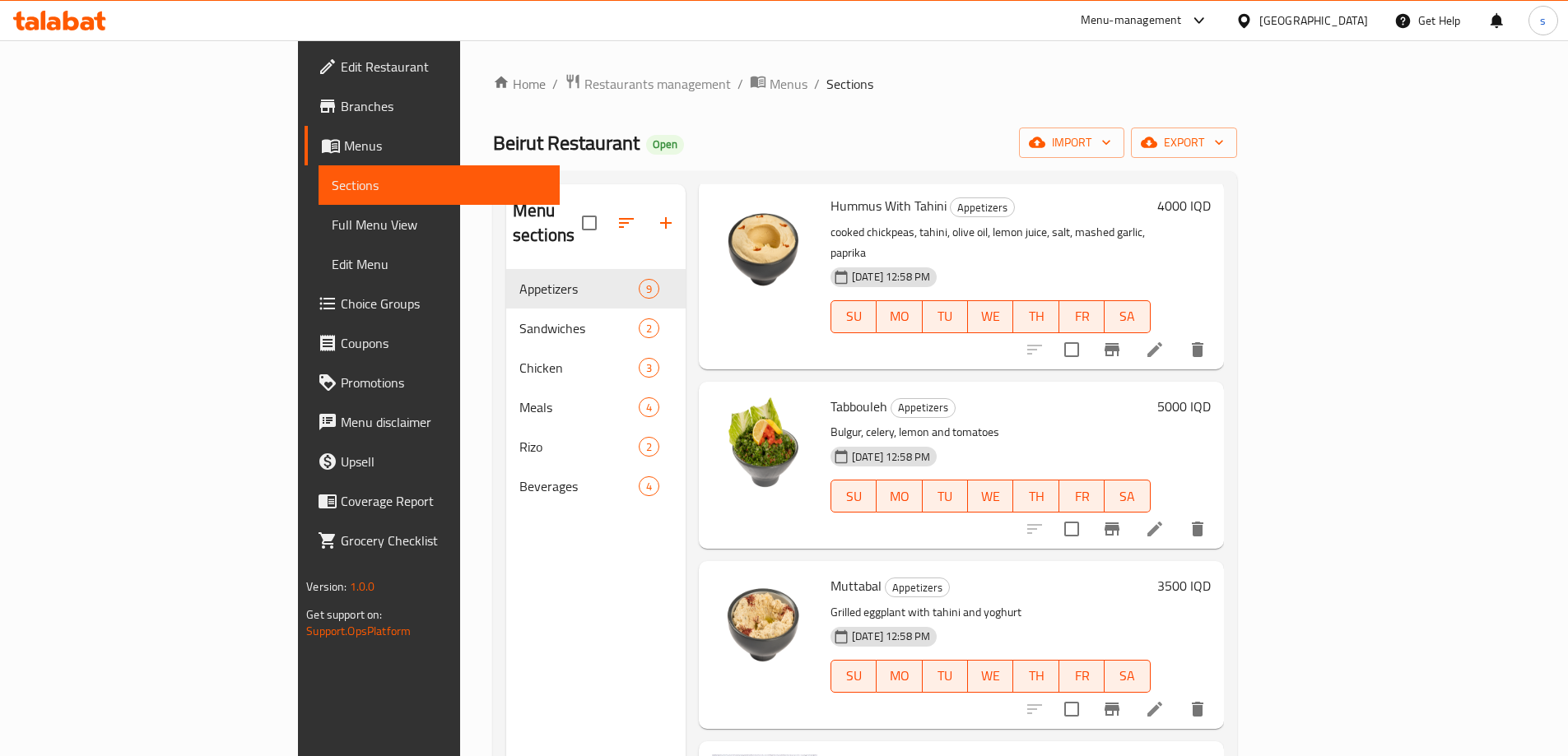
scroll to position [643, 0]
click at [1132, 507] on button "Branch-specific-item" at bounding box center [1112, 526] width 40 height 40
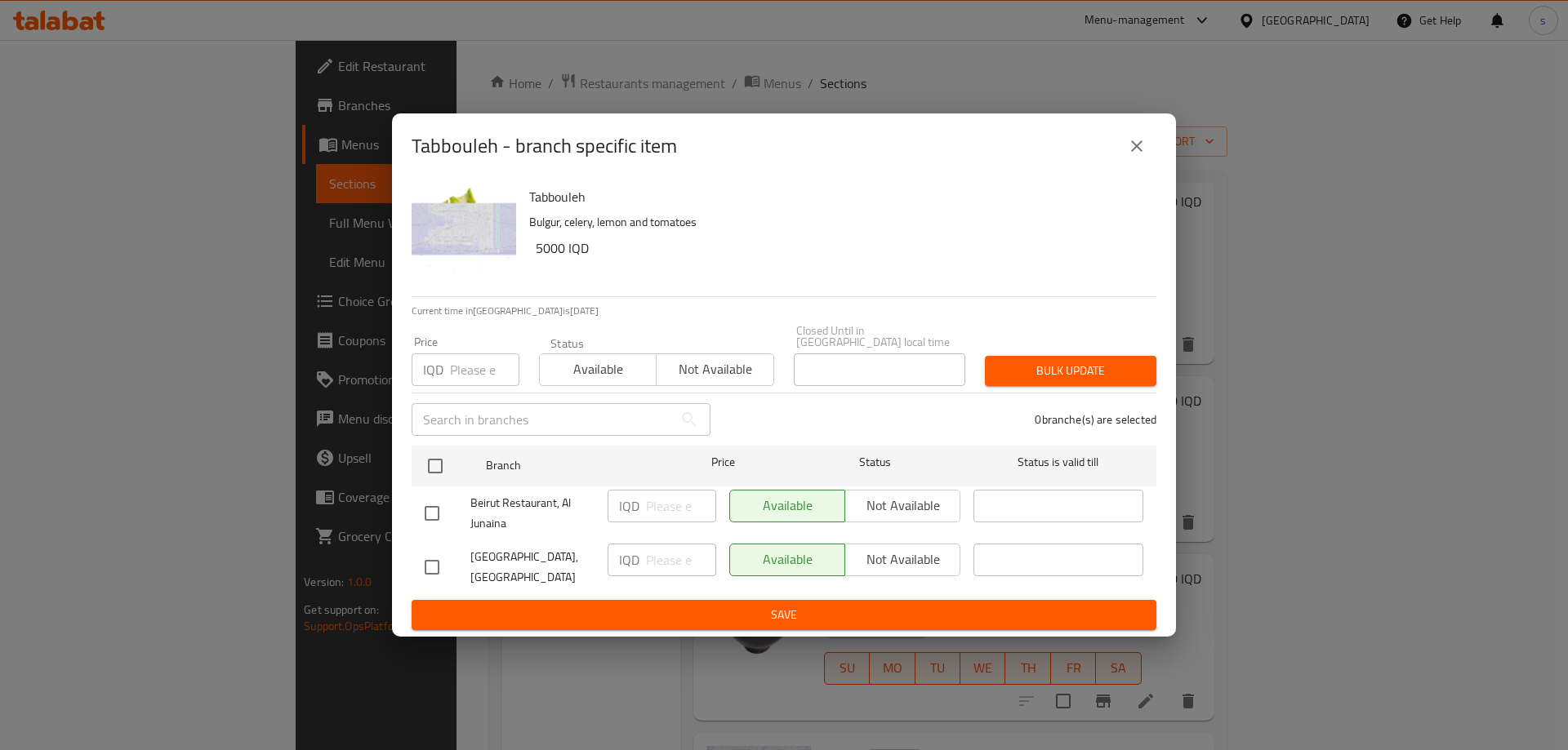
drag, startPoint x: 431, startPoint y: 455, endPoint x: 531, endPoint y: 497, distance: 108.5
click at [432, 455] on input "checkbox" at bounding box center [436, 466] width 34 height 34
checkbox input "true"
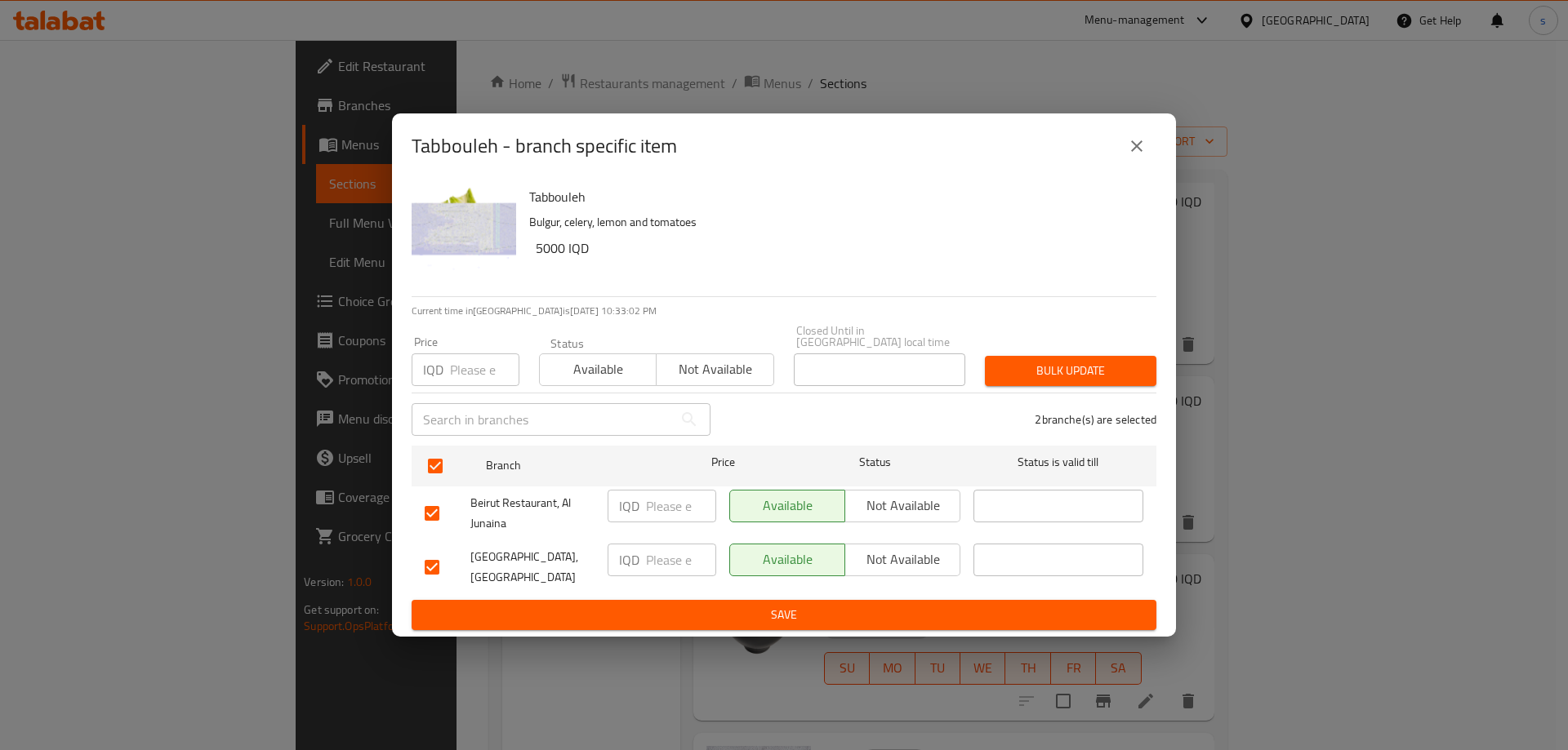
click at [666, 503] on input "number" at bounding box center [681, 506] width 70 height 33
type input "6000"
click at [654, 555] on input "number" at bounding box center [681, 560] width 70 height 33
type input "6000"
click at [677, 593] on ul "Branch Price Status Status is valid till Beirut Restaurant, Al Junaina IQD 6000…" at bounding box center [784, 519] width 745 height 162
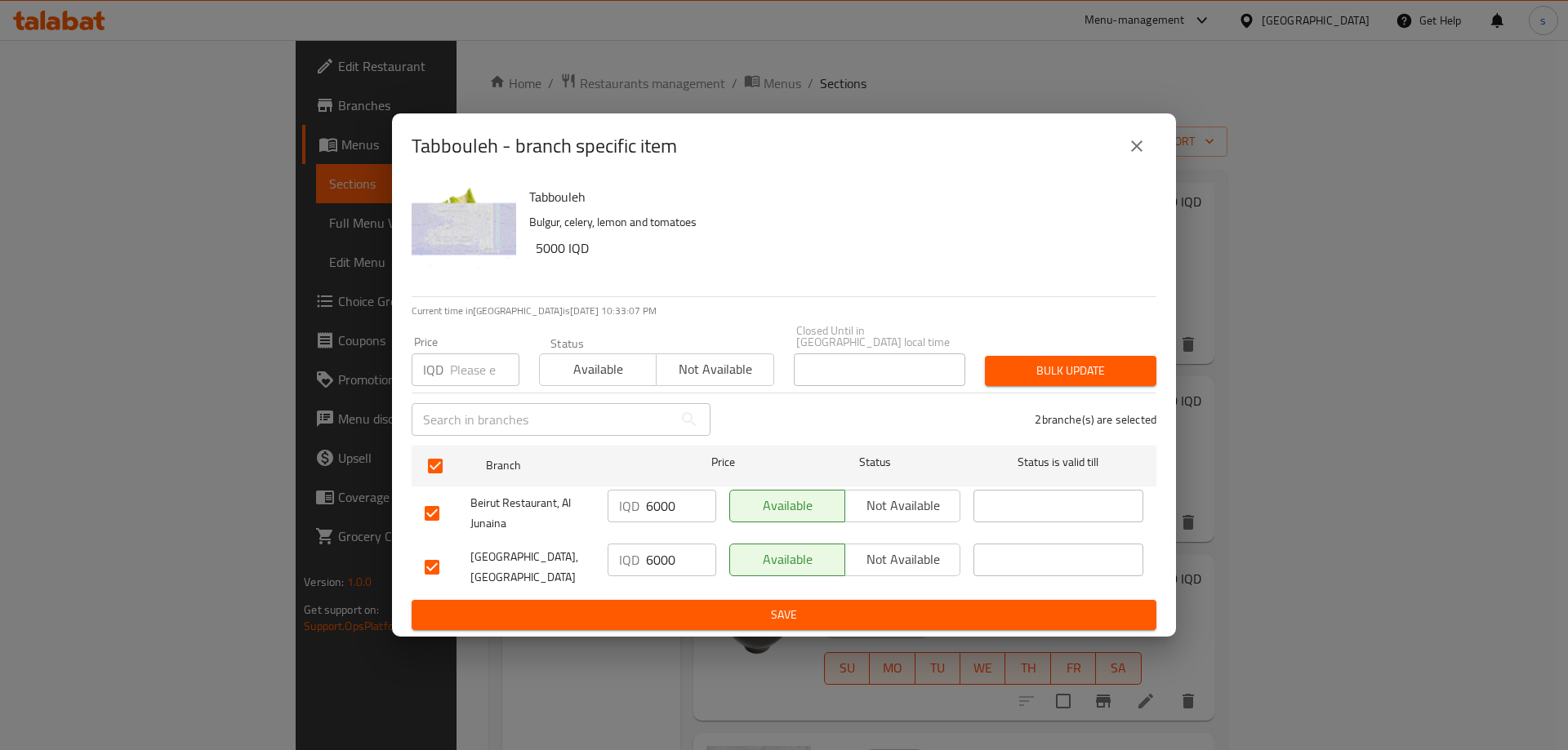
click at [682, 608] on span "Save" at bounding box center [784, 614] width 719 height 20
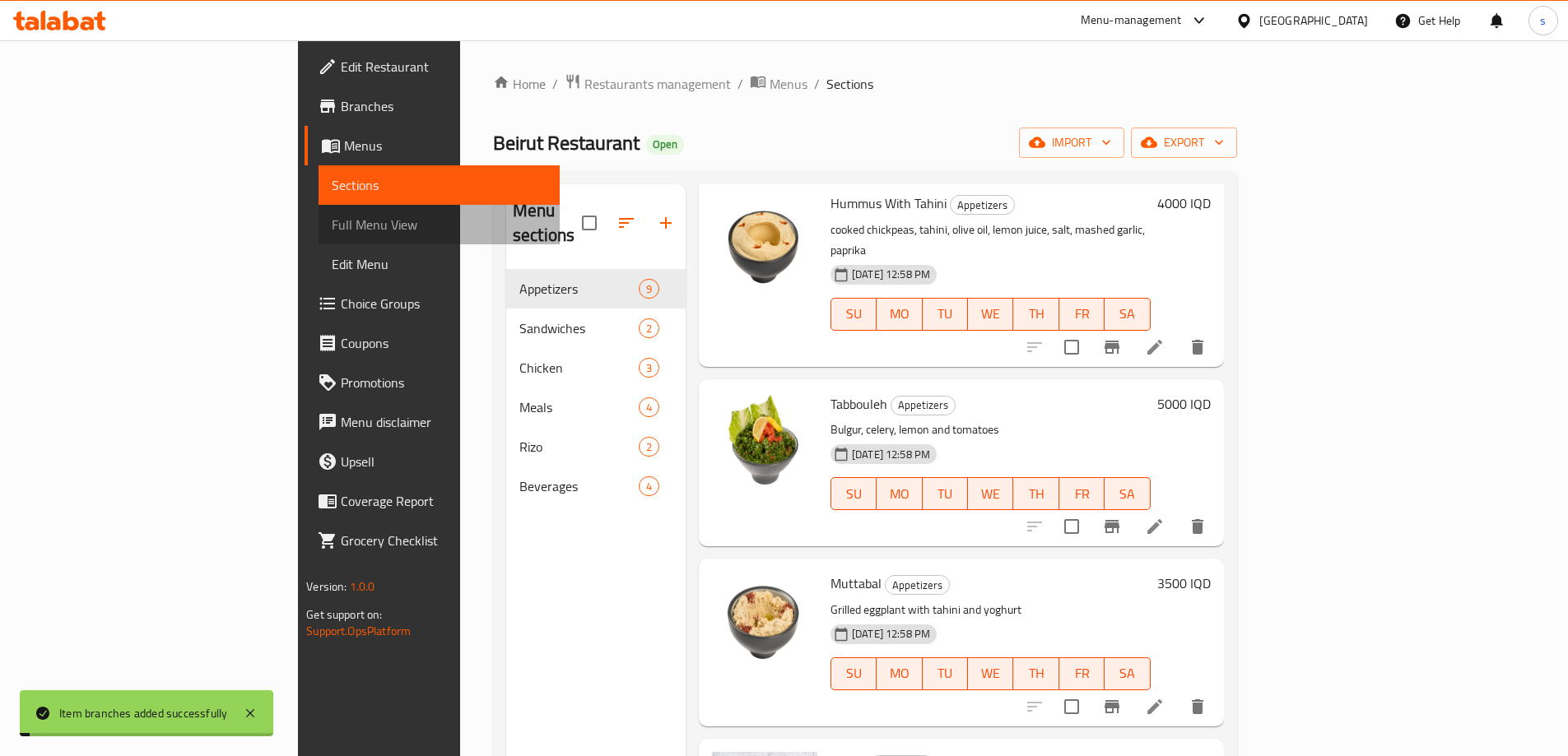
click at [332, 216] on span "Full Menu View" at bounding box center [439, 225] width 215 height 19
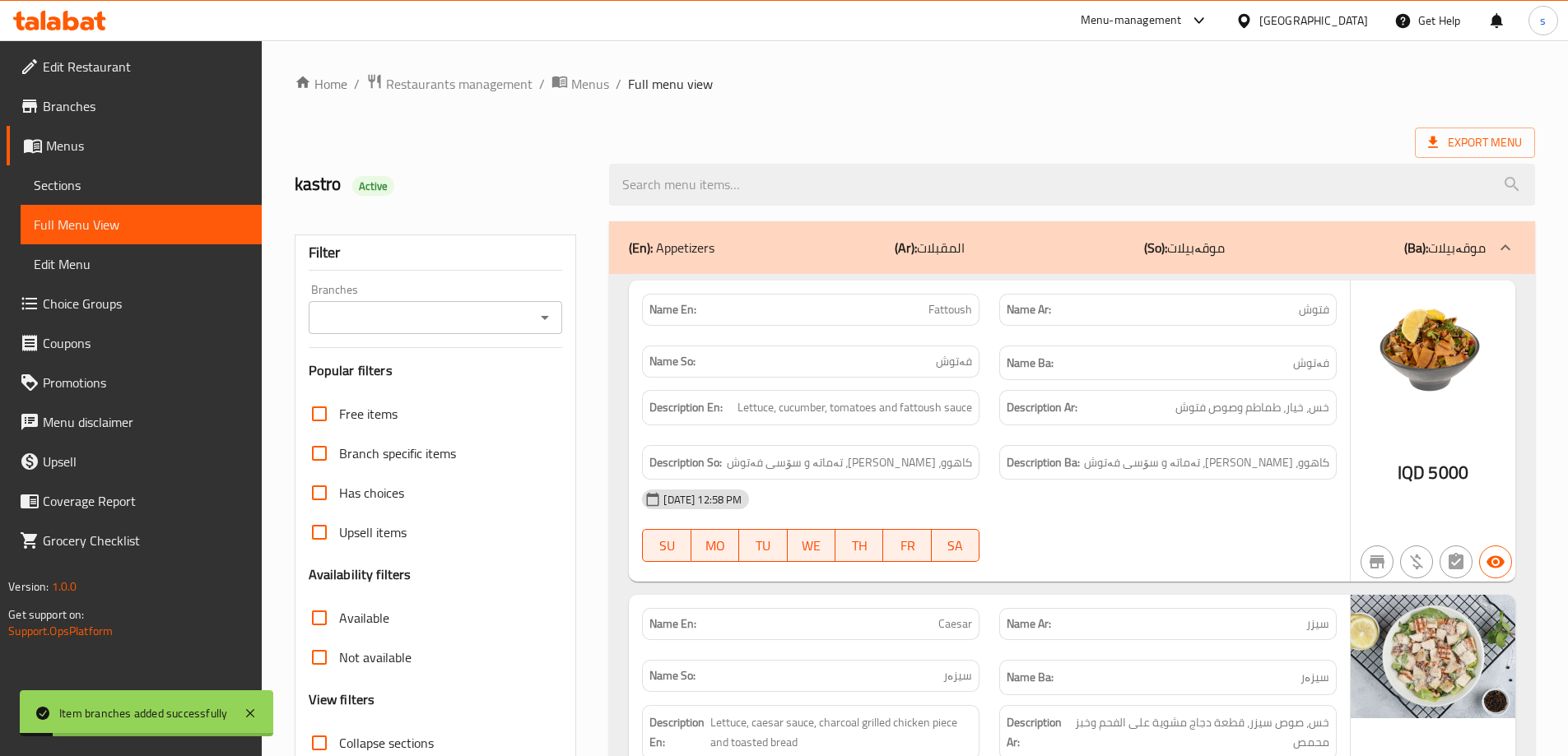
click at [538, 313] on icon "Open" at bounding box center [545, 317] width 19 height 19
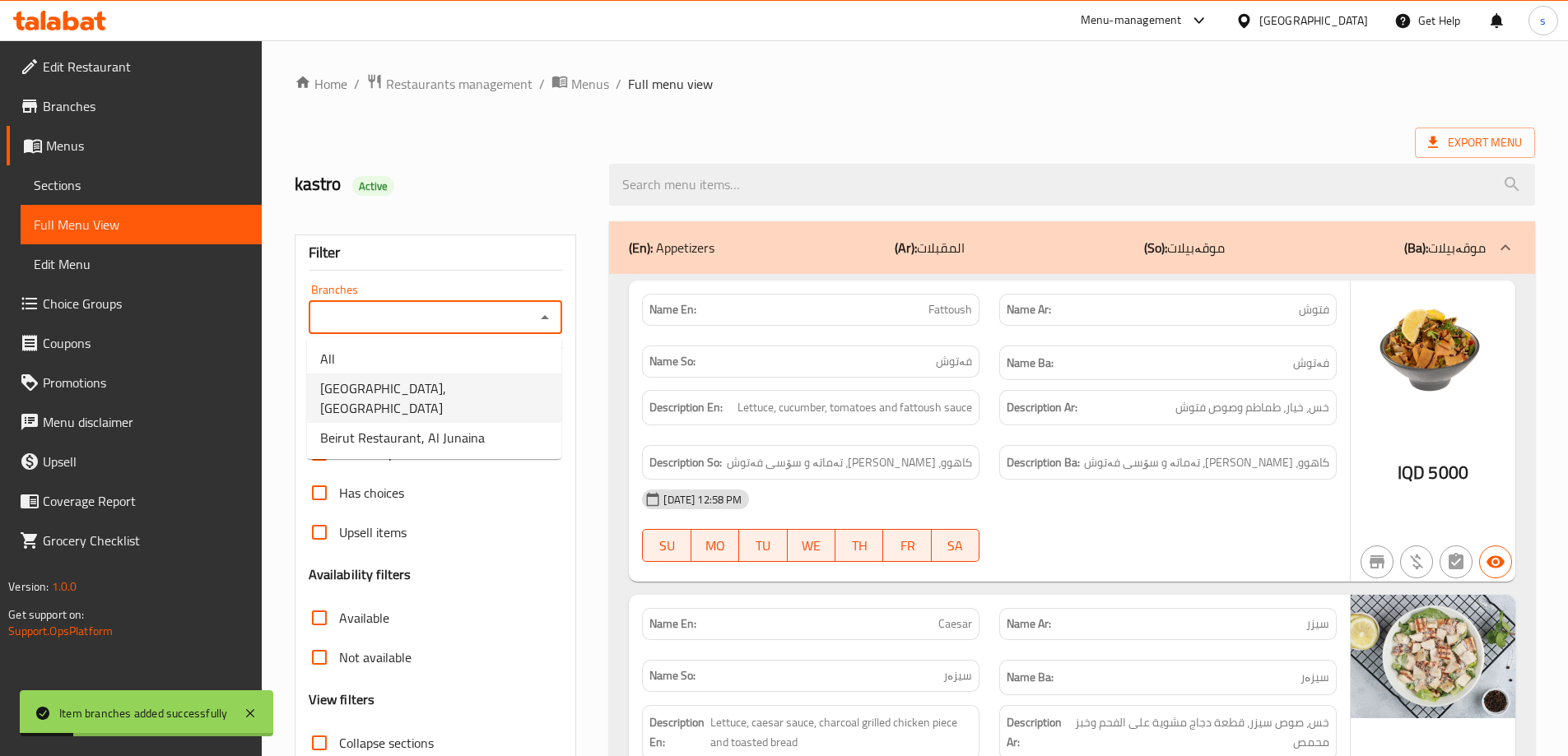
click at [524, 392] on li "Beirut Restaurant, Al Ashar" at bounding box center [434, 397] width 255 height 49
type input "Beirut Restaurant, Al Ashar"
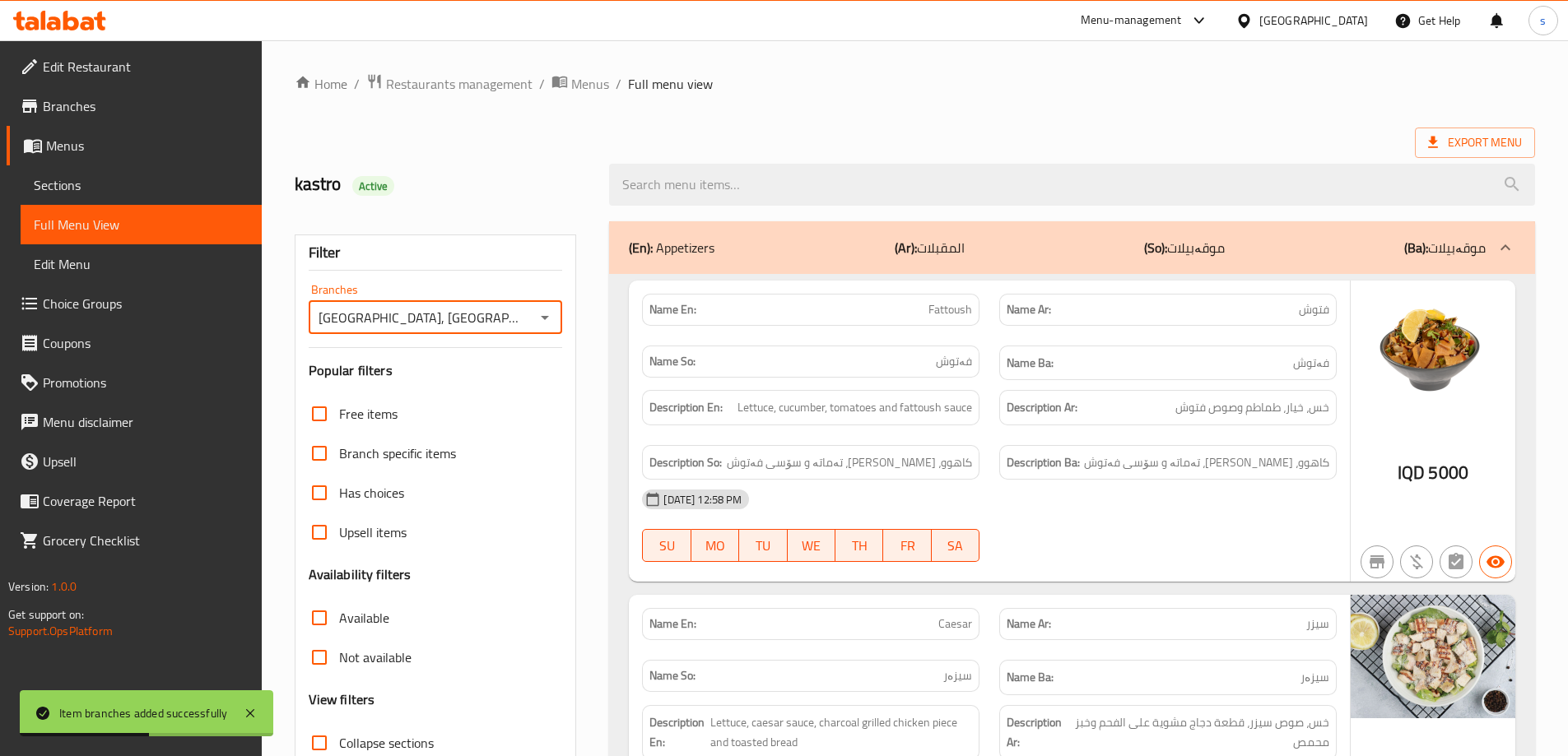
scroll to position [350, 0]
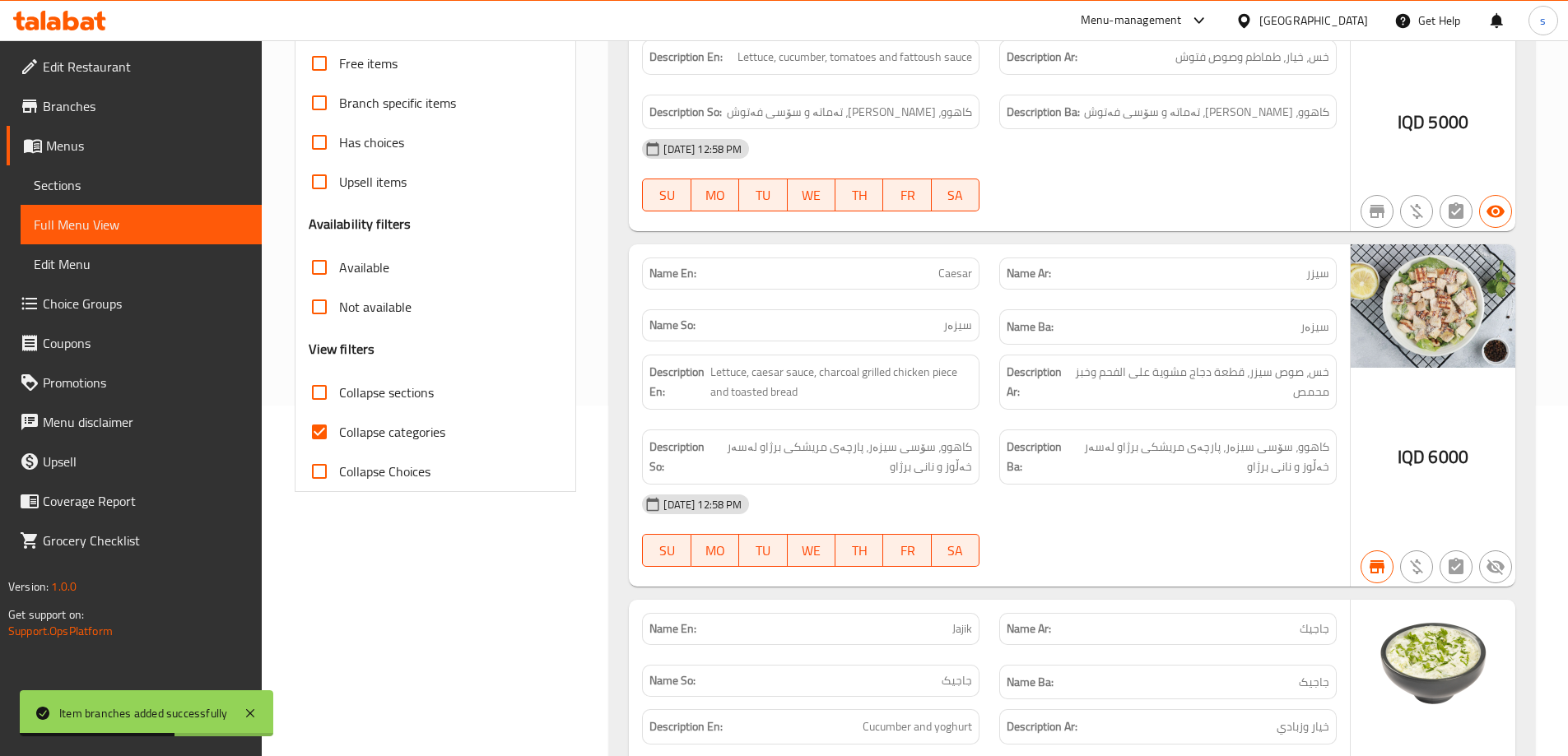
click at [322, 400] on input "Collapse sections" at bounding box center [319, 392] width 40 height 40
checkbox input "true"
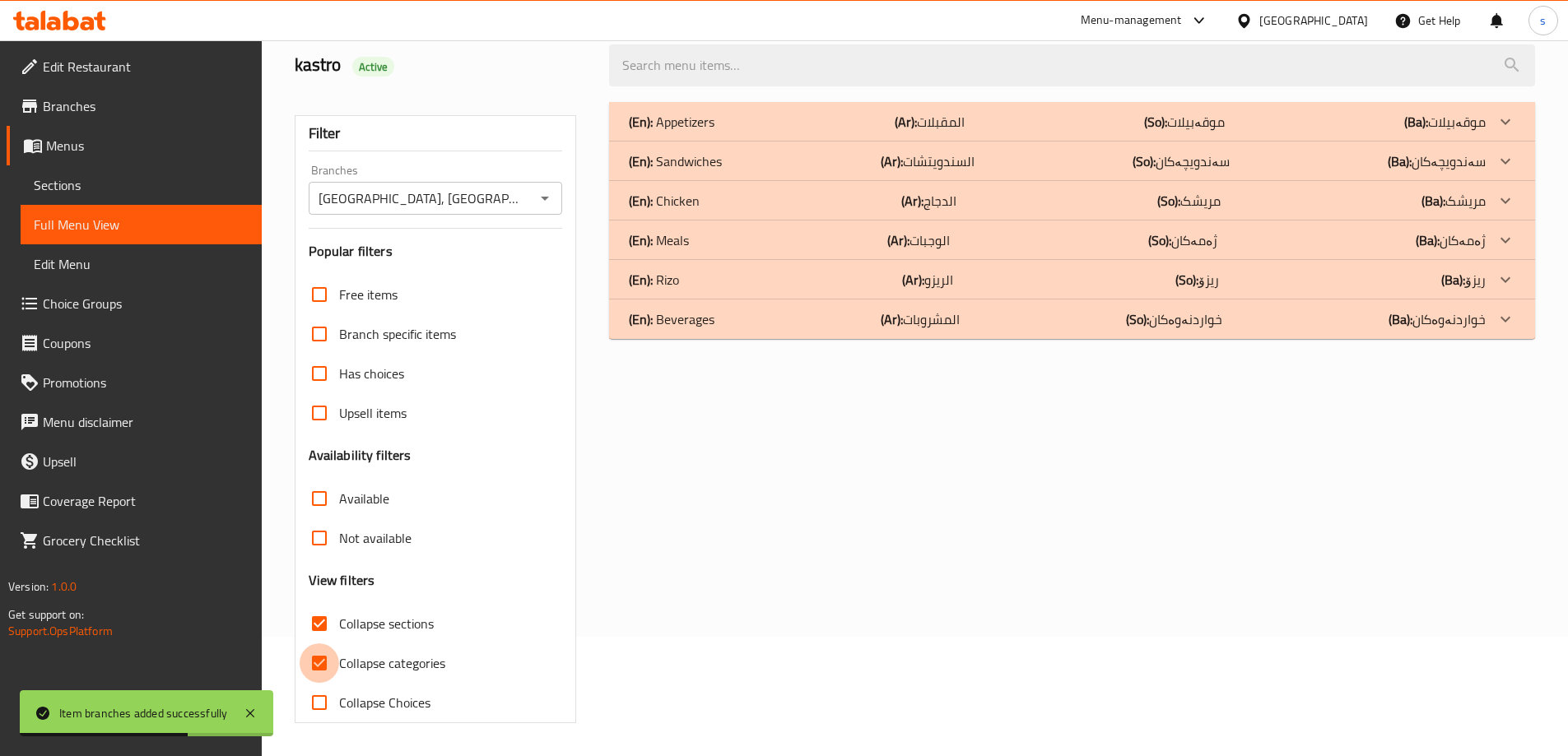
click at [315, 643] on input "Collapse categories" at bounding box center [319, 662] width 40 height 40
checkbox input "false"
click at [720, 272] on div "(En): Rizo (Ar): الريزو (So): ریزۆ (Ba): ریزۆ" at bounding box center [1058, 280] width 857 height 19
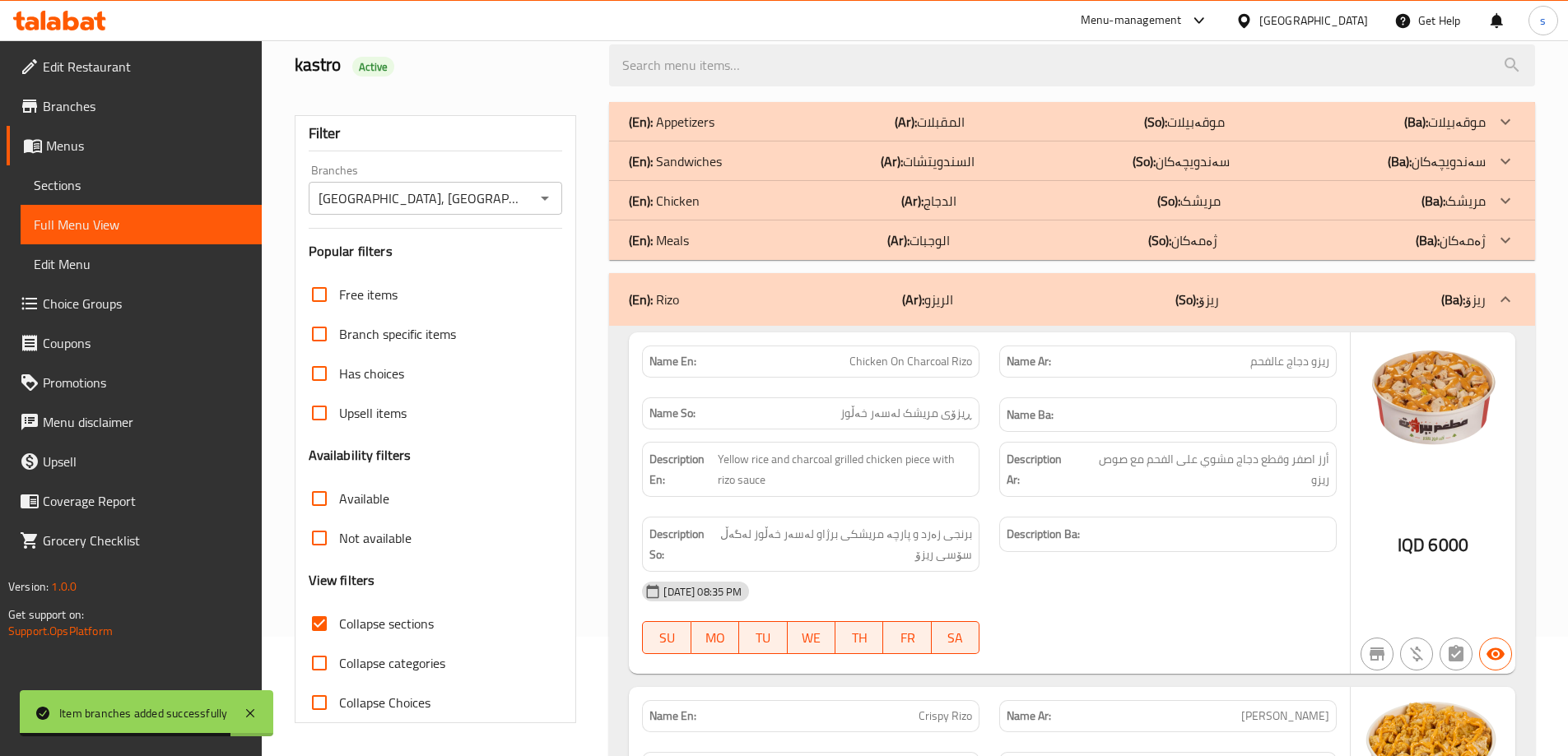
click at [726, 226] on div "(En): Meals (Ar): الوجبات (So): ژەمەکان (Ba): ژەمەکان" at bounding box center [1072, 240] width 926 height 40
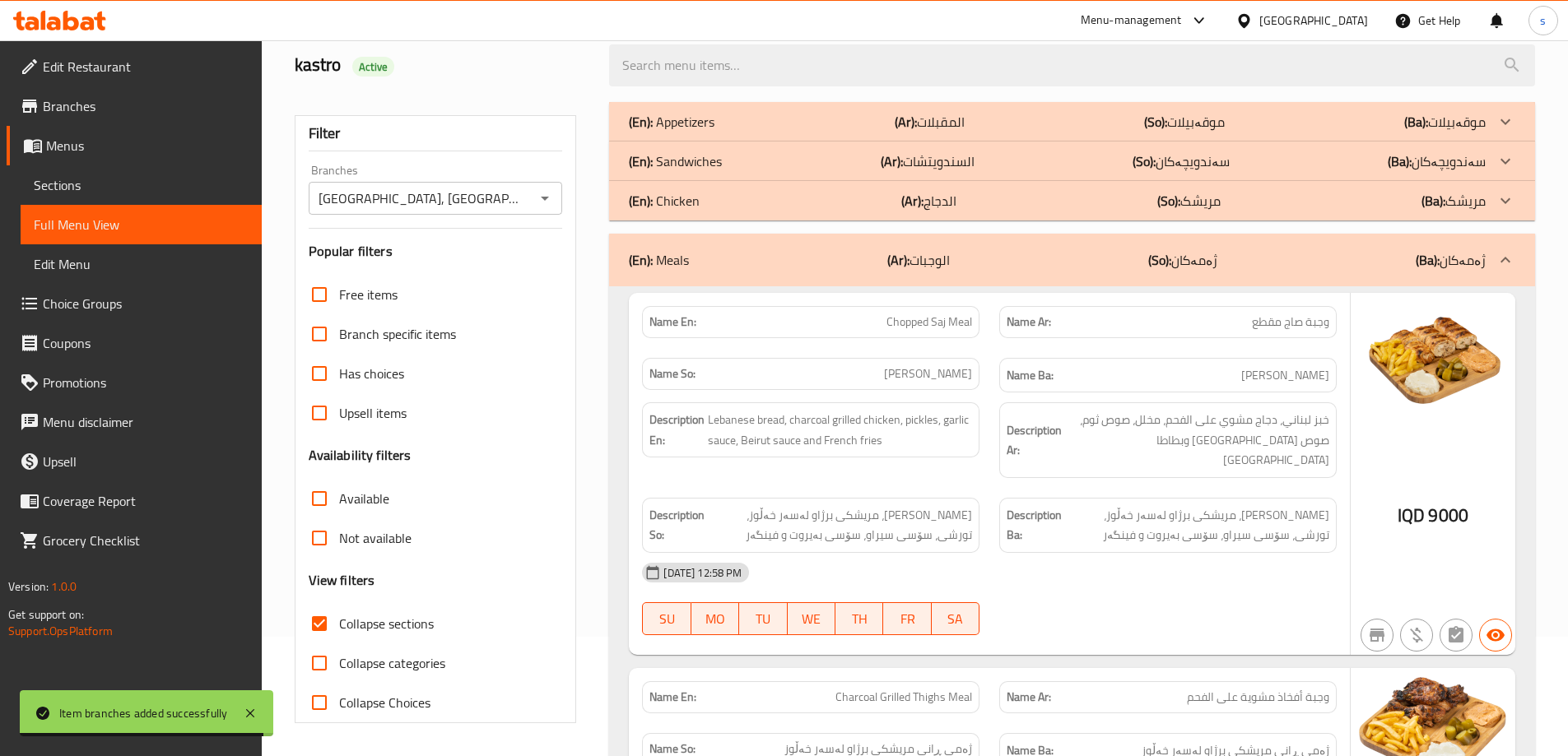
click at [734, 188] on div "(En): Chicken (Ar): الدجاج (So): مریشک (Ba): مریشک" at bounding box center [1072, 201] width 926 height 40
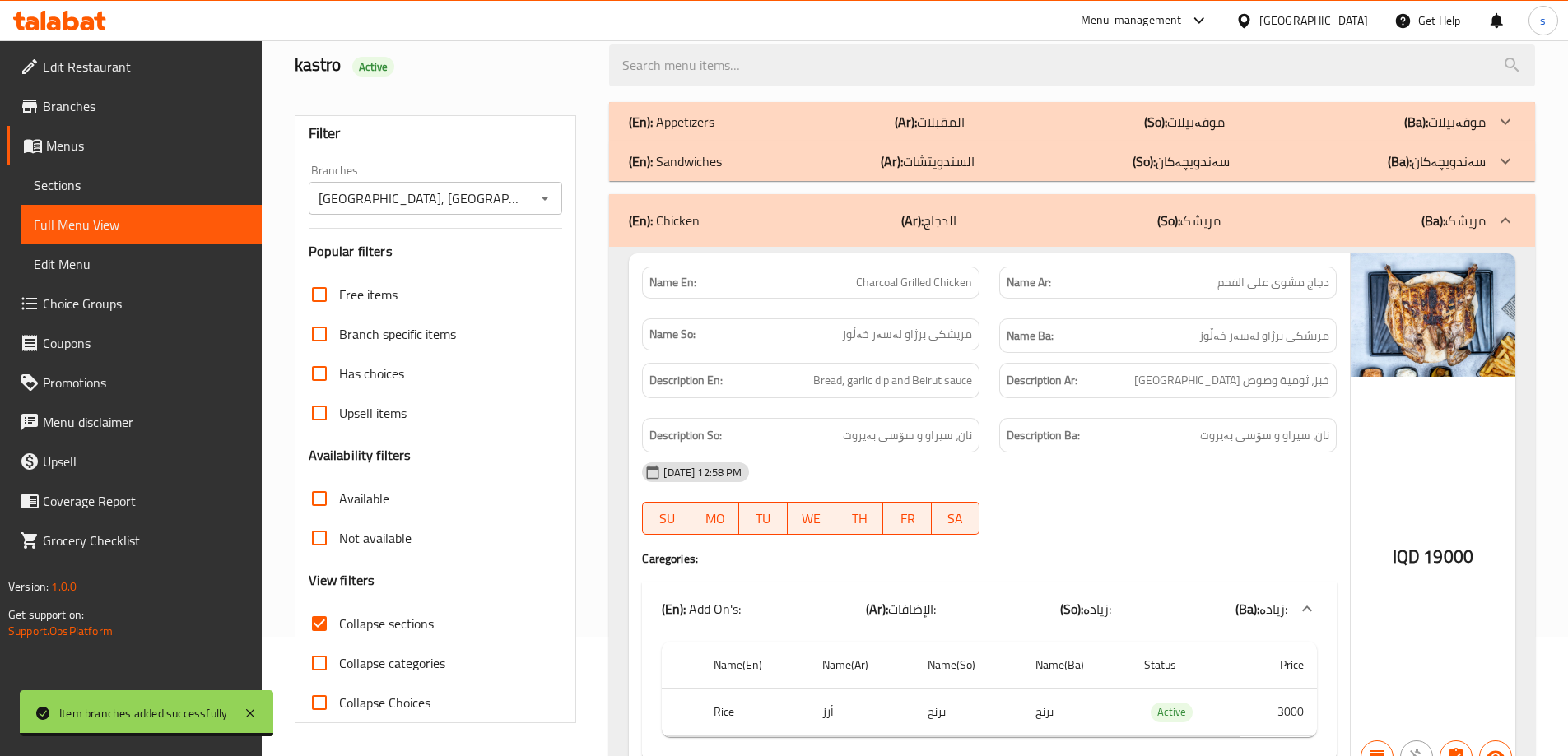
click at [737, 162] on div "(En): Sandwiches (Ar): السندويتشات (So): سەندویچەکان (Ba): سەندویچەکان" at bounding box center [1058, 161] width 857 height 19
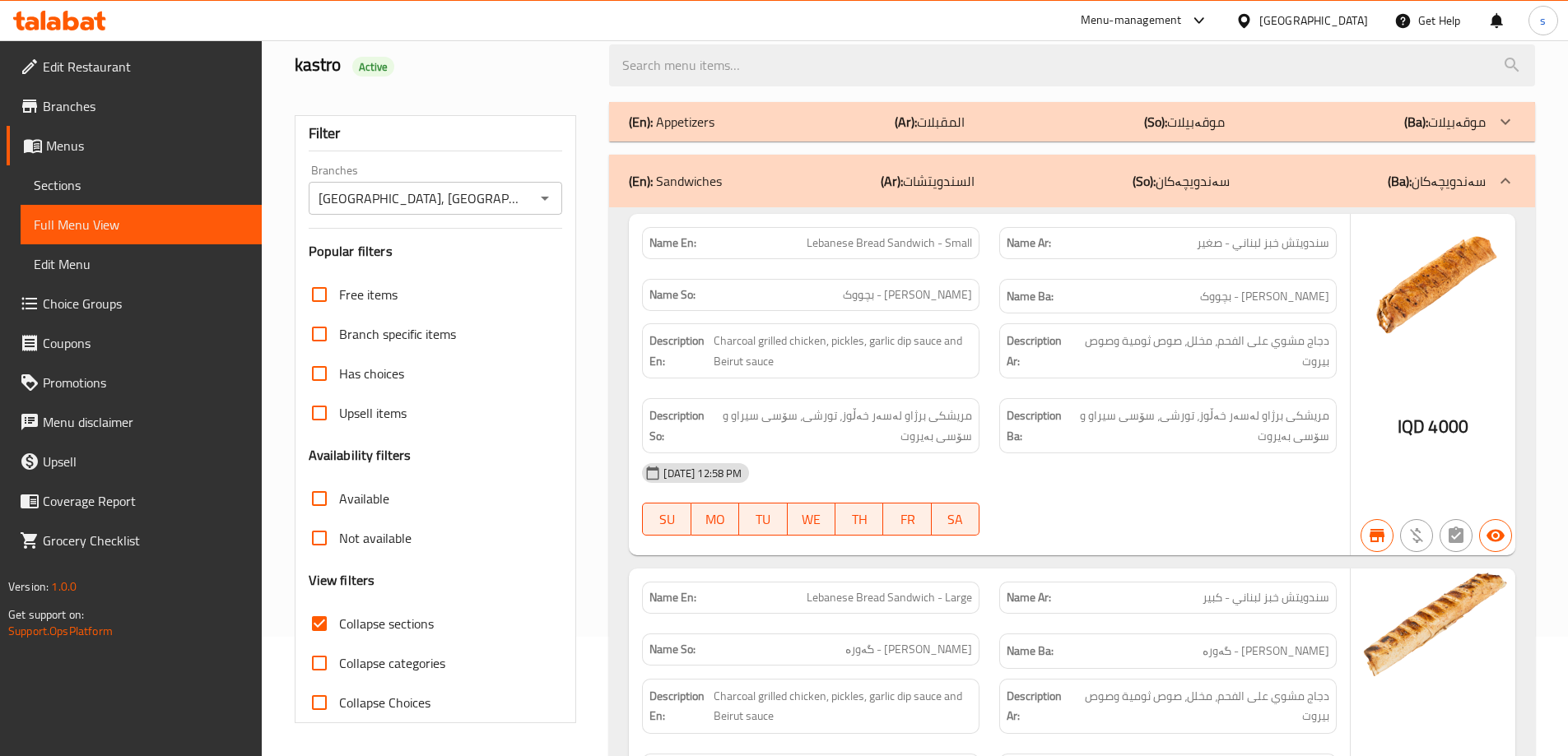
click at [742, 115] on div "(En): Appetizers (Ar): المقبلات (So): موقەبیلات (Ba): موقەبیلات" at bounding box center [1058, 122] width 857 height 19
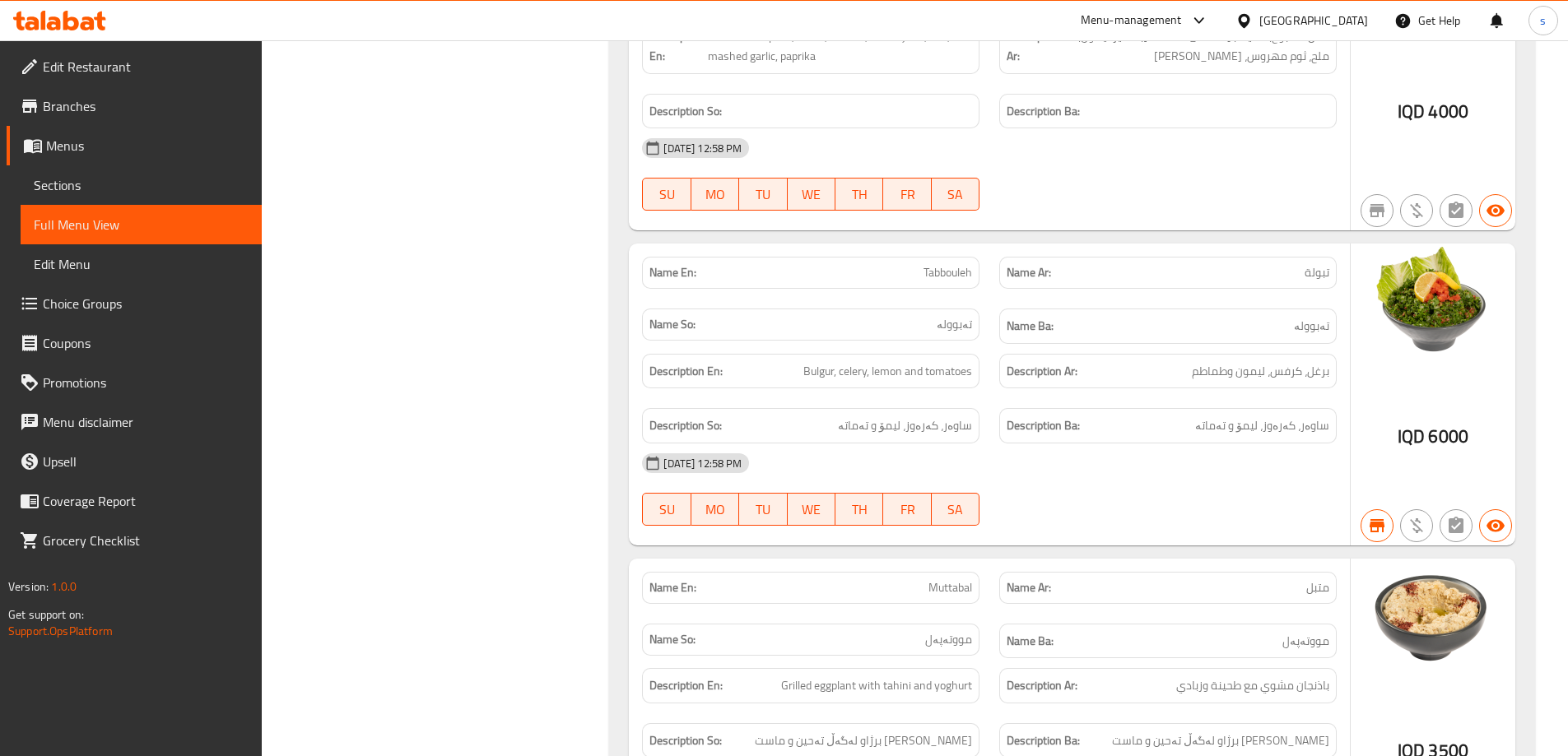
scroll to position [0, 0]
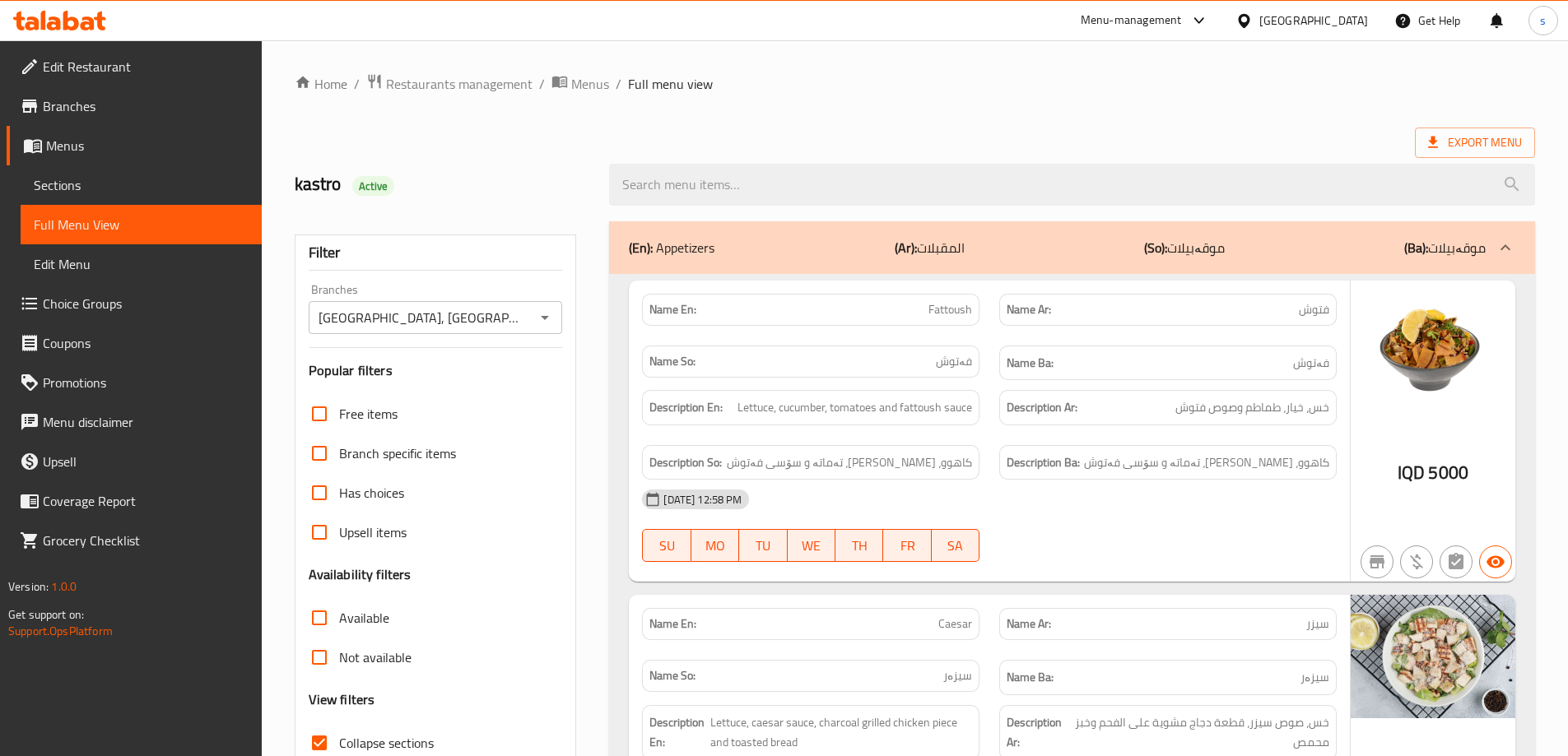
click at [521, 330] on div "Beirut Restaurant, Al Ashar Branches" at bounding box center [436, 317] width 255 height 33
click at [551, 316] on icon "Open" at bounding box center [545, 317] width 19 height 19
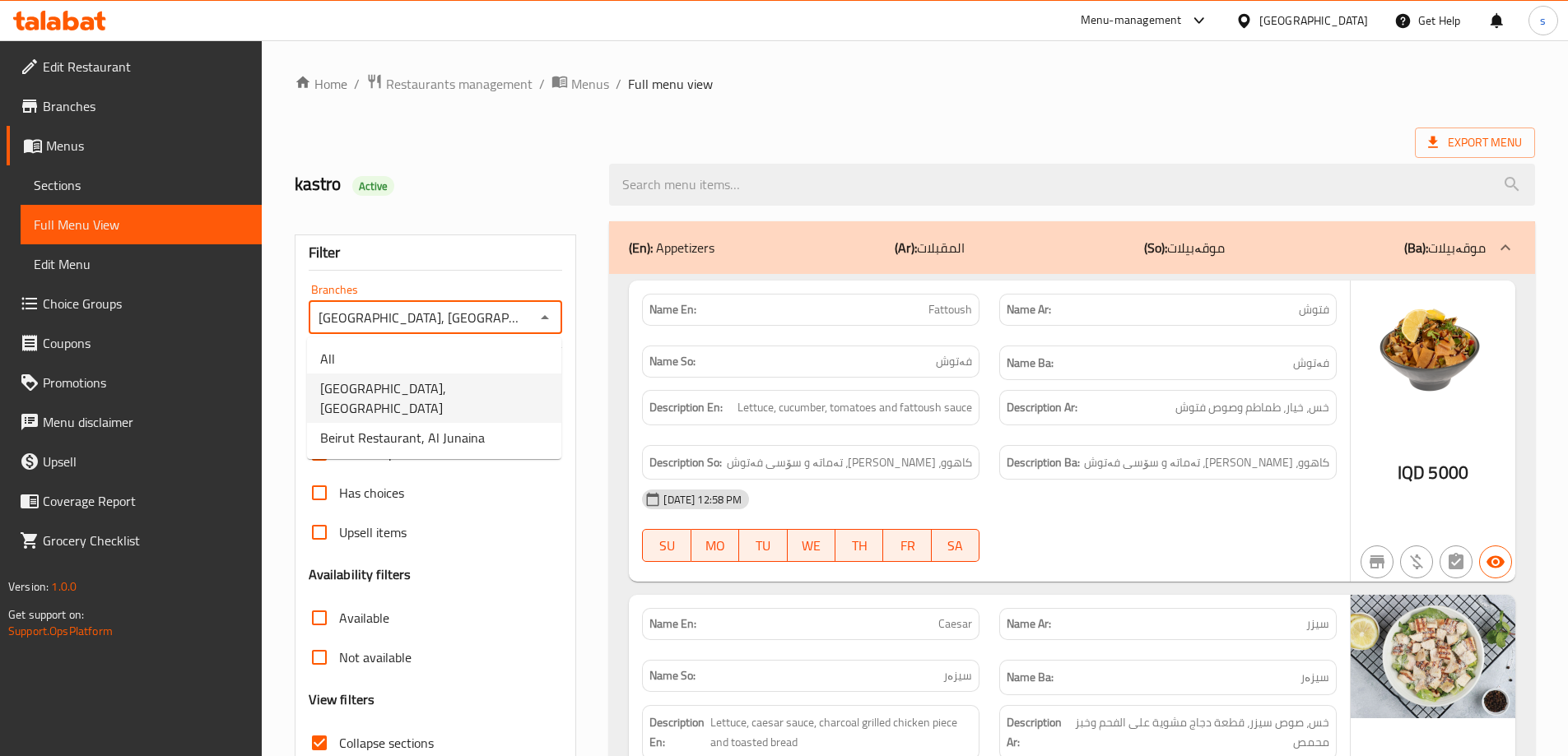
click at [525, 400] on li "Beirut Restaurant, Al Ashar" at bounding box center [434, 397] width 255 height 49
click at [532, 330] on div "Beirut Restaurant, Al Ashar Branches" at bounding box center [436, 317] width 255 height 33
click at [556, 326] on div "Beirut Restaurant, Al Ashar Branches" at bounding box center [436, 317] width 255 height 33
click at [548, 320] on icon "Open" at bounding box center [545, 317] width 19 height 19
click at [536, 423] on li "Beirut Restaurant, Al Junaina" at bounding box center [434, 438] width 255 height 30
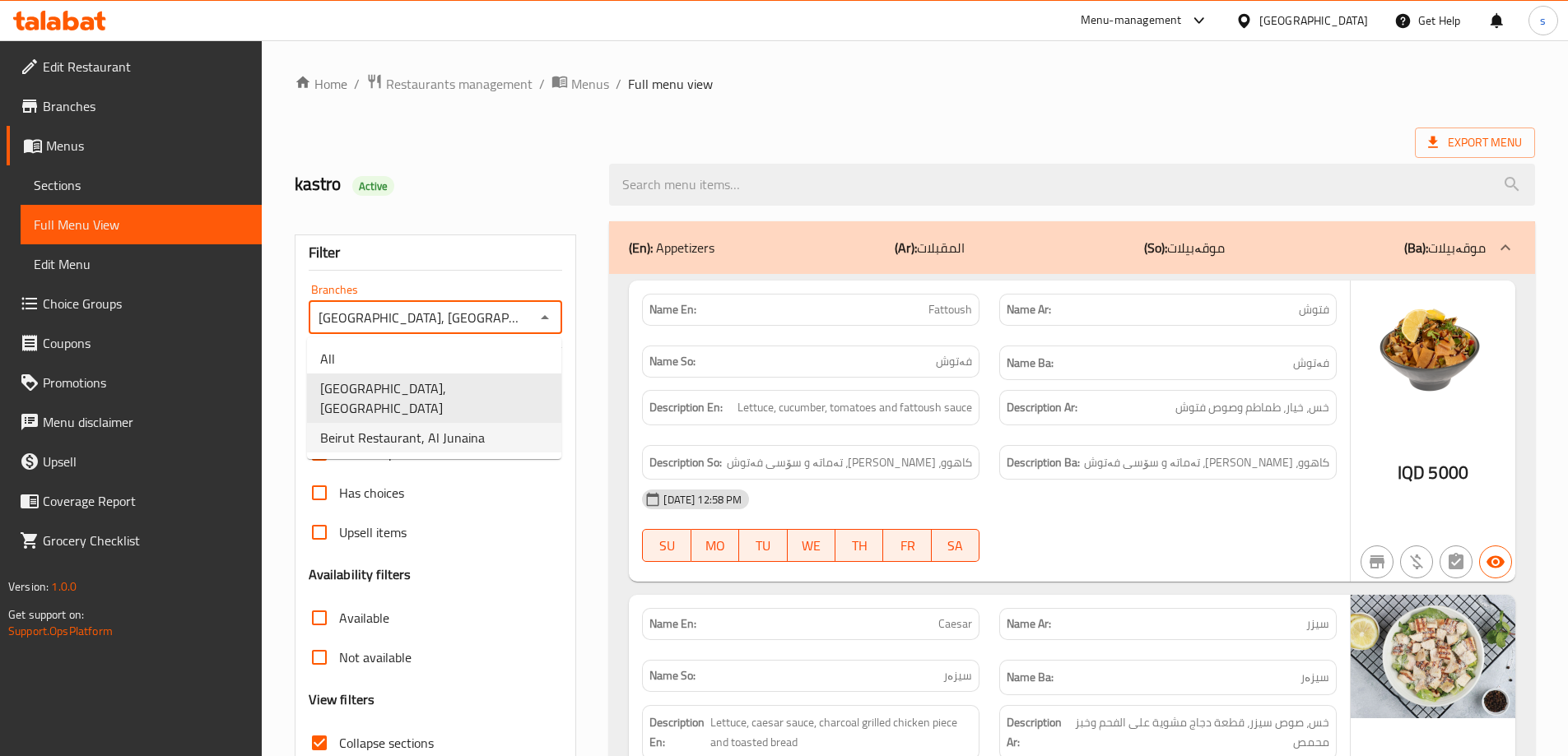
type input "Beirut Restaurant, Al Junaina"
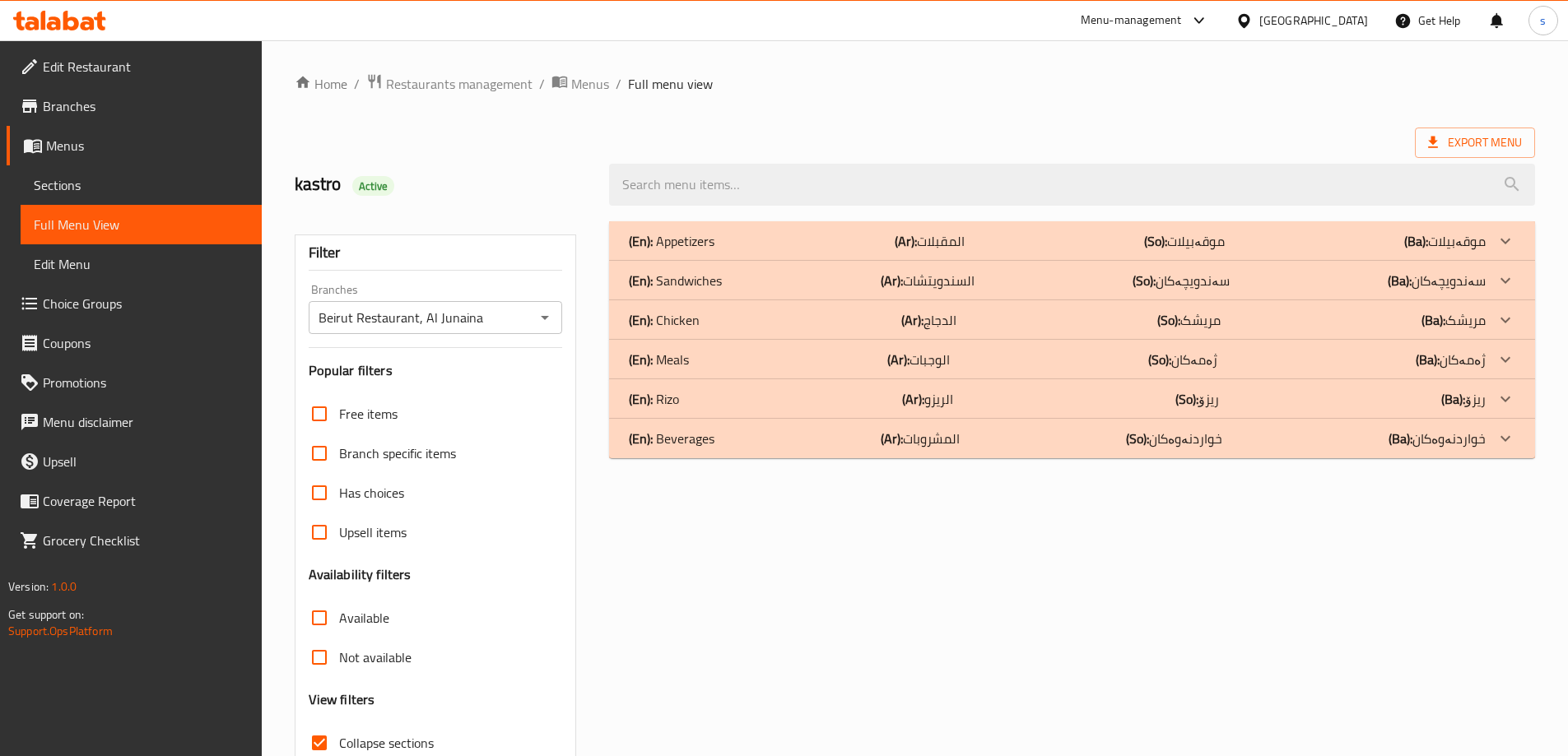
click at [748, 392] on div "(En): Rizo (Ar): الريزو (So): ریزۆ (Ba): ریزۆ" at bounding box center [1058, 399] width 857 height 19
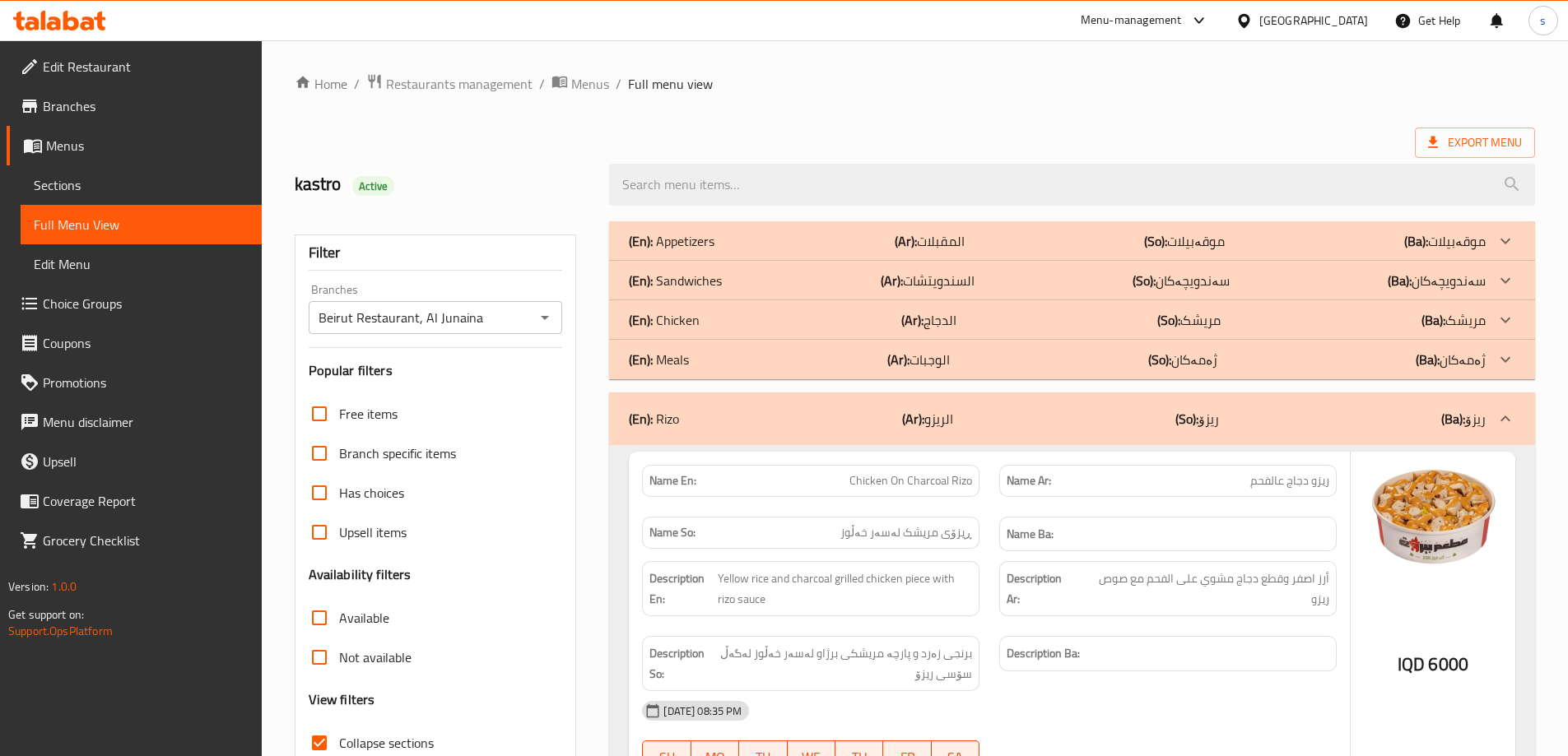
click at [739, 351] on div "(En): Meals (Ar): الوجبات (So): ژەمەکان (Ba): ژەمەکان" at bounding box center [1058, 360] width 857 height 19
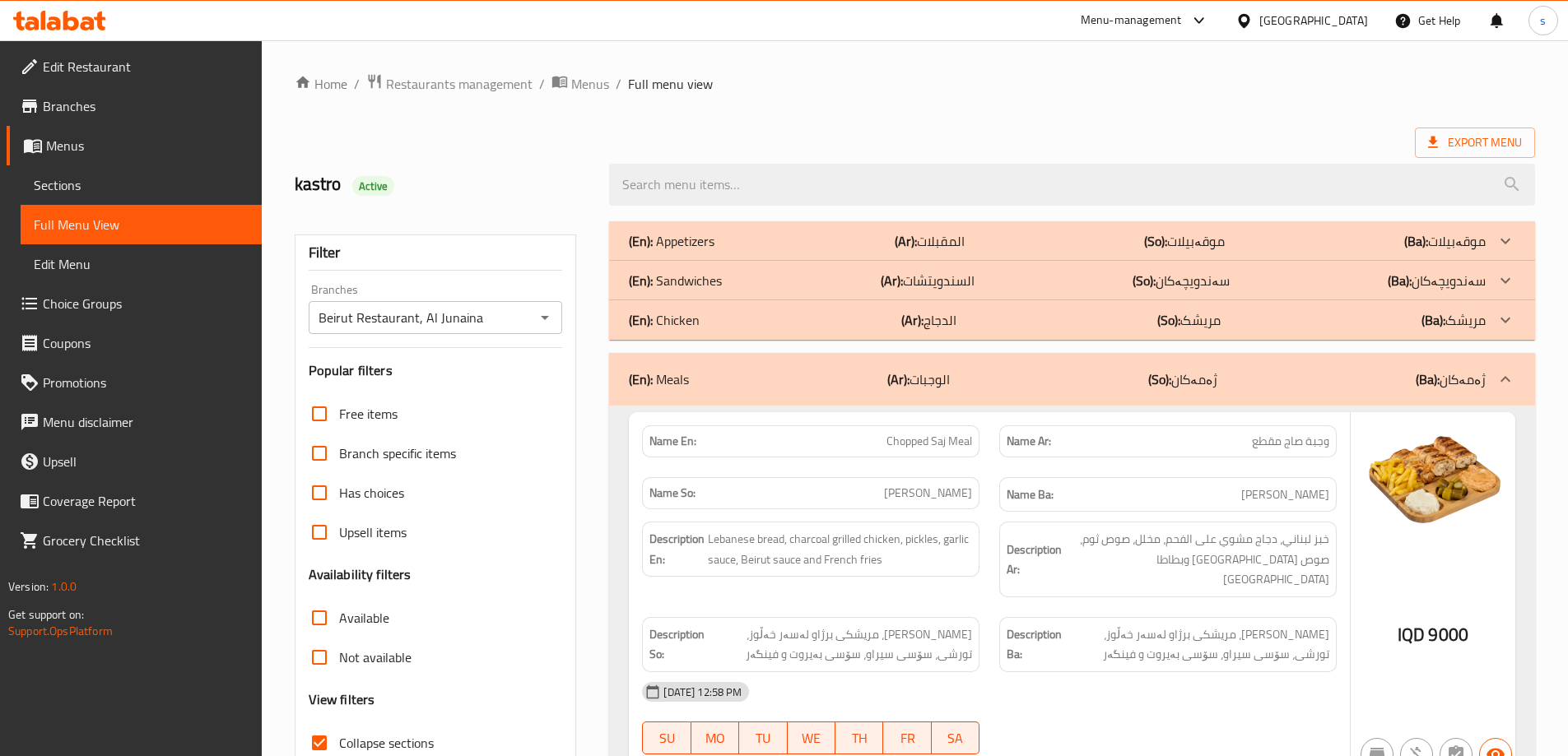
click at [745, 312] on div "(En): Chicken (Ar): الدجاج (So): مریشک (Ba): مریشک" at bounding box center [1058, 320] width 857 height 19
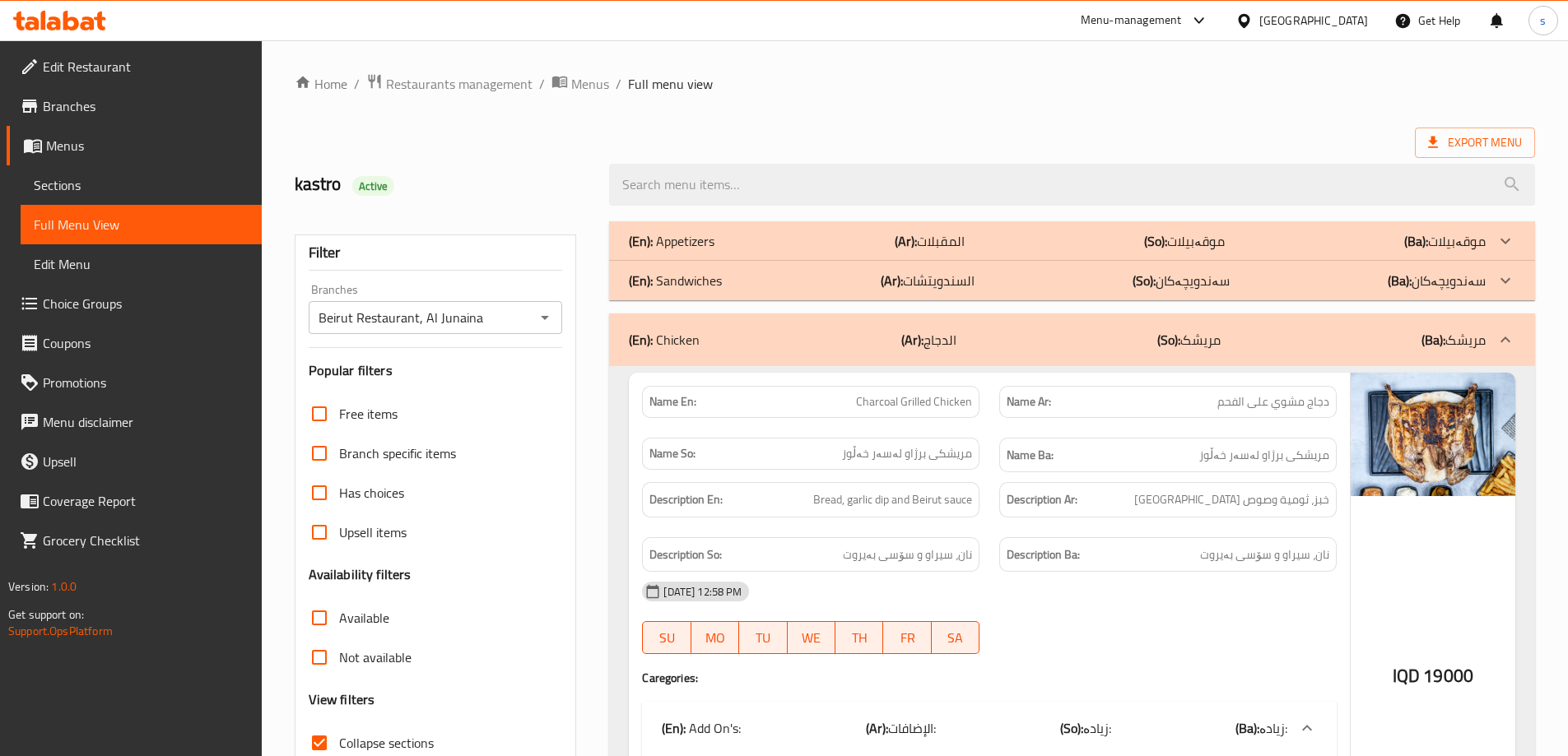
click at [751, 273] on div "(En): Sandwiches (Ar): السندويتشات (So): سەندویچەکان (Ba): سەندویچەکان" at bounding box center [1058, 281] width 857 height 19
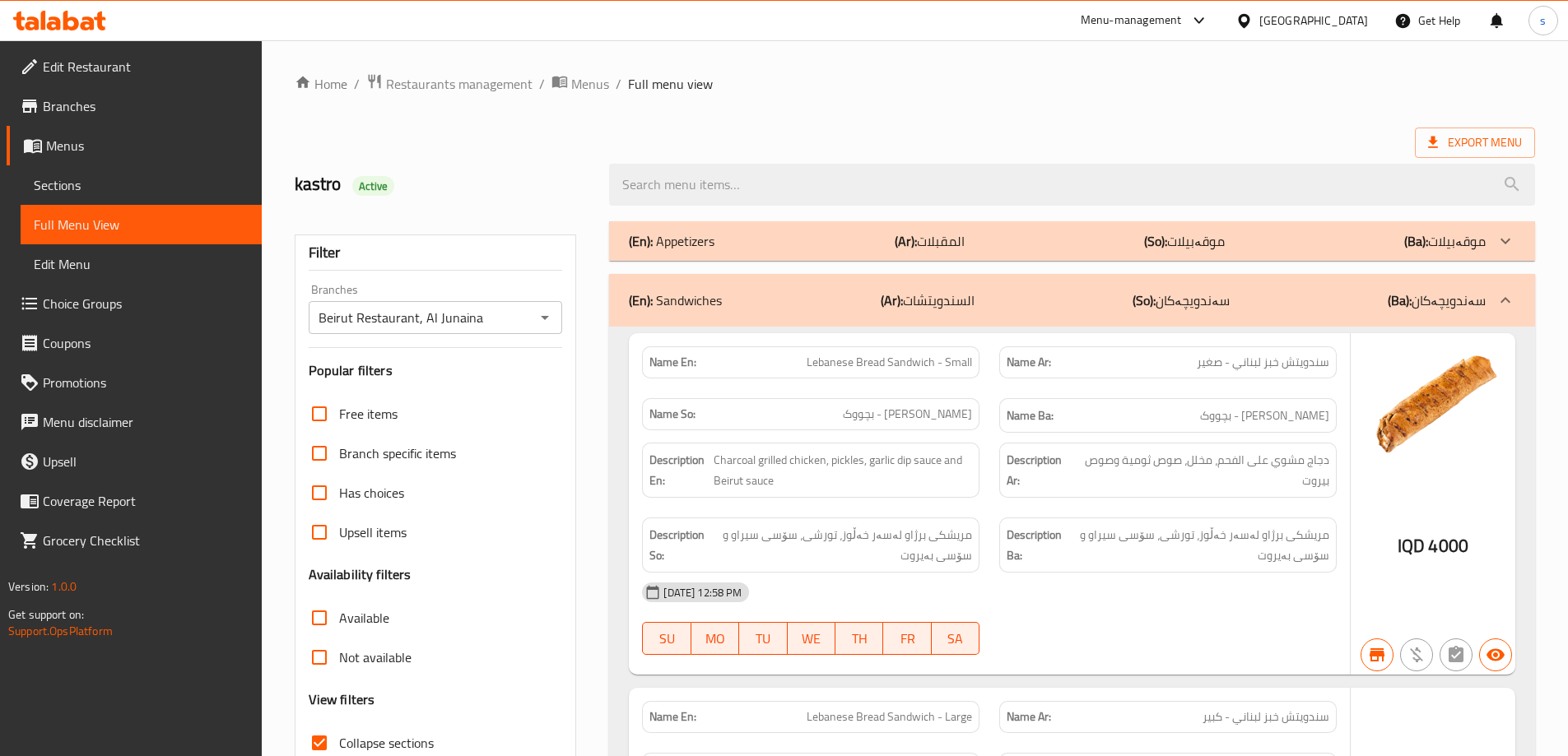
click at [753, 235] on div "(En): Appetizers (Ar): المقبلات (So): موقەبیلات (Ba): موقەبیلات" at bounding box center [1058, 241] width 857 height 19
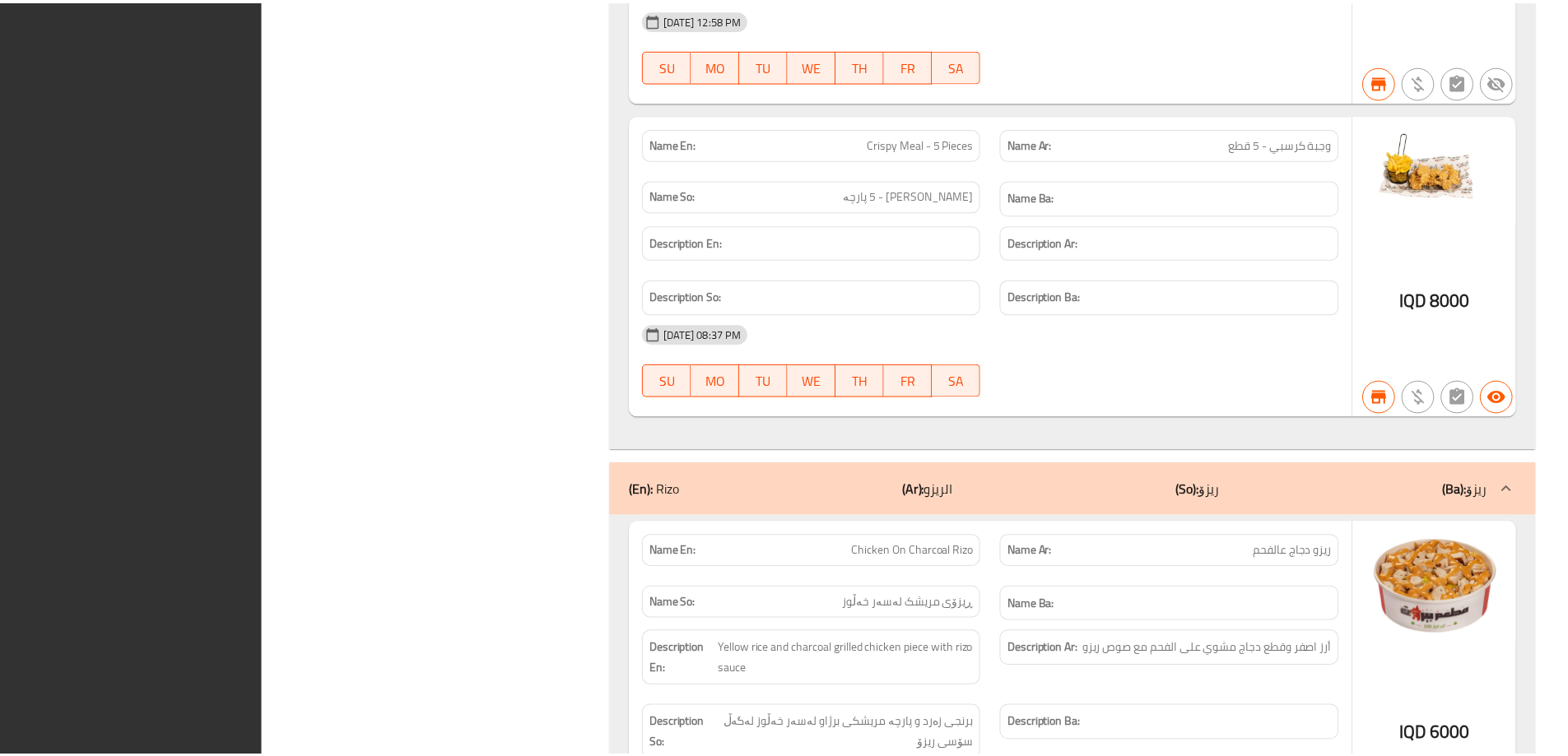
scroll to position [7017, 0]
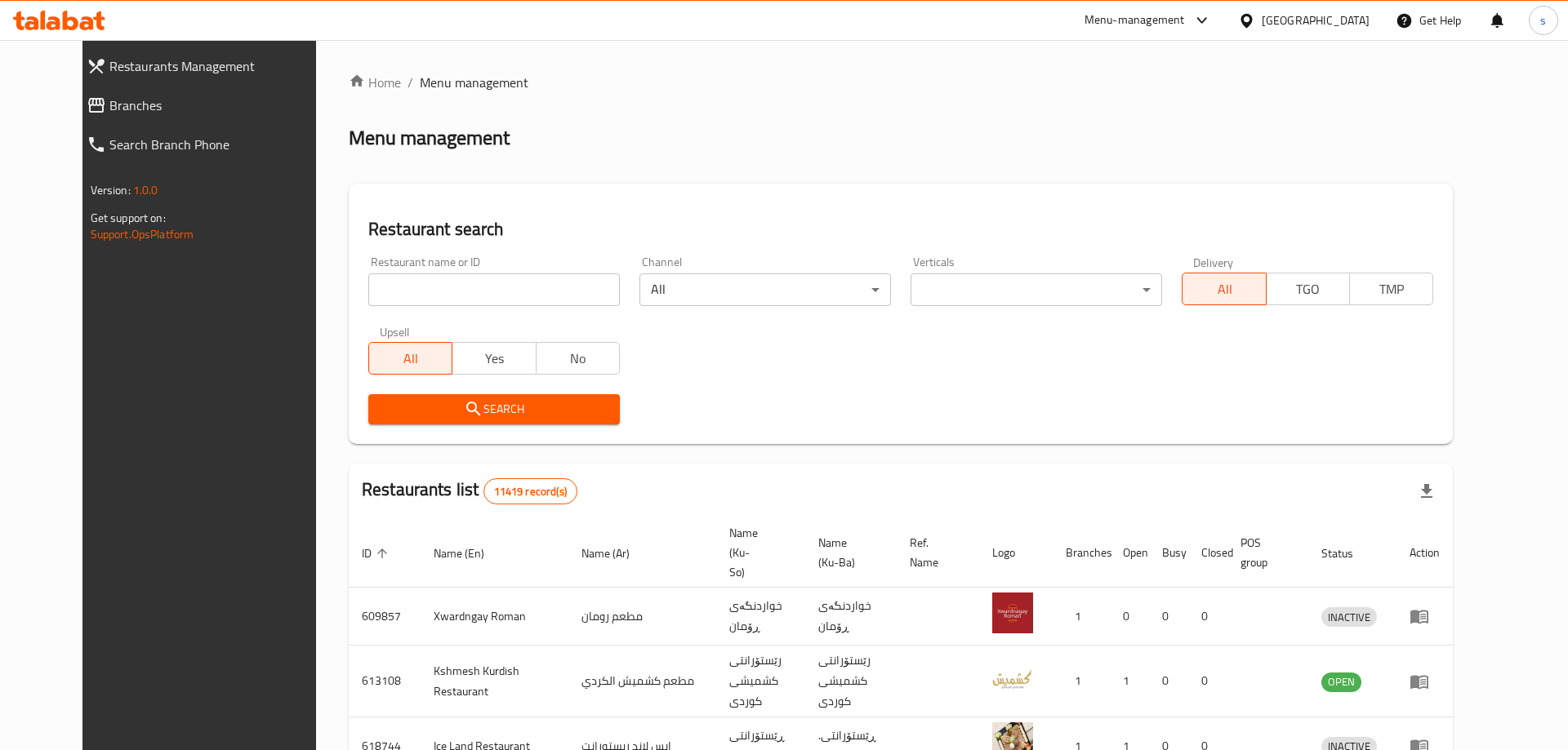
click at [414, 285] on div at bounding box center [784, 375] width 1568 height 750
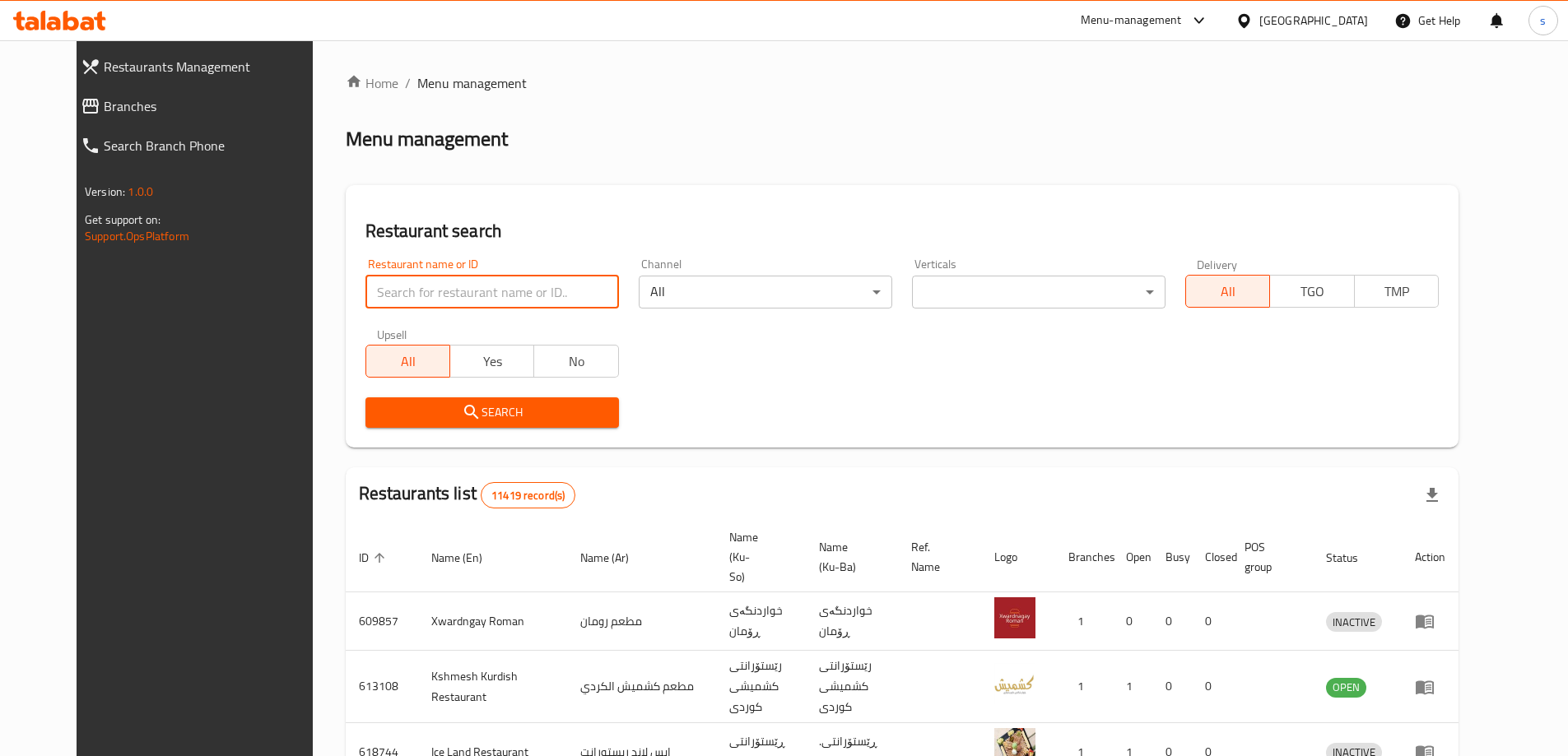
click at [399, 286] on input "search" at bounding box center [492, 292] width 254 height 33
paste input "674180"
type input "674180"
click button "Search" at bounding box center [492, 413] width 254 height 31
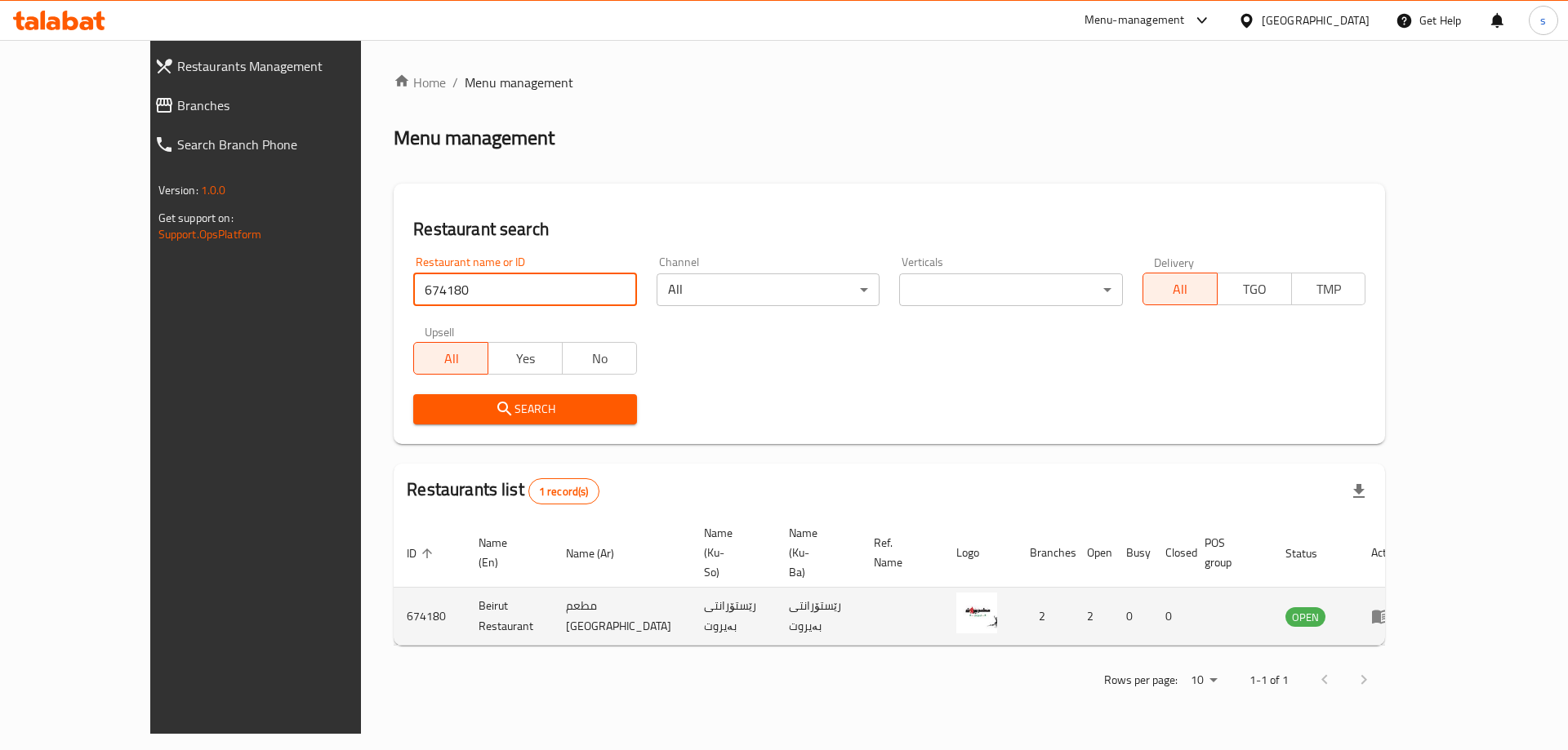
click at [1390, 610] on icon "enhanced table" at bounding box center [1380, 617] width 18 height 14
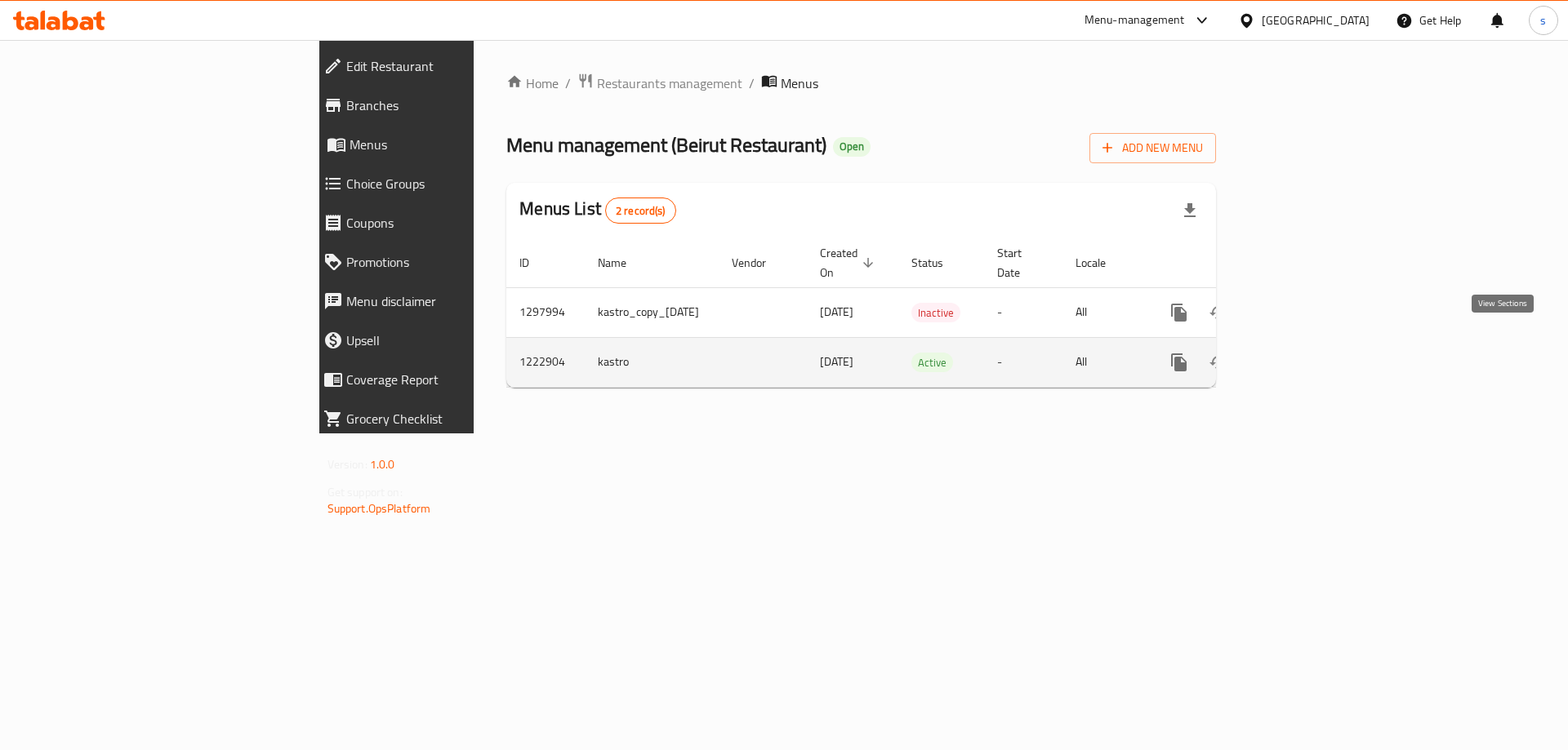
click at [1316, 356] on link "enhanced table" at bounding box center [1296, 362] width 39 height 39
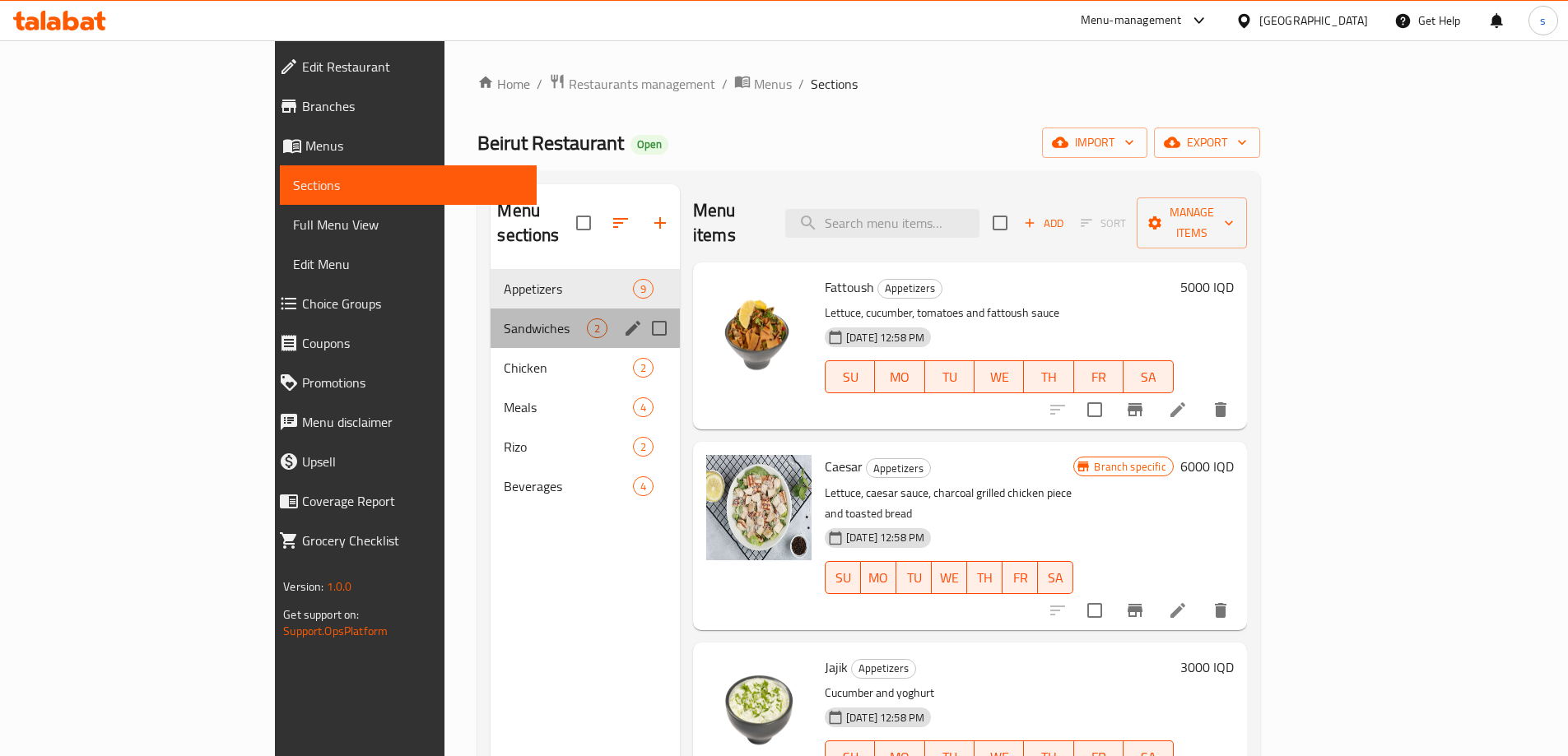
click at [490, 315] on div "Sandwiches 2" at bounding box center [585, 328] width 189 height 40
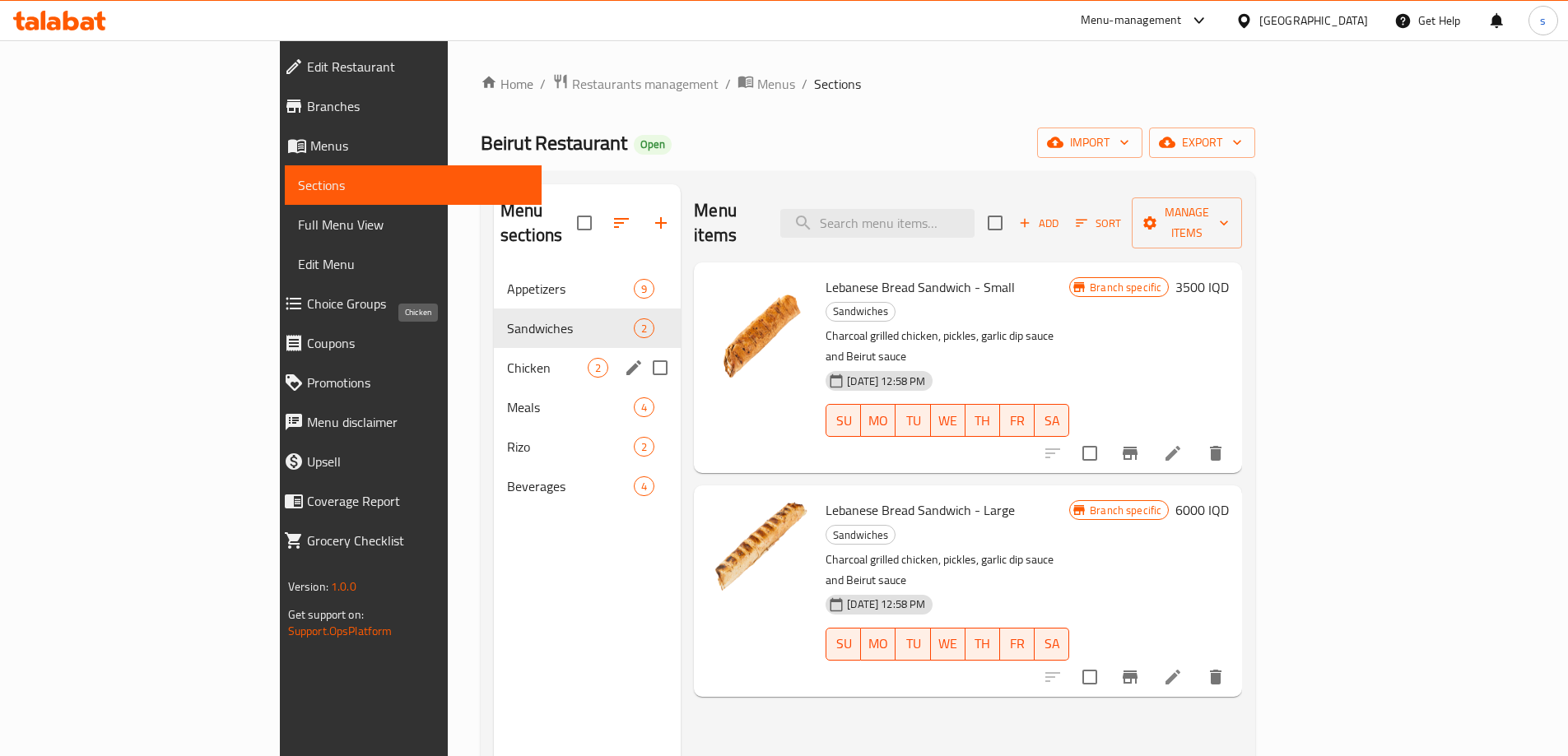
click at [508, 358] on span "Chicken" at bounding box center [548, 367] width 81 height 19
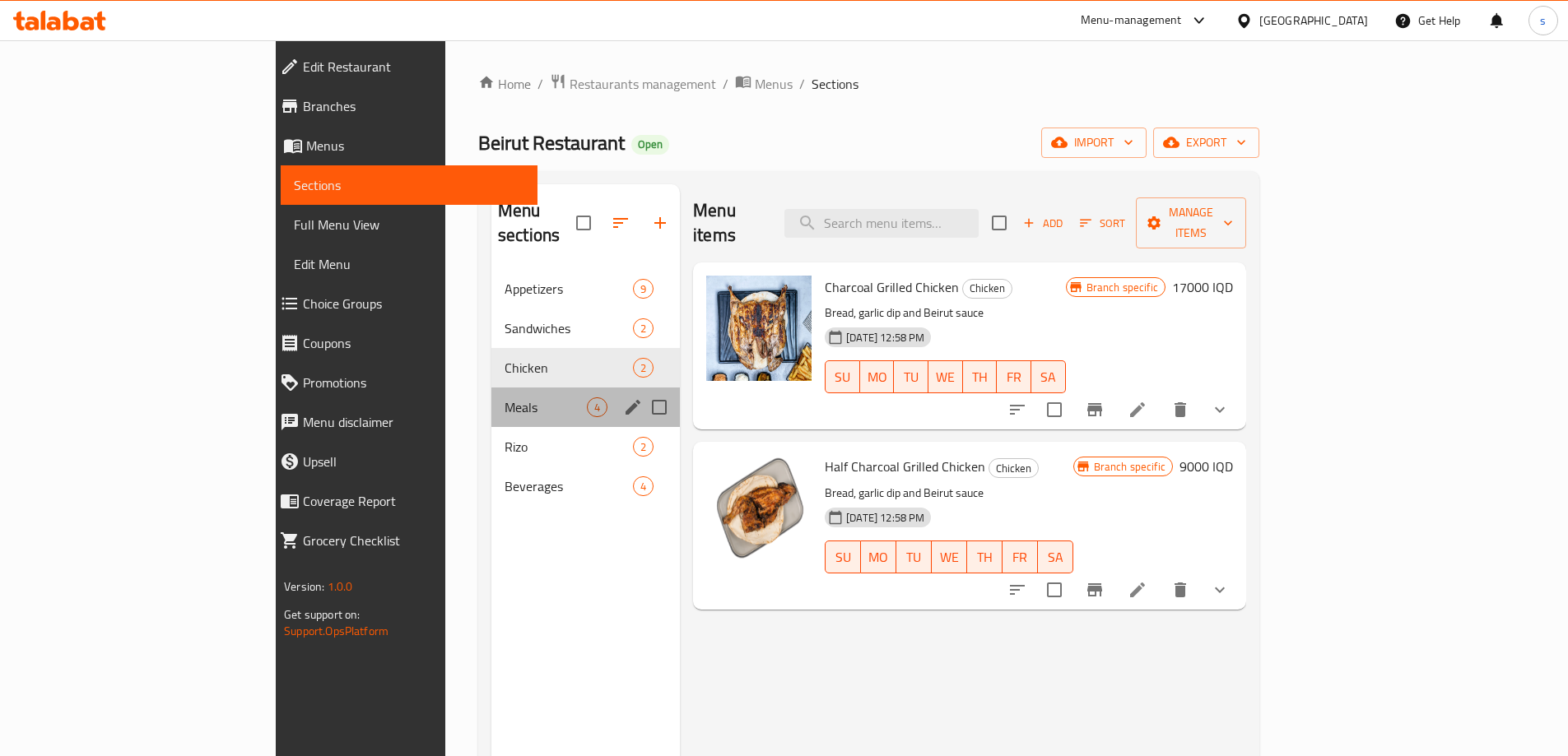
click at [491, 388] on div "Meals 4" at bounding box center [585, 407] width 188 height 40
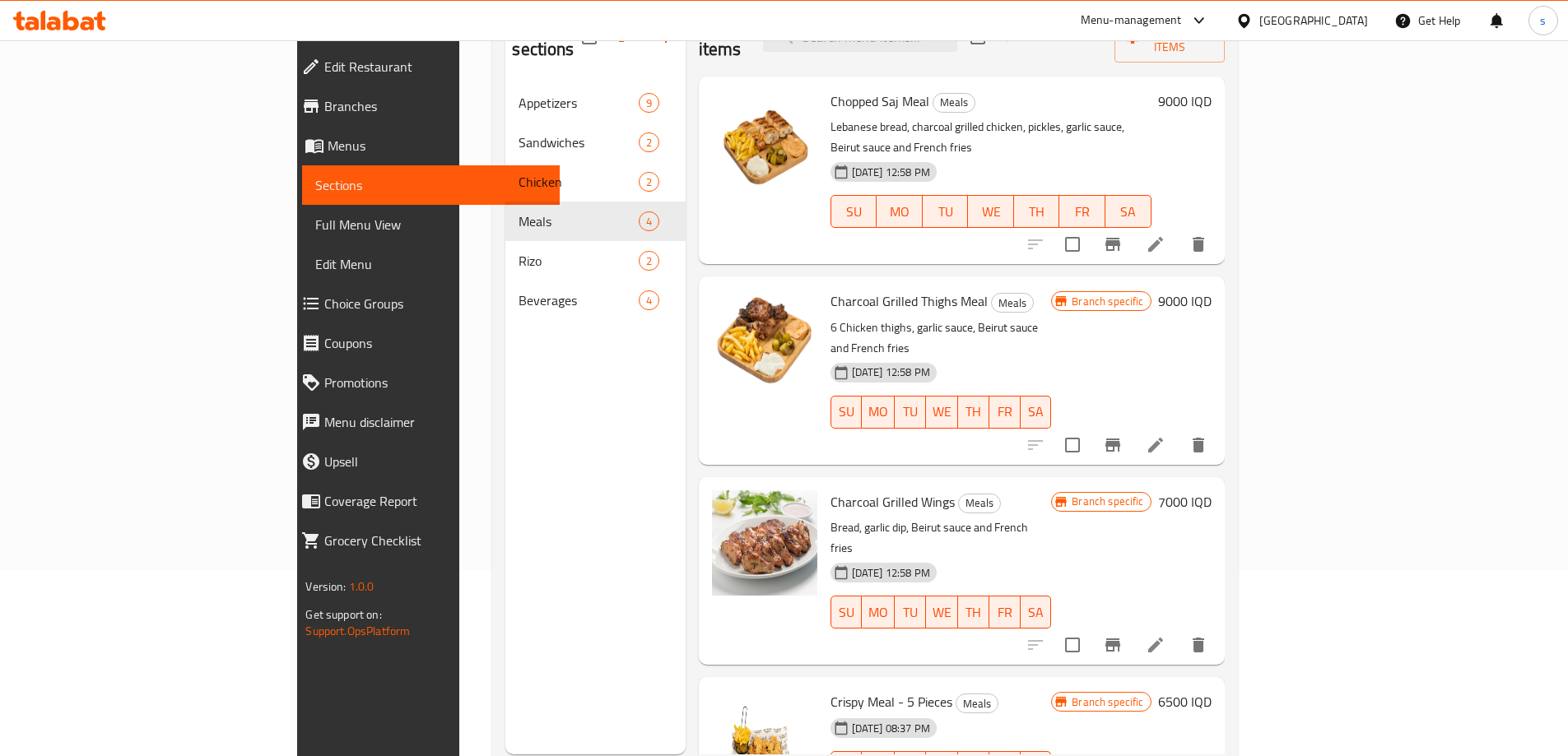
scroll to position [49, 0]
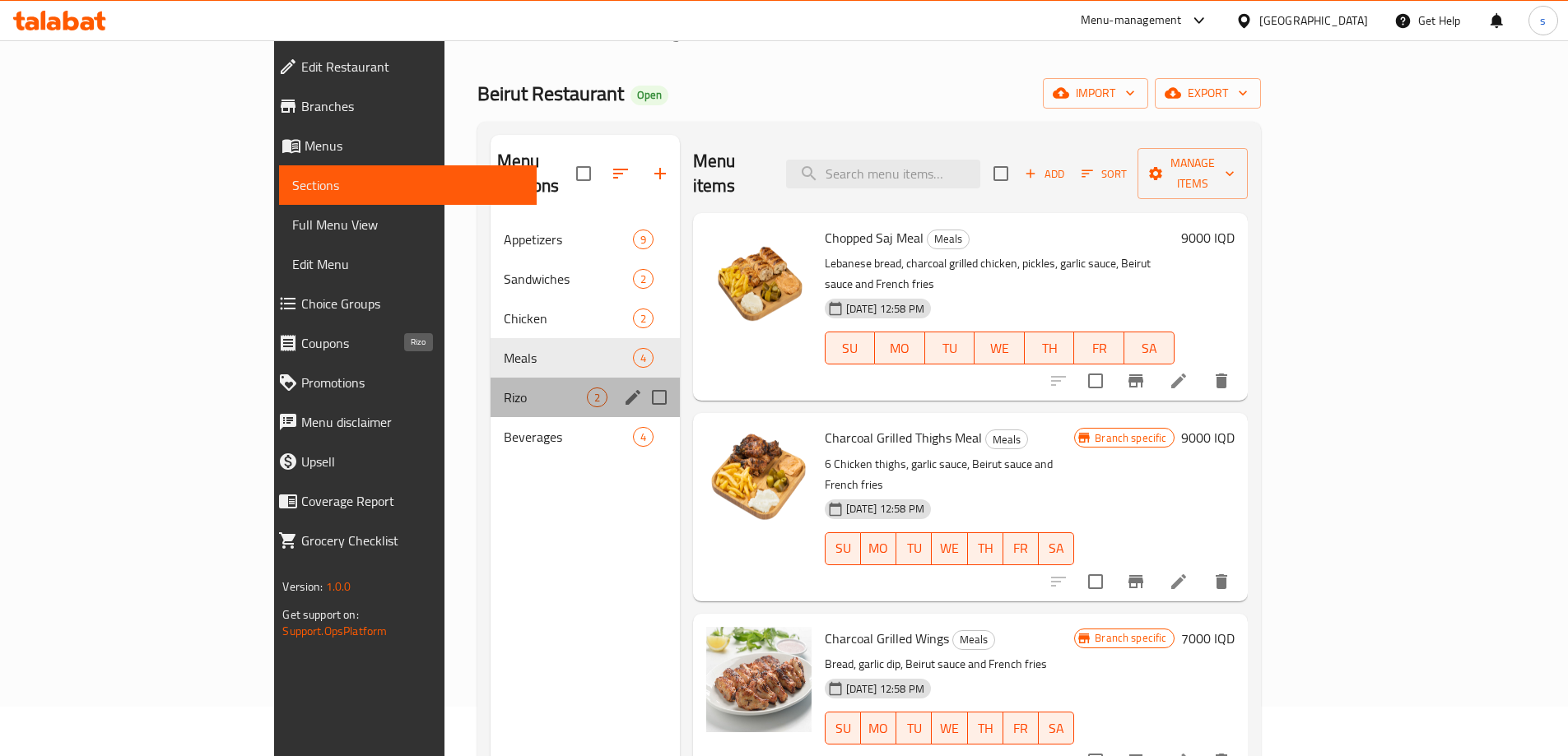
click at [504, 388] on span "Rizo" at bounding box center [545, 397] width 83 height 19
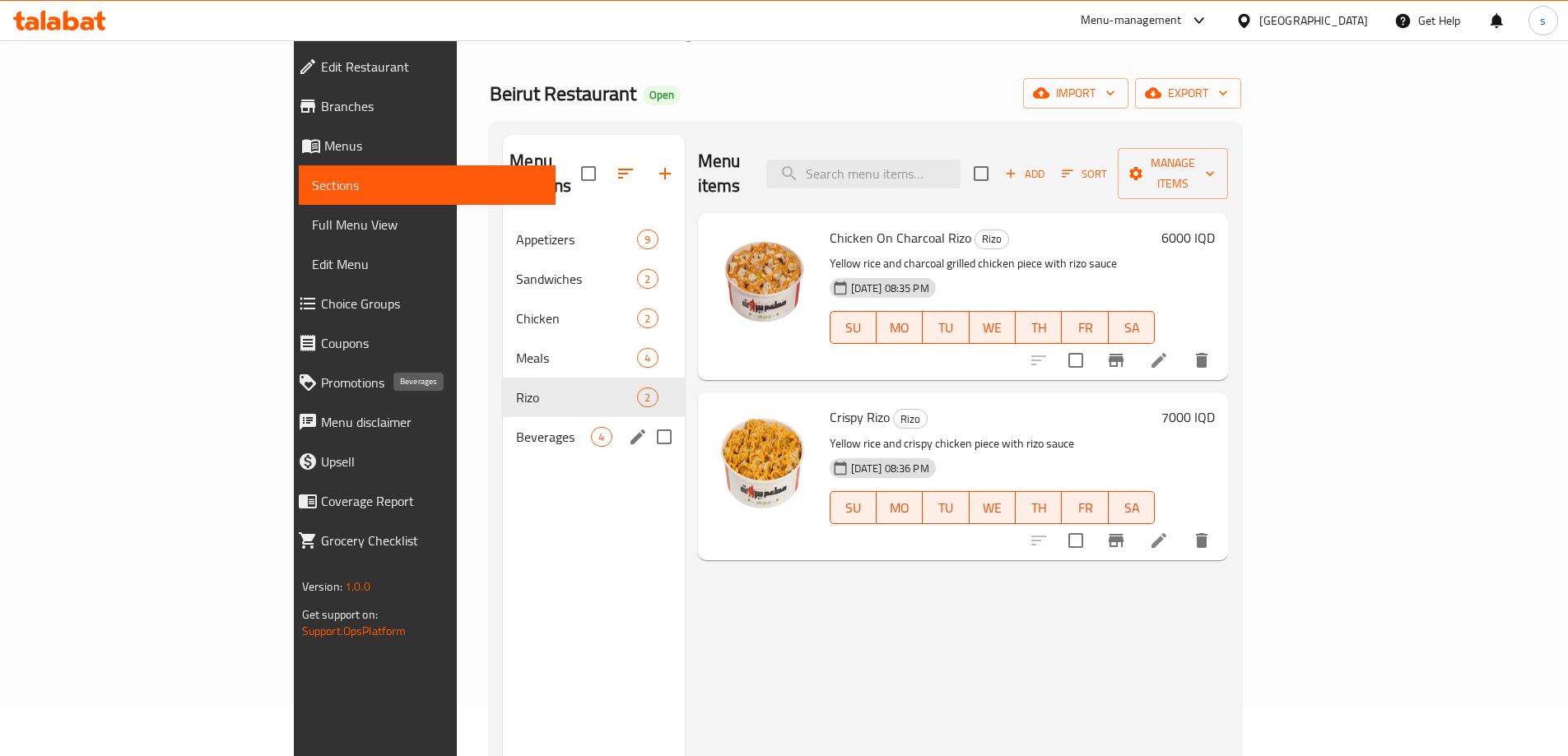
click at [516, 427] on span "Beverages" at bounding box center [554, 437] width 75 height 19
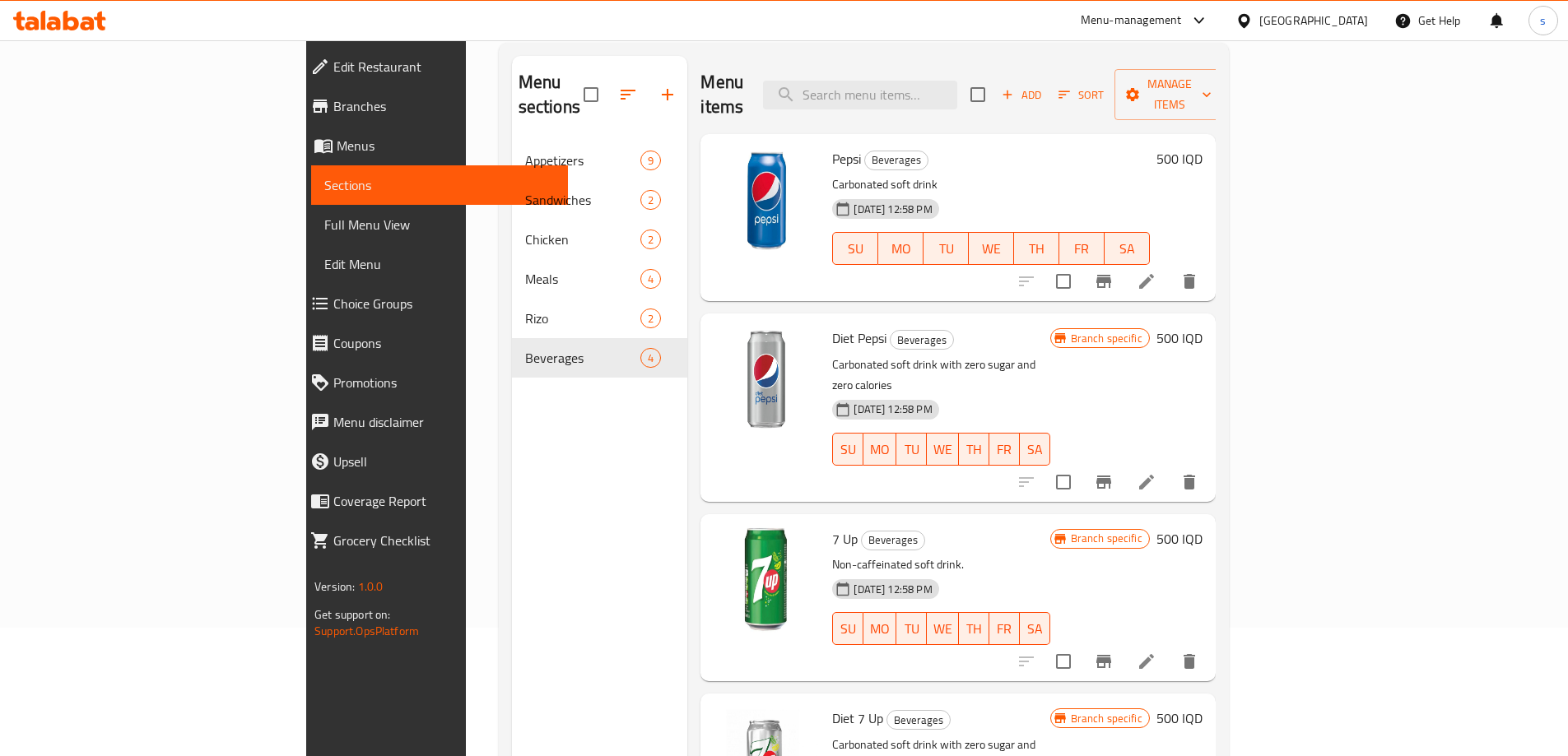
scroll to position [113, 0]
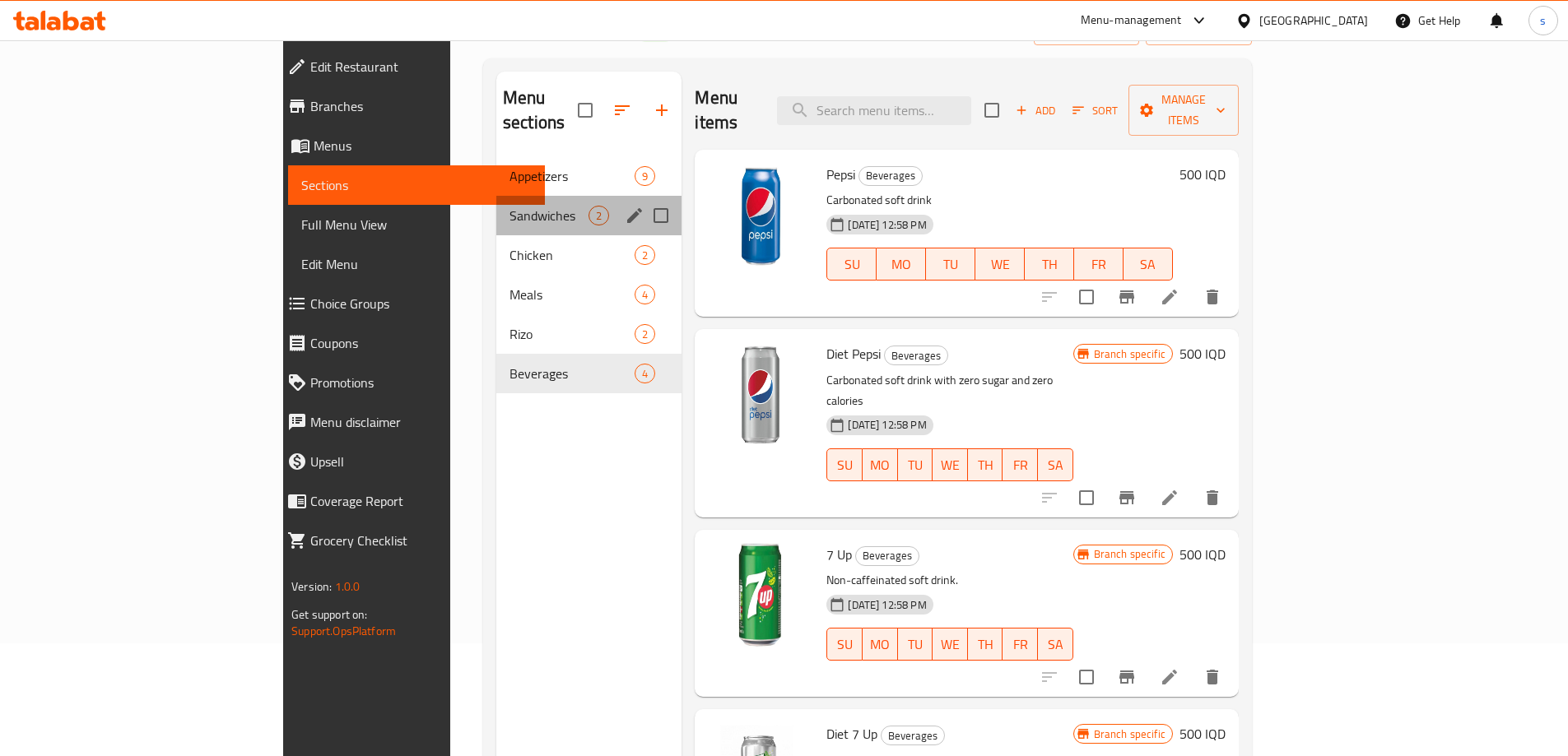
click at [496, 202] on div "Sandwiches 2" at bounding box center [589, 215] width 185 height 40
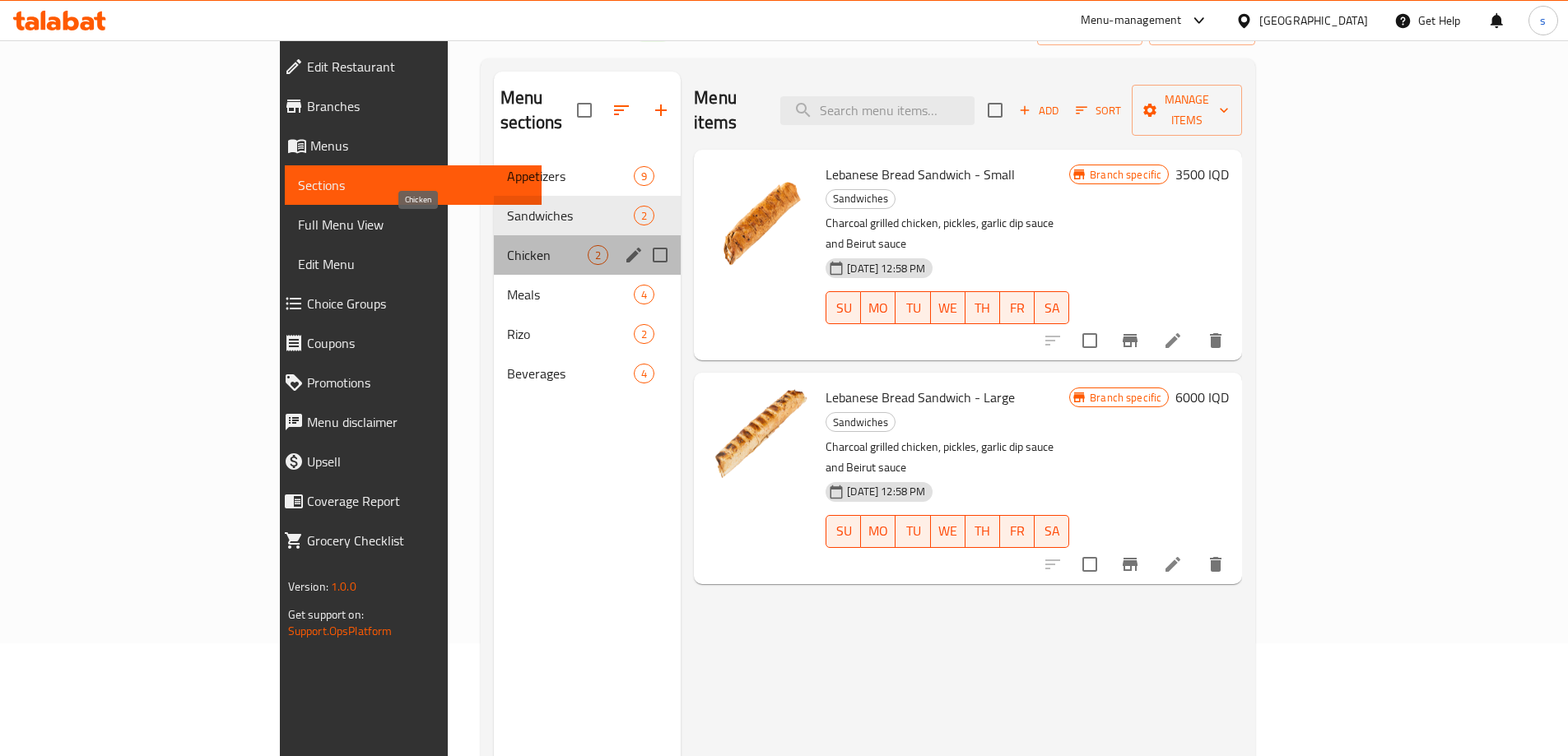
click at [508, 245] on span "Chicken" at bounding box center [548, 255] width 81 height 19
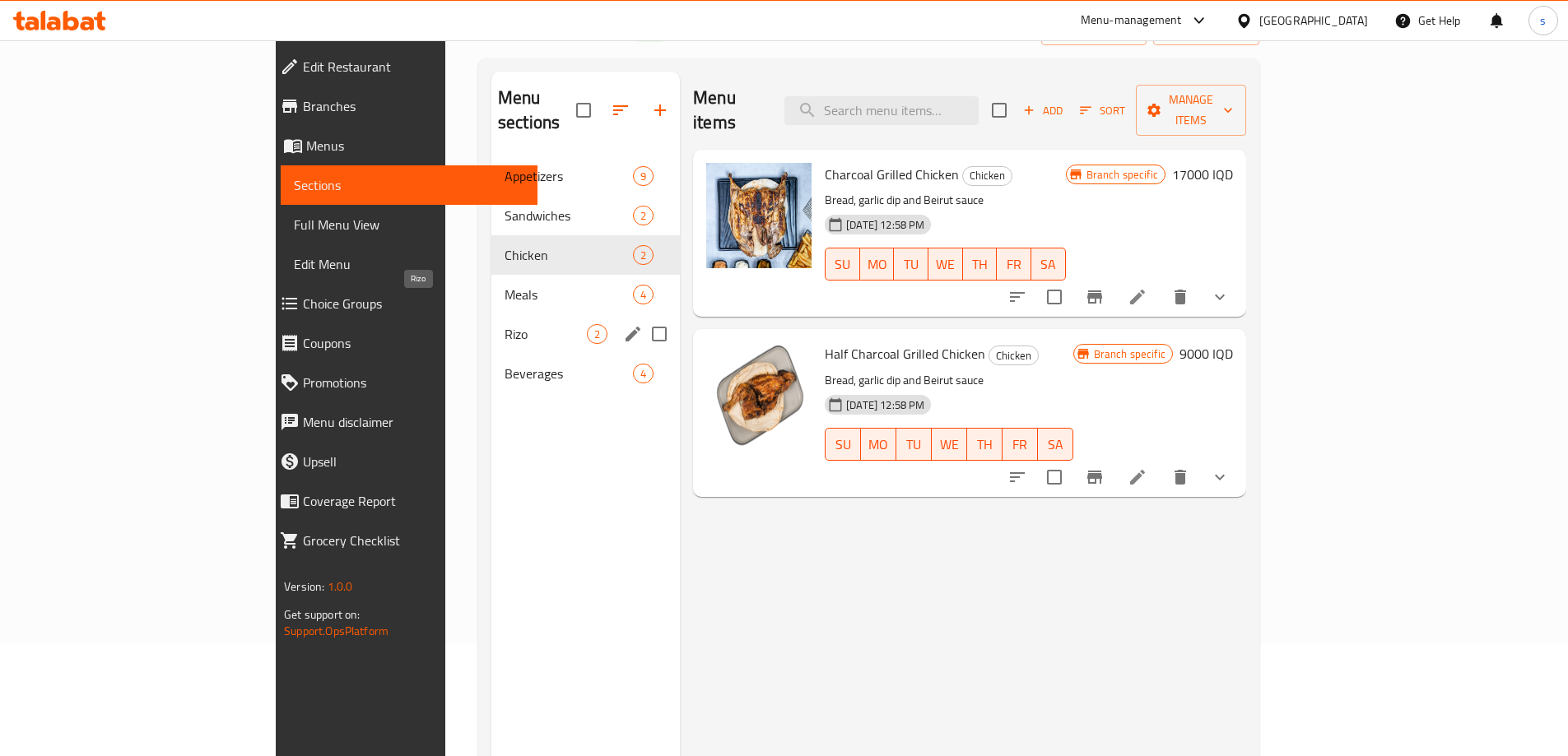
click at [505, 324] on span "Rizo" at bounding box center [545, 334] width 82 height 19
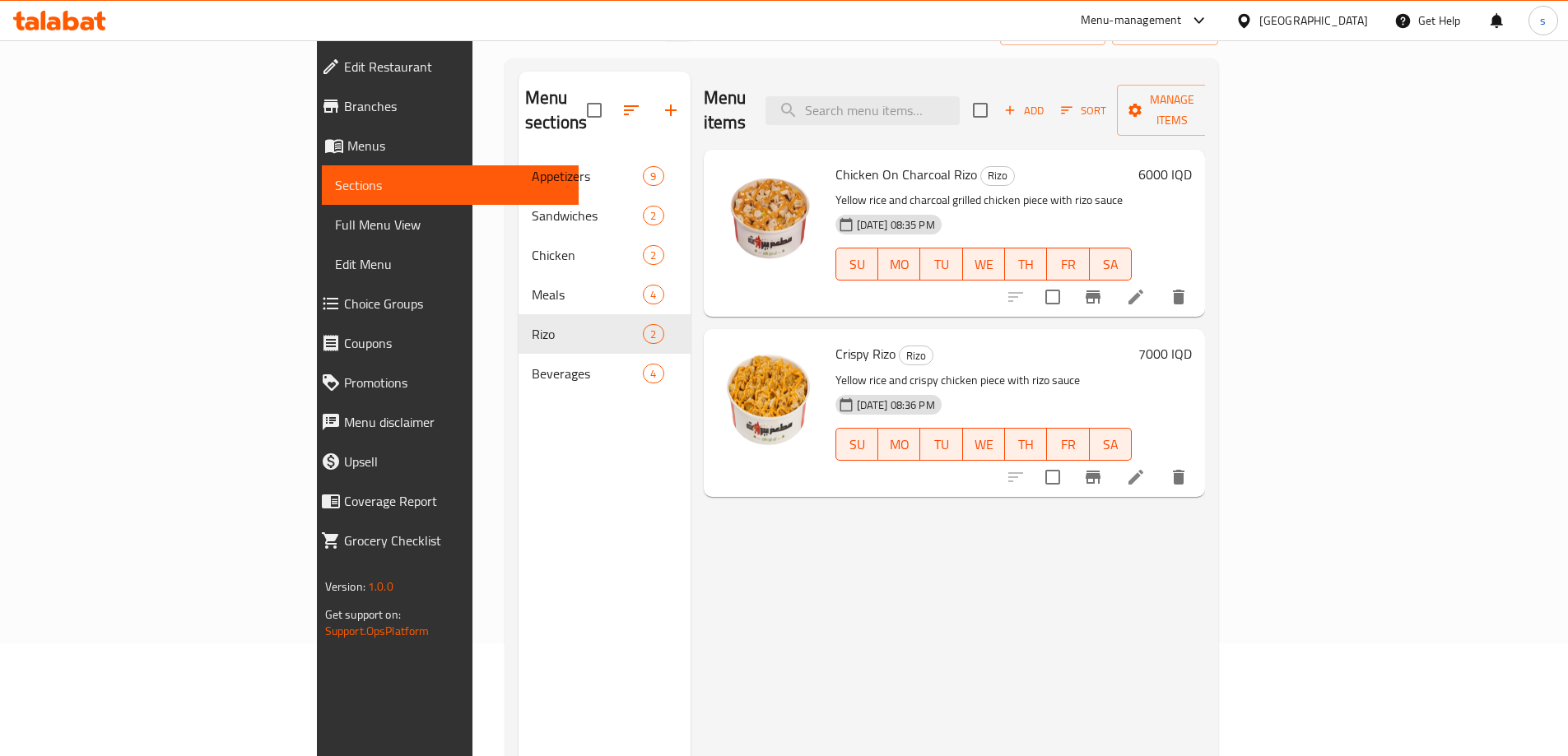
click at [63, 6] on div at bounding box center [60, 20] width 120 height 33
click at [63, 18] on icon at bounding box center [60, 20] width 93 height 19
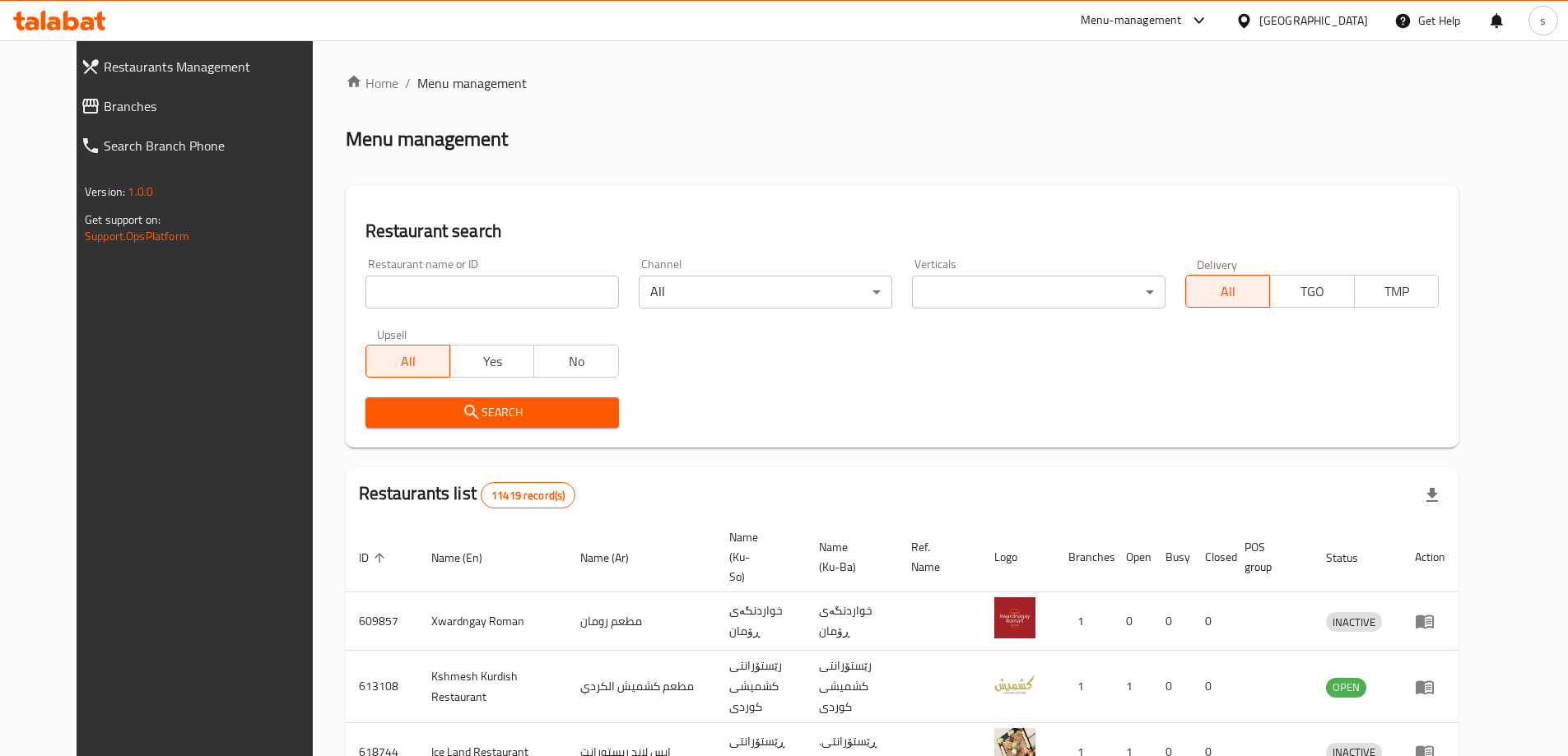
scroll to position [94, 0]
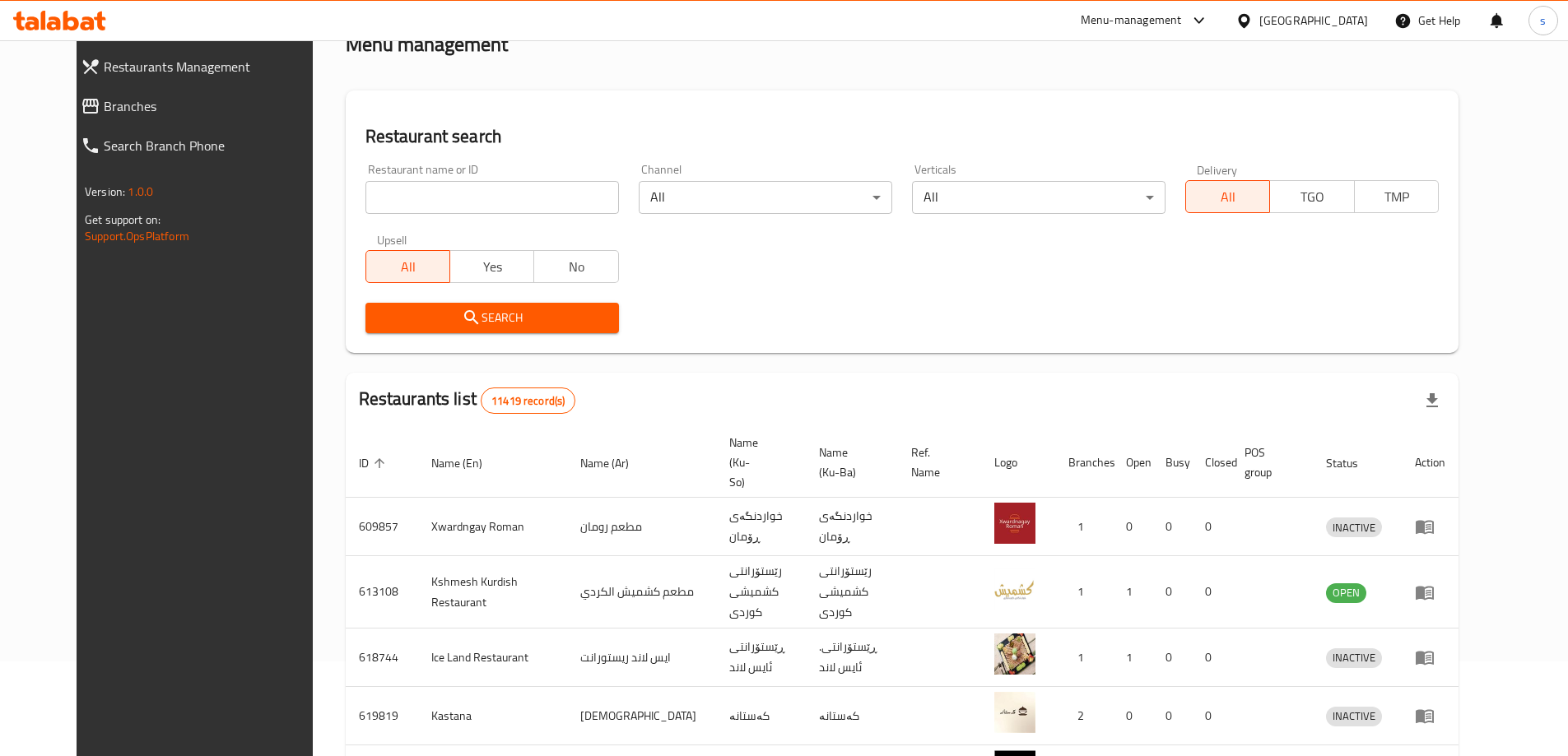
click at [103, 107] on span "Branches" at bounding box center [213, 106] width 221 height 19
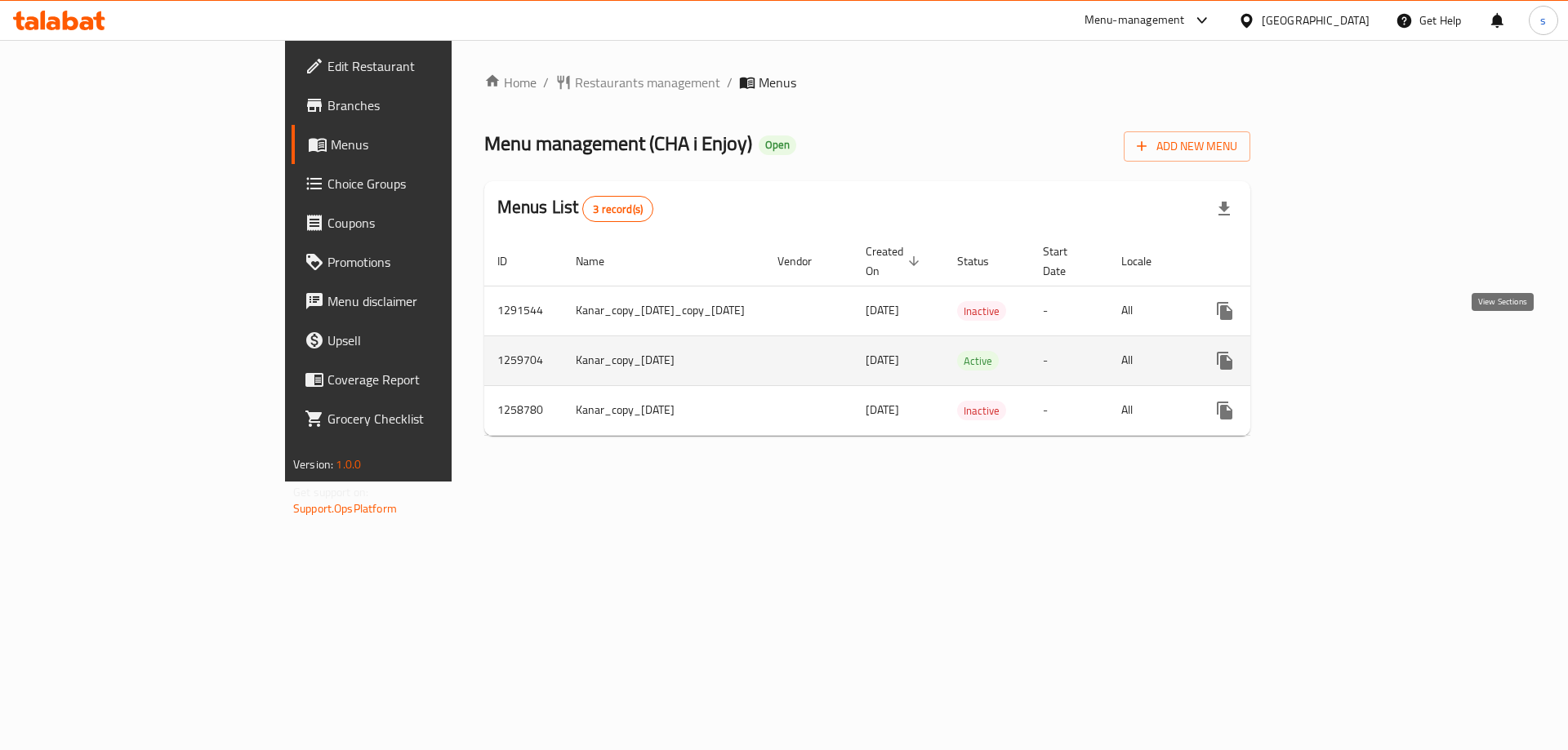
click at [1353, 351] on icon "enhanced table" at bounding box center [1342, 361] width 19 height 19
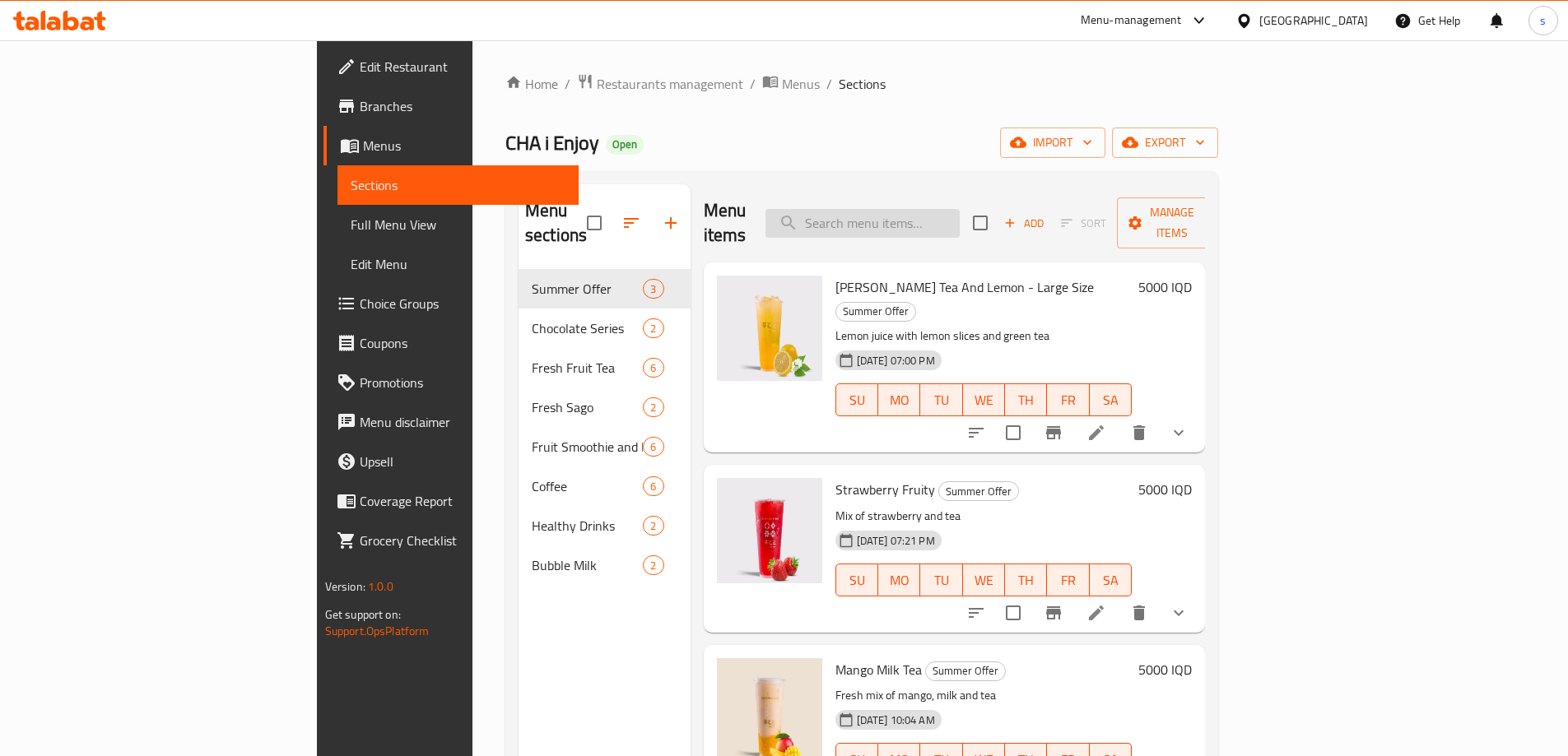
click at [960, 212] on input "search" at bounding box center [862, 224] width 194 height 29
paste input "Strawberry Sago"
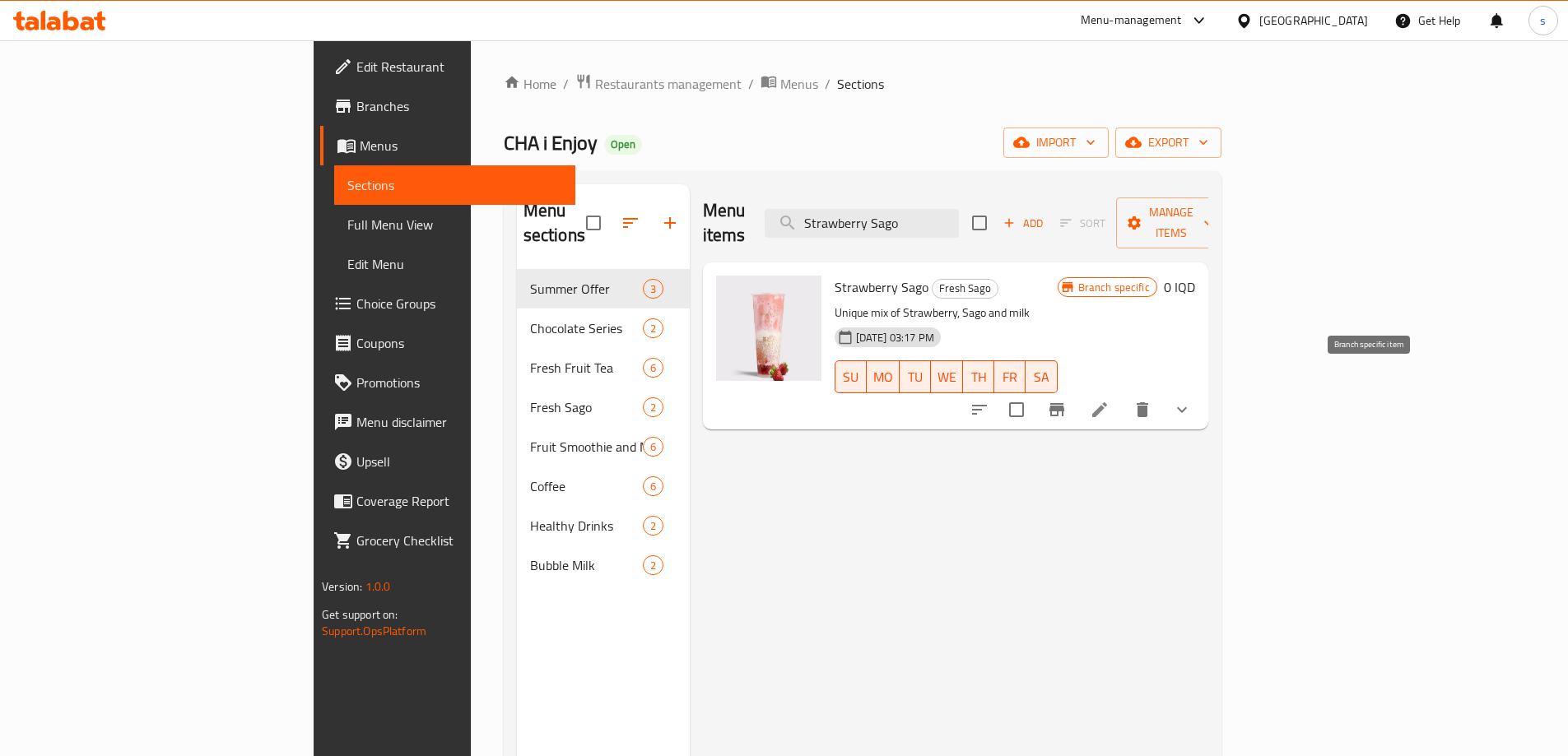
type input "Strawberry Sago"
click at [1077, 399] on button "Branch-specific-item" at bounding box center [1057, 409] width 40 height 40
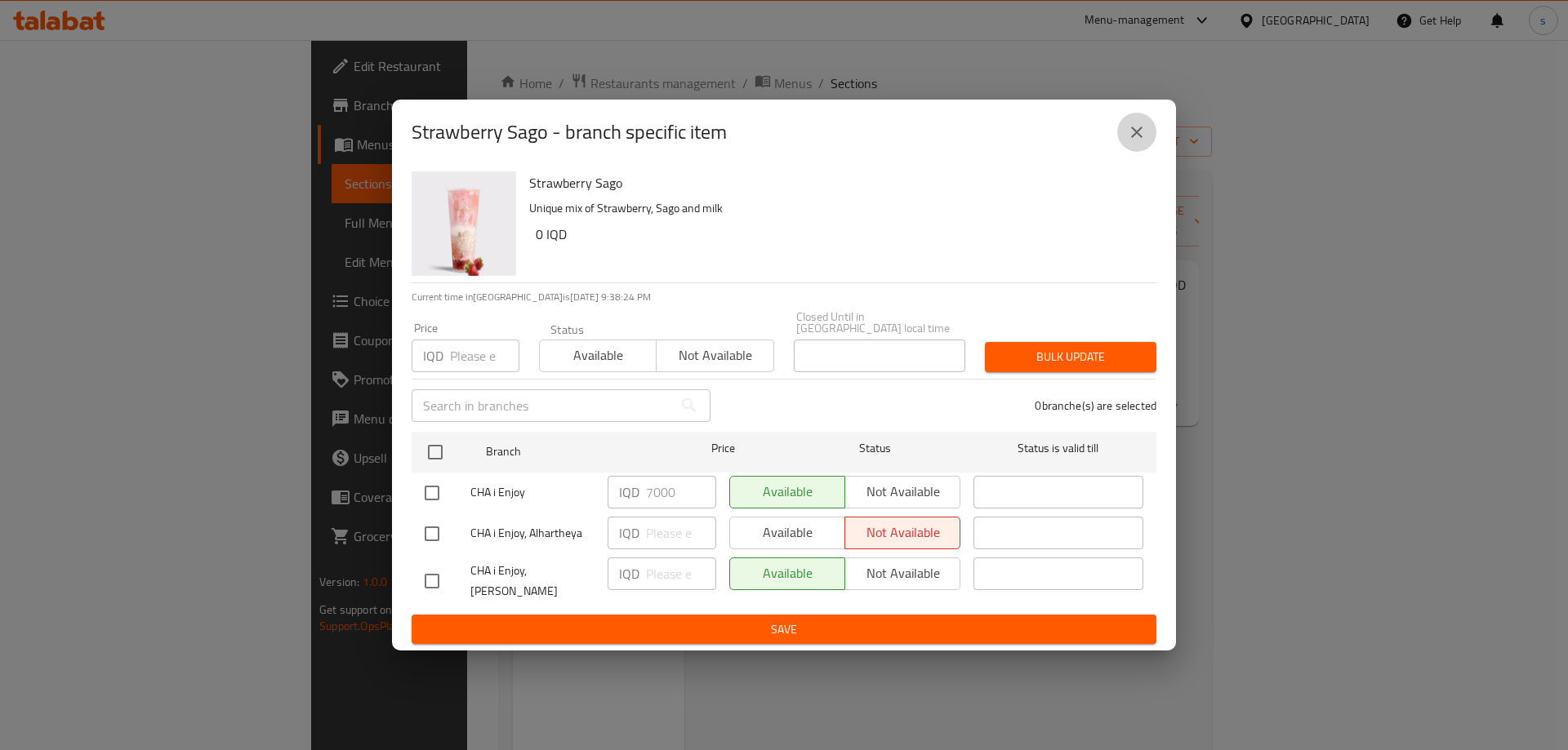
click at [1144, 147] on button "close" at bounding box center [1136, 132] width 39 height 39
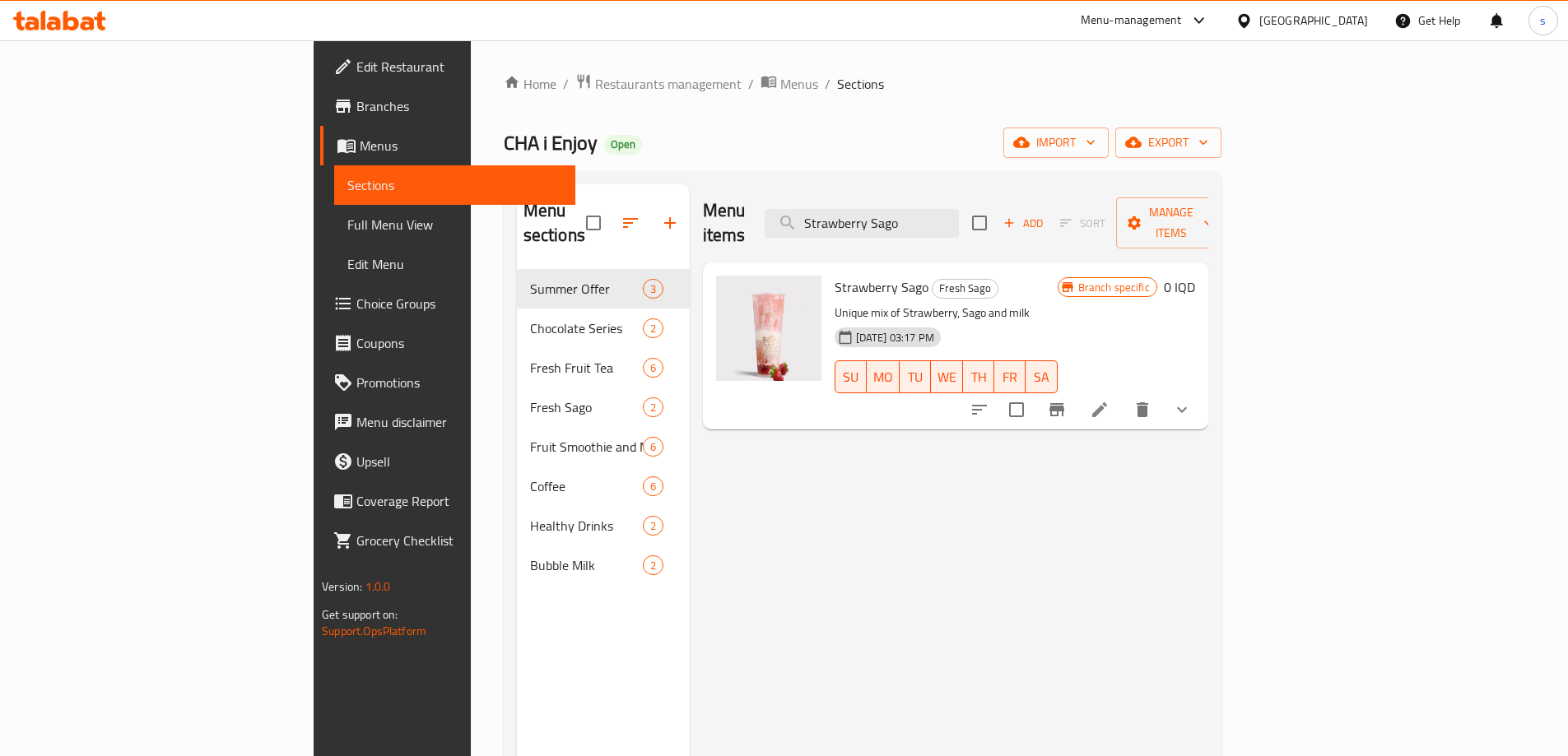
click at [347, 221] on span "Full Menu View" at bounding box center [454, 225] width 215 height 19
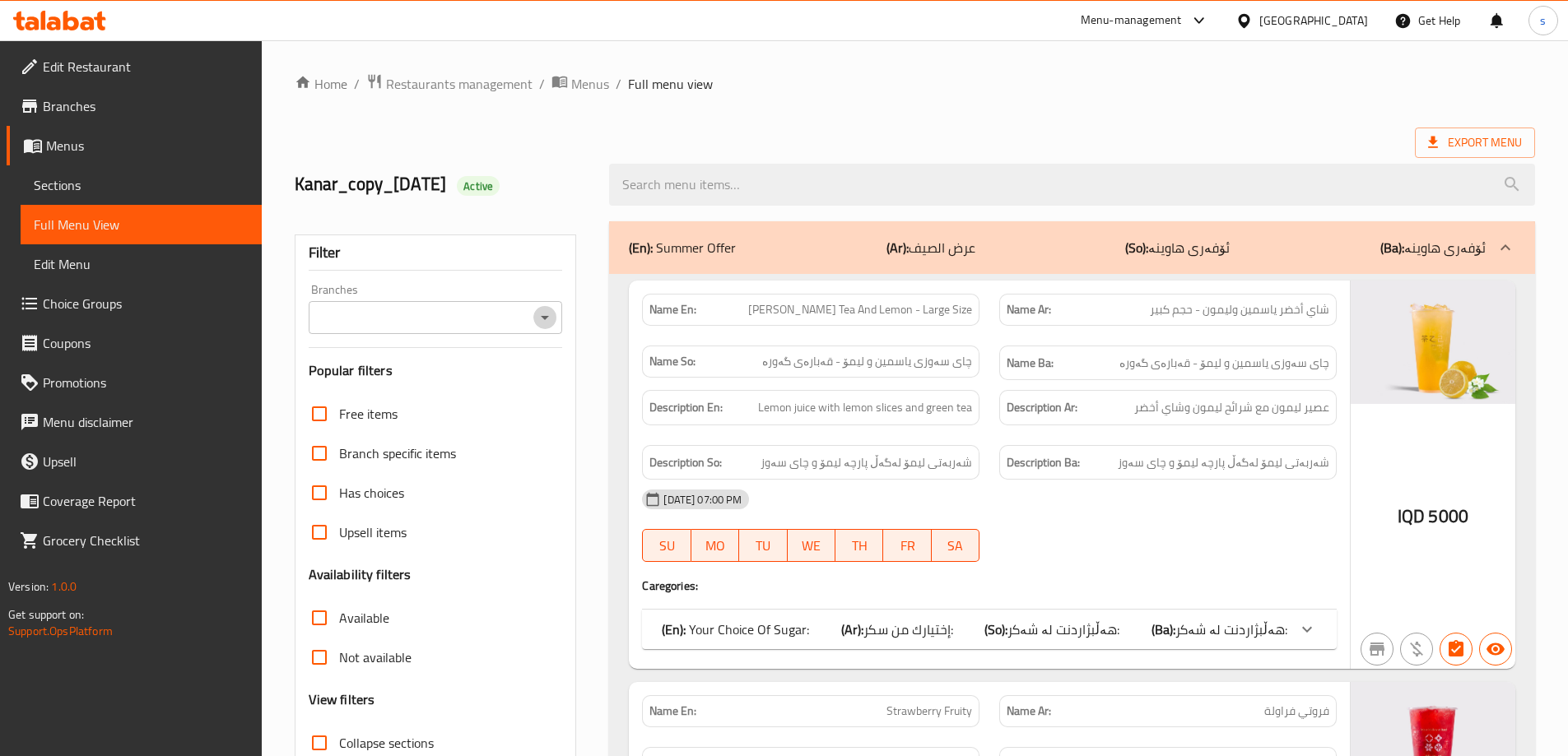
click at [542, 323] on icon "Open" at bounding box center [545, 317] width 19 height 19
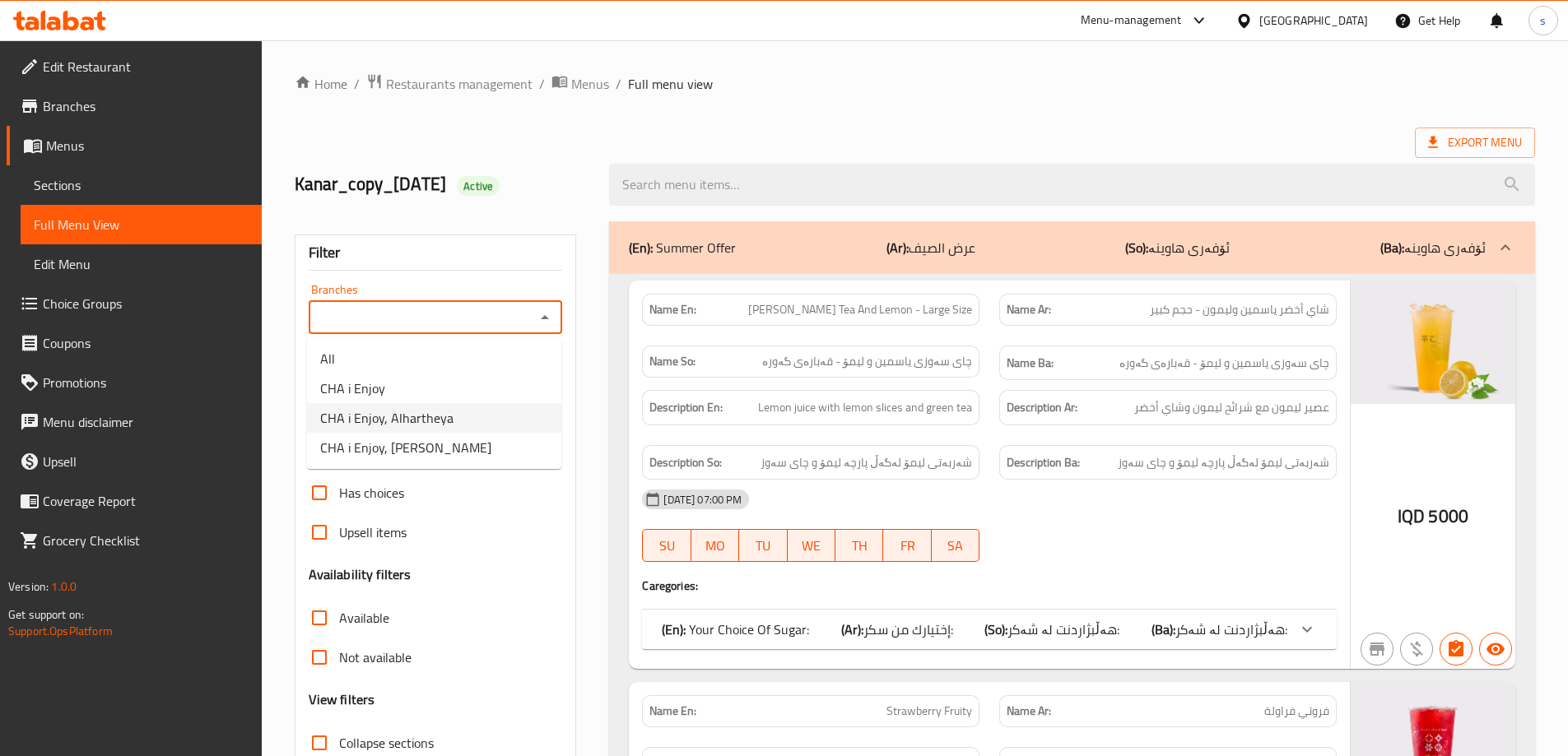
click at [513, 410] on li "CHA i Enjoy, Alhartheya" at bounding box center [434, 418] width 255 height 30
type input "CHA i Enjoy, Alhartheya"
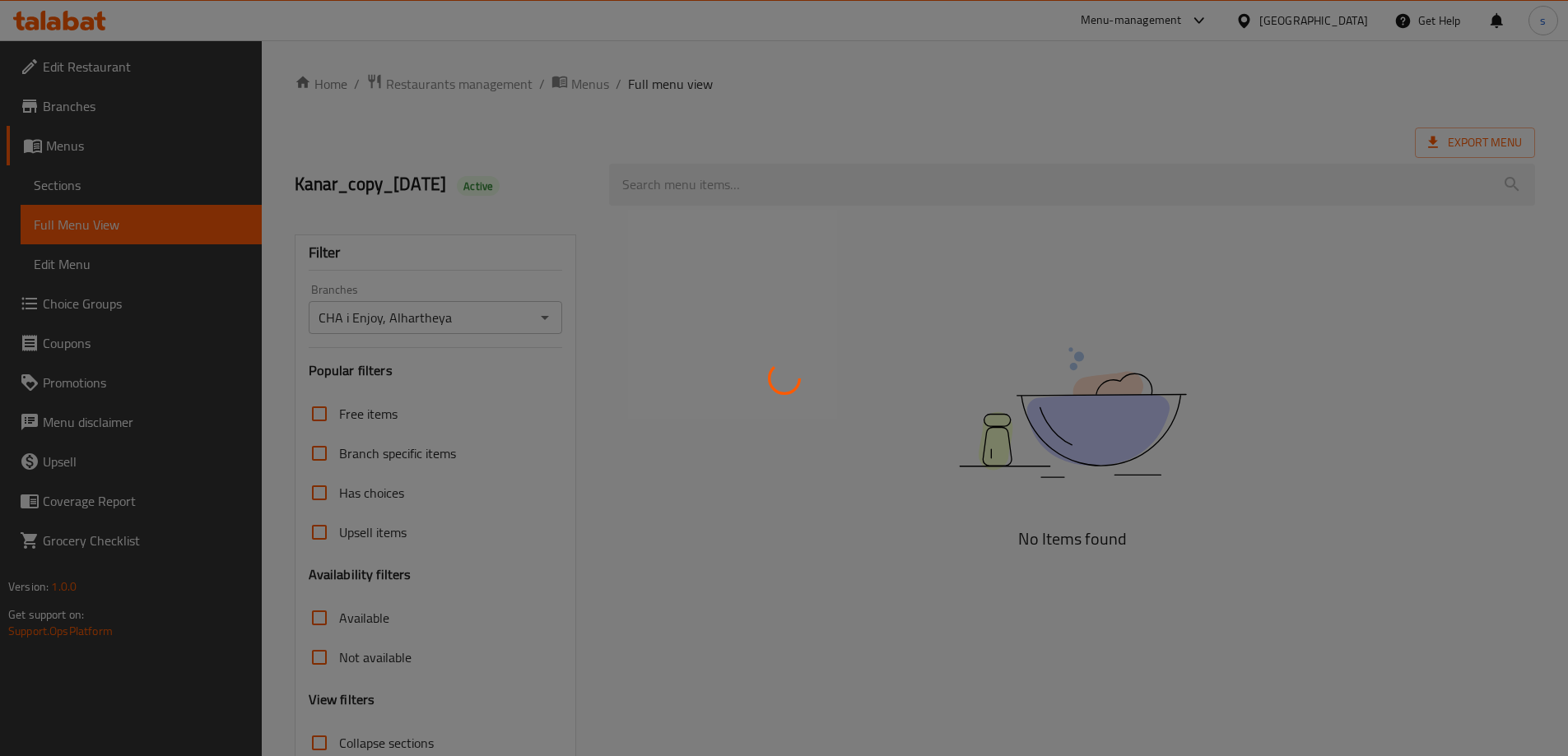
click at [723, 178] on div at bounding box center [784, 378] width 1568 height 756
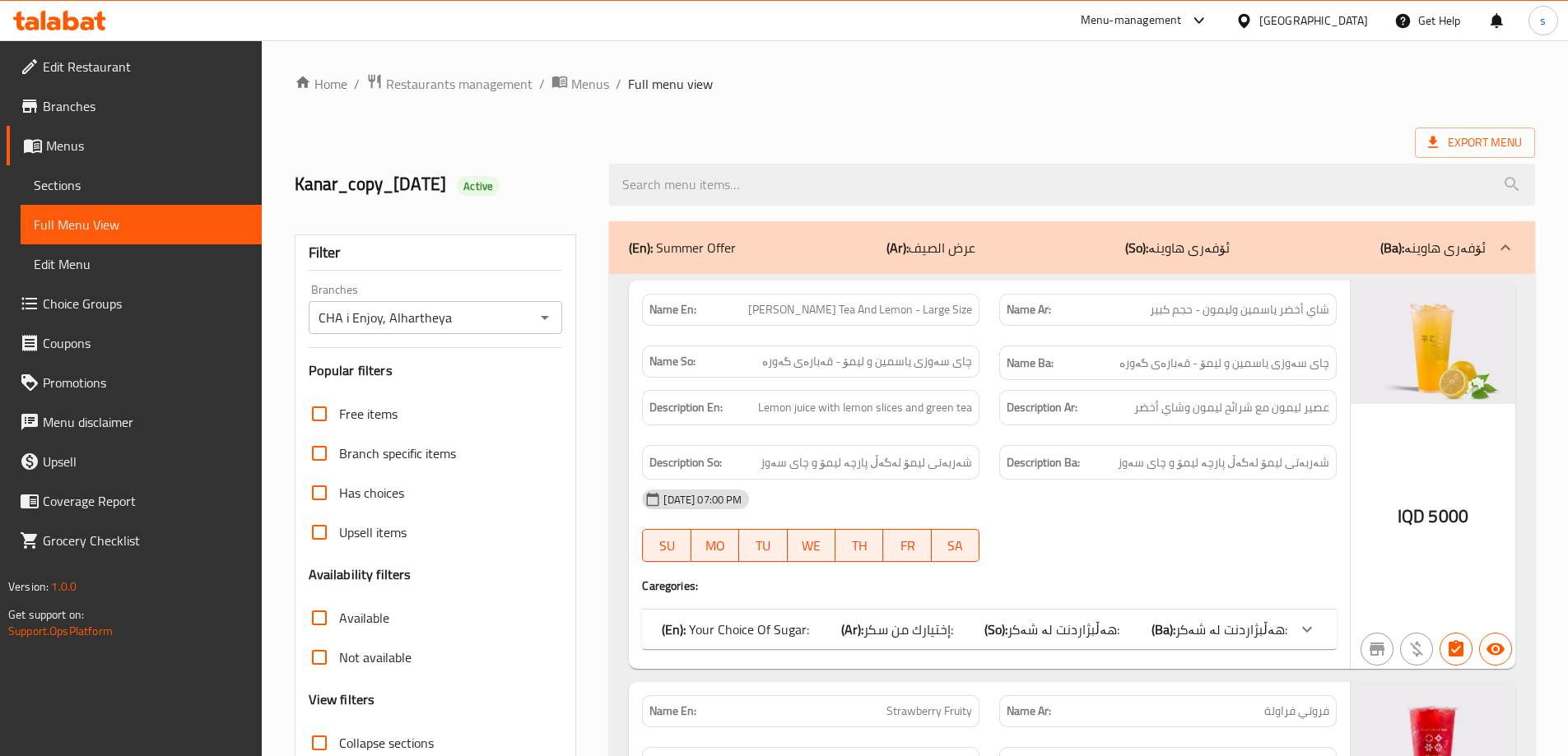
click at [723, 178] on input "search" at bounding box center [1072, 185] width 926 height 42
paste input "Strawberry Sago"
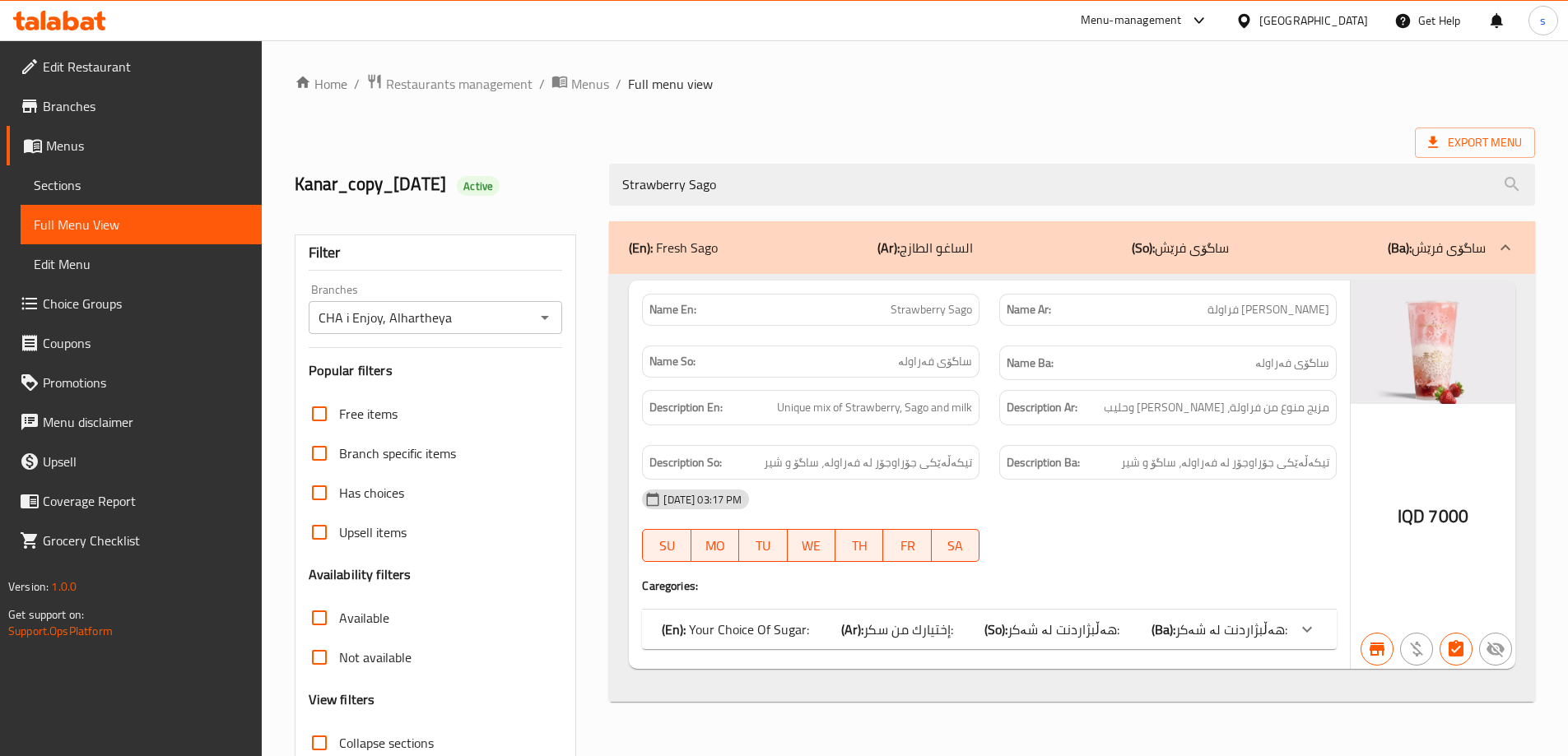
scroll to position [120, 0]
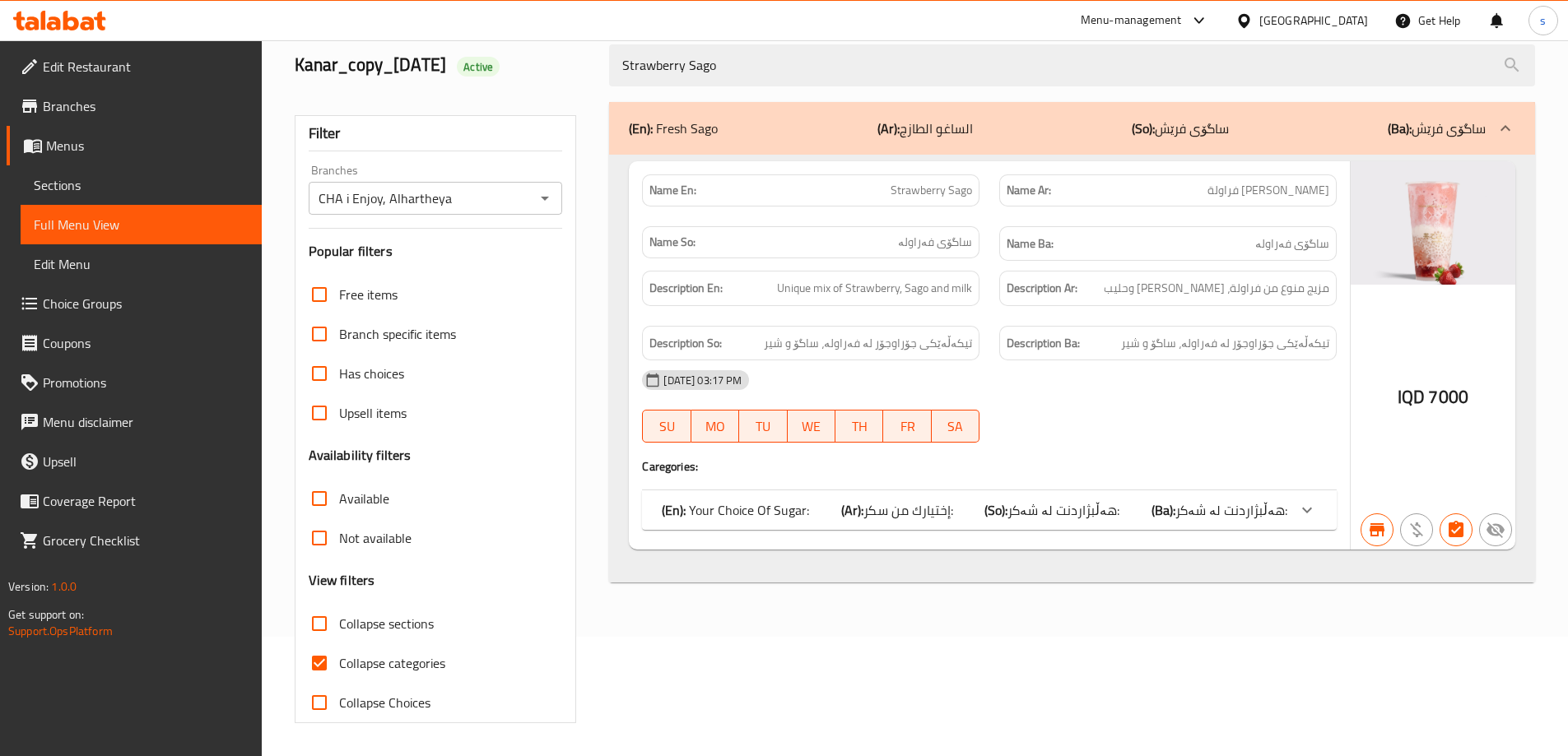
type input "Strawberry Sago"
click at [332, 664] on input "Collapse categories" at bounding box center [319, 662] width 40 height 40
checkbox input "false"
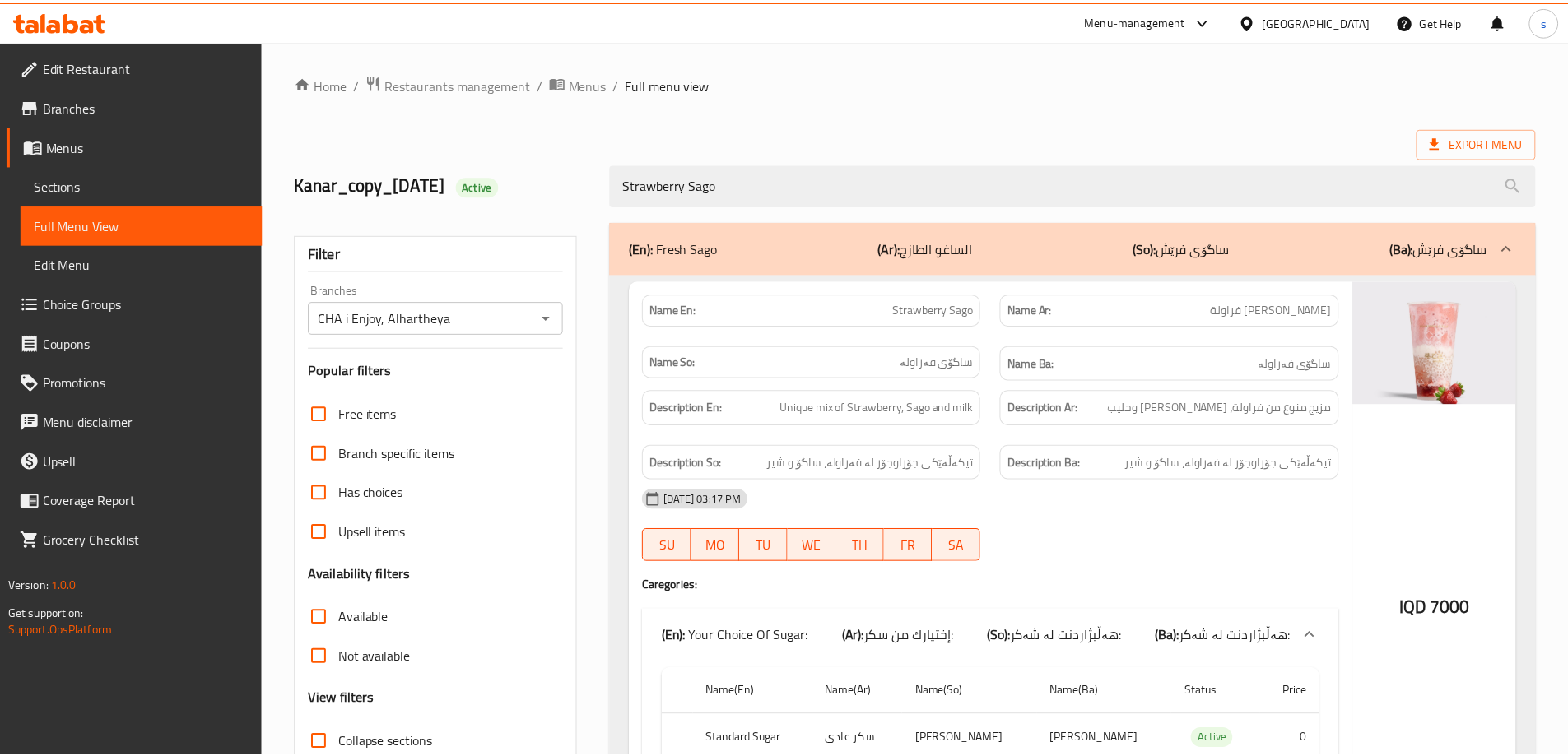
scroll to position [163, 0]
